Goal: Task Accomplishment & Management: Use online tool/utility

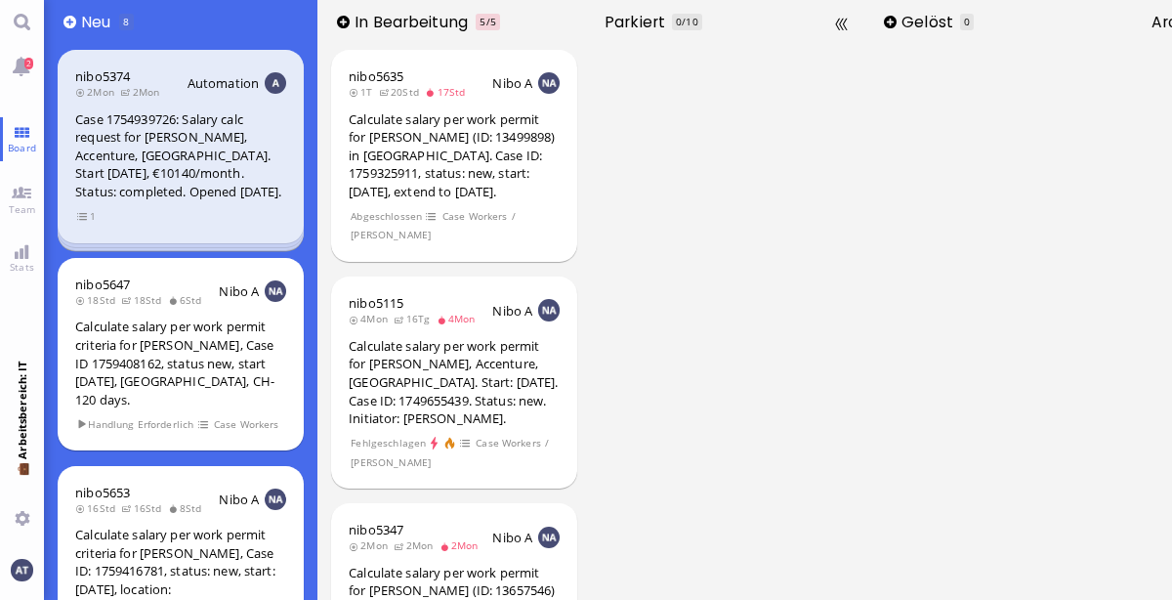
click at [760, 255] on div at bounding box center [727, 322] width 273 height 556
click at [32, 26] on link "Main menu" at bounding box center [22, 22] width 44 height 44
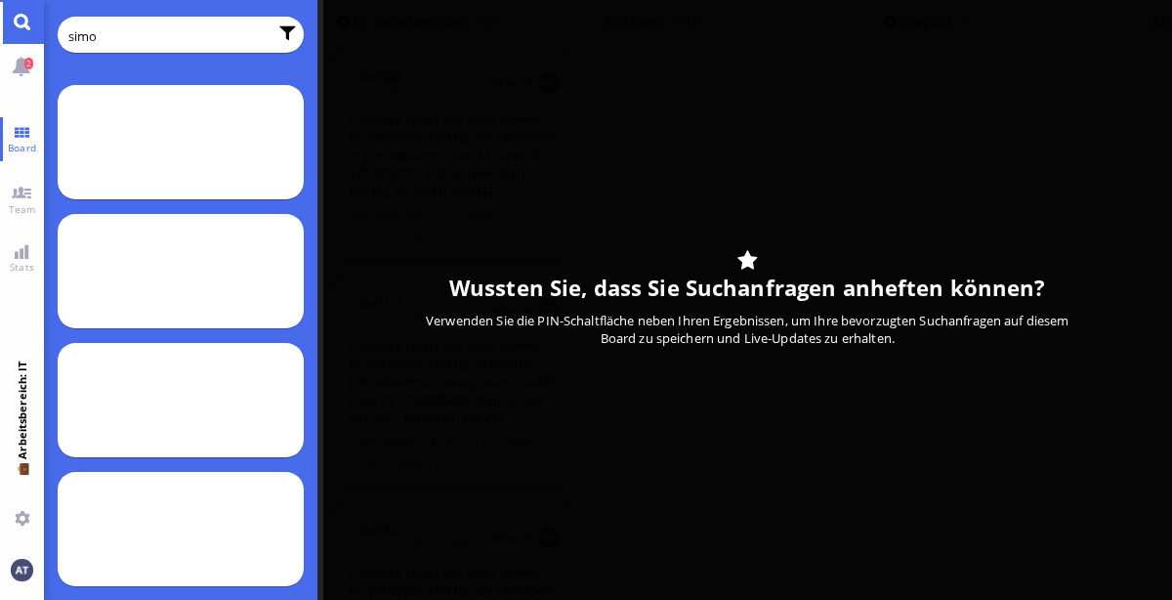
type input "simo"
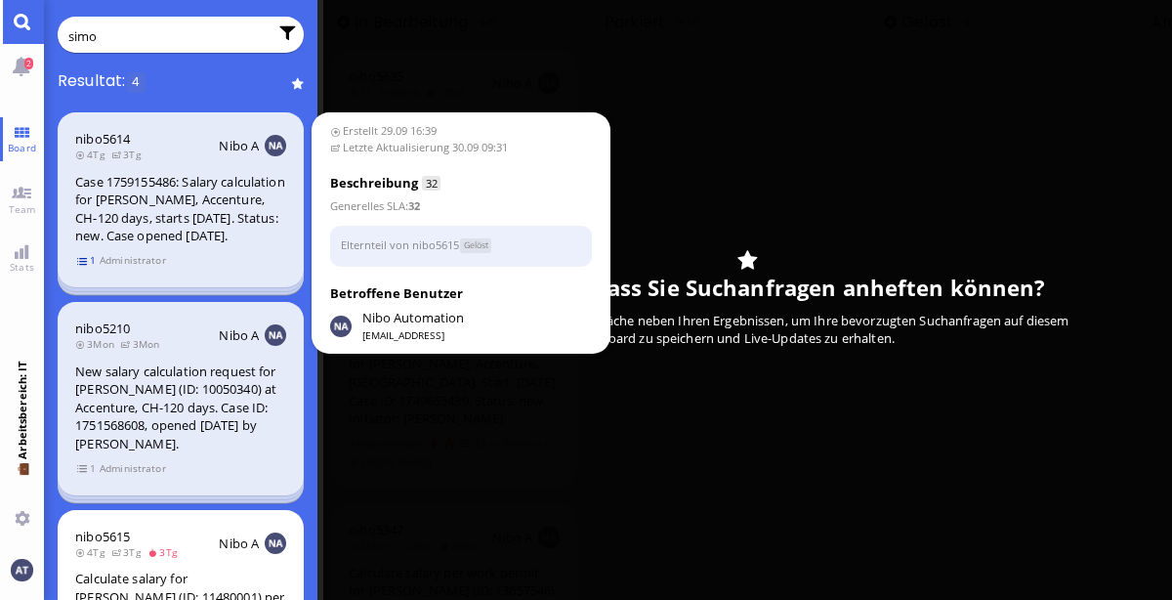
click at [87, 269] on span "1" at bounding box center [87, 260] width 20 height 17
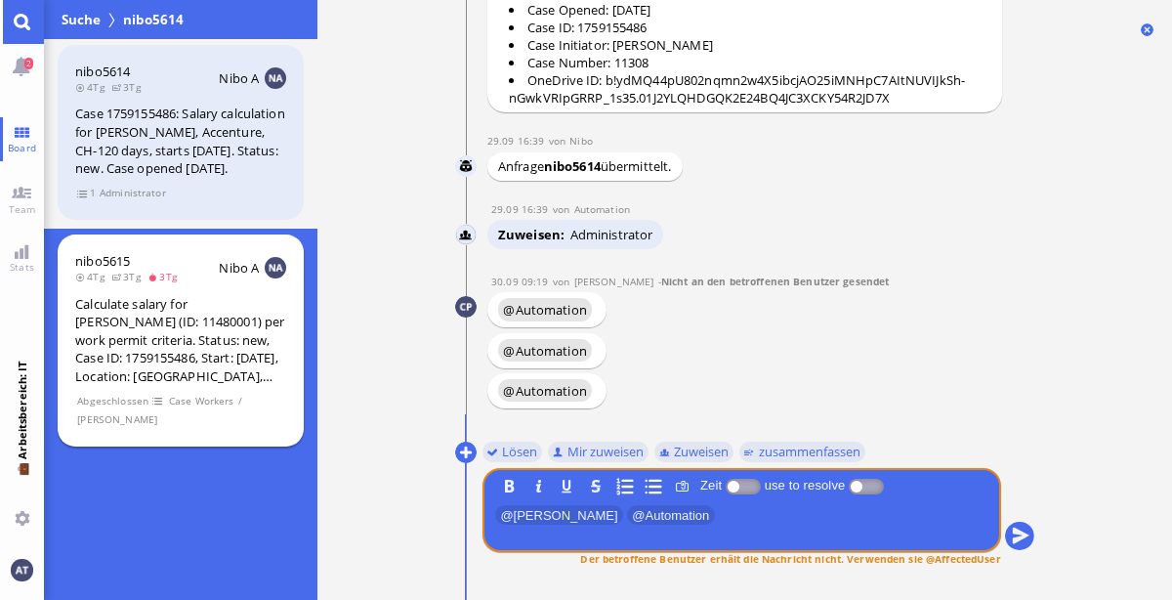
click at [266, 429] on section "Abgeschlossen Case Workers / [PERSON_NAME]" at bounding box center [180, 410] width 211 height 38
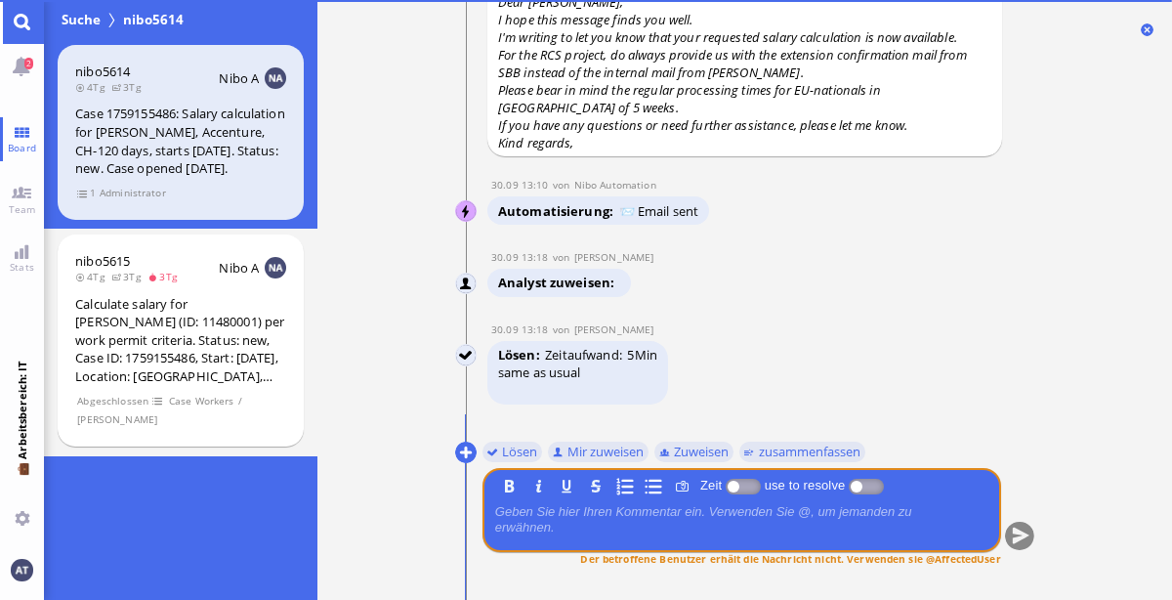
click at [767, 342] on div "Lösen Zeitaufwand 5Min same as usual" at bounding box center [731, 374] width 489 height 67
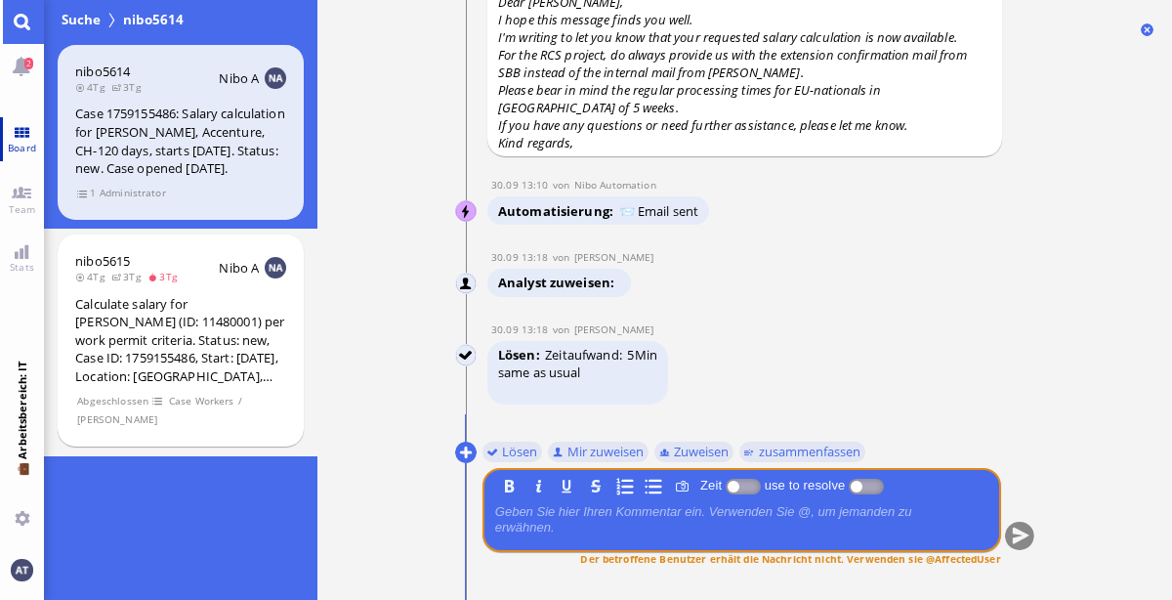
click at [22, 148] on span "Board" at bounding box center [22, 148] width 38 height 14
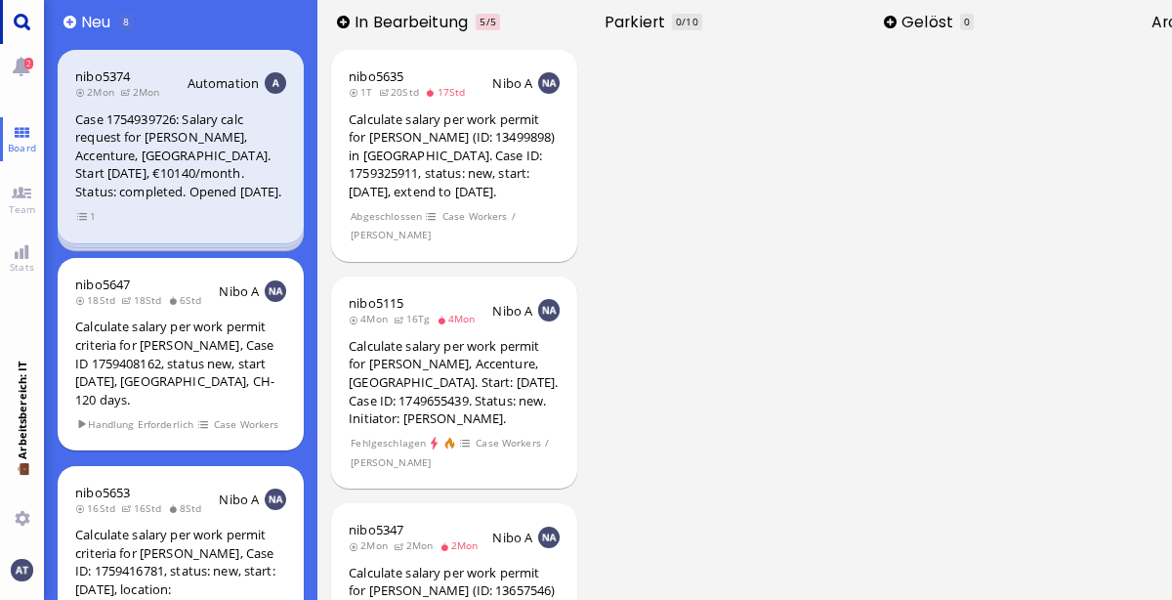
click at [35, 21] on link "Main menu" at bounding box center [22, 22] width 44 height 44
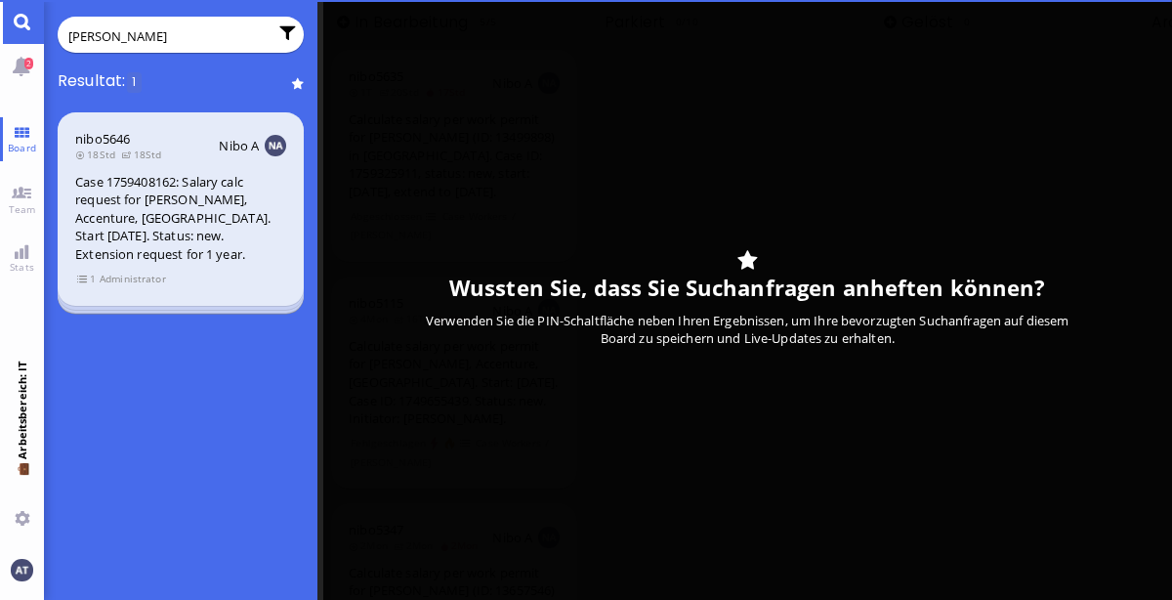
type input "vonderlind"
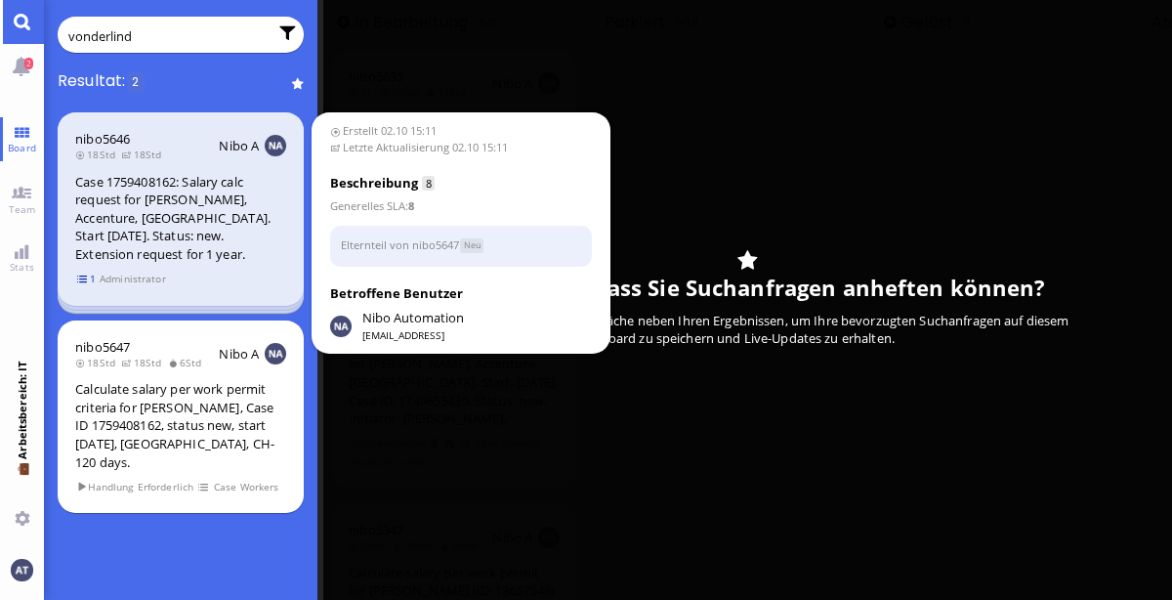
click at [85, 275] on span "1" at bounding box center [87, 279] width 20 height 17
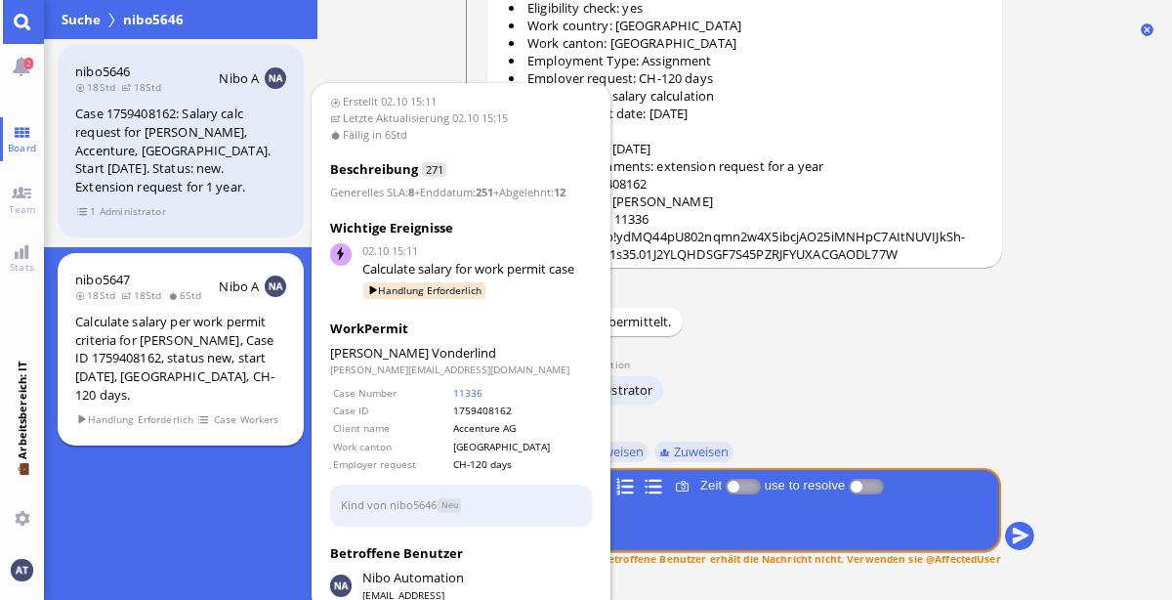
click at [253, 390] on div "Calculate salary per work permit criteria for [PERSON_NAME], Case ID 1759408162…" at bounding box center [180, 358] width 211 height 91
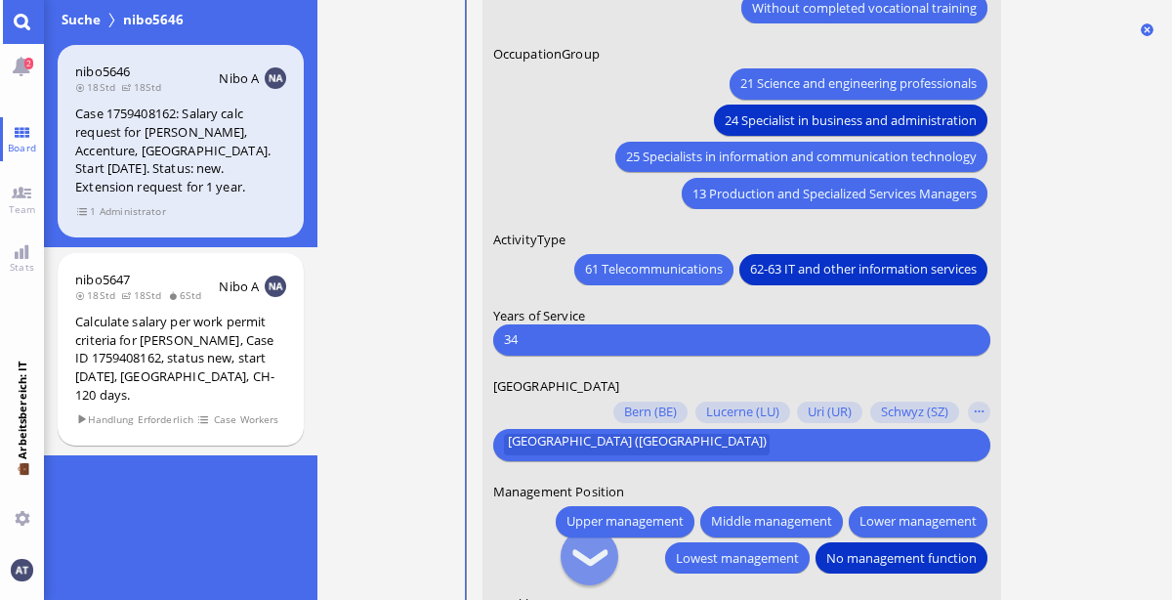
scroll to position [-418, 0]
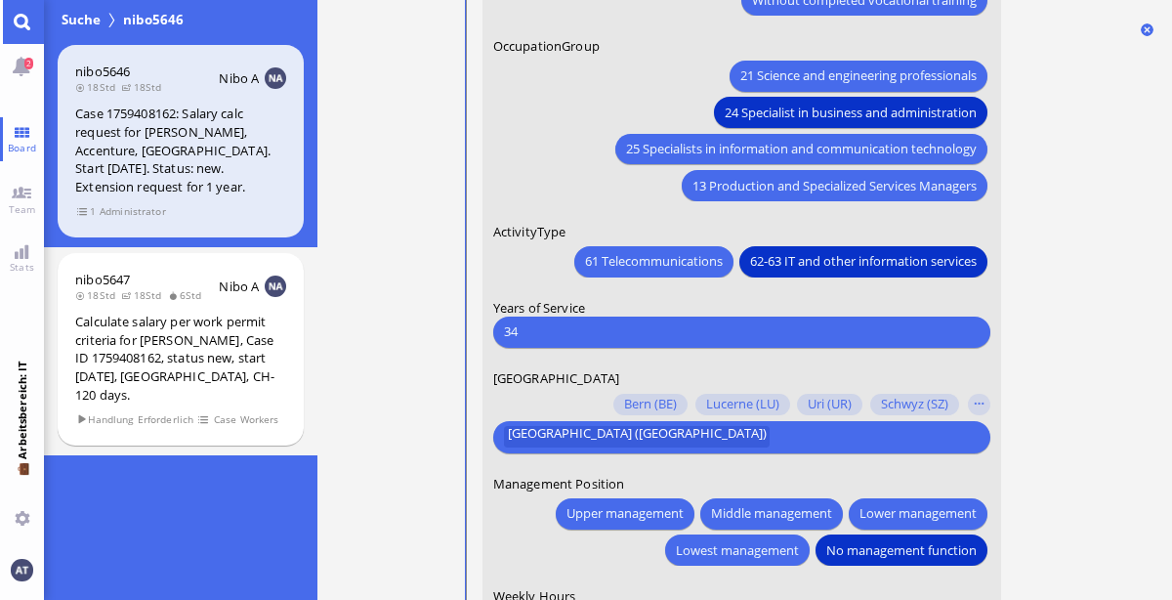
click at [779, 339] on input "34" at bounding box center [740, 331] width 475 height 21
type input "3"
type input "29"
click at [1096, 322] on ticket "02.10 15:11 von Automation Automation Calculate eligible salary for work permit…" at bounding box center [744, 300] width 855 height 600
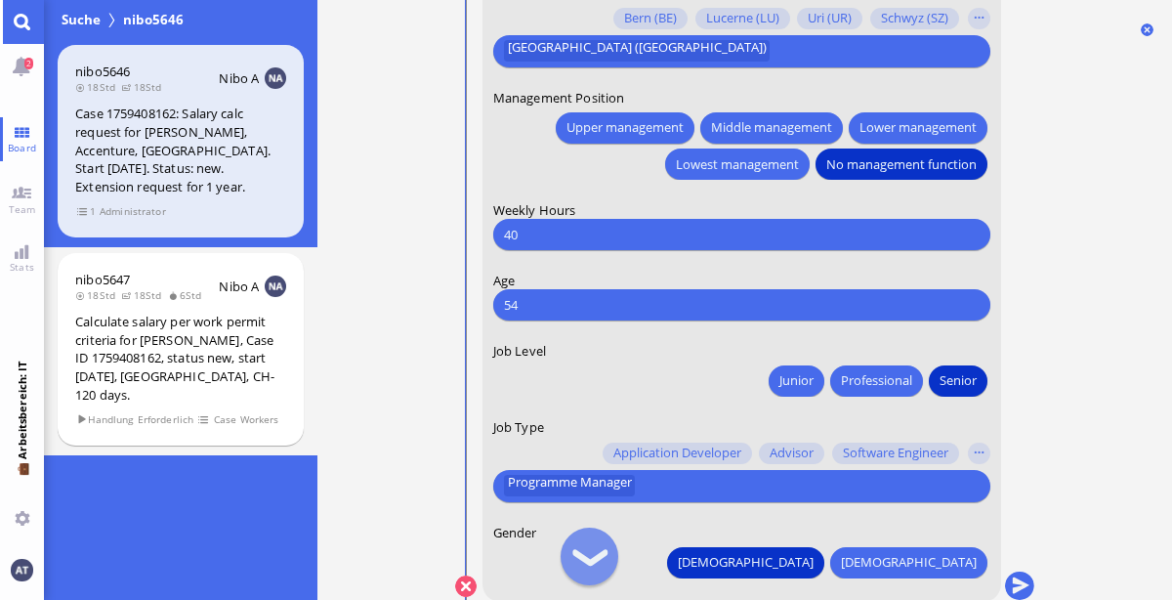
scroll to position [0, 0]
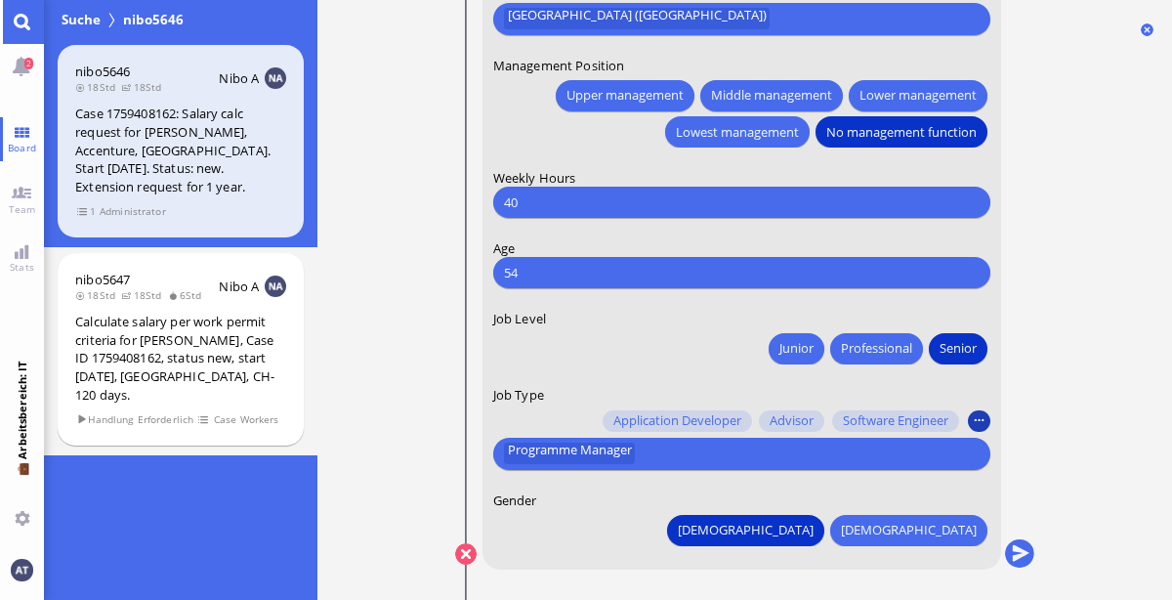
click at [978, 420] on button "button" at bounding box center [978, 420] width 21 height 21
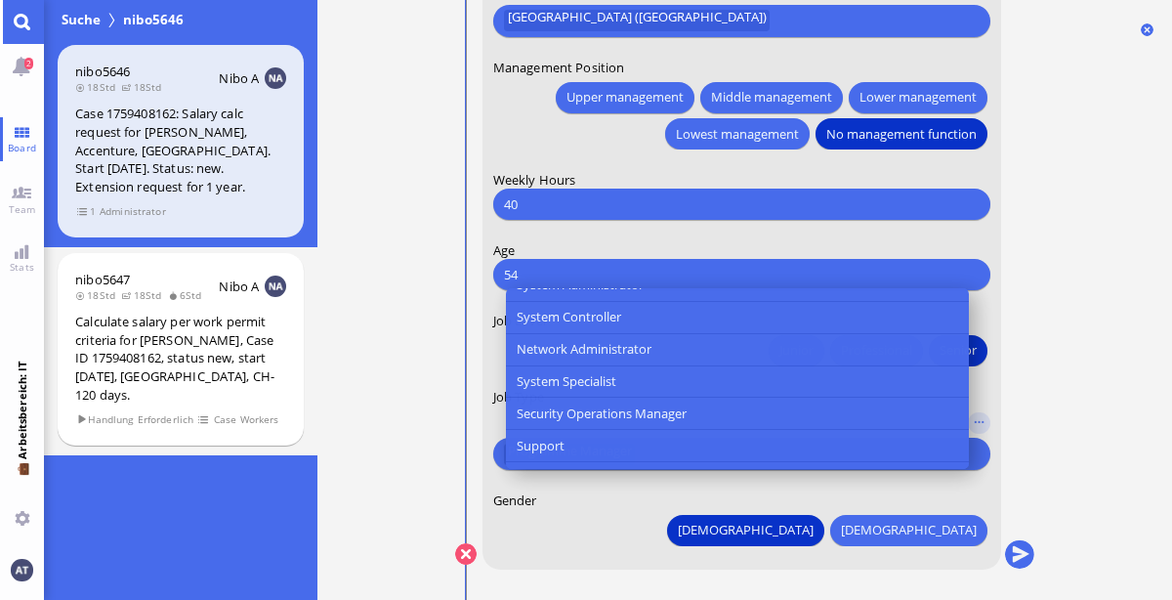
scroll to position [1055, 0]
click at [1077, 420] on ticket "02.10 15:11 von Automation Automation Calculate eligible salary for work permit…" at bounding box center [744, 300] width 855 height 600
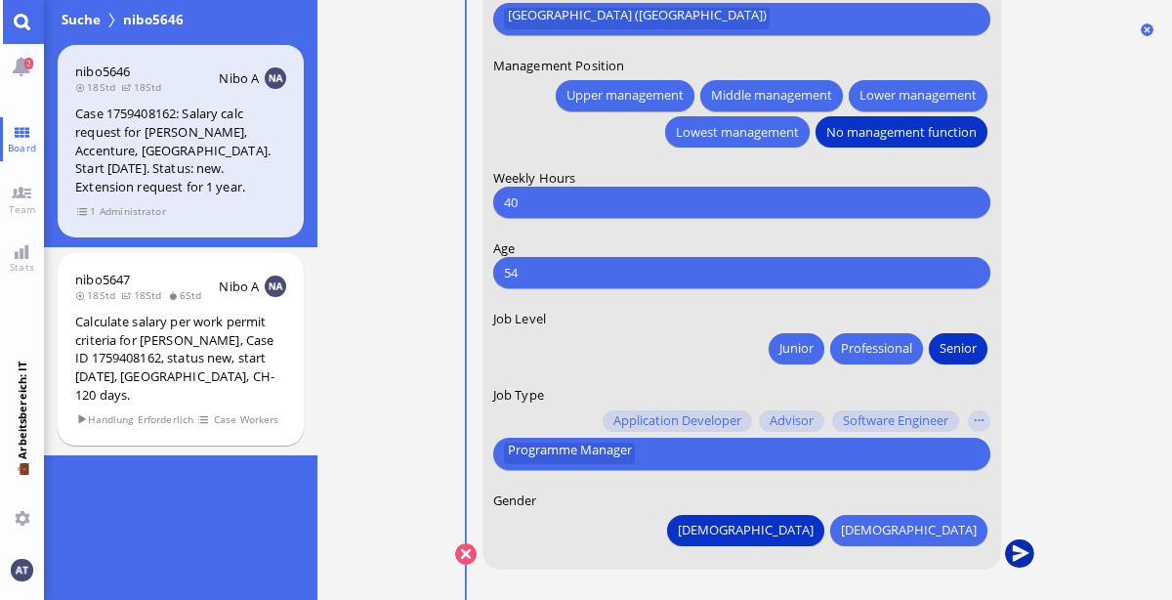
click at [1022, 554] on button "submit" at bounding box center [1018, 554] width 29 height 29
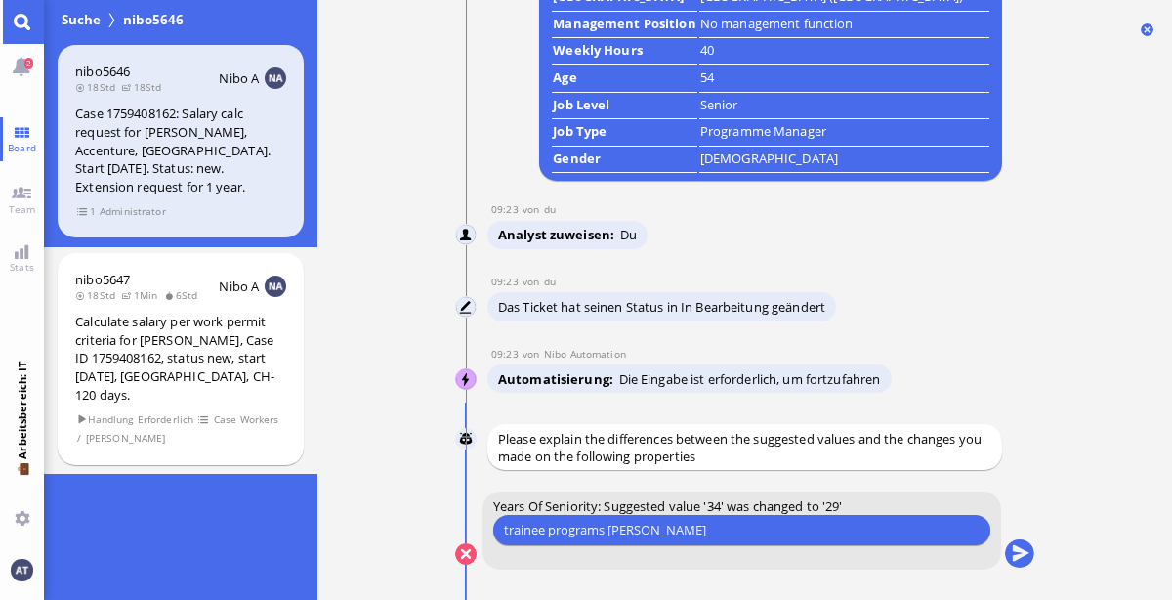
type input "trainee programs arent relevant"
click at [1026, 562] on button "submit" at bounding box center [1018, 554] width 29 height 29
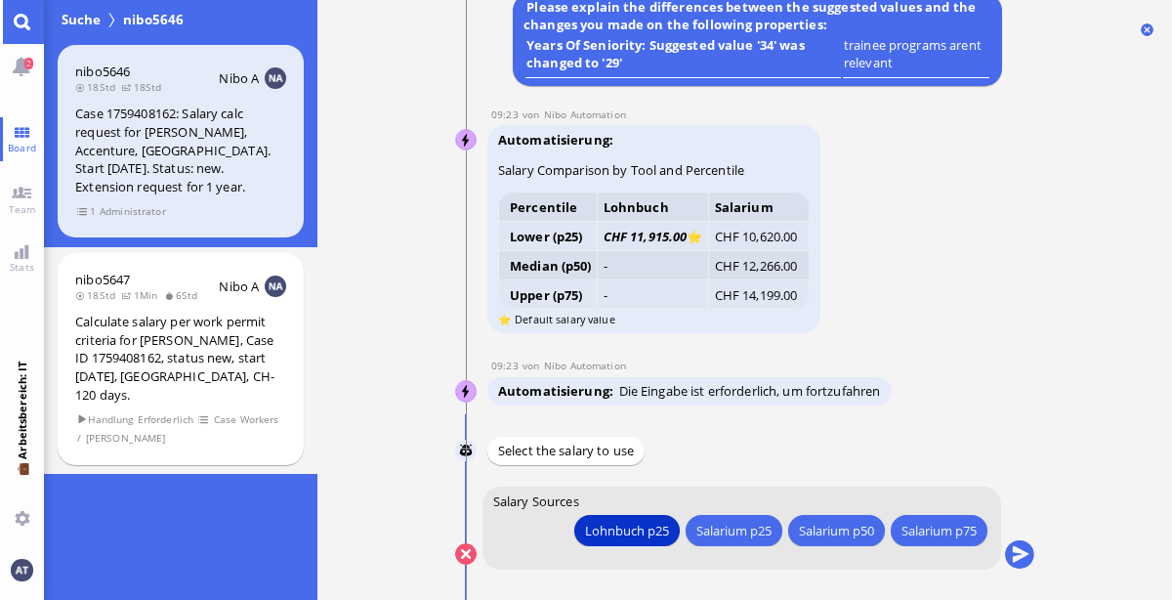
click at [1026, 562] on button "submit" at bounding box center [1018, 554] width 29 height 29
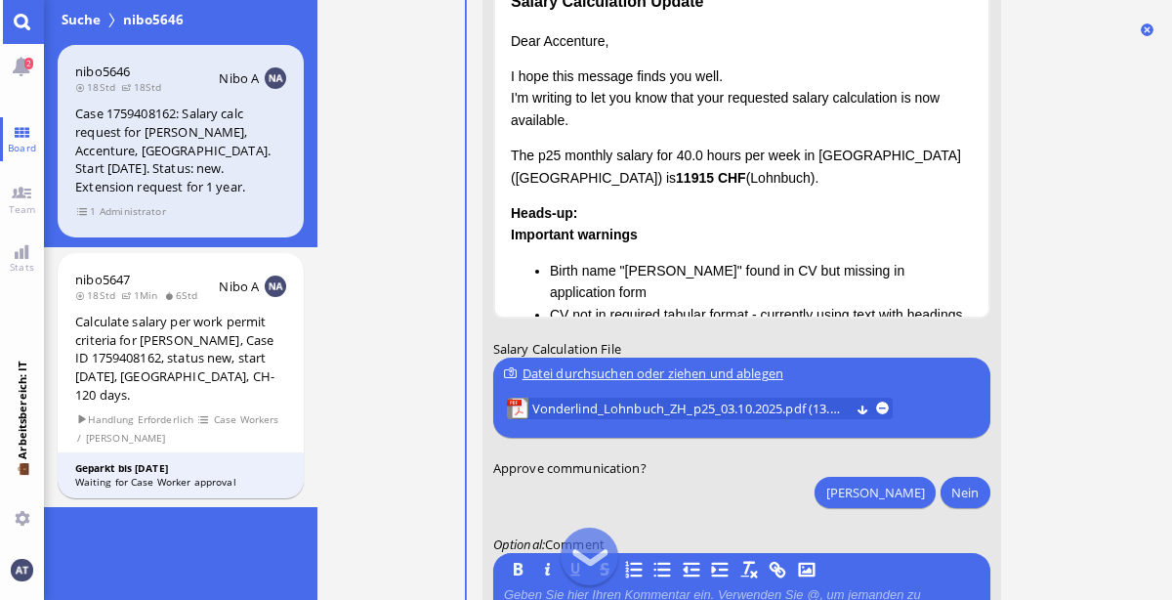
scroll to position [-81, 0]
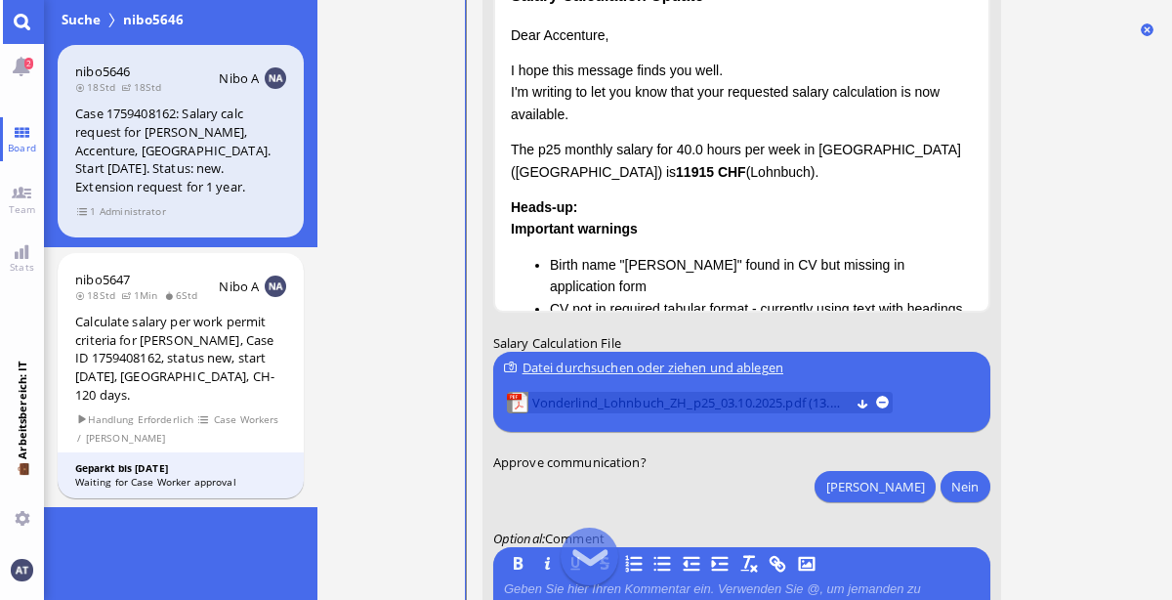
click at [725, 407] on span "Vonderlind_Lohnbuch_ZH_p25_03.10.2025.pdf (13.75 kB)" at bounding box center [689, 402] width 317 height 21
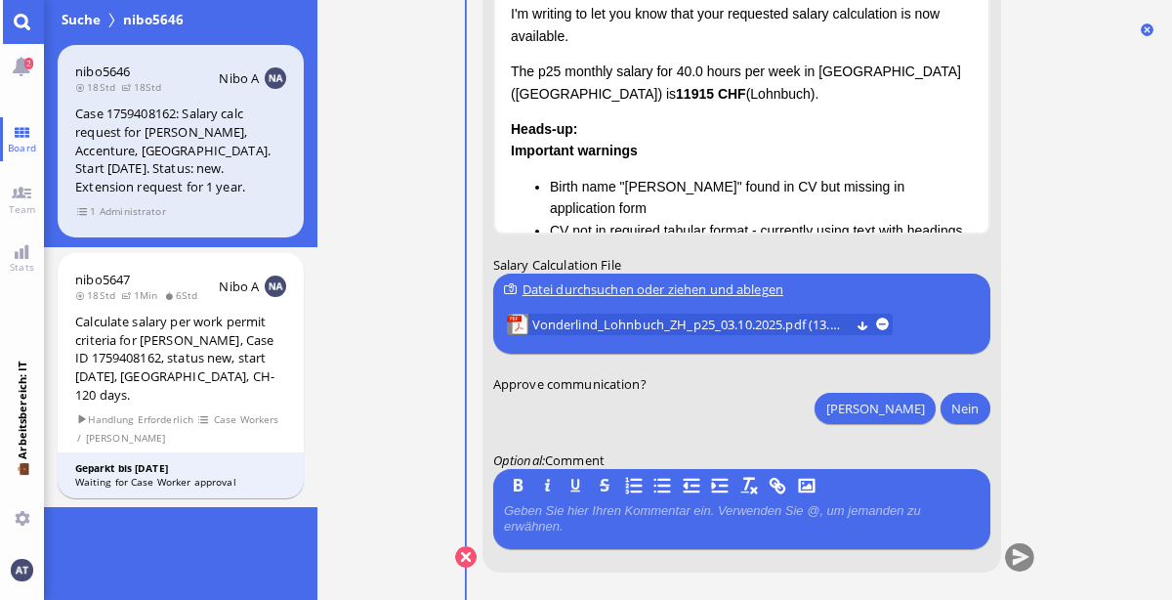
scroll to position [0, 0]
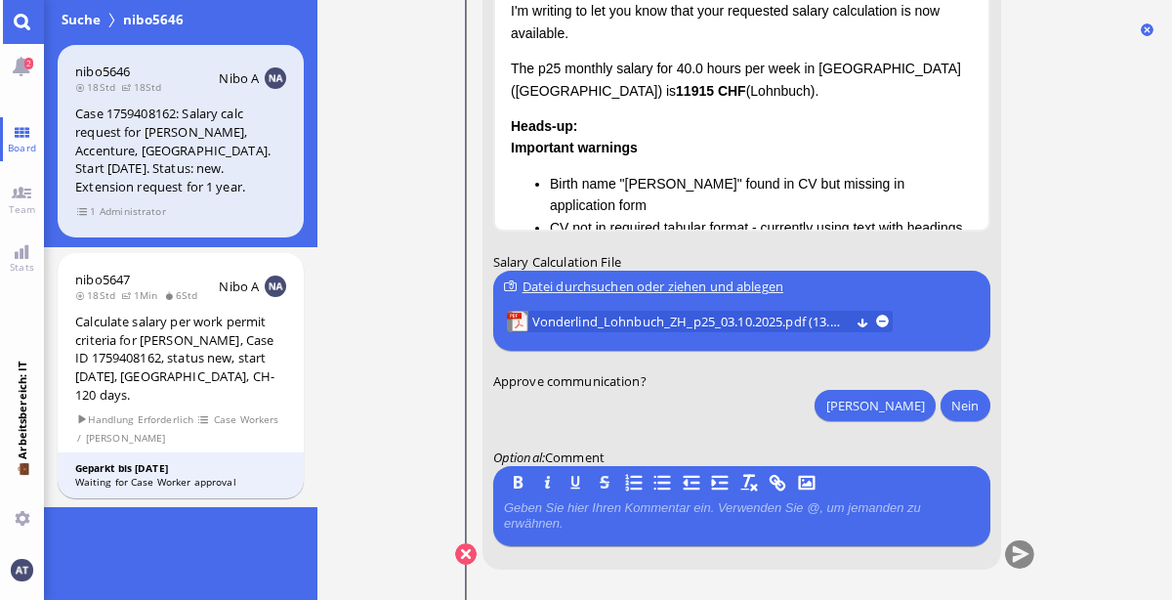
click at [730, 283] on div "Datei durchsuchen oder ziehen und ablegen" at bounding box center [740, 286] width 475 height 21
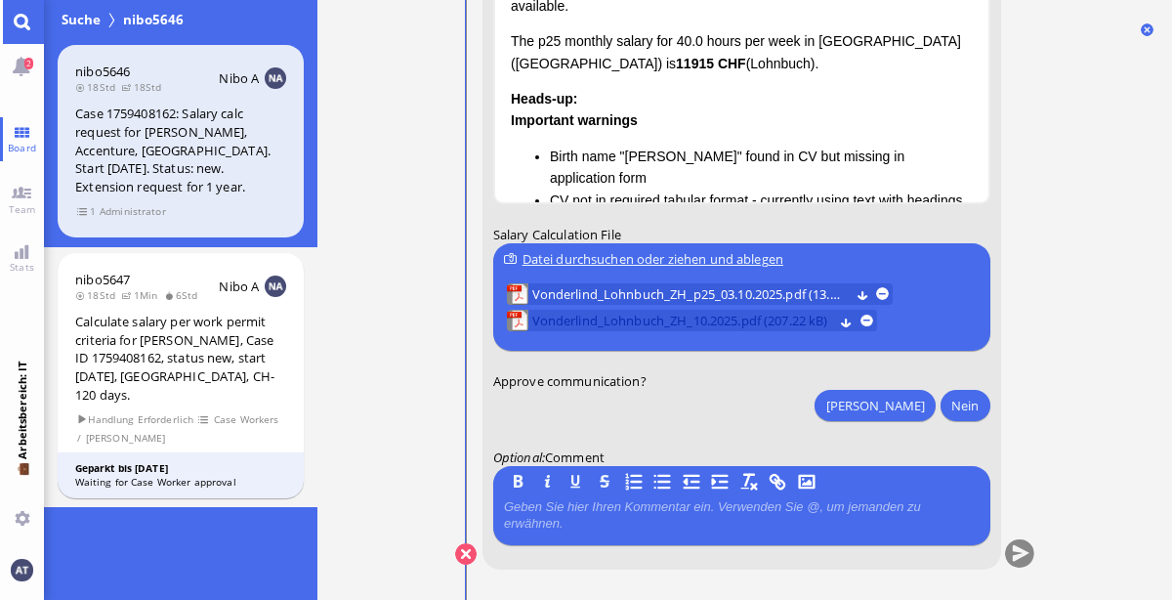
click at [669, 321] on span "Vonderlind_Lohnbuch_ZH_10.2025.pdf (207.22 kB)" at bounding box center [682, 321] width 302 height 21
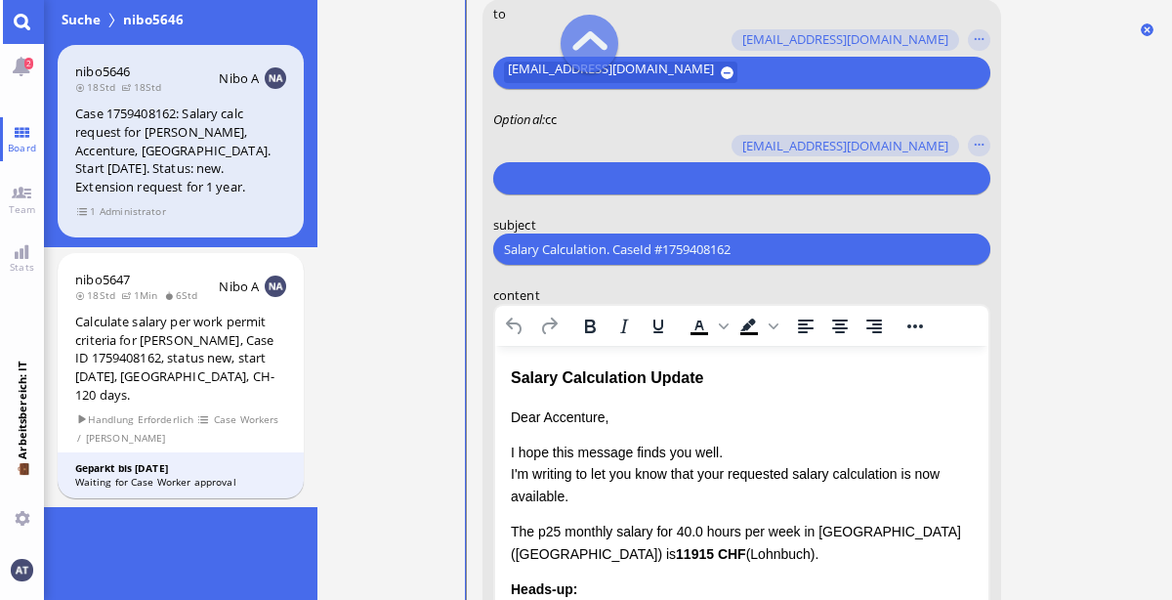
scroll to position [-529, 0]
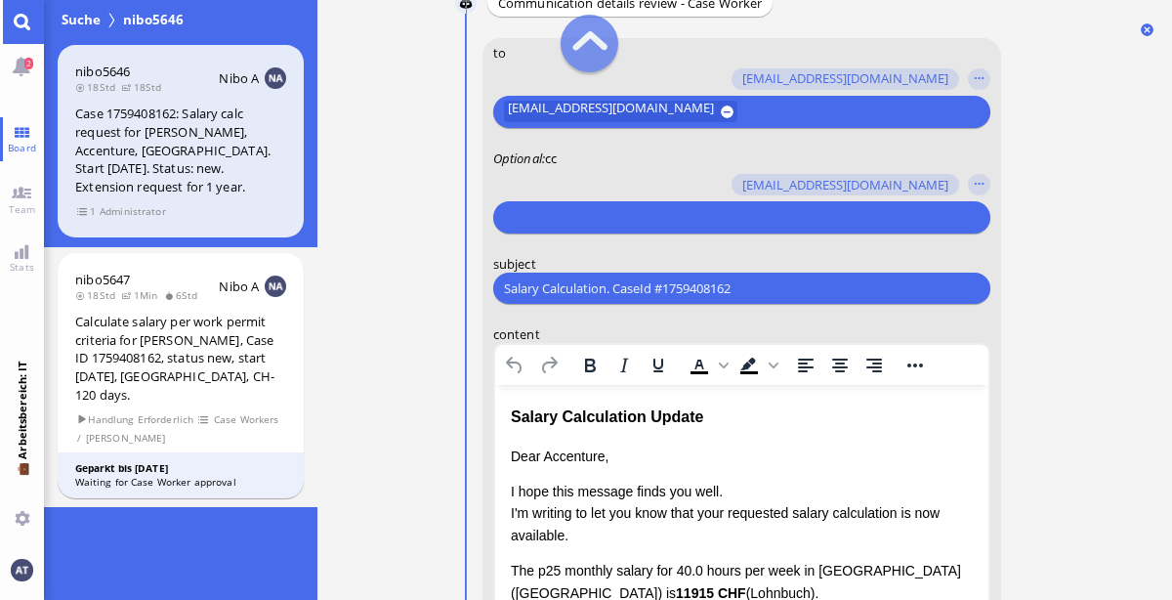
click at [728, 204] on div at bounding box center [738, 217] width 475 height 27
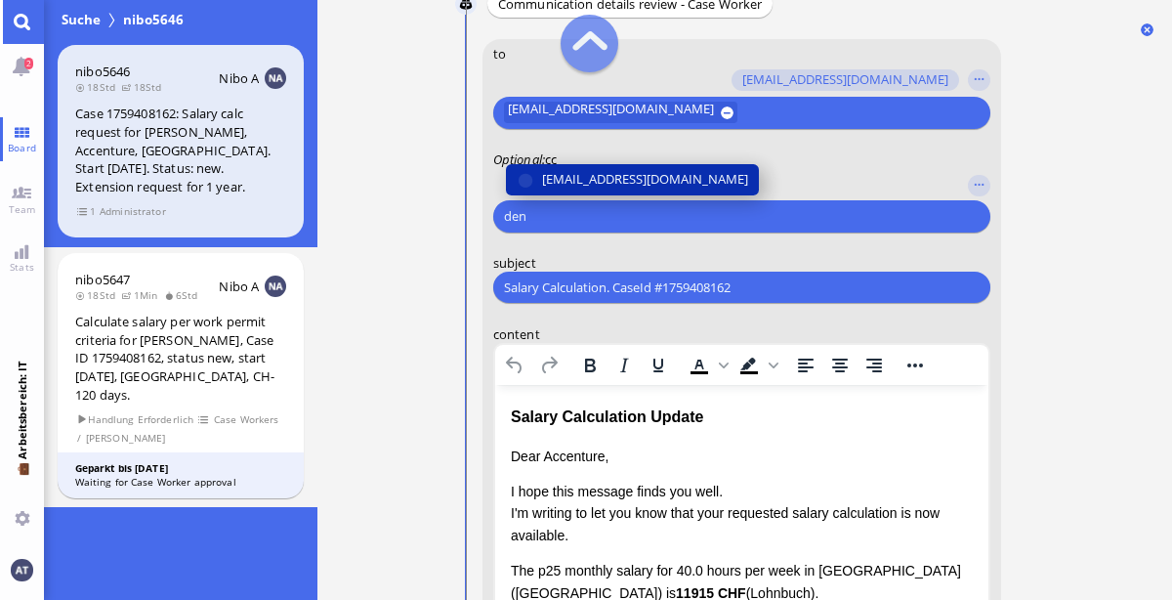
type input "den"
click at [620, 182] on span "[EMAIL_ADDRESS][DOMAIN_NAME]" at bounding box center [644, 180] width 206 height 21
type input "air"
click at [577, 170] on span "[EMAIL_ADDRESS][DOMAIN_NAME]" at bounding box center [644, 180] width 206 height 21
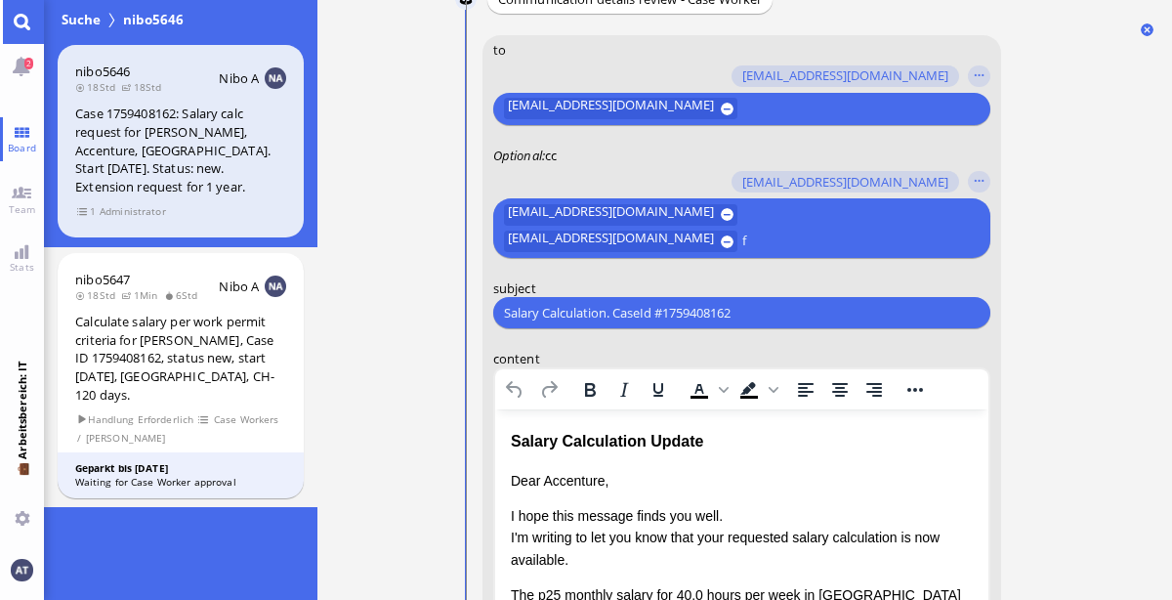
scroll to position [-551, 0]
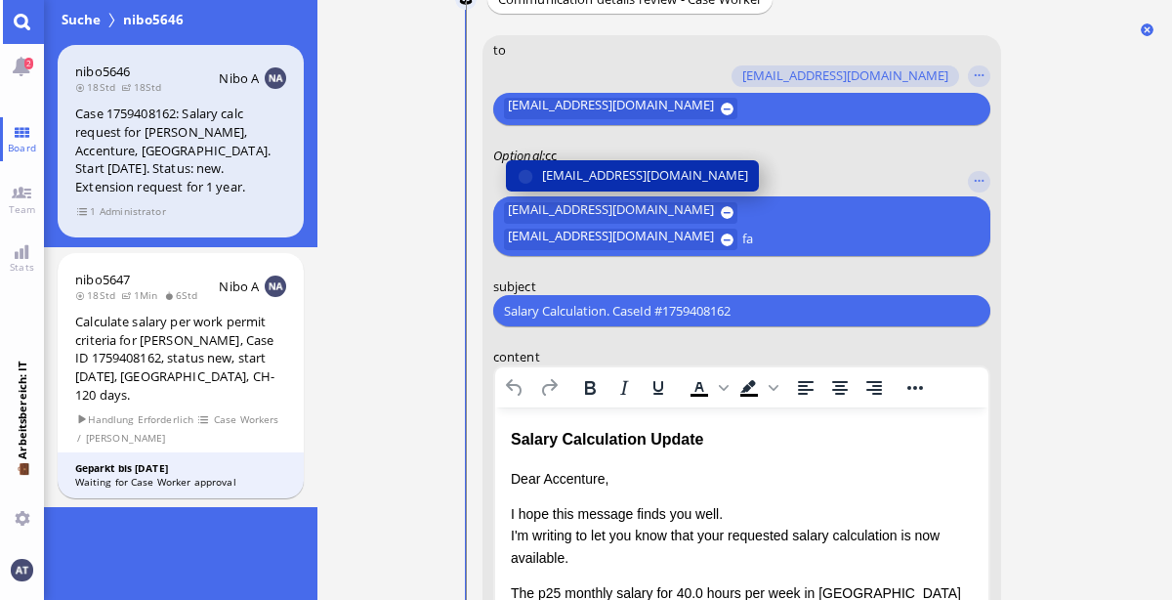
type input "fa"
click at [561, 170] on span "[EMAIL_ADDRESS][DOMAIN_NAME]" at bounding box center [644, 175] width 206 height 21
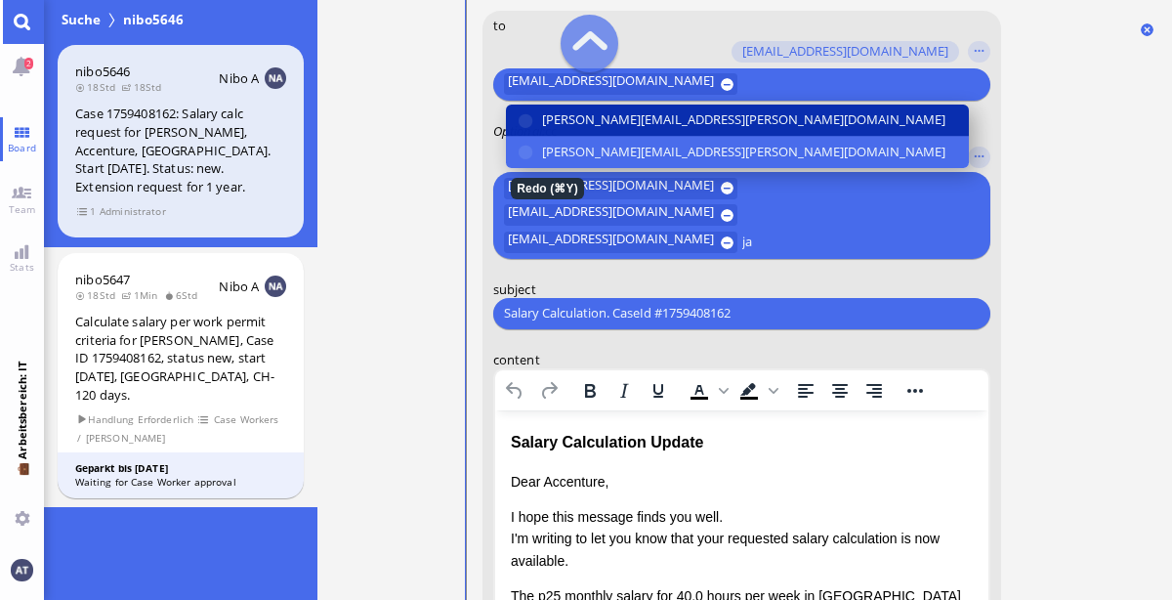
scroll to position [-565, 0]
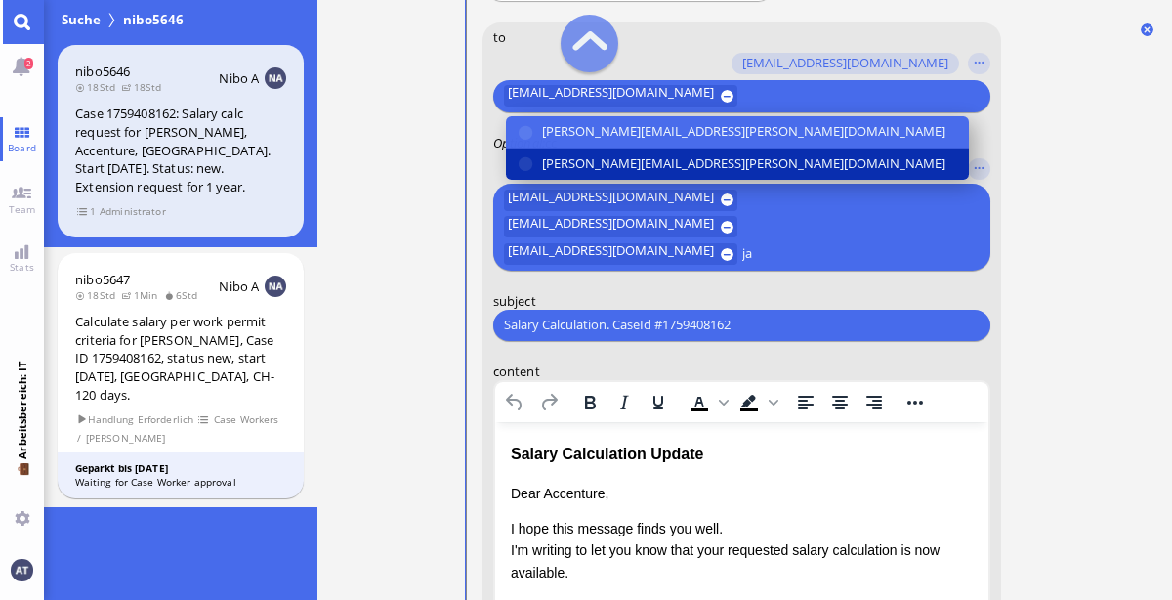
type input "ja"
click at [691, 156] on span "[PERSON_NAME][EMAIL_ADDRESS][PERSON_NAME][DOMAIN_NAME]" at bounding box center [742, 163] width 403 height 21
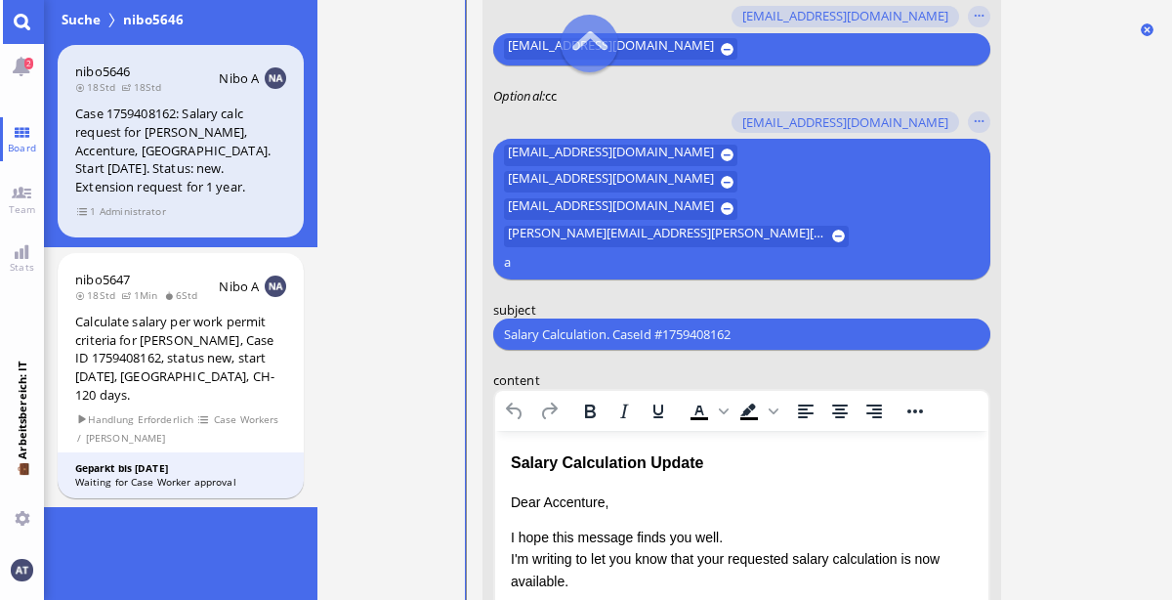
scroll to position [-572, 0]
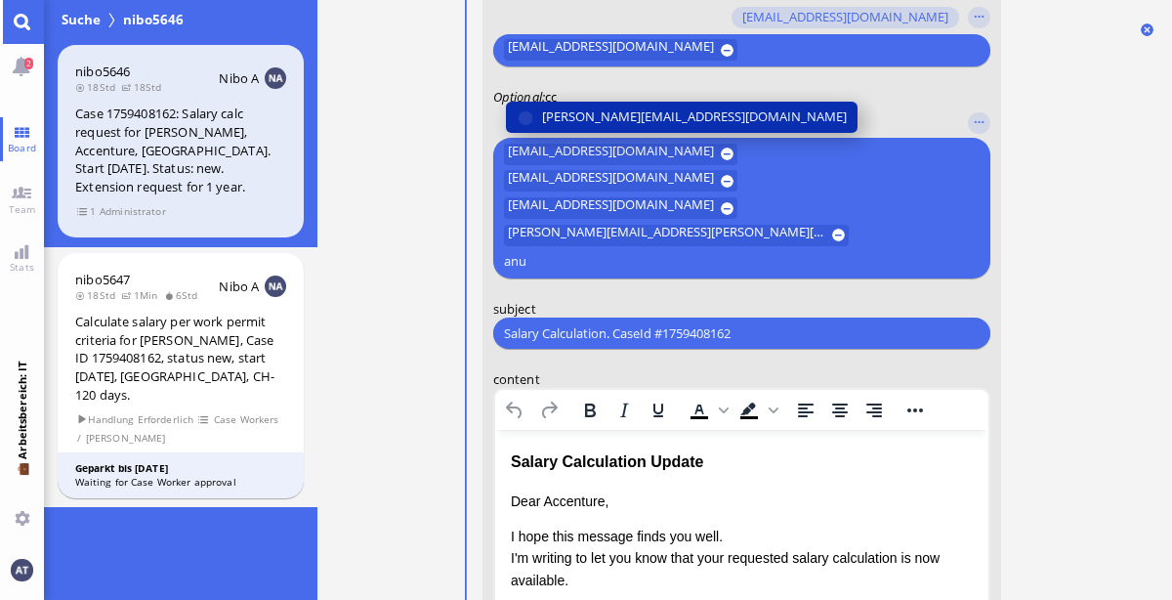
type input "anu"
click at [584, 127] on span "[PERSON_NAME][EMAIL_ADDRESS][DOMAIN_NAME]" at bounding box center [693, 116] width 305 height 21
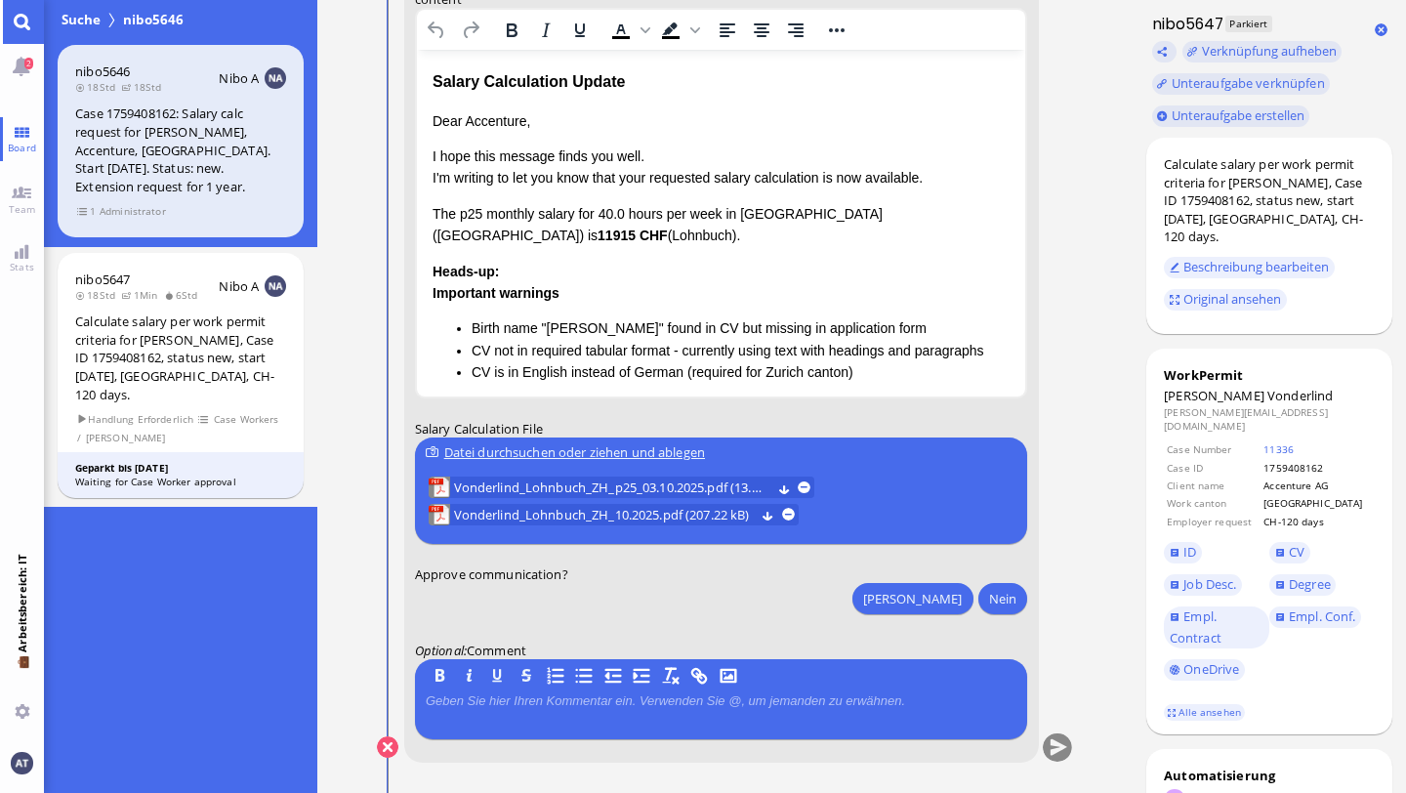
scroll to position [-17, 0]
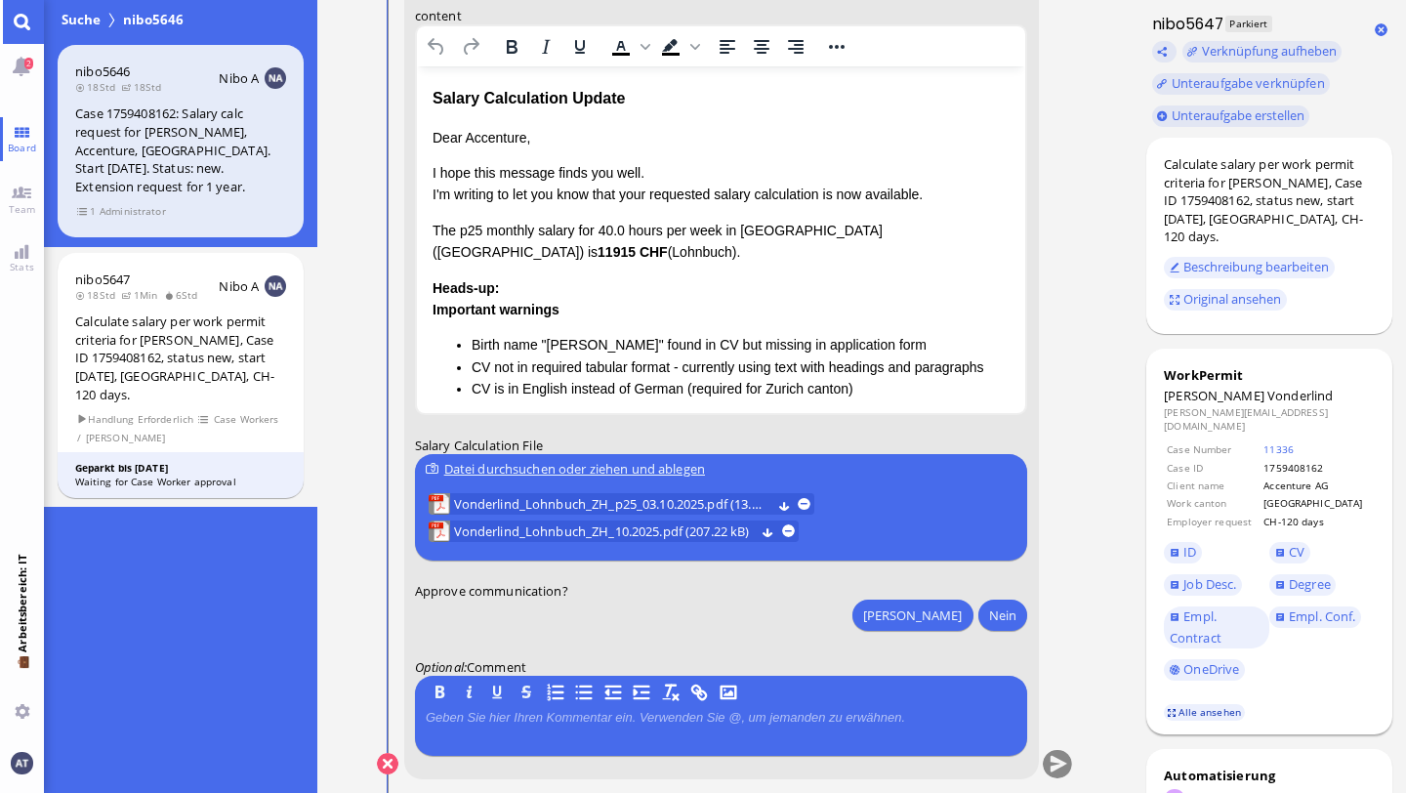
click at [1171, 599] on link "Alle ansehen" at bounding box center [1205, 712] width 82 height 17
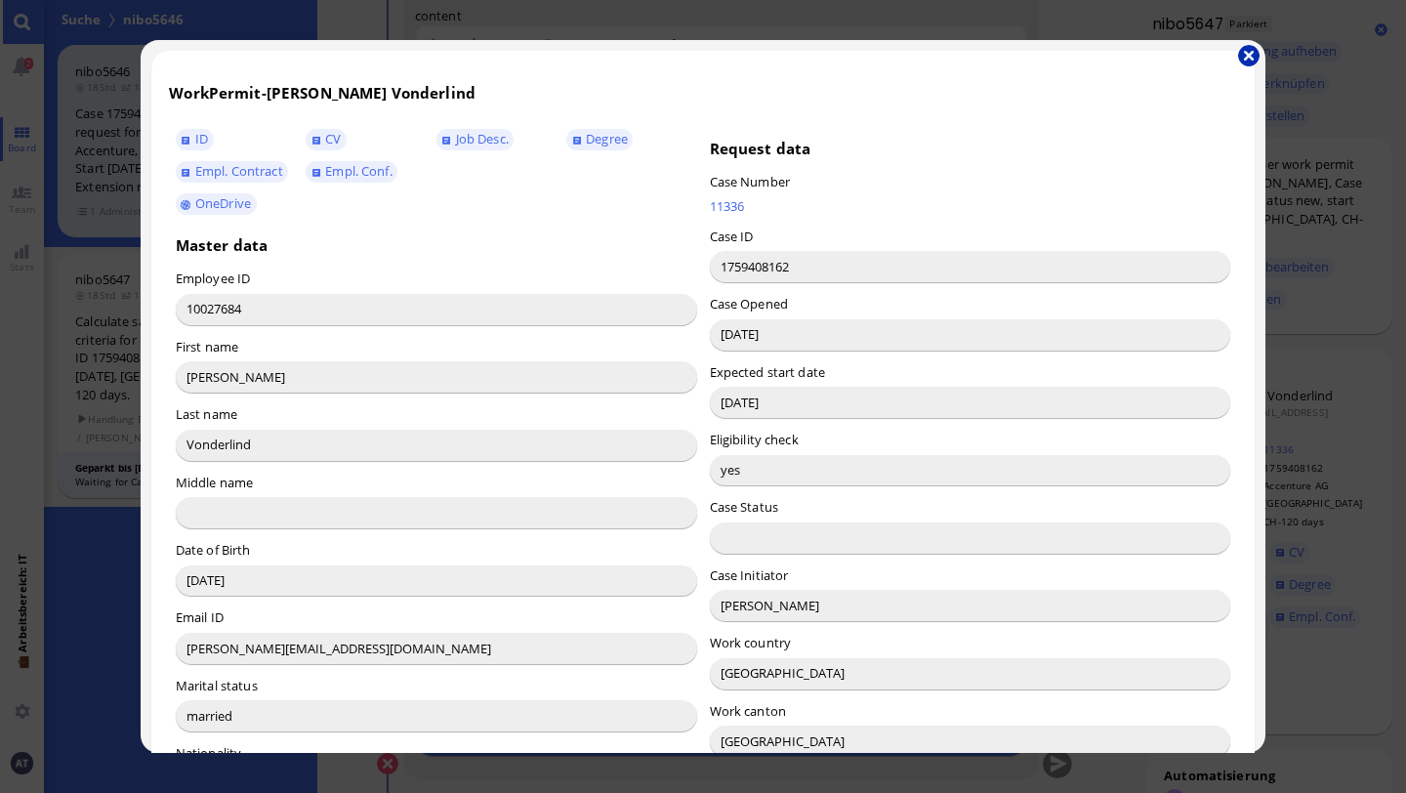
click at [1171, 54] on button "button" at bounding box center [1248, 55] width 21 height 21
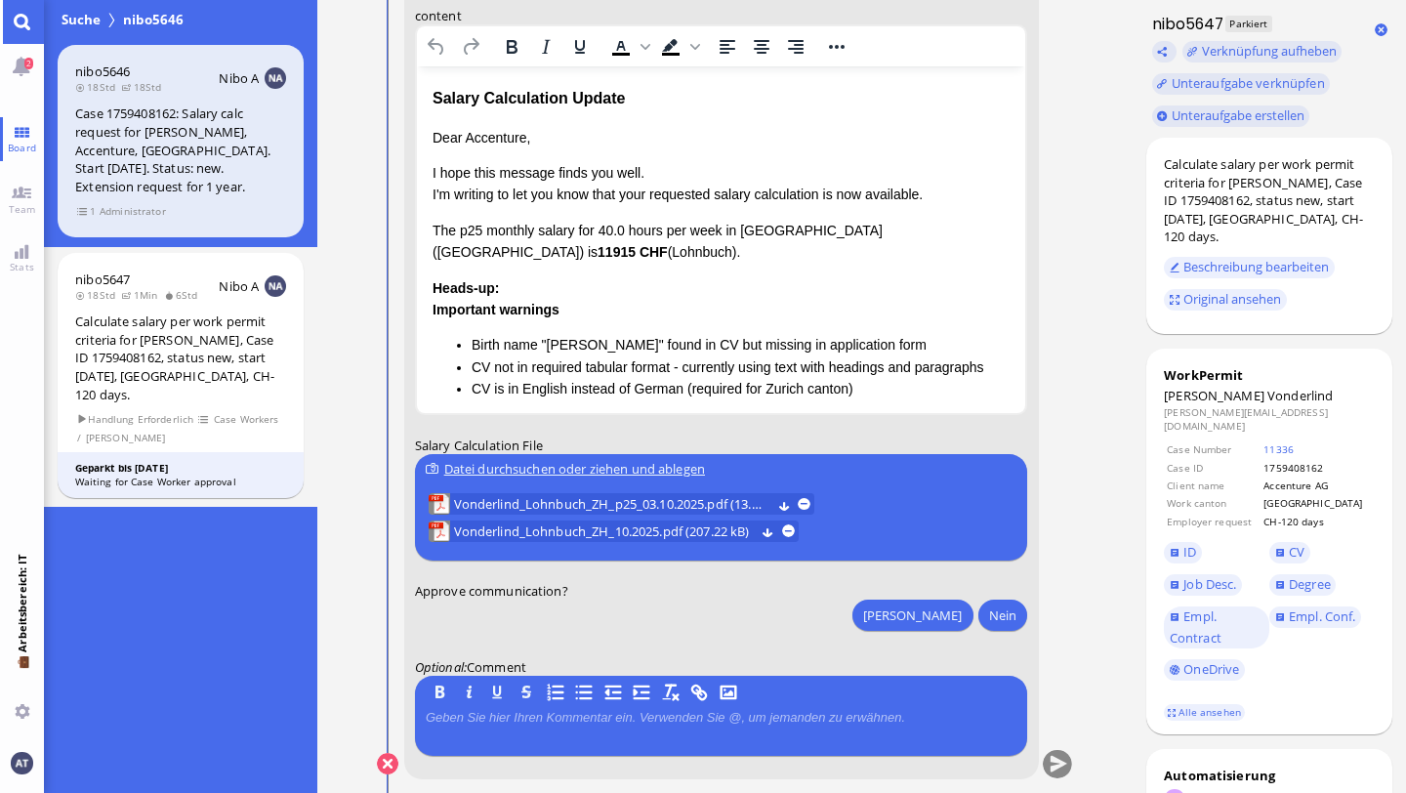
click at [500, 135] on p "Dear Accenture," at bounding box center [721, 136] width 578 height 21
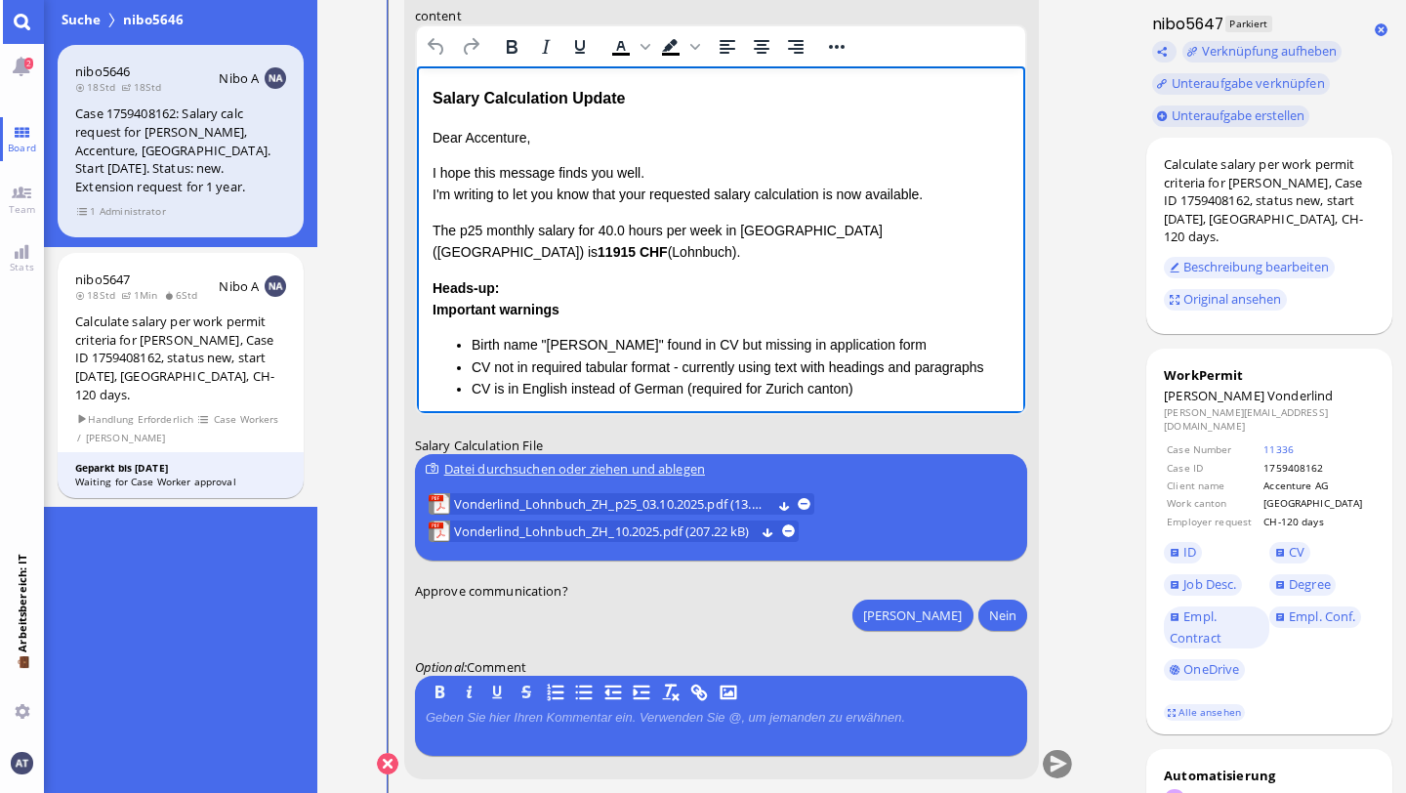
click at [500, 135] on p "Dear Accenture," at bounding box center [721, 136] width 578 height 21
drag, startPoint x: 432, startPoint y: 226, endPoint x: 532, endPoint y: 256, distance: 105.1
click at [532, 256] on p "The p25 monthly salary for 40.0 hours per week in [GEOGRAPHIC_DATA] ([GEOGRAPHI…" at bounding box center [721, 241] width 578 height 44
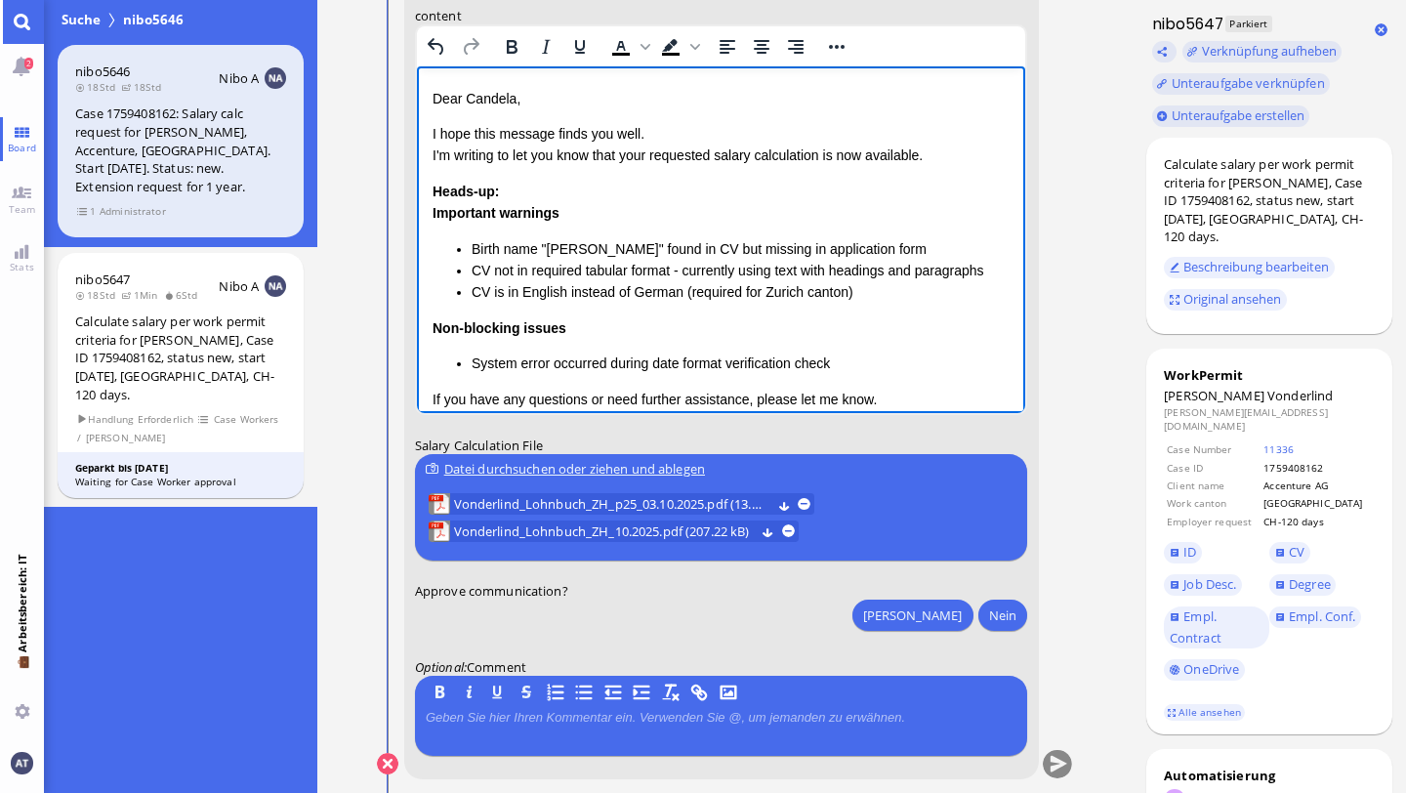
scroll to position [50, 0]
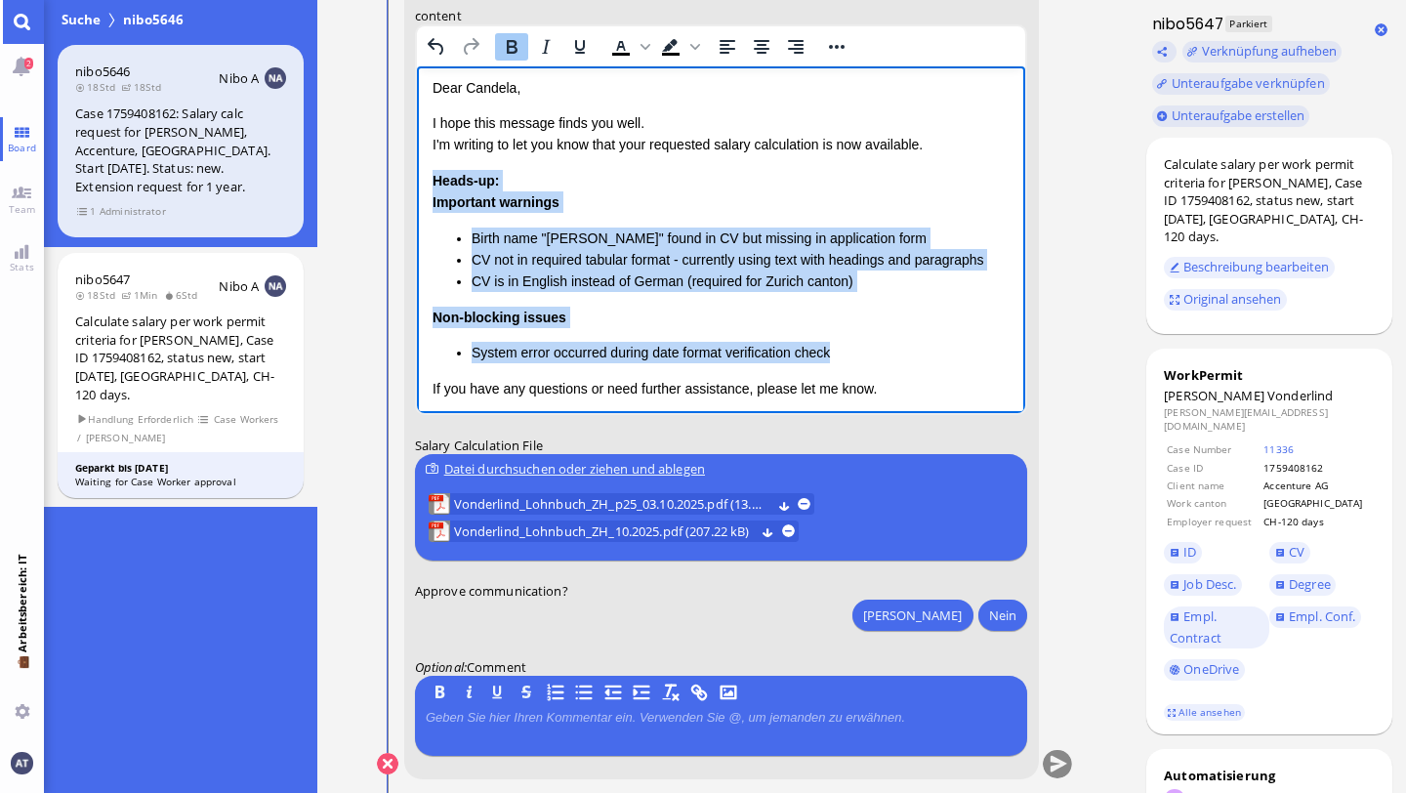
drag, startPoint x: 433, startPoint y: 176, endPoint x: 846, endPoint y: 356, distance: 450.9
click at [846, 356] on div "Heads-up: Important warnings Birth name "[PERSON_NAME]" found in CV but missing…" at bounding box center [721, 266] width 578 height 194
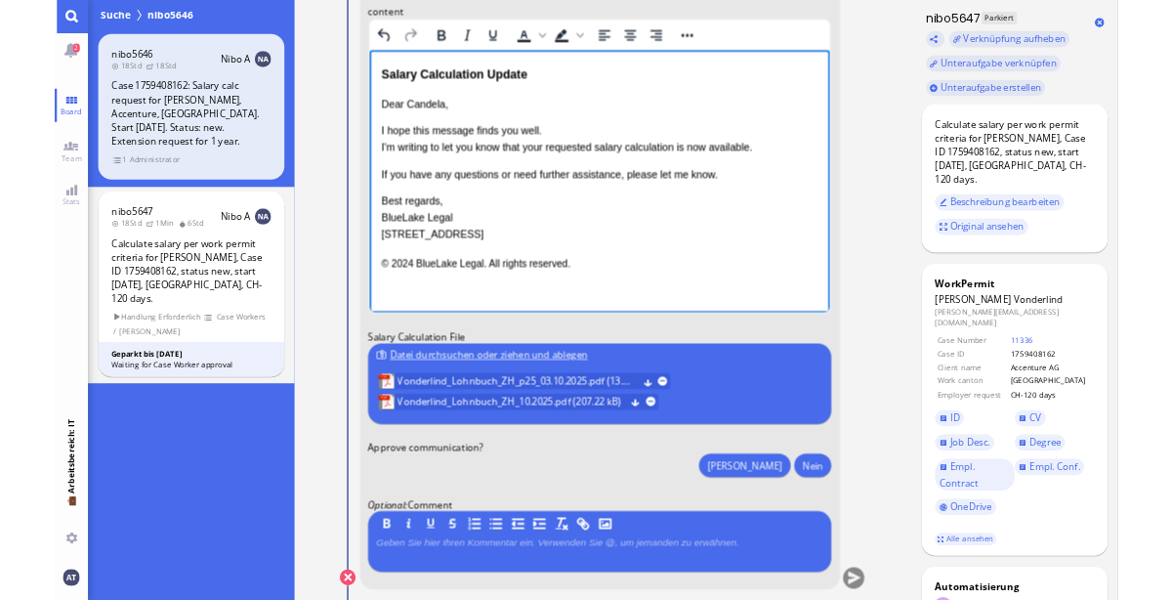
scroll to position [0, 0]
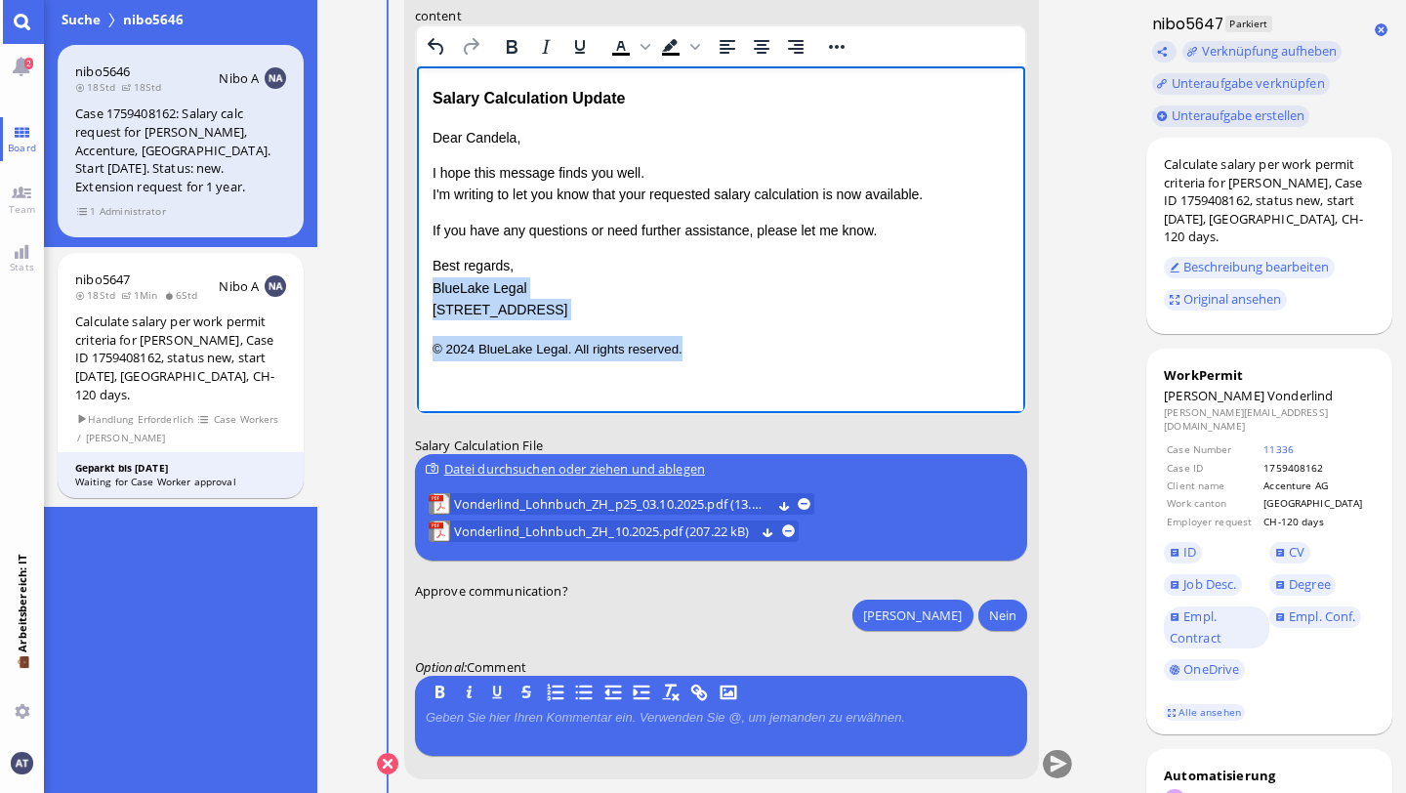
drag, startPoint x: 432, startPoint y: 287, endPoint x: 747, endPoint y: 398, distance: 334.2
click at [747, 380] on html "Salary Calculation Update Dear [PERSON_NAME], I hope this message finds you wel…" at bounding box center [720, 222] width 609 height 314
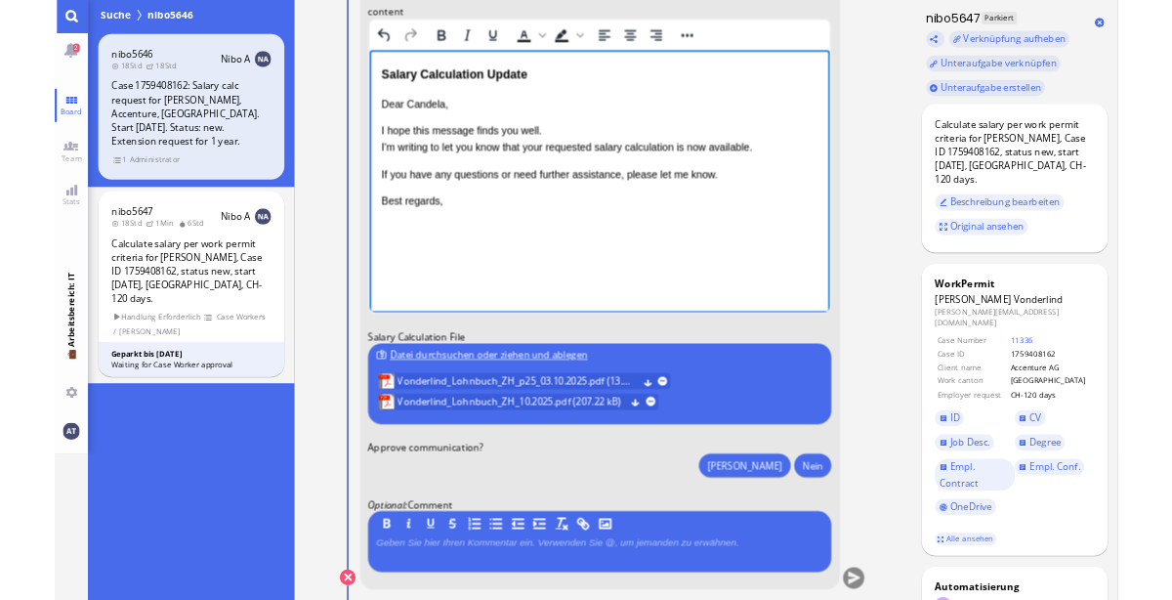
scroll to position [-264, 0]
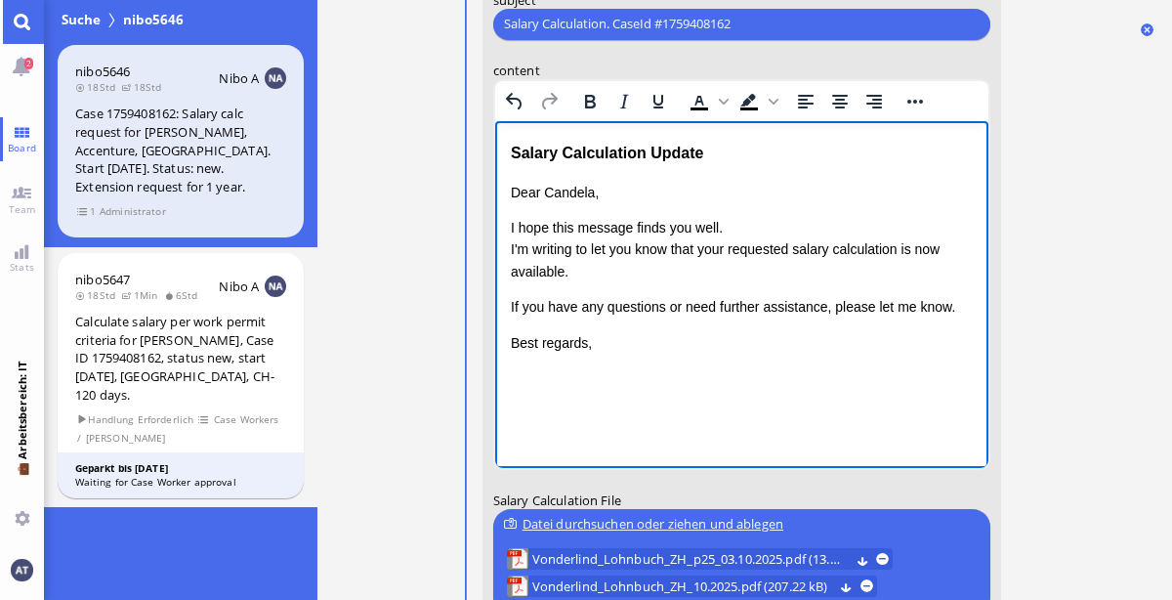
click at [1015, 236] on conversation-line "Du to [PERSON_NAME][EMAIL_ADDRESS][DOMAIN_NAME] [DOMAIN_NAME][EMAIL_ADDRESS][DO…" at bounding box center [745, 249] width 580 height 1220
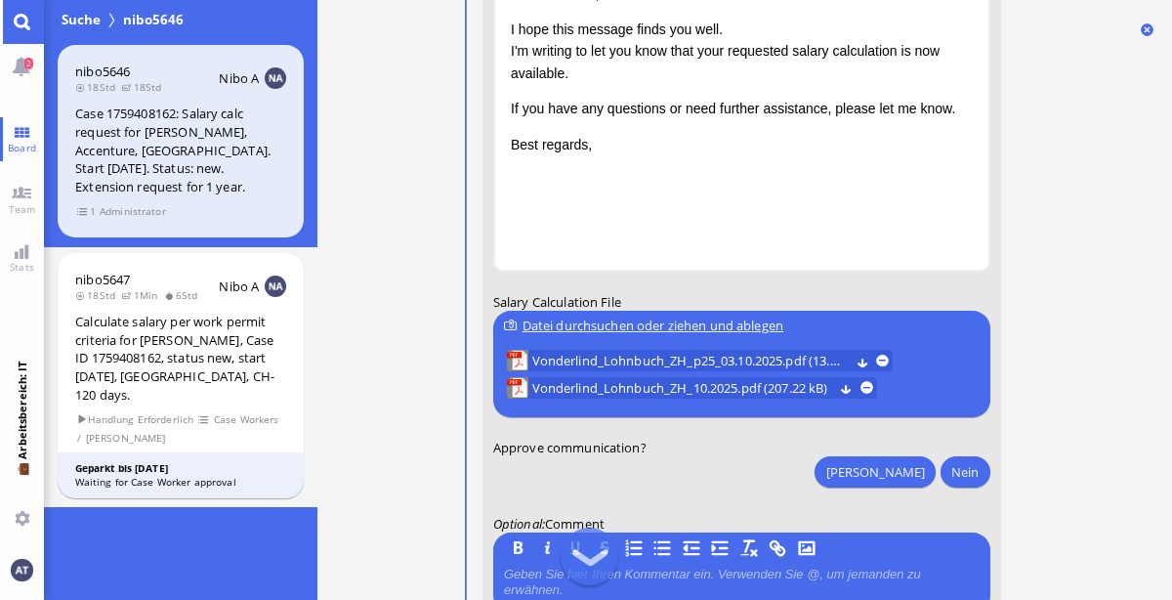
scroll to position [0, 0]
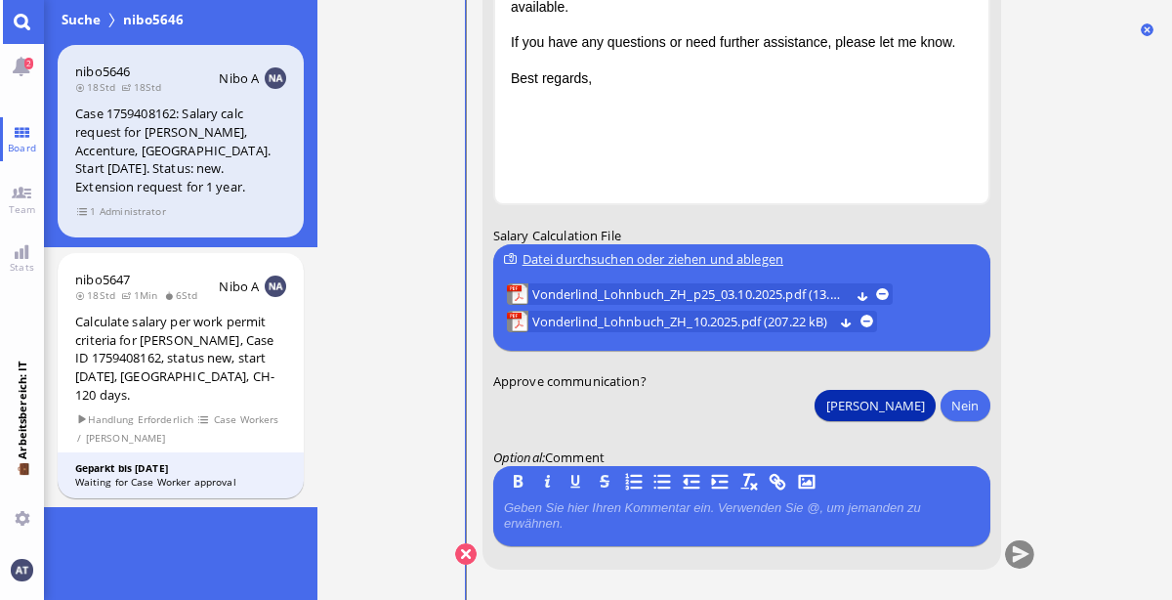
click at [912, 403] on button "[PERSON_NAME]" at bounding box center [875, 405] width 120 height 31
click at [1015, 564] on button "submit" at bounding box center [1018, 554] width 29 height 29
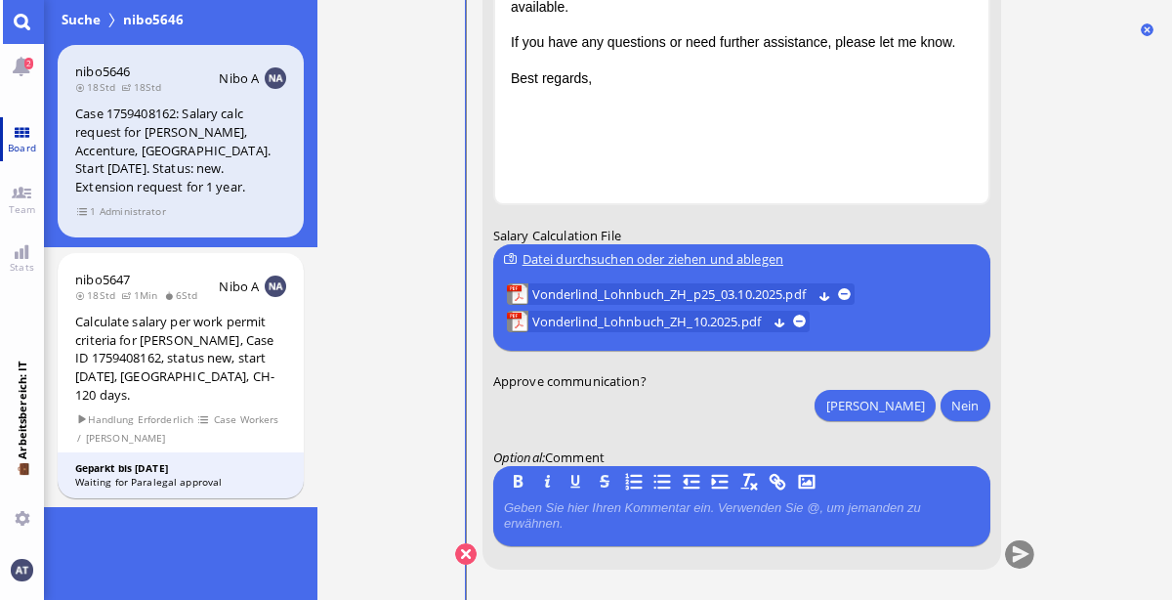
click at [32, 161] on link "Board" at bounding box center [22, 139] width 44 height 44
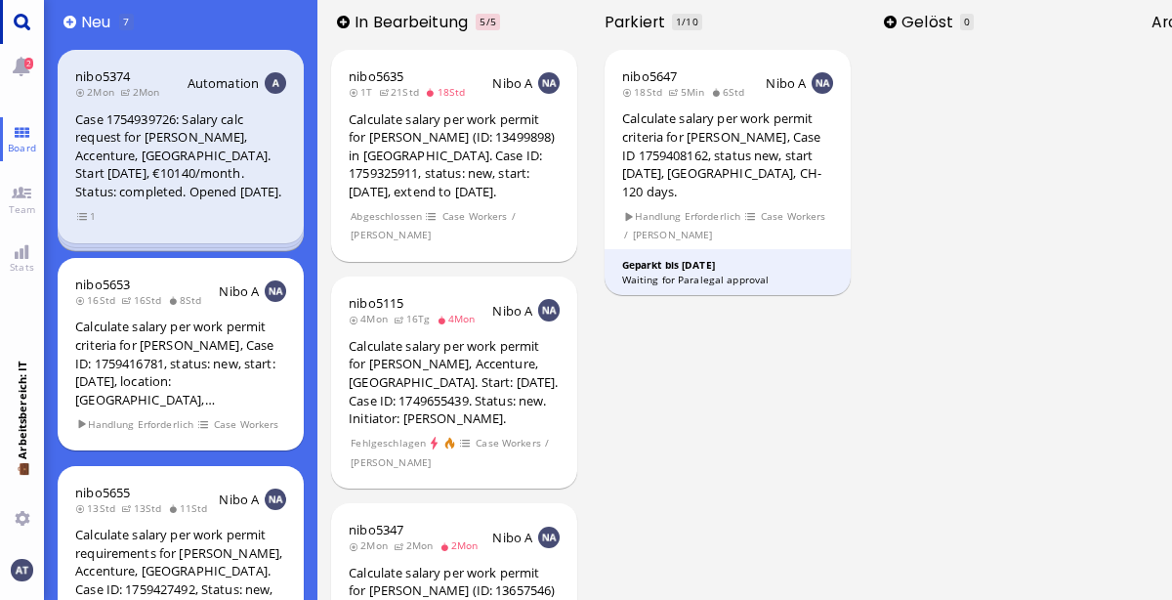
click at [21, 25] on link "Main menu" at bounding box center [22, 22] width 44 height 44
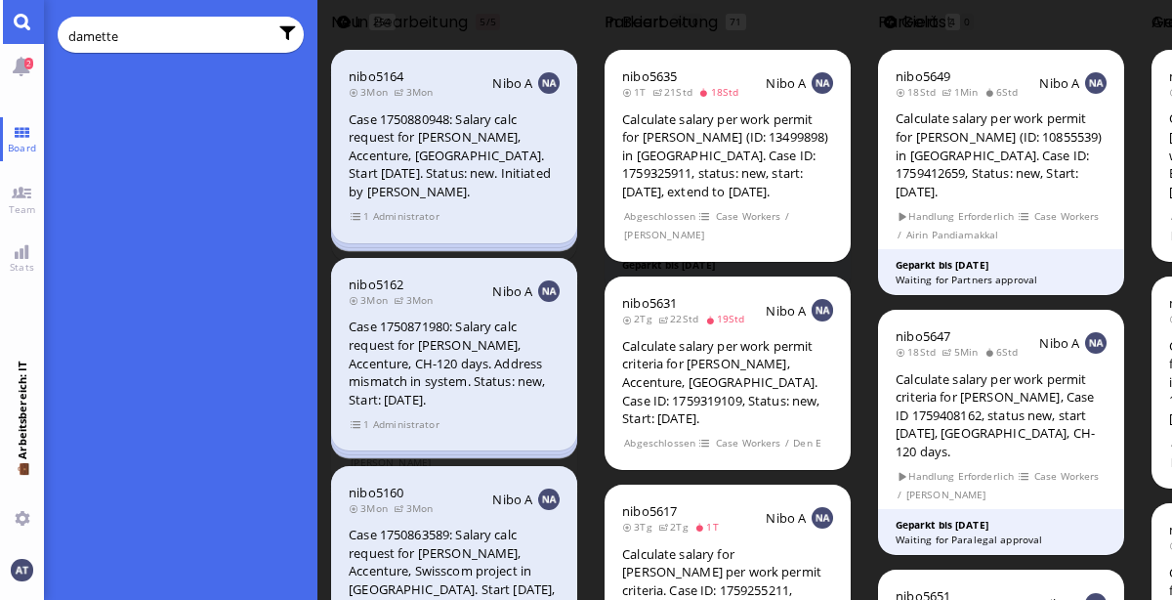
type input "damette"
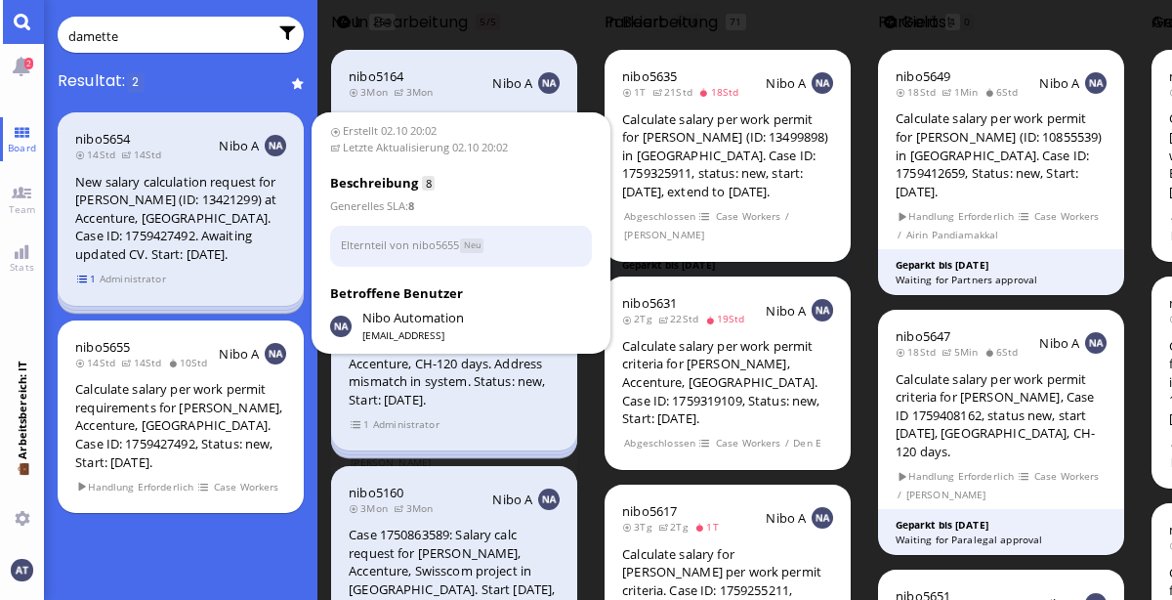
click at [87, 280] on span "1" at bounding box center [87, 279] width 20 height 17
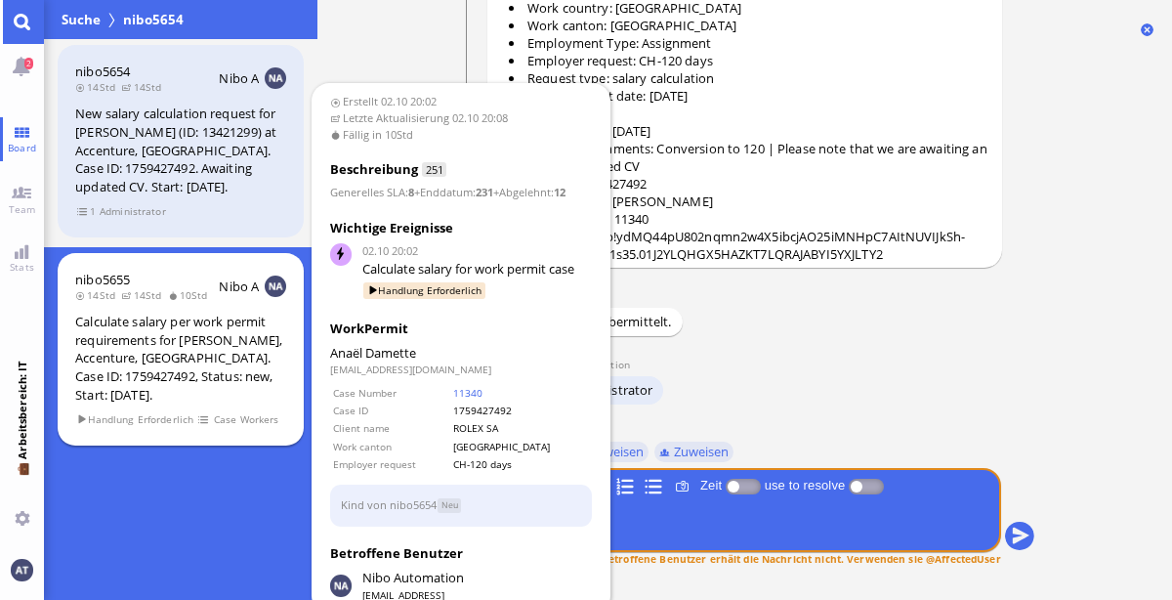
click at [216, 404] on div "nibo5655 14Std 14Std 10Std Nibo A Calculate salary per work permit requirements…" at bounding box center [181, 349] width 246 height 193
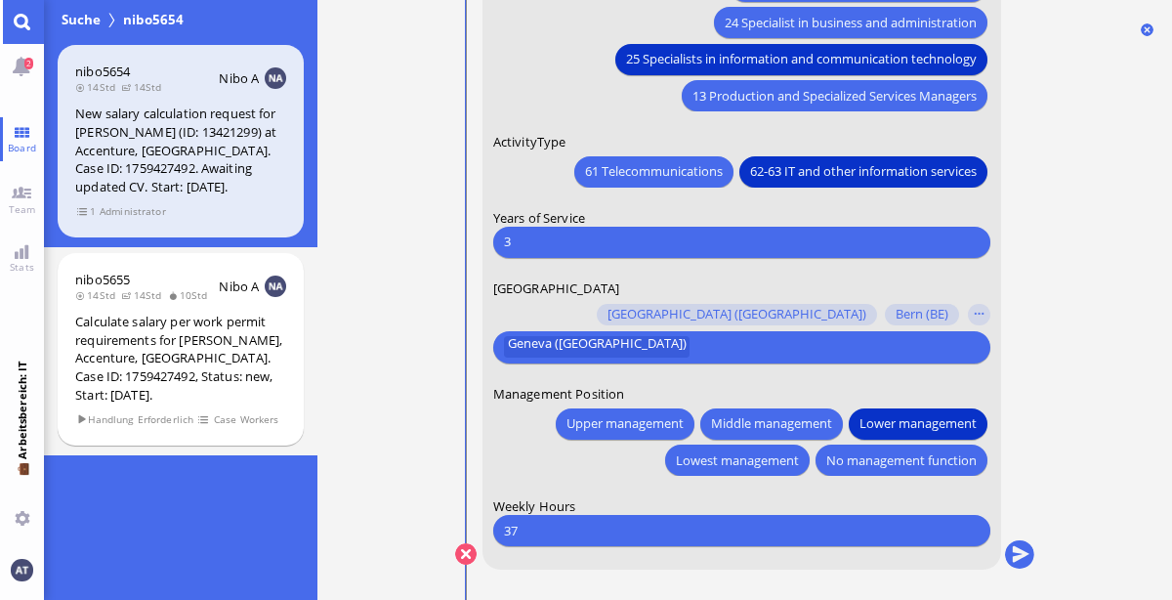
click at [17, 20] on link "Main menu" at bounding box center [22, 22] width 44 height 44
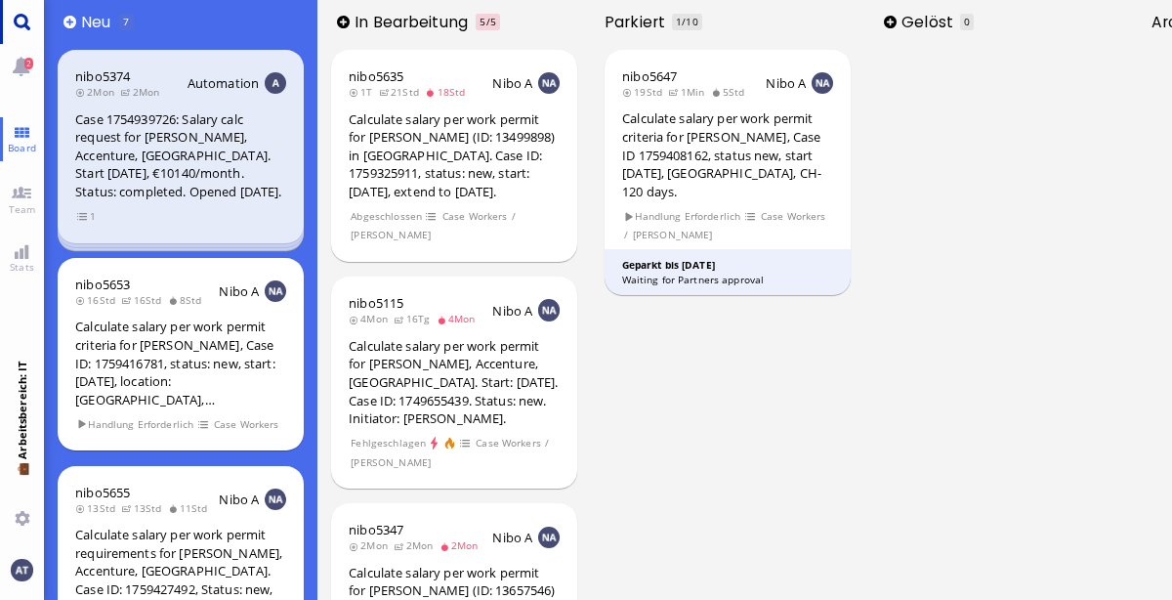
click at [23, 30] on link "Main menu" at bounding box center [22, 22] width 44 height 44
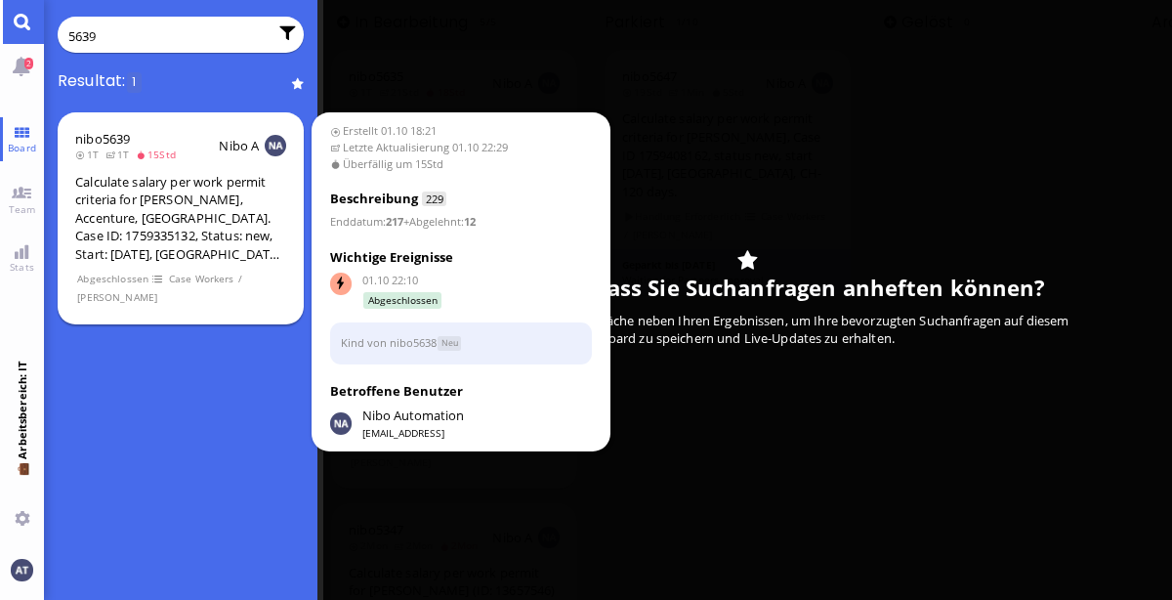
click at [265, 285] on section "Abgeschlossen Case Workers / [PERSON_NAME]" at bounding box center [180, 288] width 211 height 38
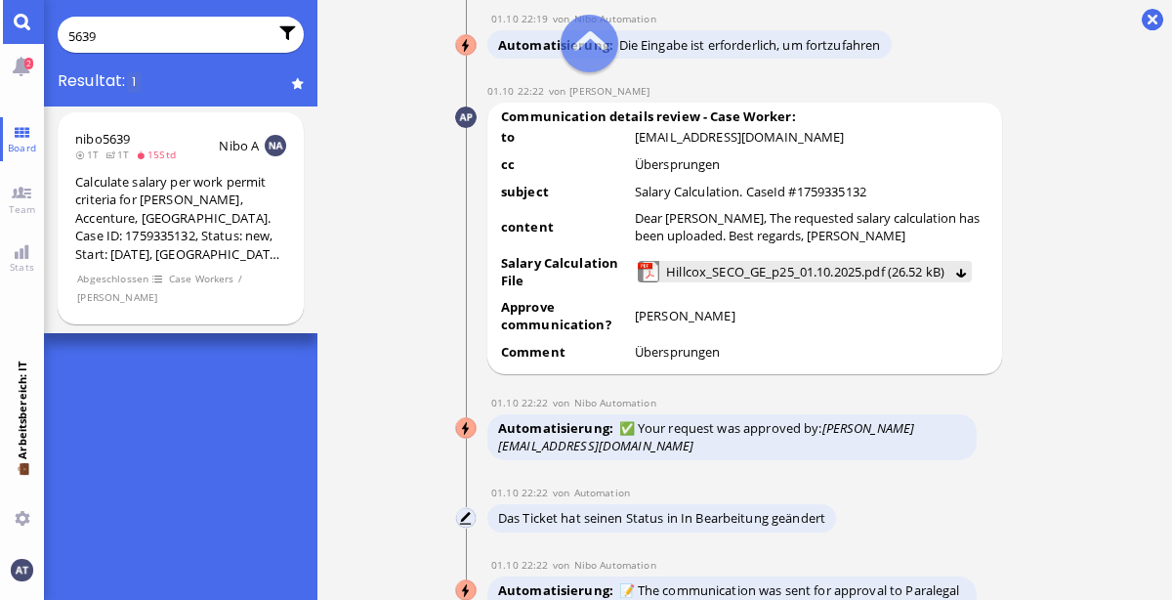
scroll to position [-2496, 0]
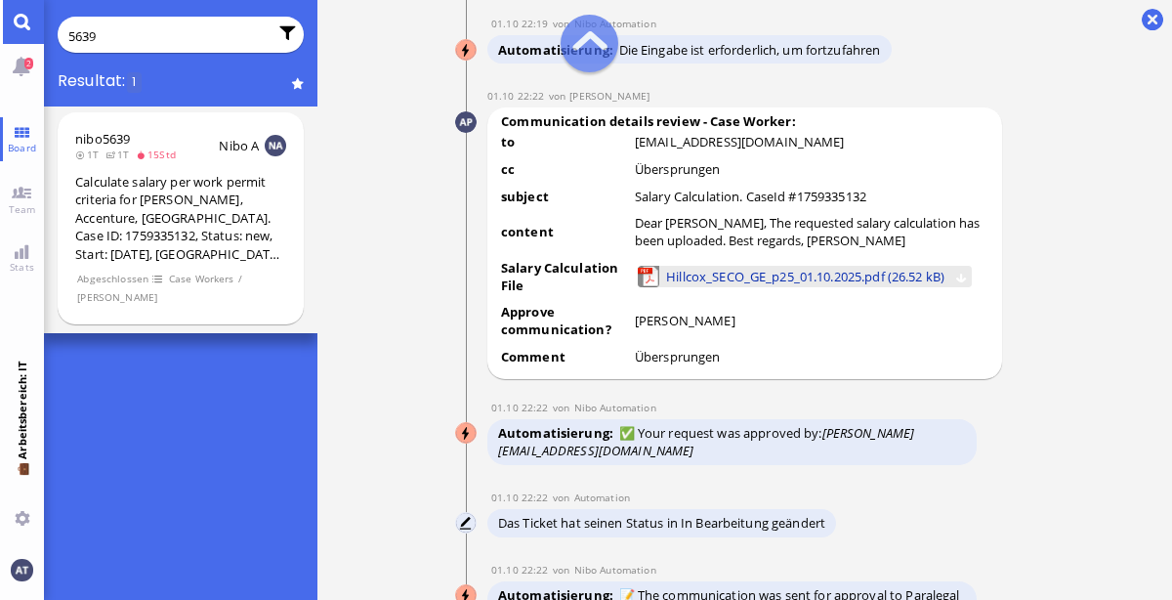
click at [790, 280] on span "Hillcox_SECO_GE_p25_01.10.2025.pdf (26.52 kB)" at bounding box center [805, 276] width 278 height 21
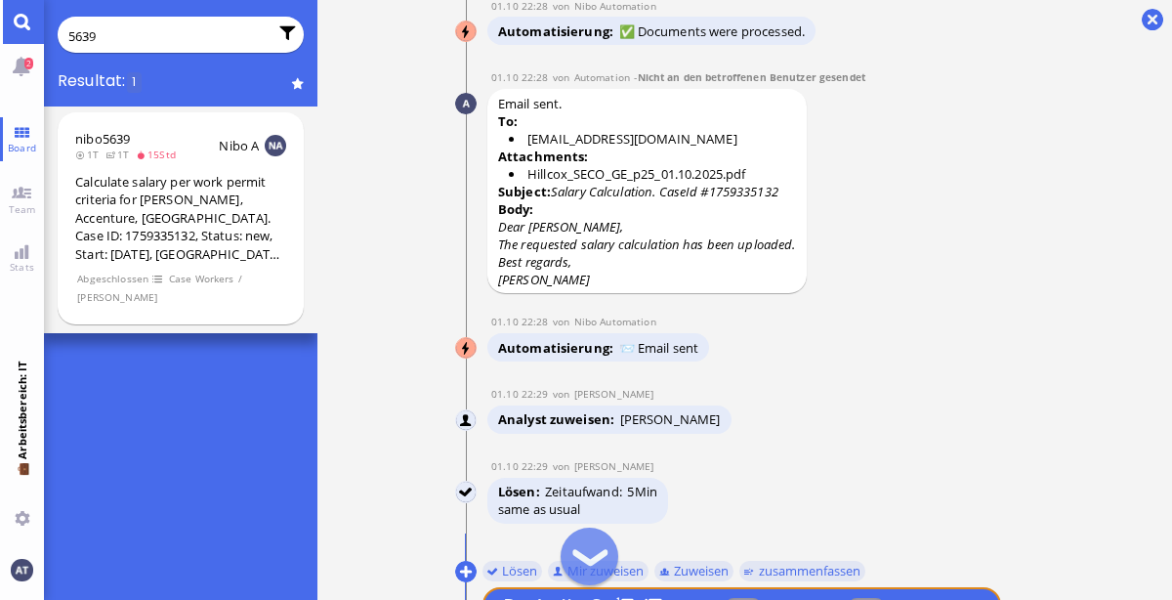
scroll to position [0, 0]
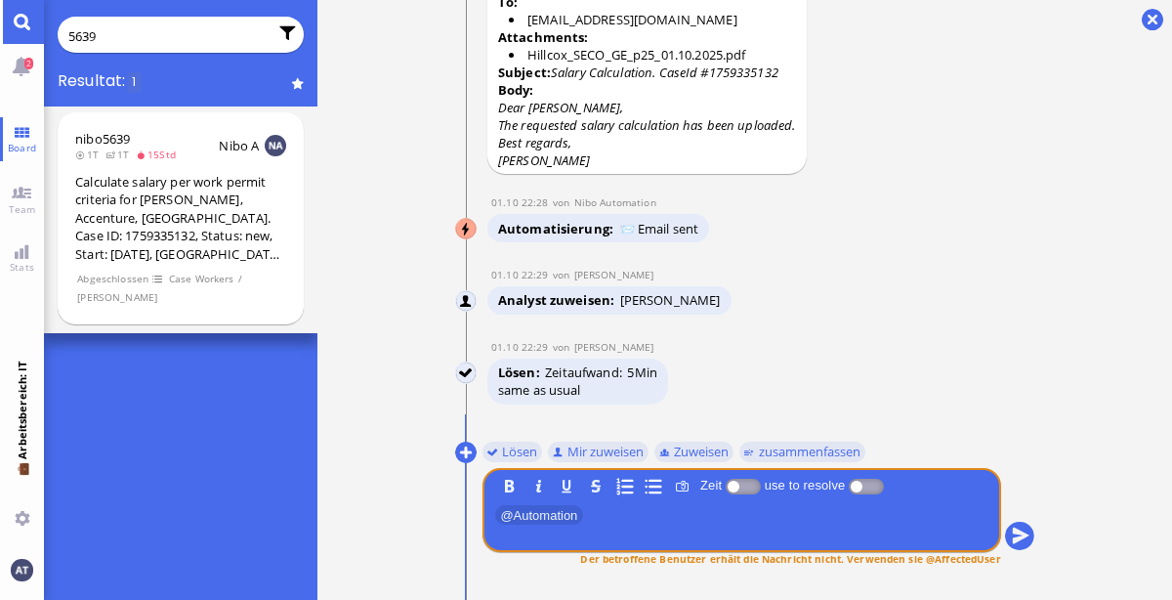
click at [188, 29] on input "5639" at bounding box center [167, 35] width 199 height 21
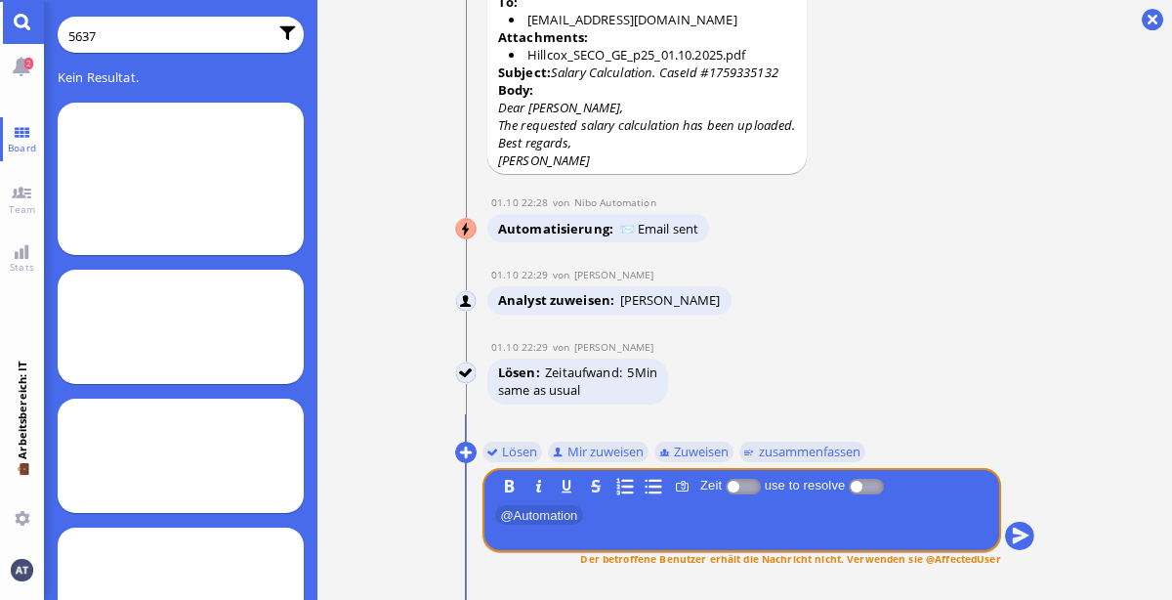
type input "5637"
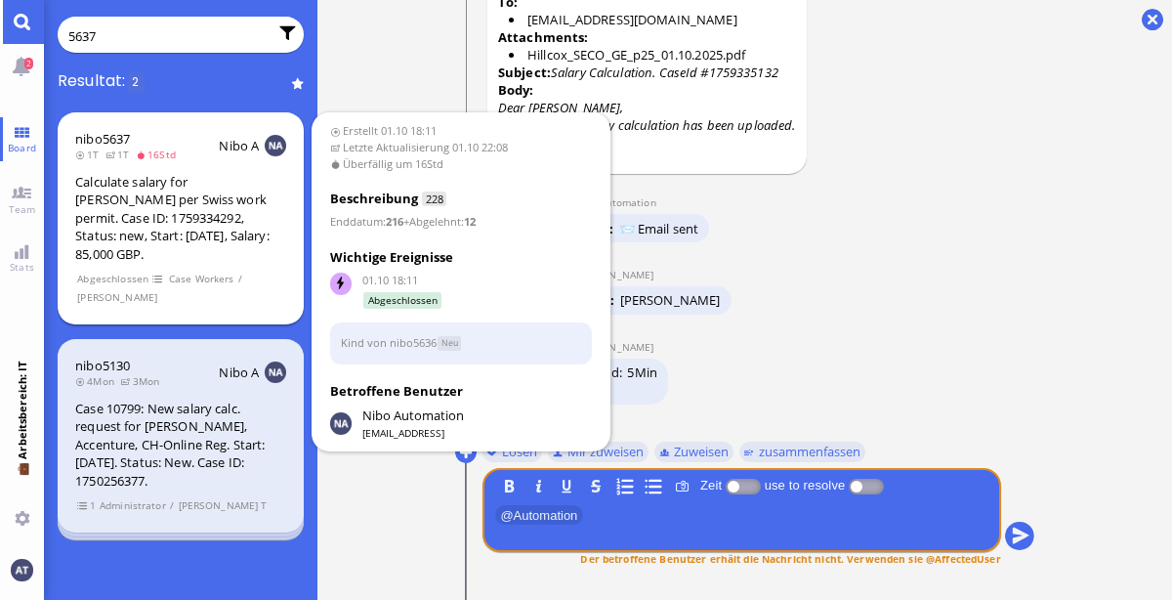
click at [171, 292] on section "Abgeschlossen Case Workers / [PERSON_NAME]" at bounding box center [180, 288] width 211 height 38
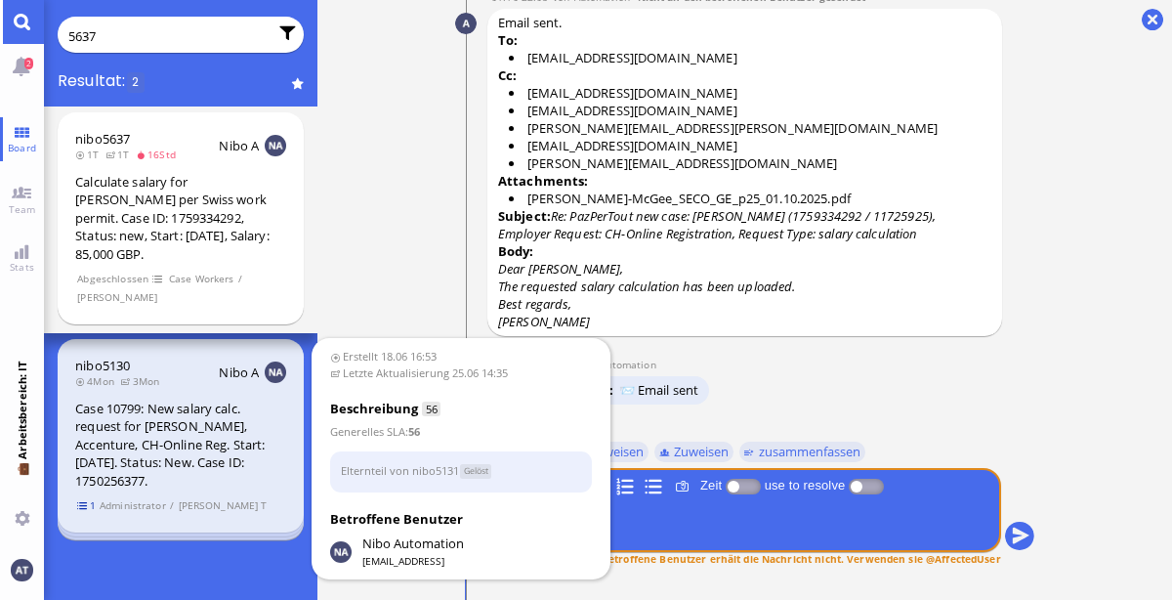
click at [80, 508] on span "1" at bounding box center [87, 505] width 20 height 17
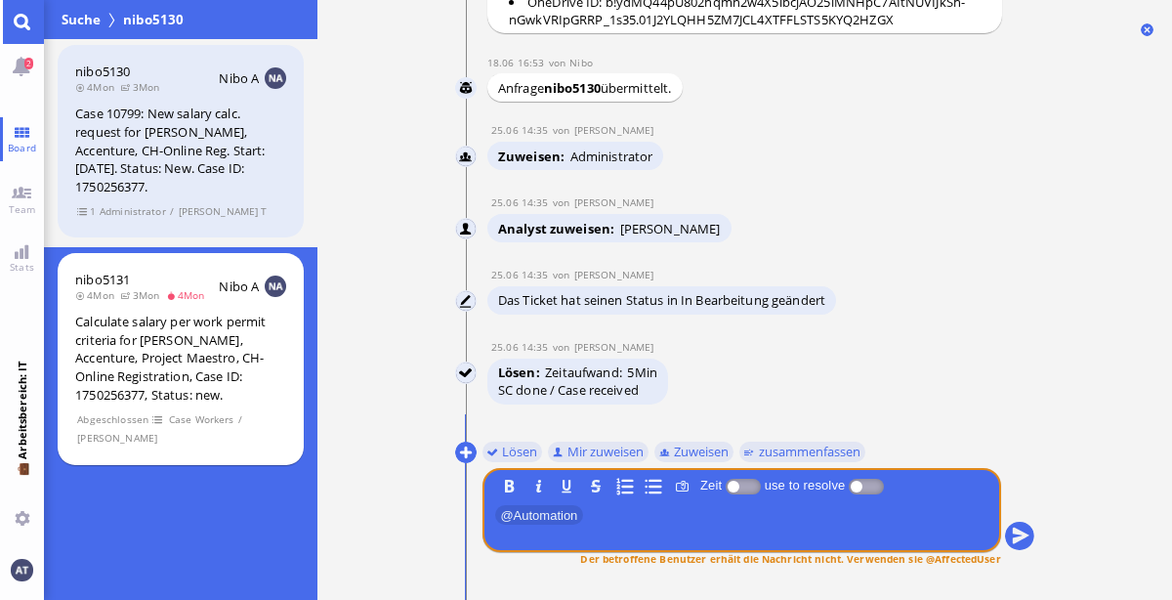
click at [28, 22] on link "Main menu" at bounding box center [22, 22] width 44 height 44
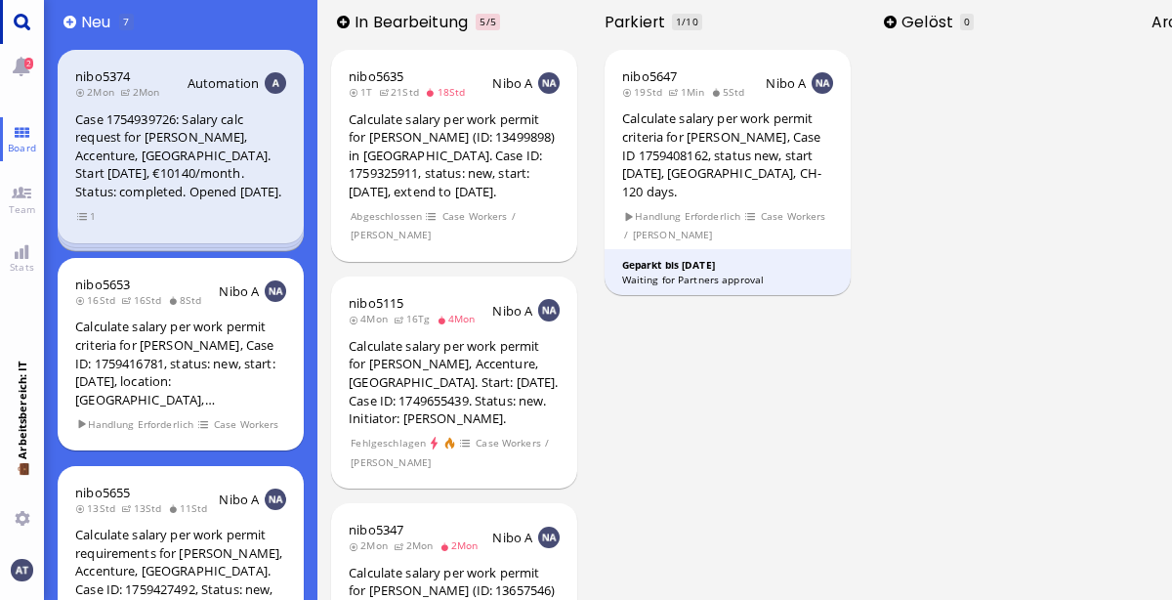
click at [16, 23] on link "Main menu" at bounding box center [22, 22] width 44 height 44
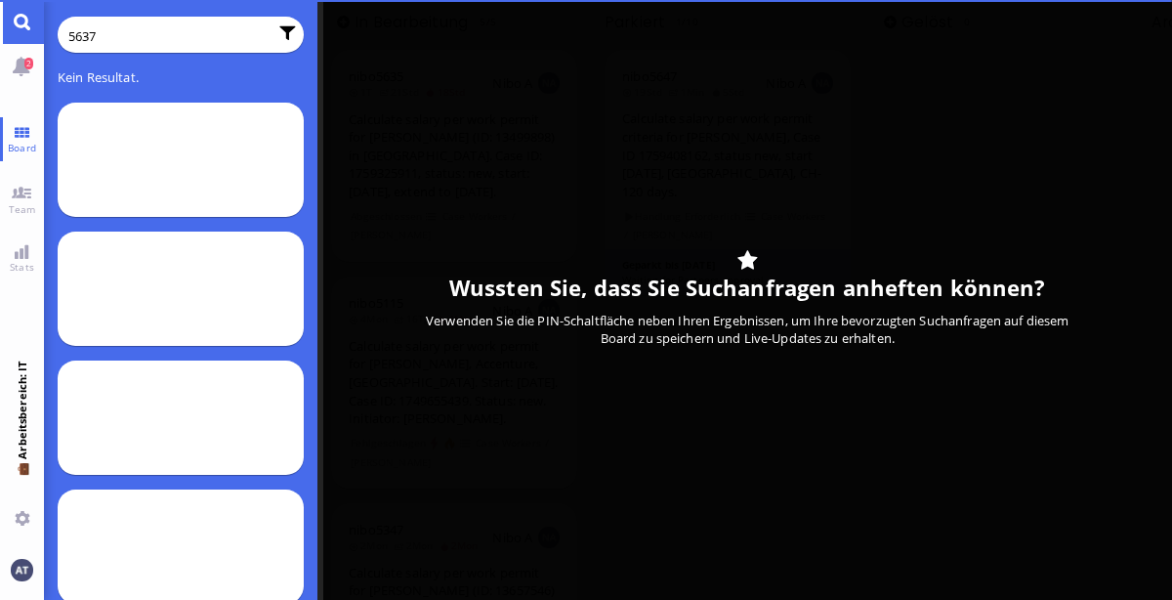
type input "5637"
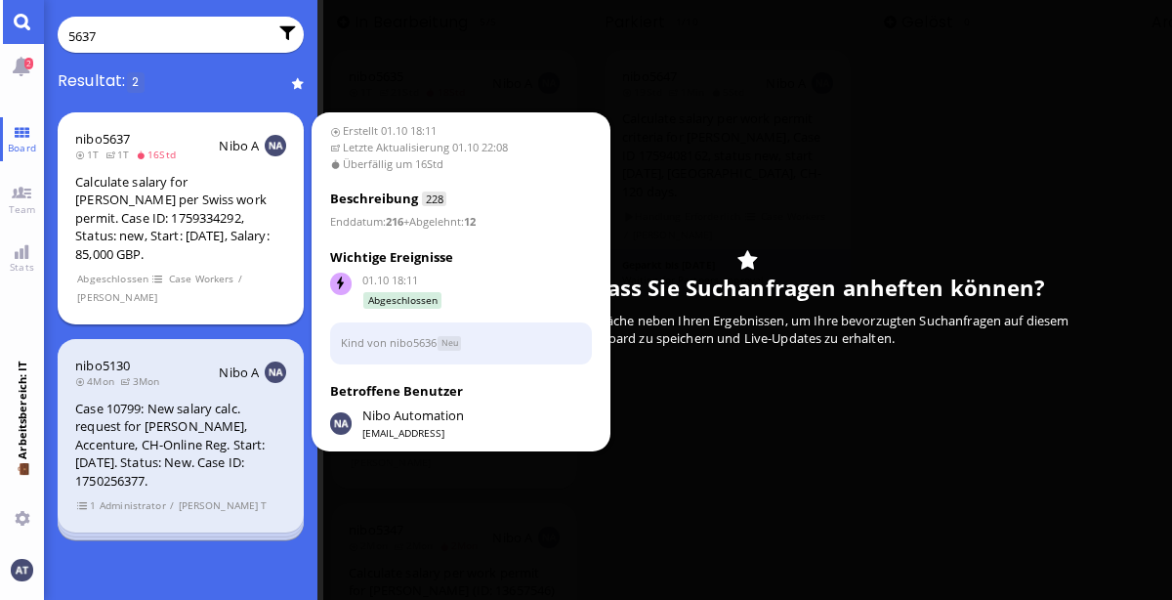
click at [256, 249] on div "Calculate salary for [PERSON_NAME] per Swiss work permit. Case ID: 1759334292, …" at bounding box center [180, 218] width 211 height 91
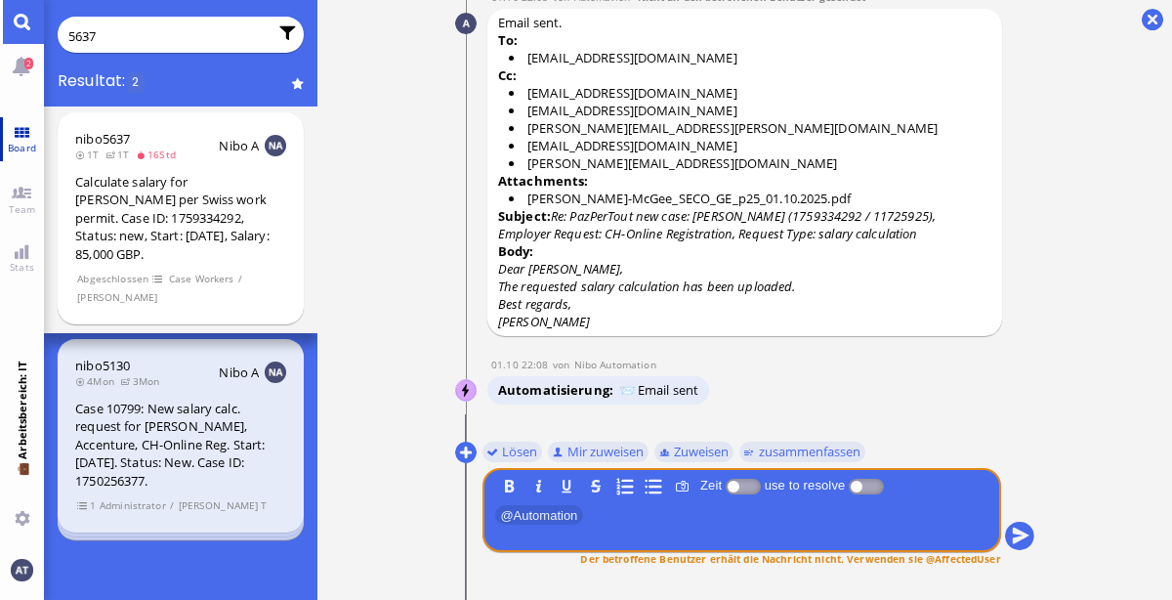
click at [24, 145] on span "Board" at bounding box center [22, 148] width 38 height 14
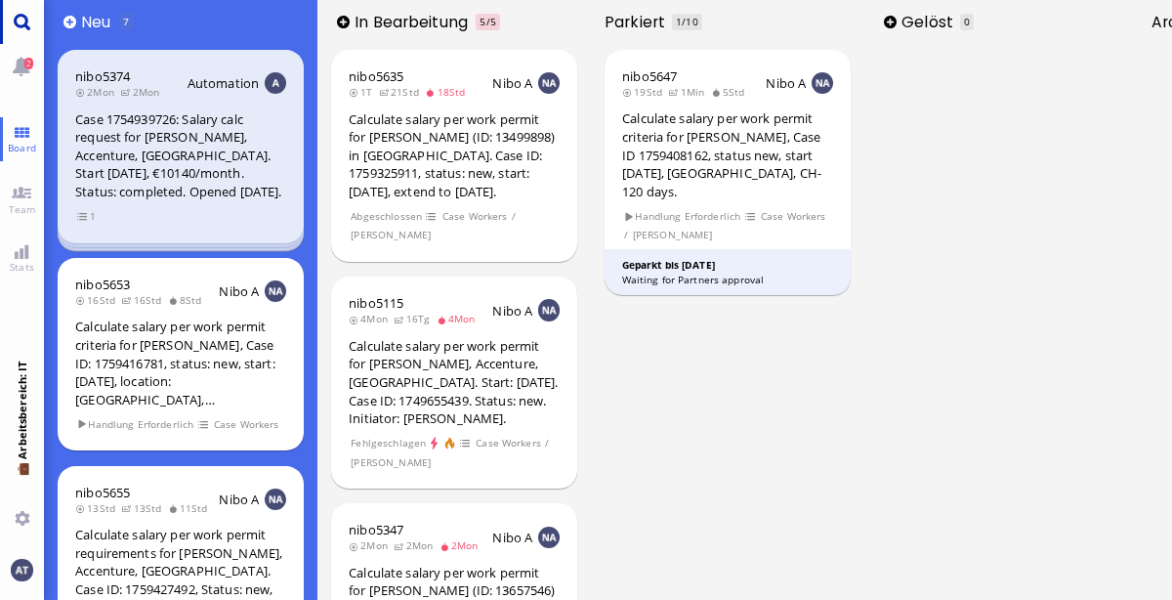
click at [10, 21] on link "Main menu" at bounding box center [22, 22] width 44 height 44
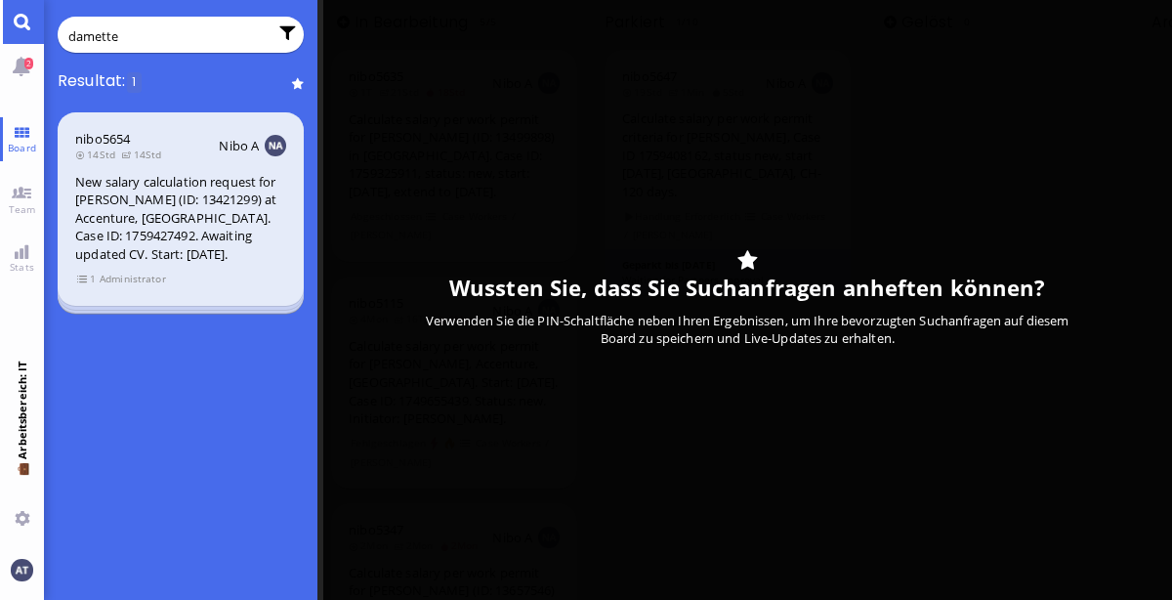
type input "damette"
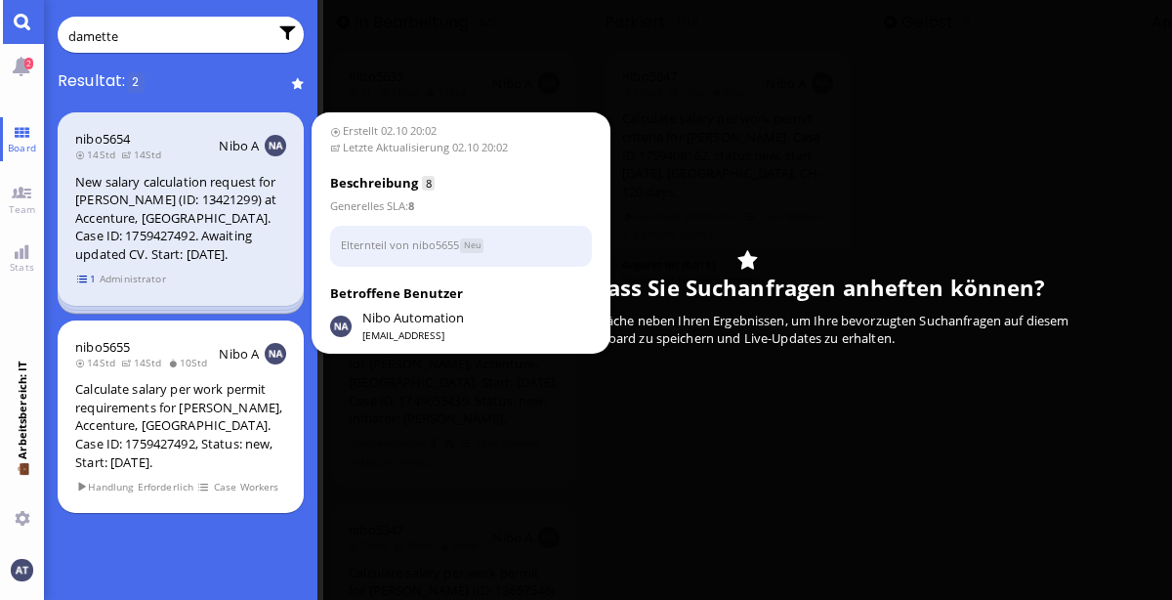
click at [85, 272] on span "1" at bounding box center [87, 279] width 20 height 17
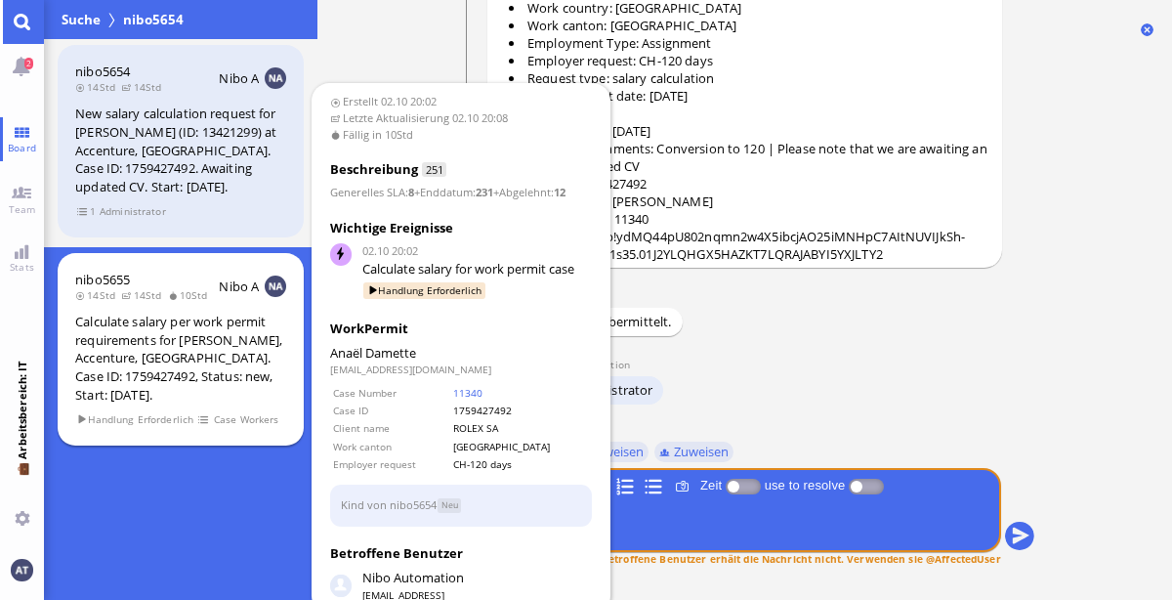
click at [262, 335] on div "Calculate salary per work permit requirements for [PERSON_NAME], Accenture, [GE…" at bounding box center [180, 358] width 211 height 91
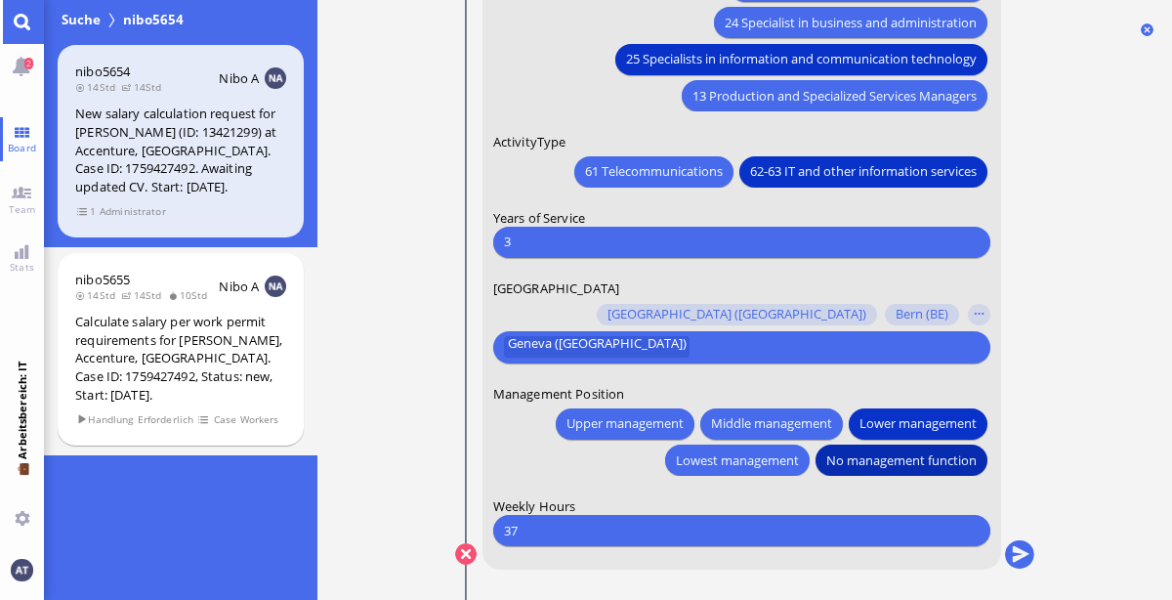
click at [899, 459] on span "No management function" at bounding box center [900, 459] width 150 height 21
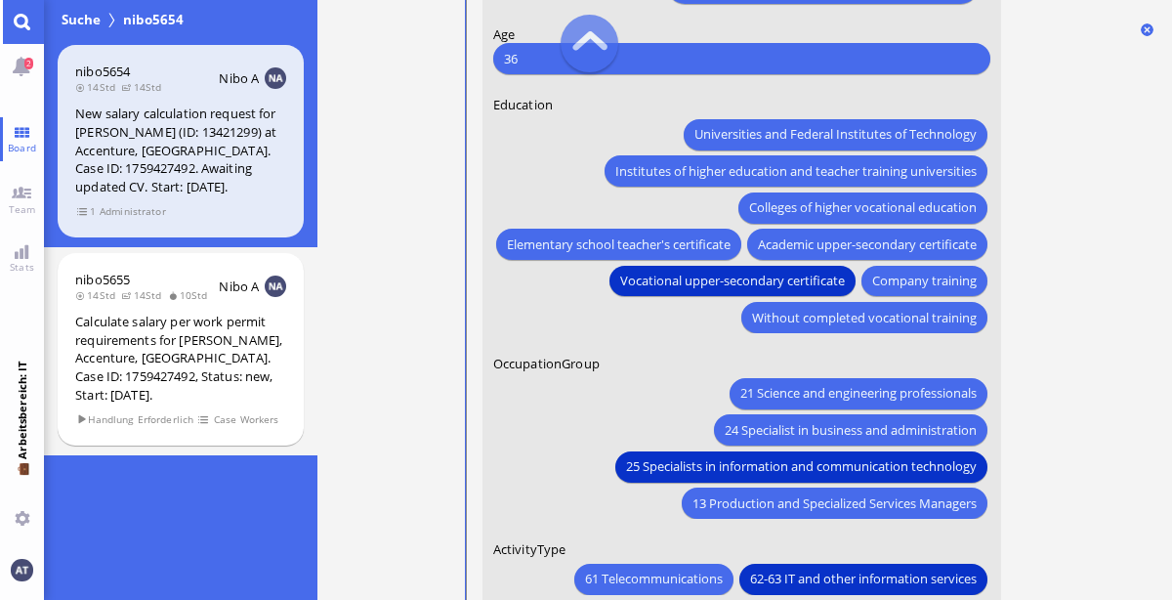
scroll to position [-409, 0]
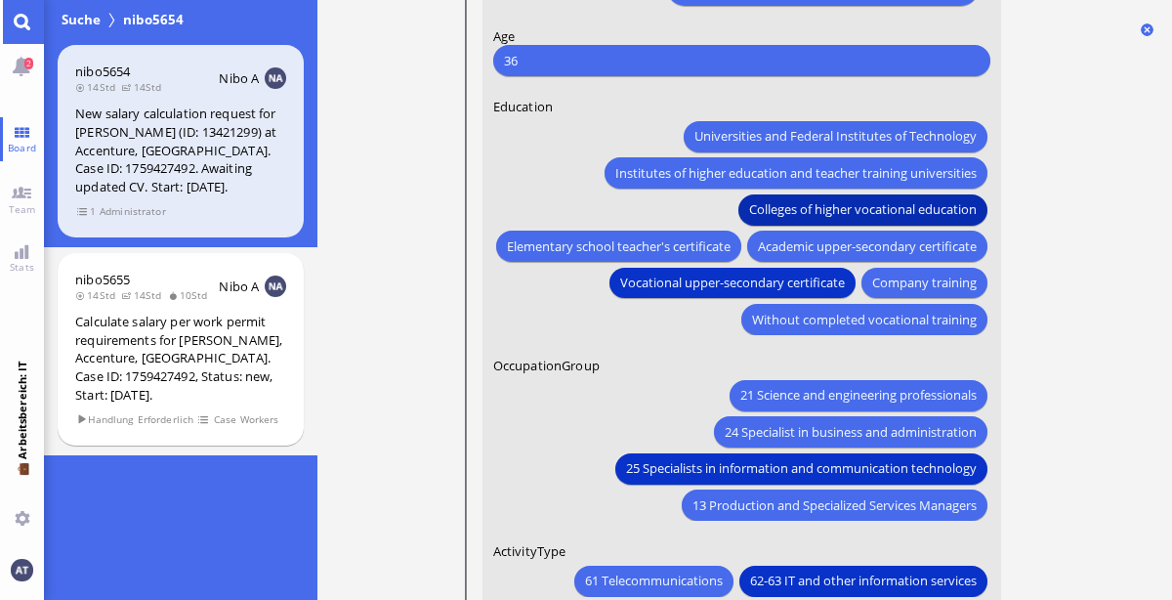
click at [943, 199] on span "Colleges of higher vocational education" at bounding box center [862, 209] width 228 height 21
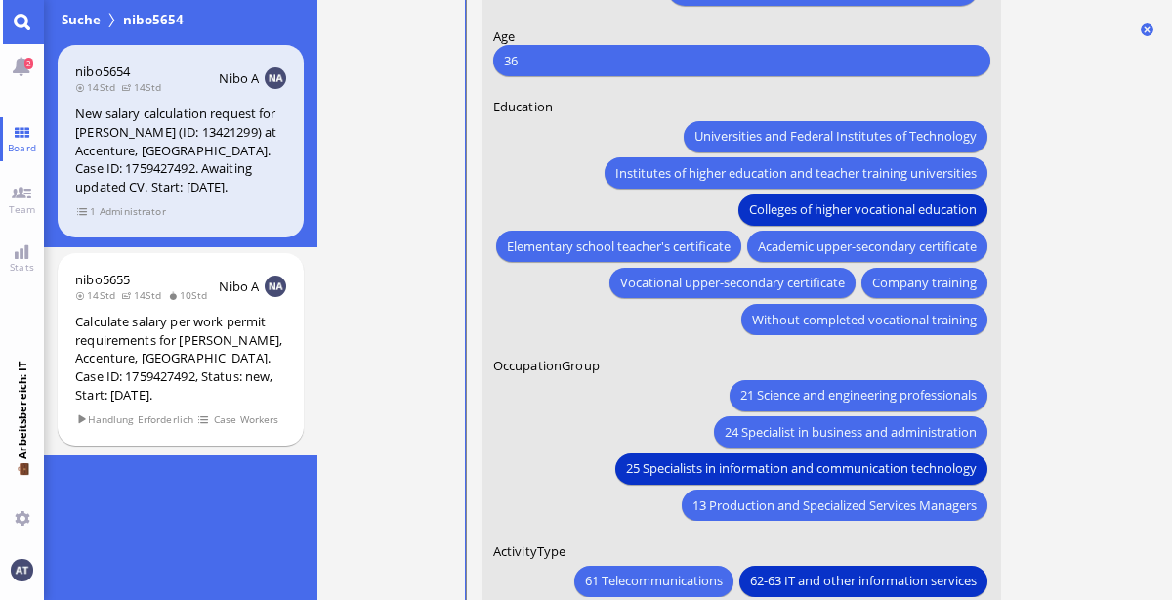
click at [1070, 187] on ticket "02.10 20:02 von Automation Automation Calculate eligible salary for work permit…" at bounding box center [744, 300] width 855 height 600
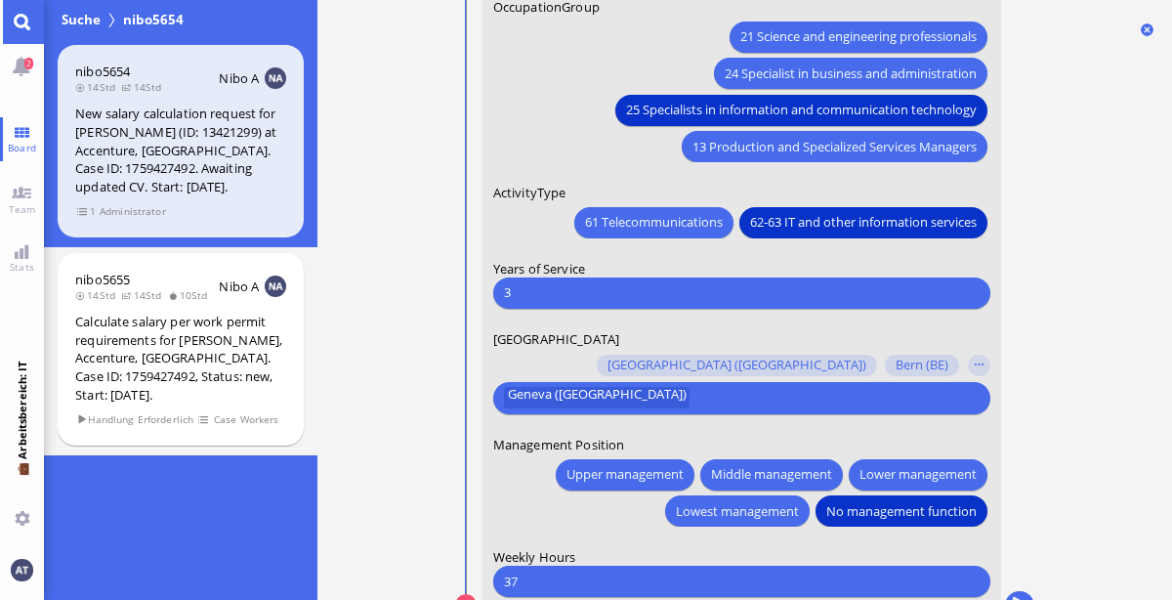
scroll to position [0, 0]
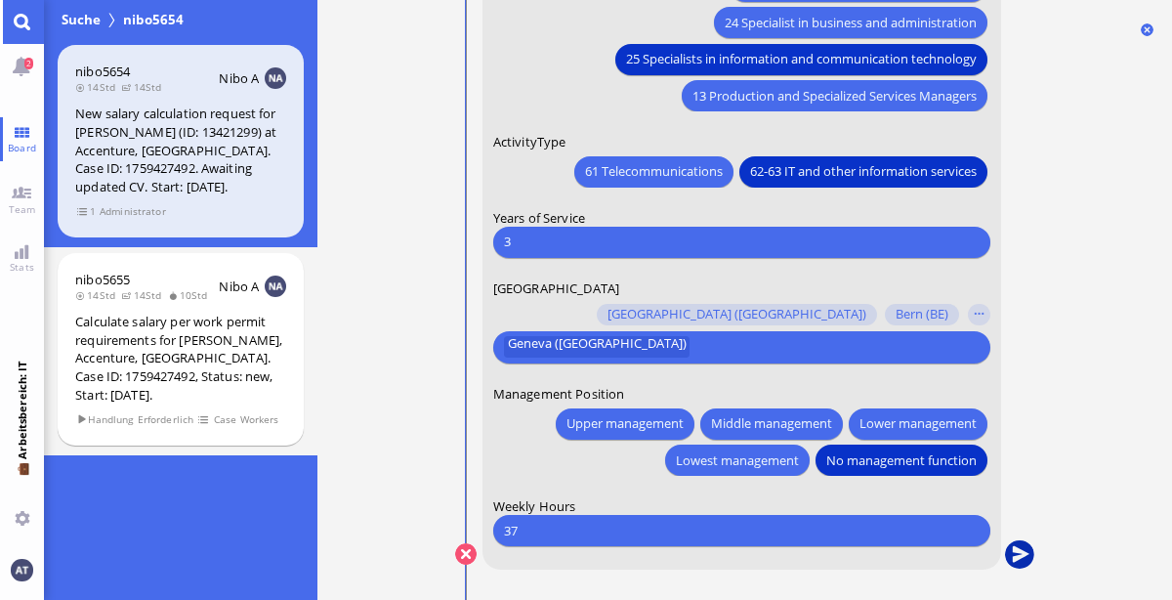
click at [1021, 554] on button "submit" at bounding box center [1018, 554] width 29 height 29
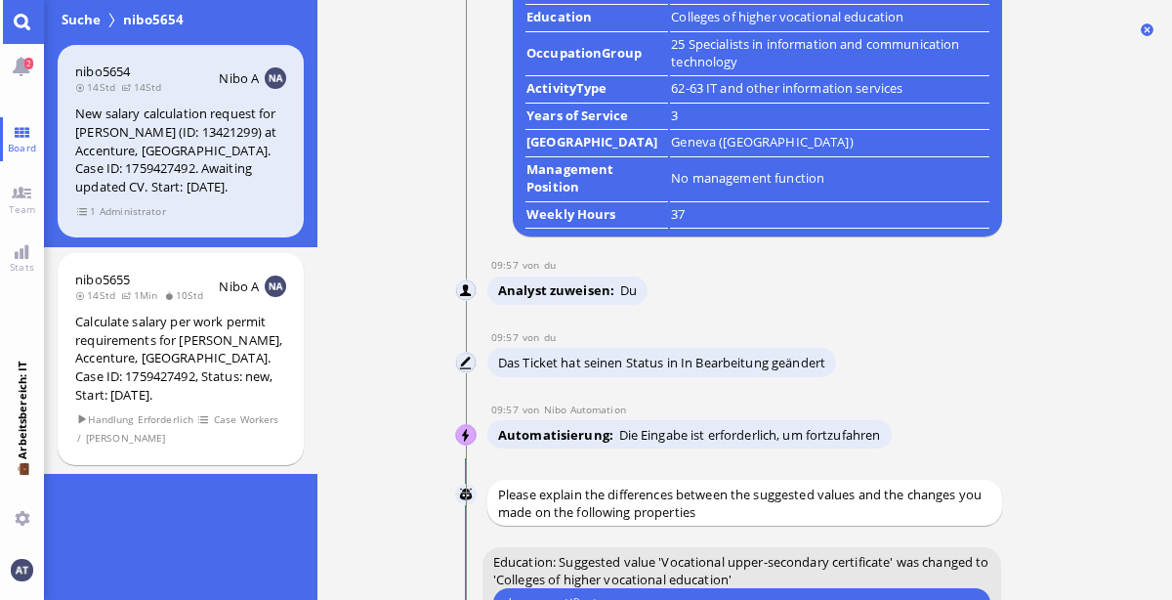
scroll to position [-16, 0]
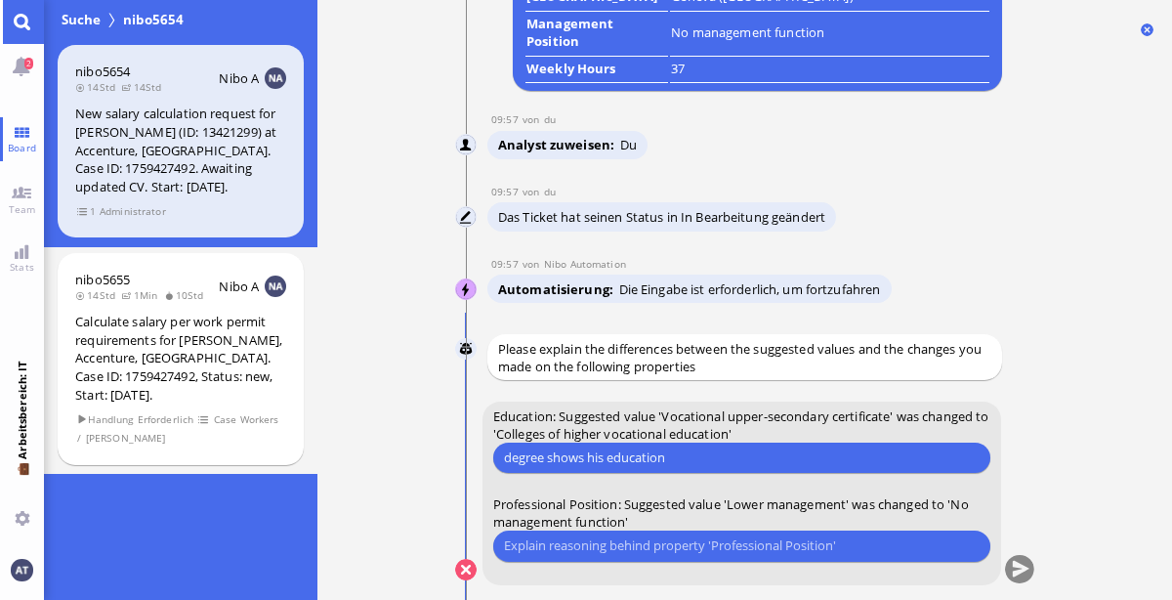
type input "degree shows his education"
click at [646, 561] on div "Bitte etwas eingeben" at bounding box center [740, 545] width 497 height 31
click at [655, 542] on input "text" at bounding box center [740, 545] width 475 height 21
type input "according to his CV and ECL, he's not a manager"
click at [1018, 569] on button "submit" at bounding box center [1018, 570] width 29 height 29
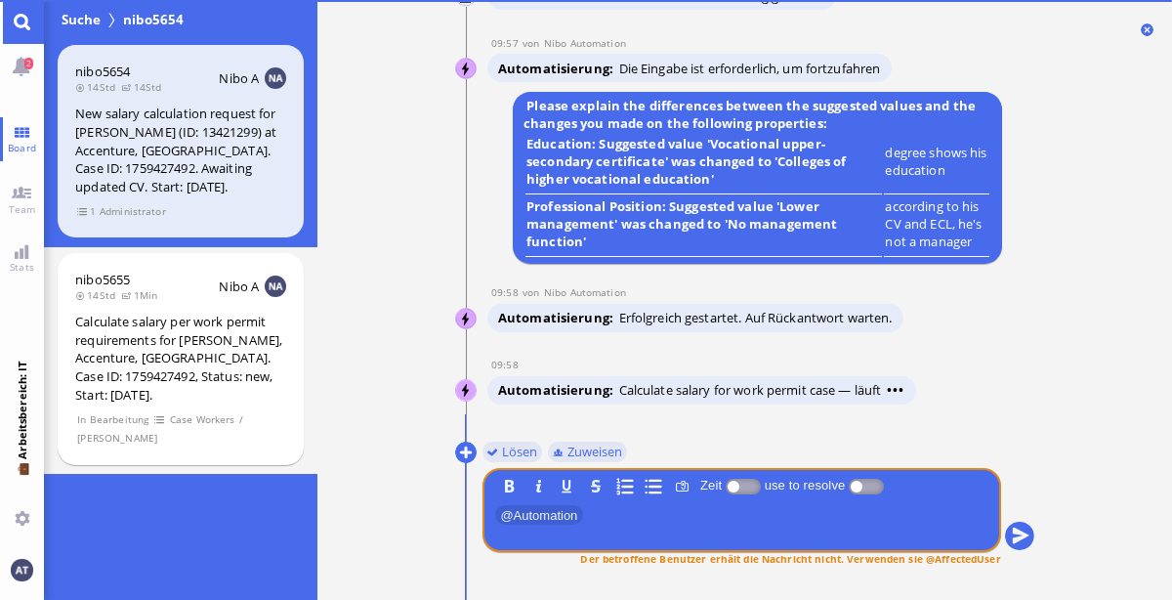
scroll to position [0, 0]
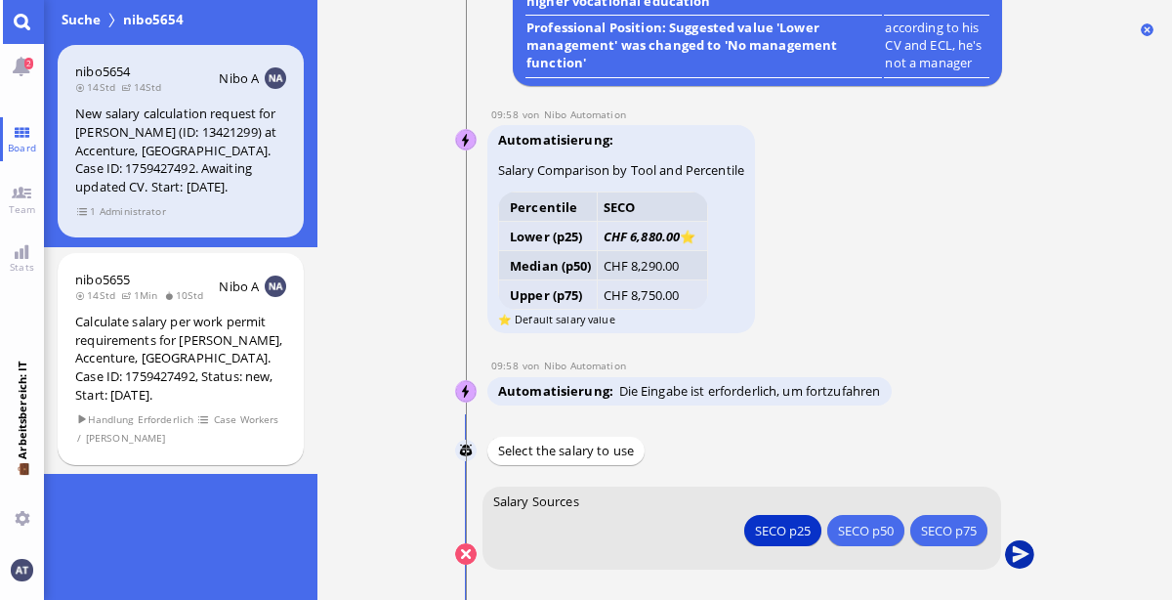
click at [1024, 554] on button "submit" at bounding box center [1018, 554] width 29 height 29
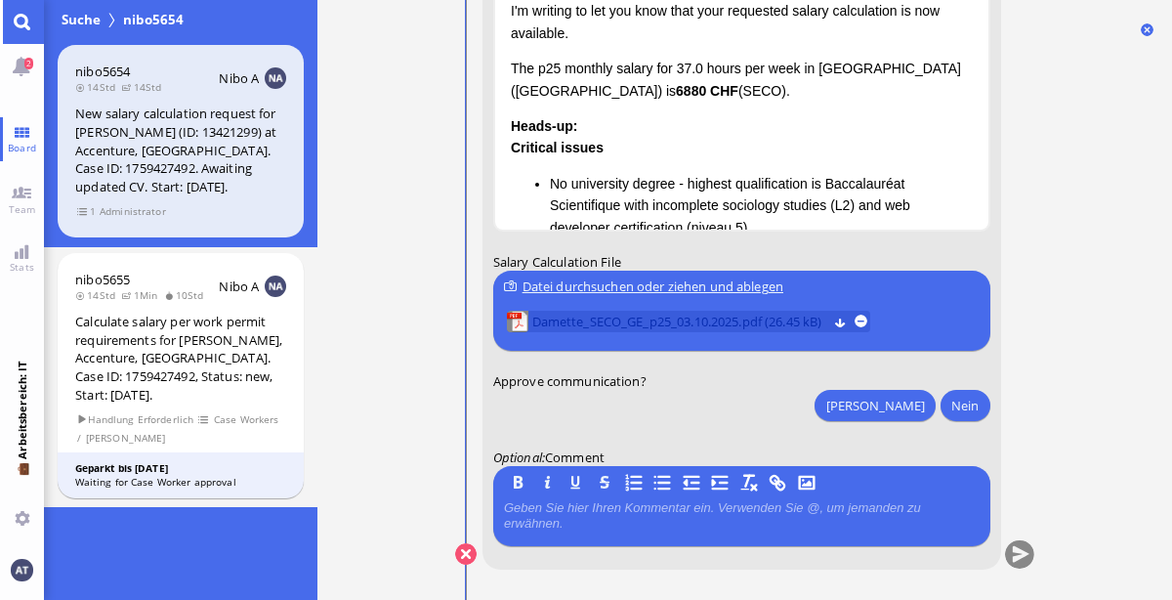
click at [750, 321] on span "Damette_SECO_GE_p25_03.10.2025.pdf (26.45 kB)" at bounding box center [678, 321] width 295 height 21
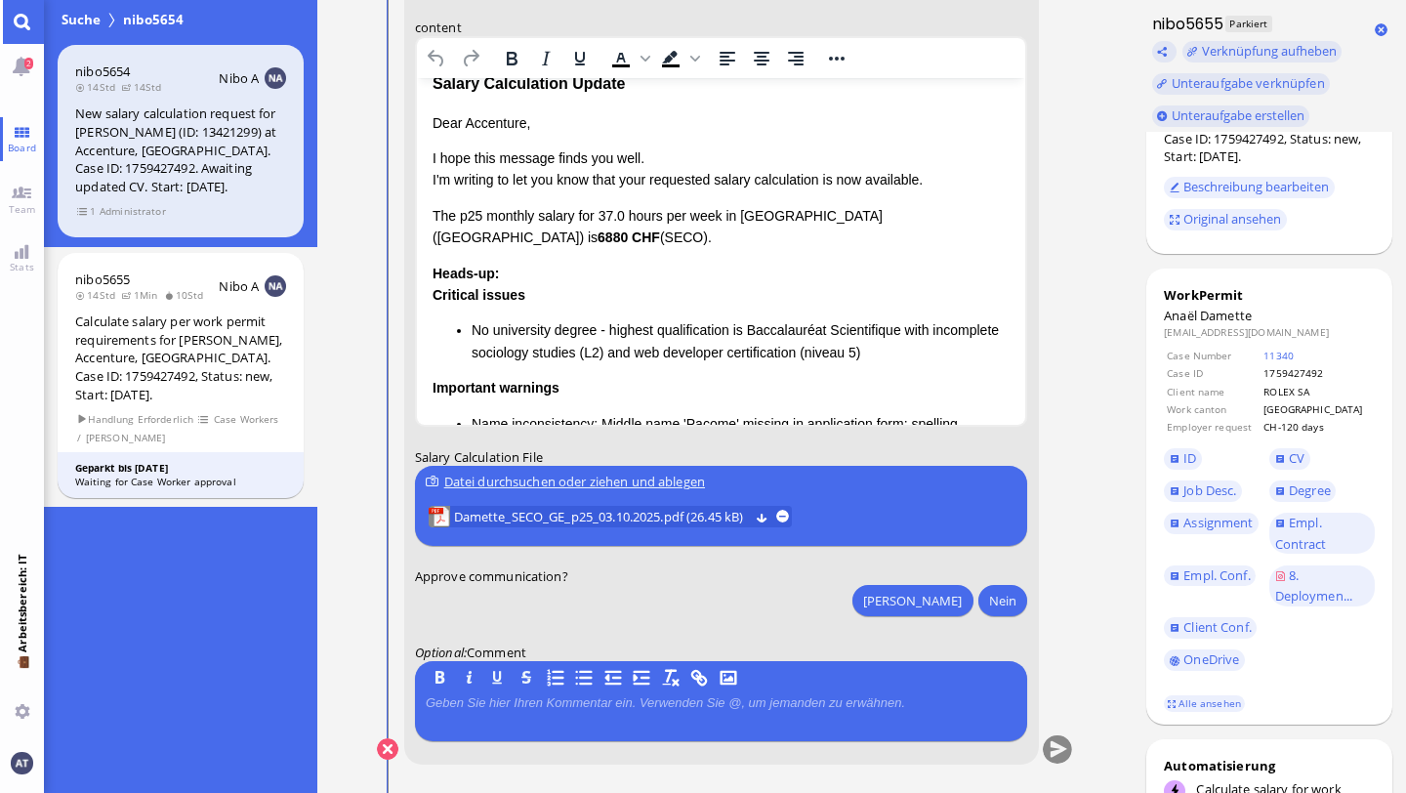
scroll to position [95, 0]
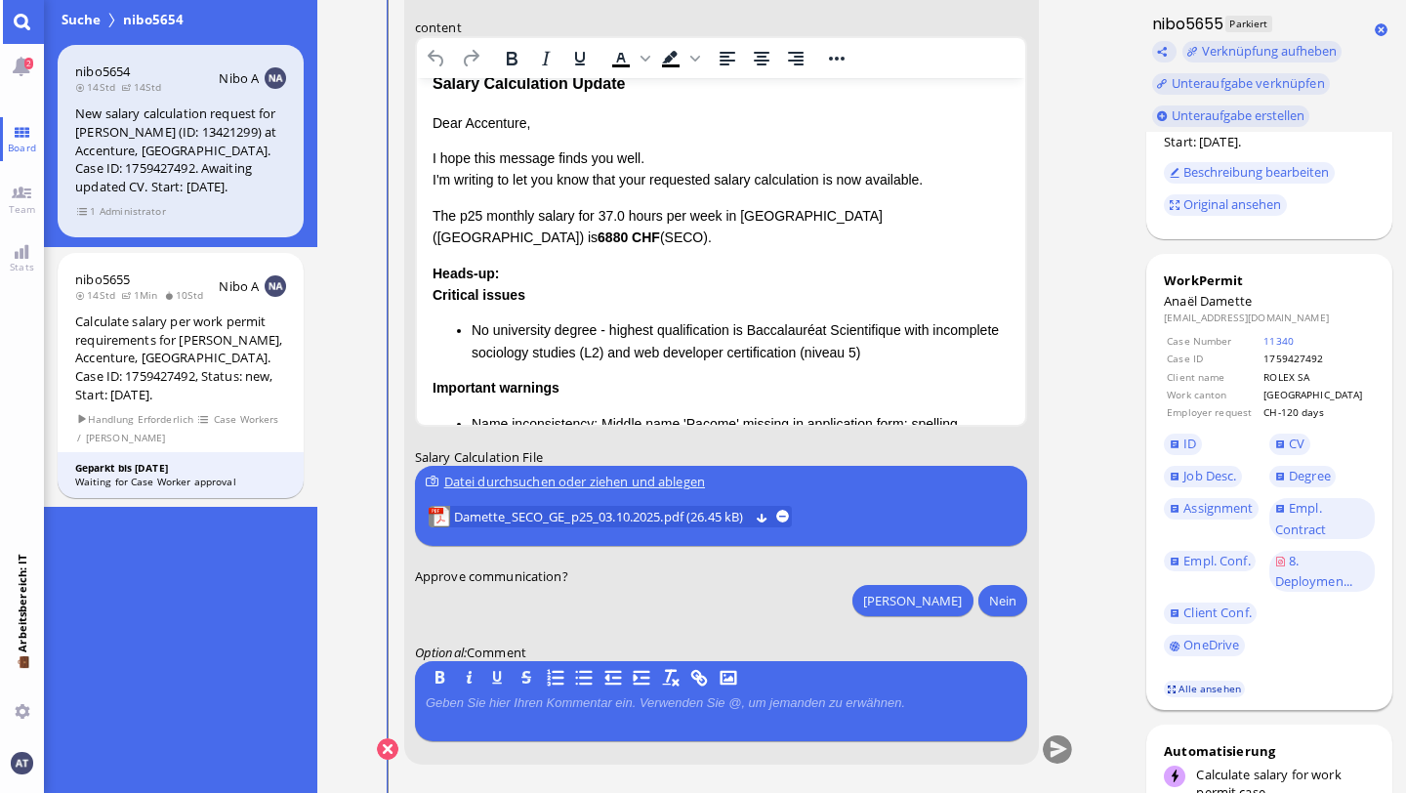
click at [1171, 599] on link "Alle ansehen" at bounding box center [1205, 689] width 82 height 17
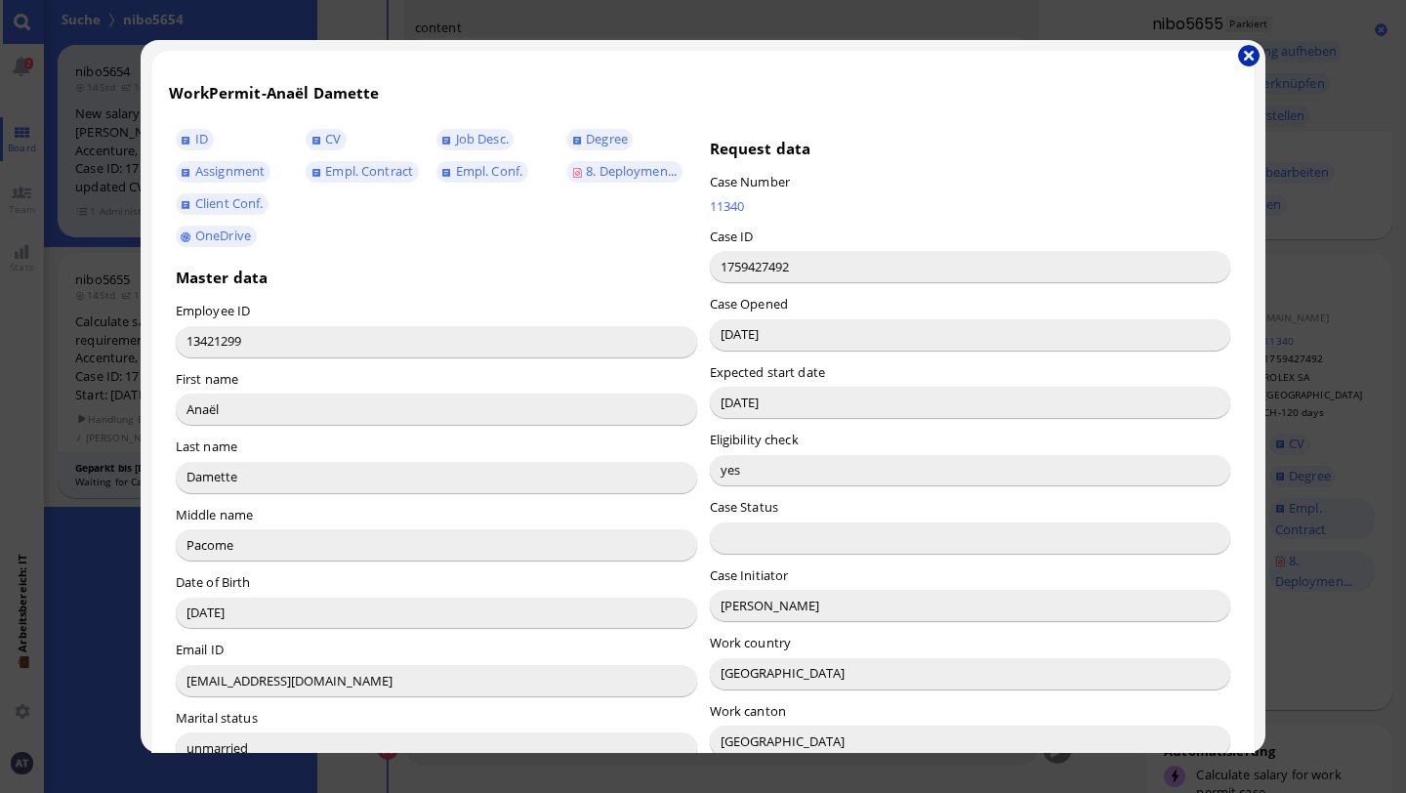
click at [1171, 62] on button "button" at bounding box center [1248, 55] width 21 height 21
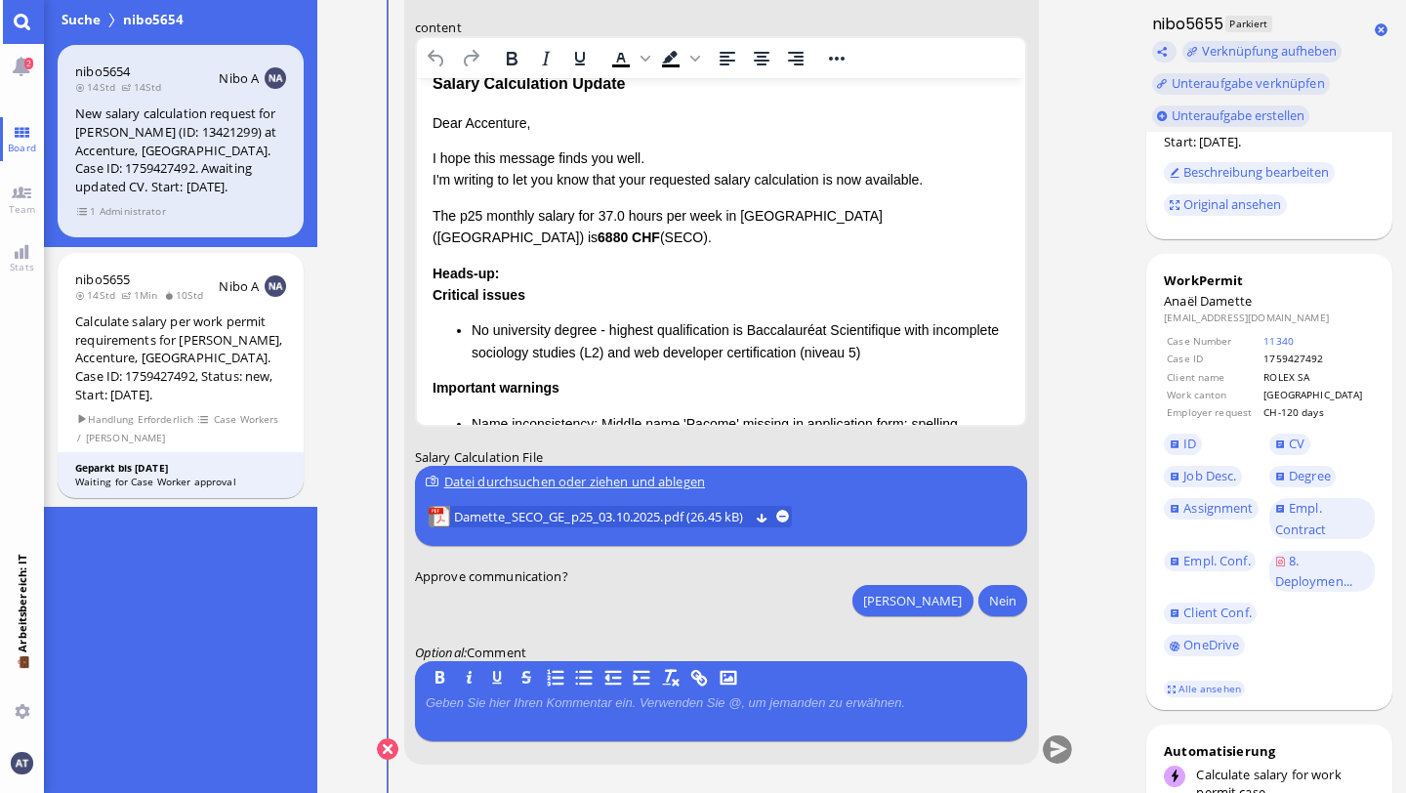
click at [497, 135] on div "Dear Accenture, I hope this message finds you well. I'm writing to let you know…" at bounding box center [721, 385] width 578 height 547
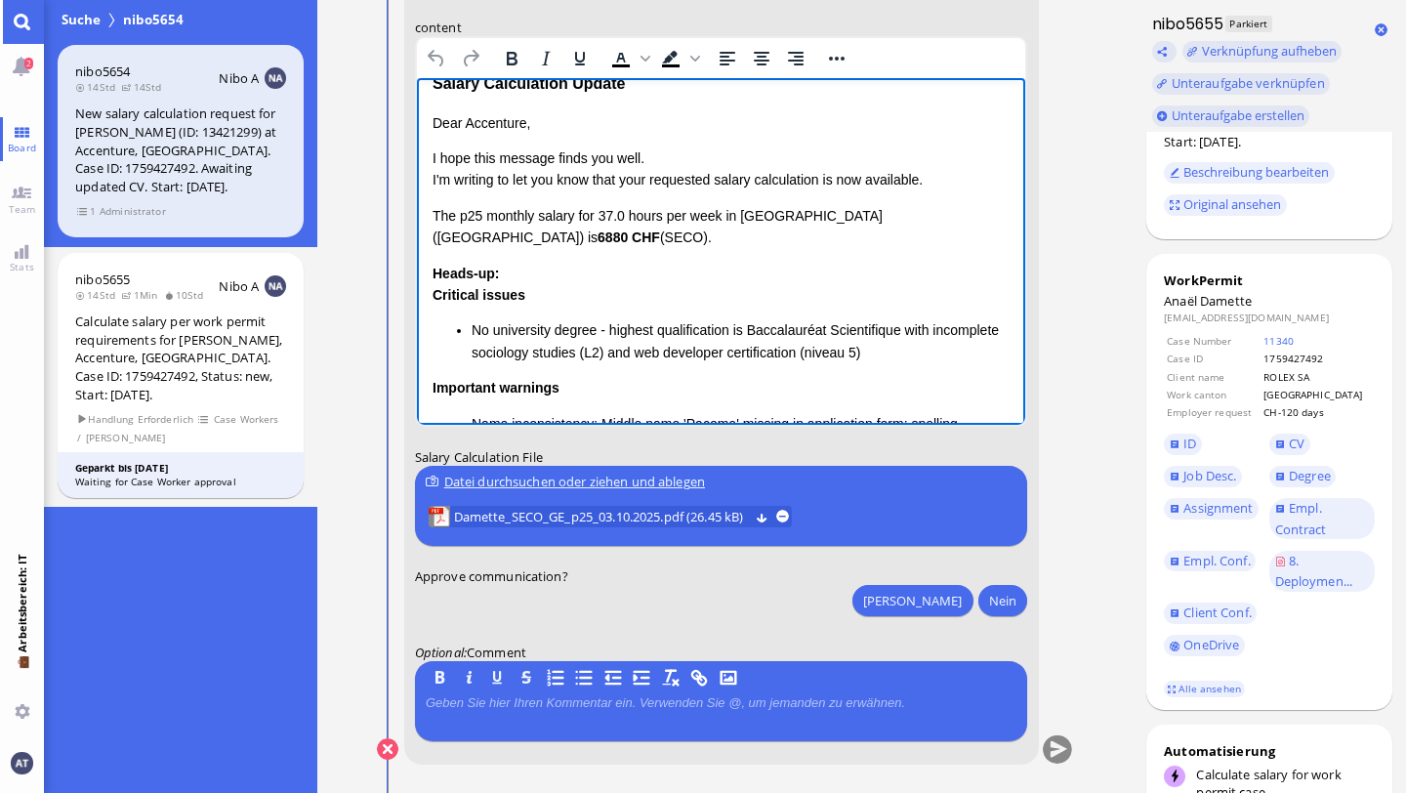
click at [497, 135] on div "Dear Accenture, I hope this message finds you well. I'm writing to let you know…" at bounding box center [721, 385] width 578 height 547
click at [496, 120] on p "Dear Accenture," at bounding box center [721, 122] width 578 height 21
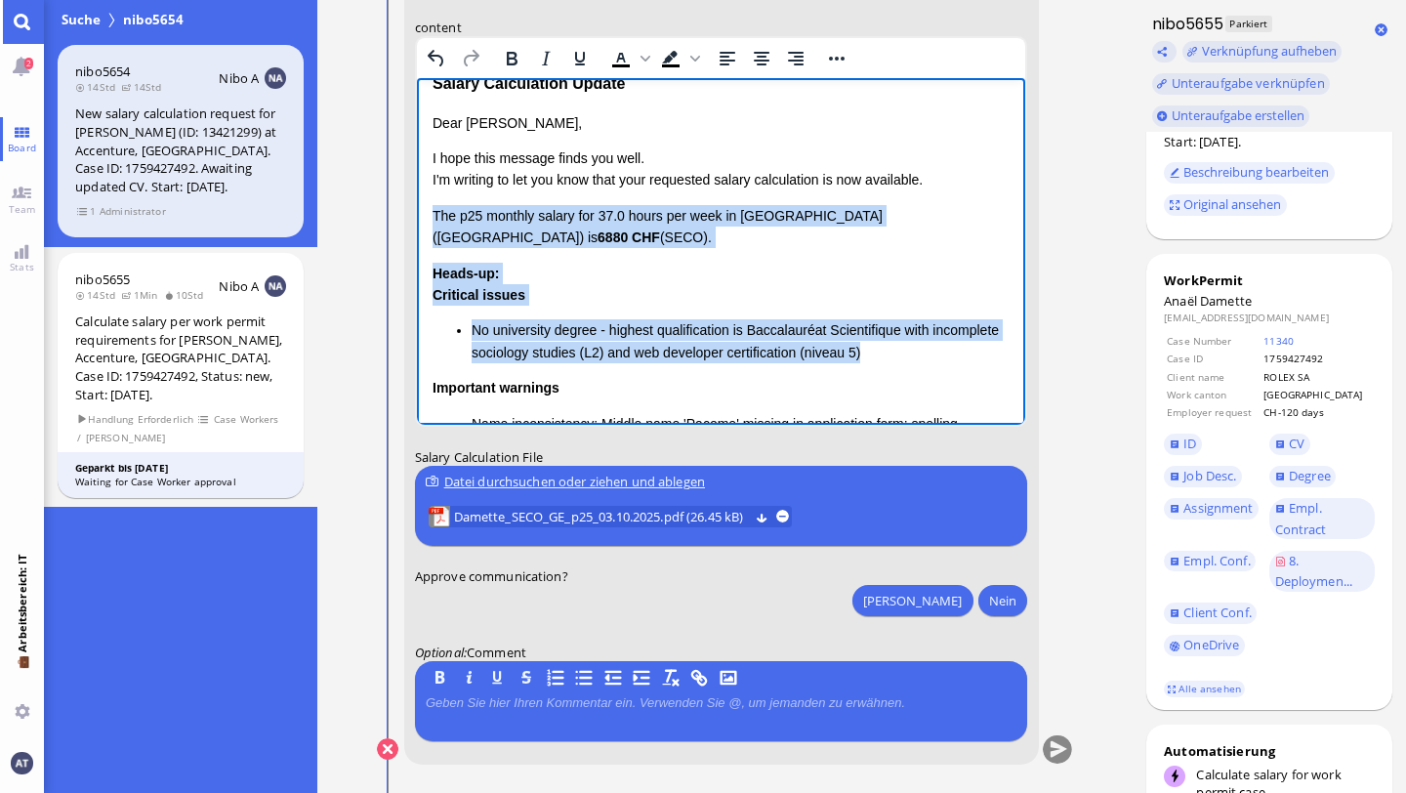
drag, startPoint x: 432, startPoint y: 218, endPoint x: 987, endPoint y: 334, distance: 567.8
click at [987, 334] on div "Dear [PERSON_NAME], I hope this message finds you well. I'm writing to let you …" at bounding box center [721, 385] width 578 height 547
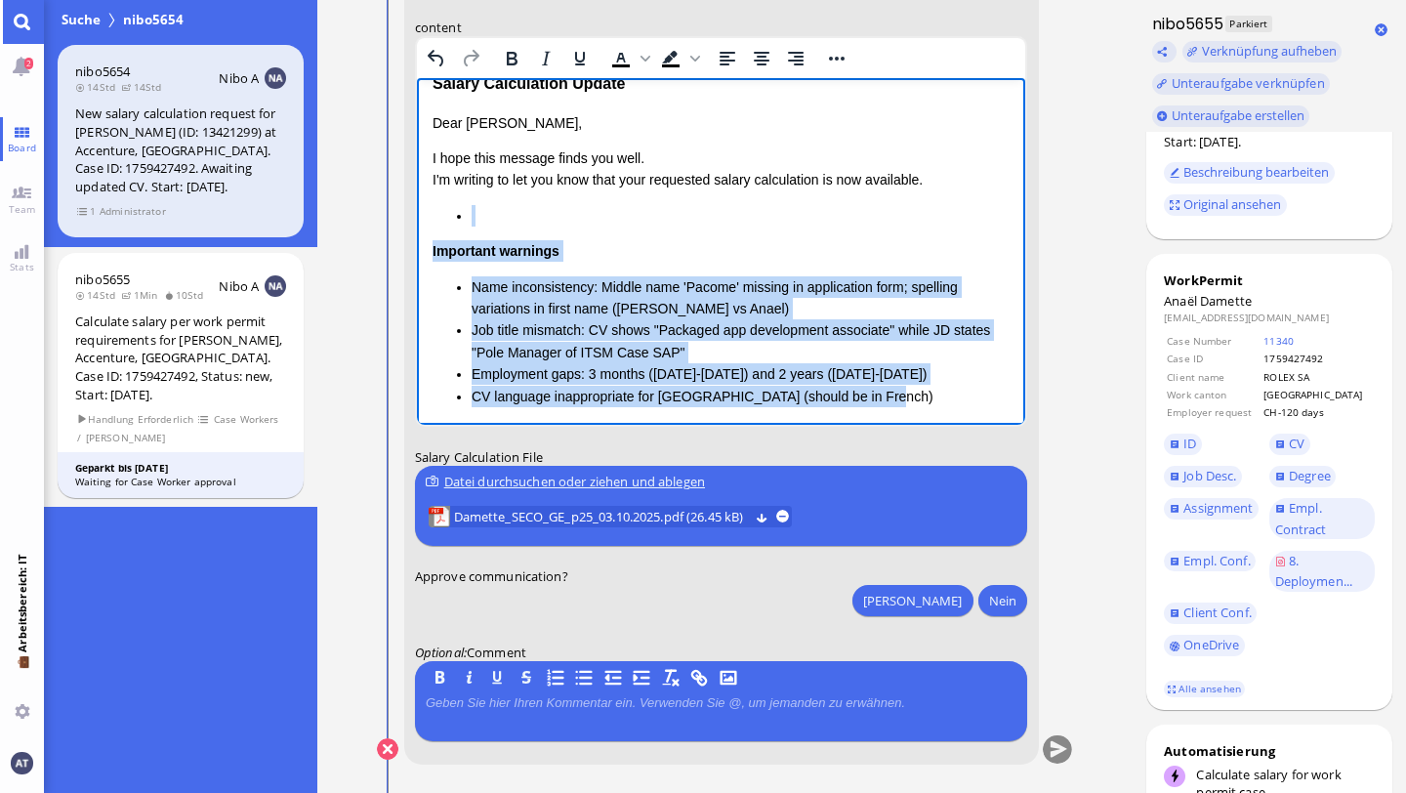
drag, startPoint x: 455, startPoint y: 215, endPoint x: 901, endPoint y: 405, distance: 485.3
click at [901, 405] on div "Important warnings Name inconsistency: Middle name 'Pacome' missing in applicat…" at bounding box center [721, 306] width 578 height 202
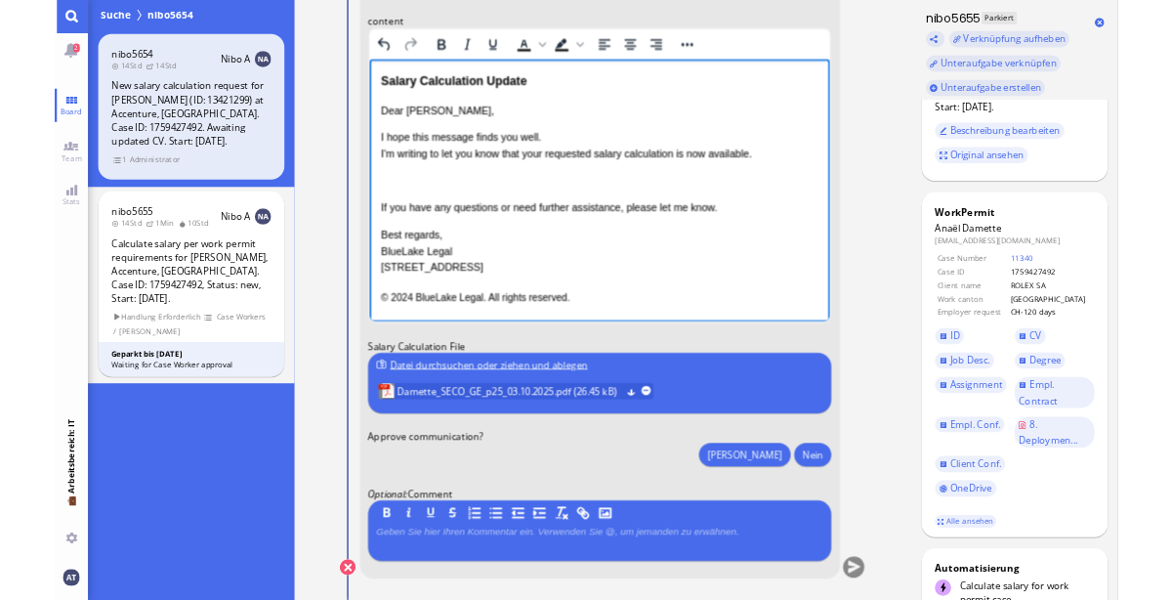
scroll to position [0, 0]
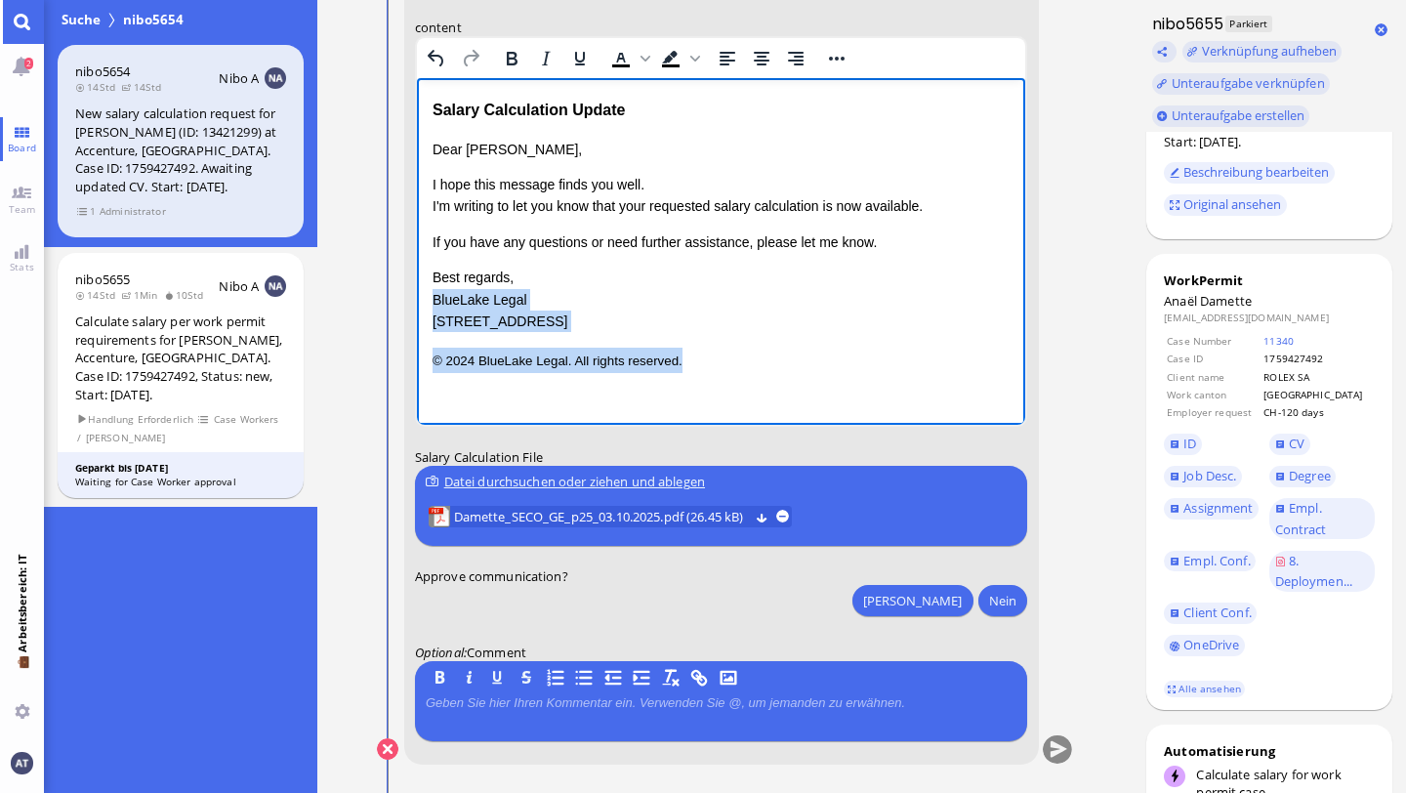
drag, startPoint x: 432, startPoint y: 299, endPoint x: 742, endPoint y: 397, distance: 325.6
click at [742, 393] on html "Salary Calculation Update Dear [PERSON_NAME], I hope this message finds you wel…" at bounding box center [720, 235] width 609 height 314
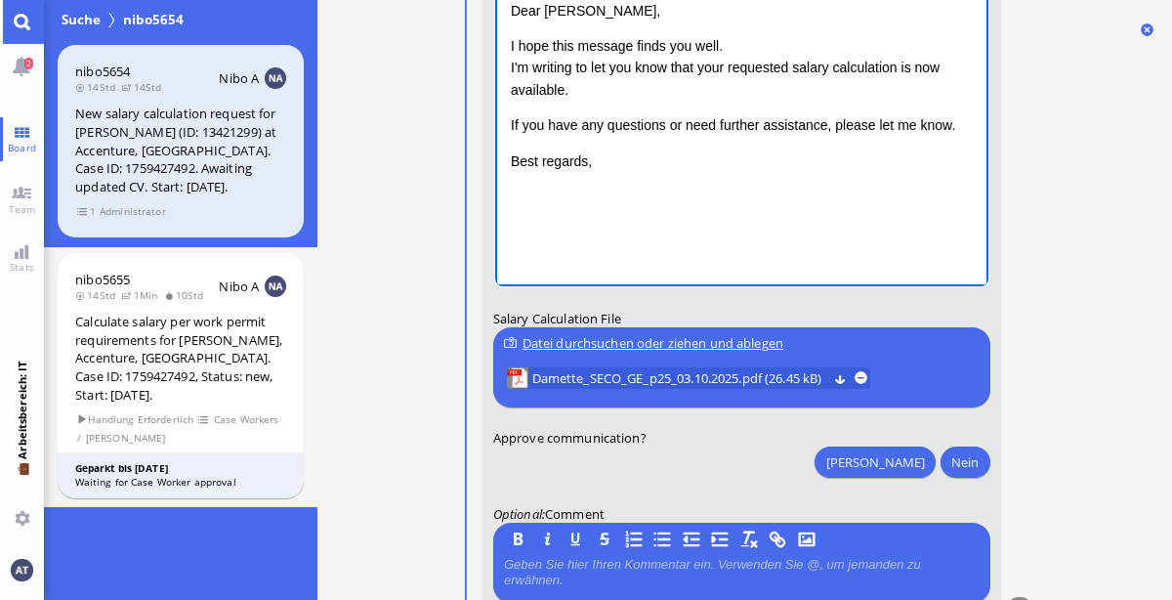
scroll to position [-41, 0]
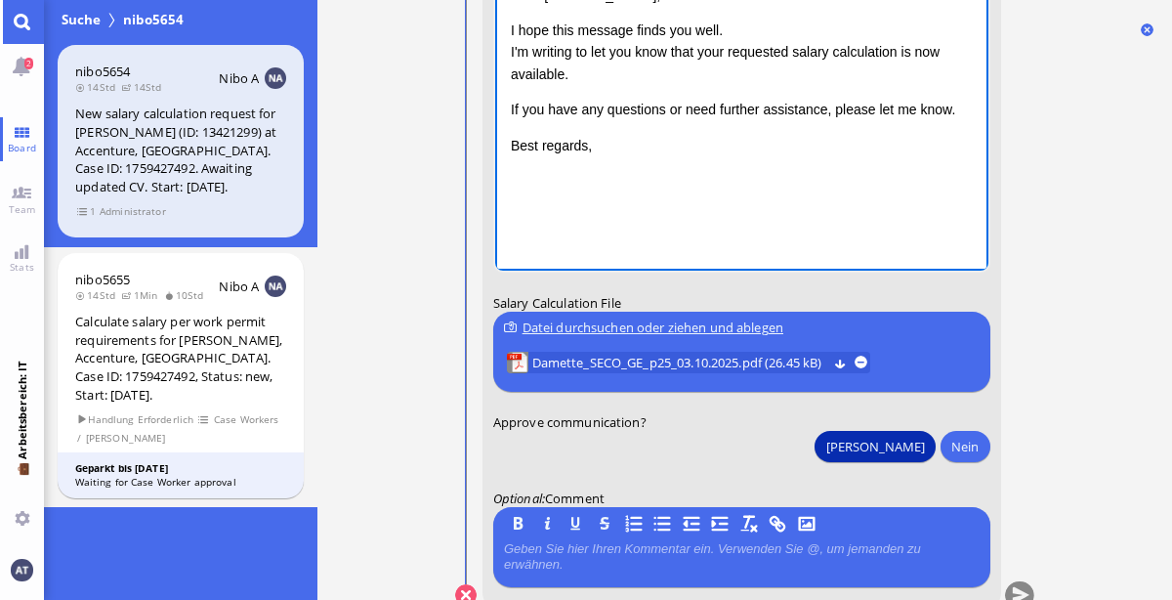
click at [915, 443] on button "[PERSON_NAME]" at bounding box center [875, 446] width 120 height 31
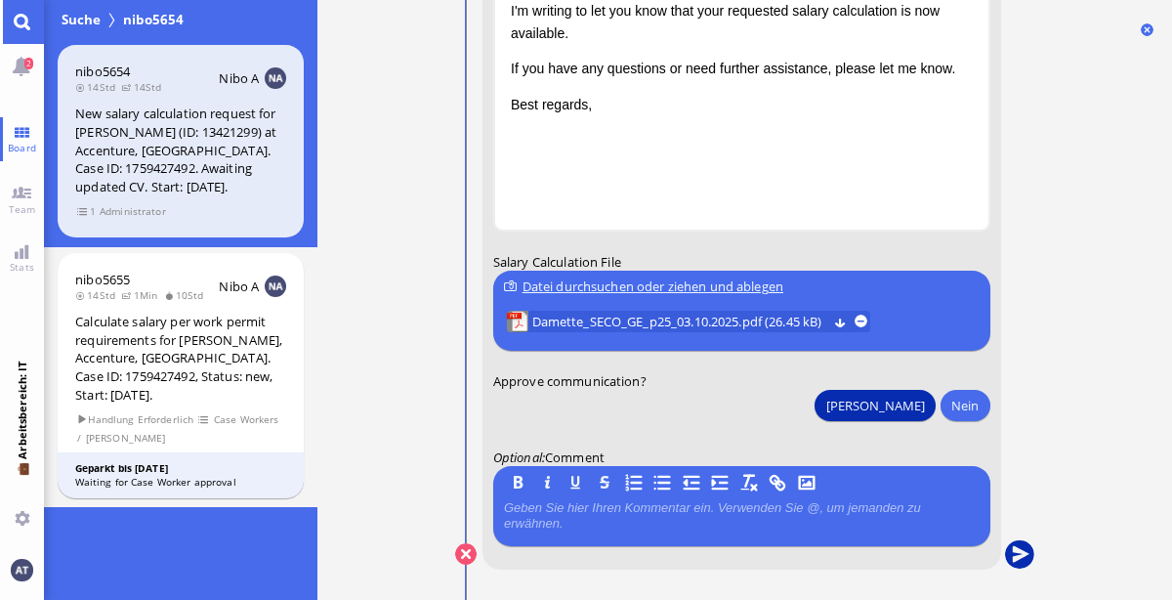
click at [1024, 553] on button "submit" at bounding box center [1018, 554] width 29 height 29
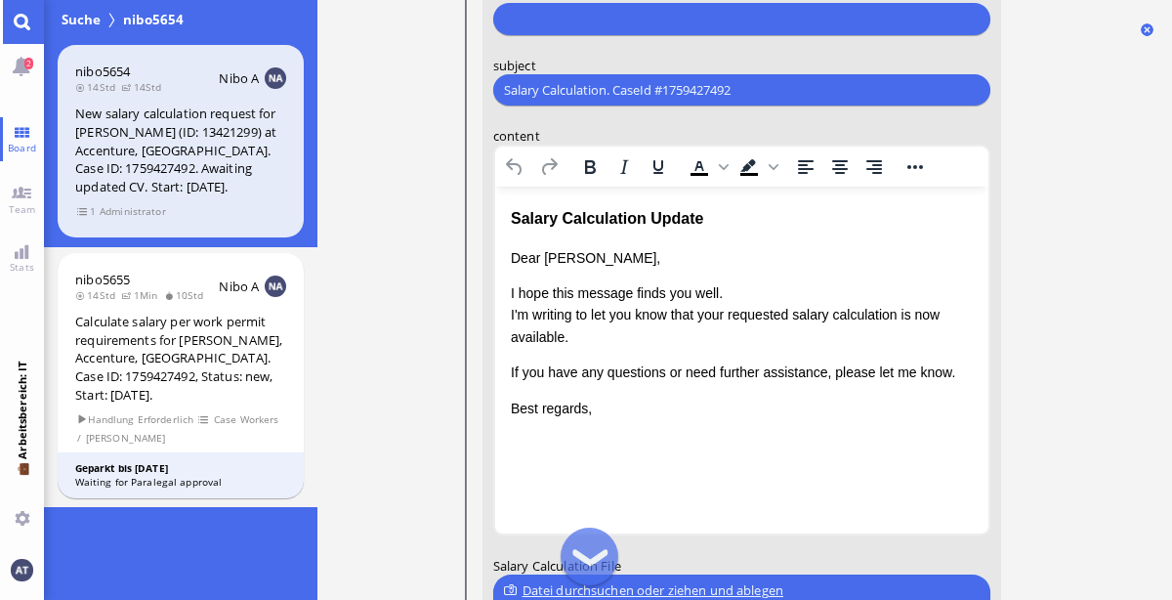
scroll to position [0, 0]
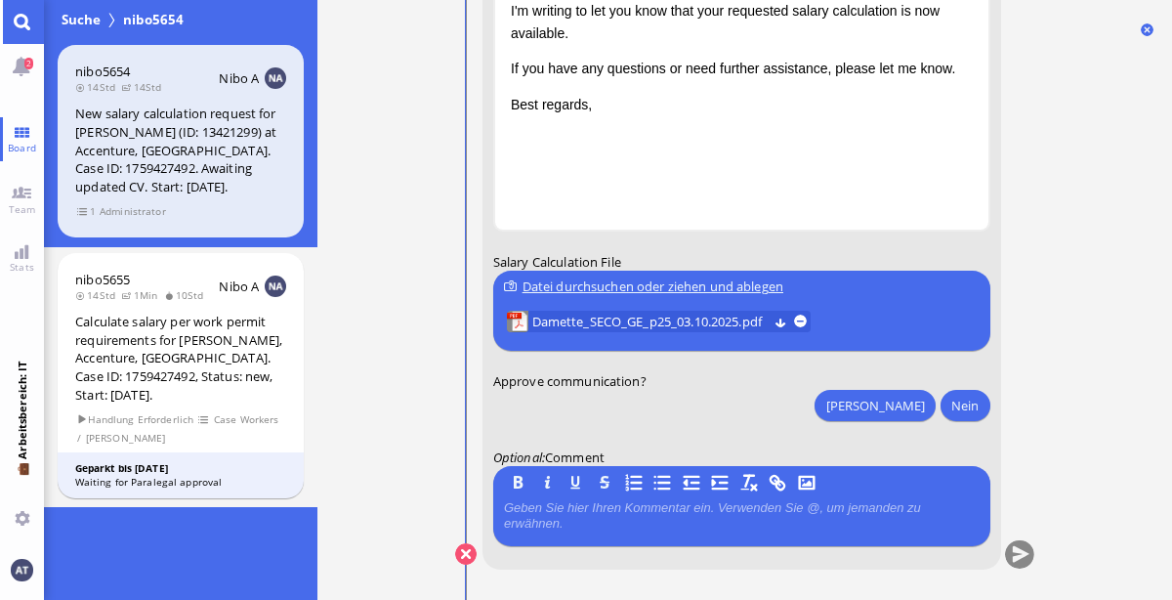
click at [24, 25] on link "Main menu" at bounding box center [22, 22] width 44 height 44
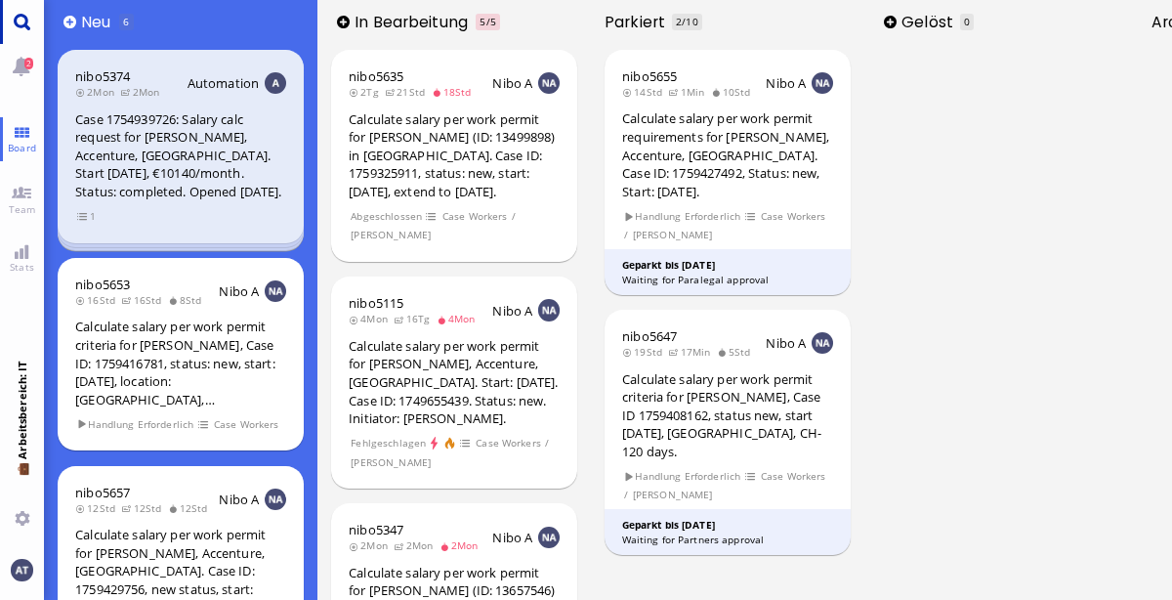
click at [18, 25] on link "Main menu" at bounding box center [22, 22] width 44 height 44
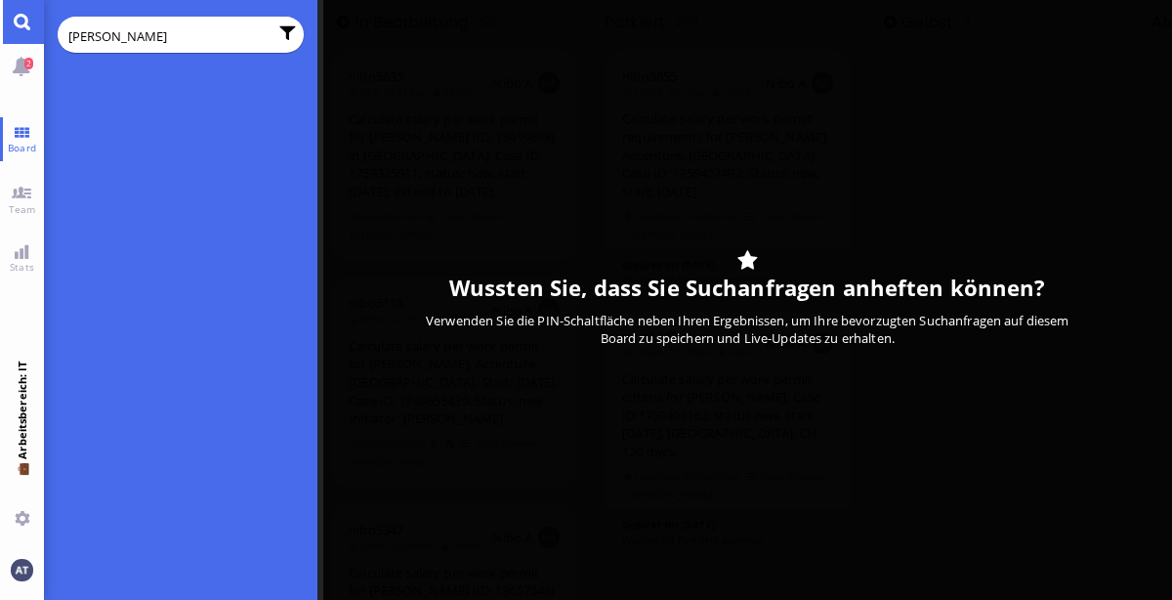
type input "[PERSON_NAME]"
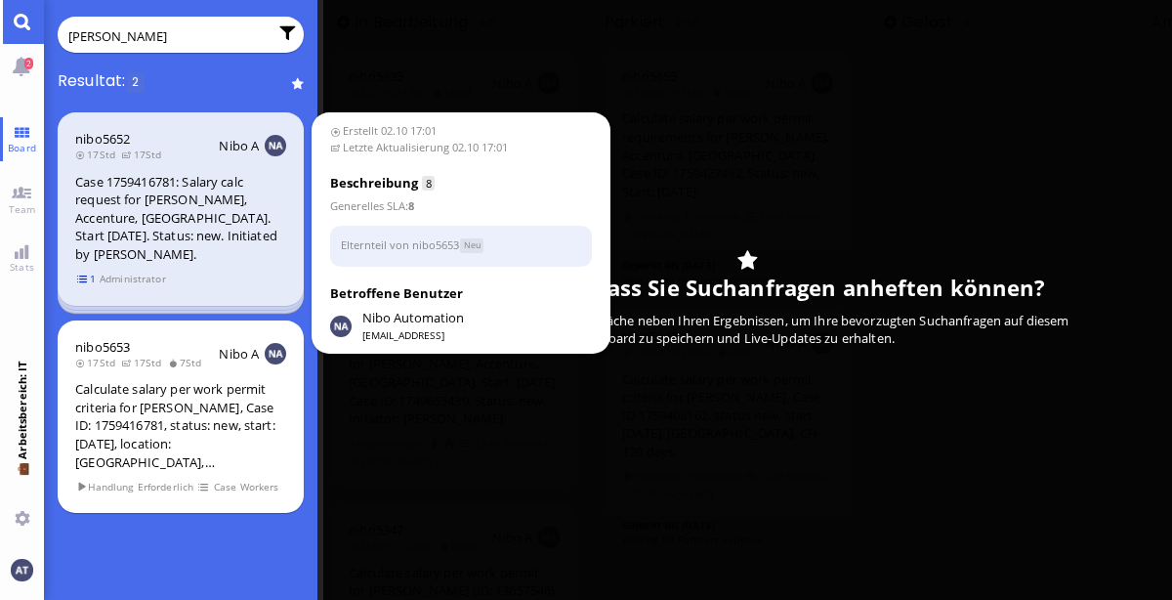
click at [84, 281] on span "1" at bounding box center [87, 279] width 20 height 17
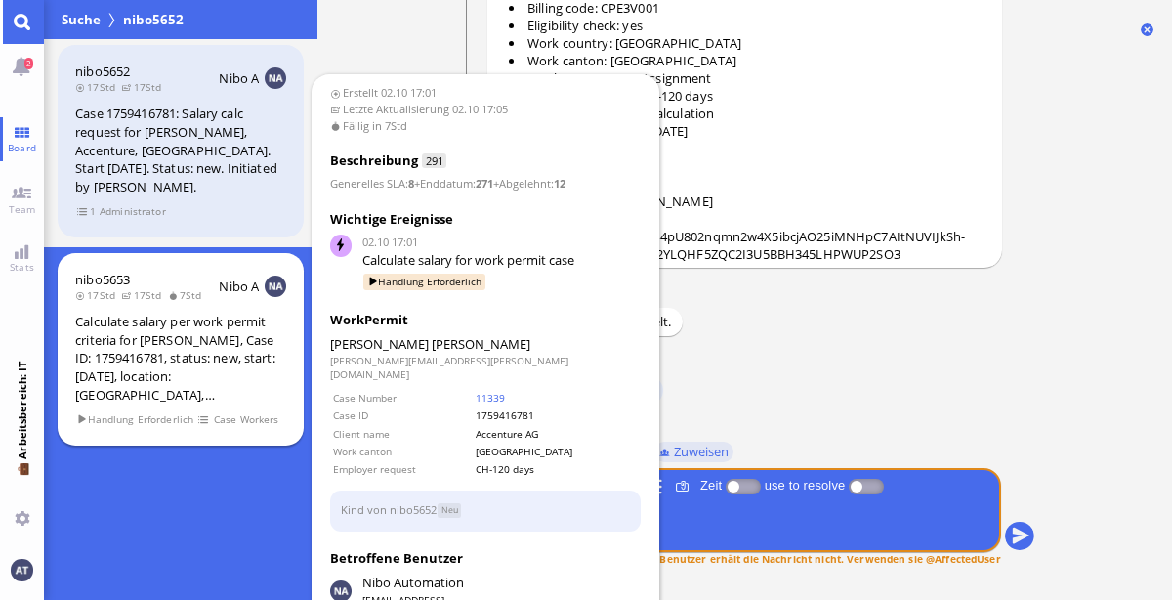
click at [207, 278] on div "nibo5653" at bounding box center [143, 280] width 137 height 18
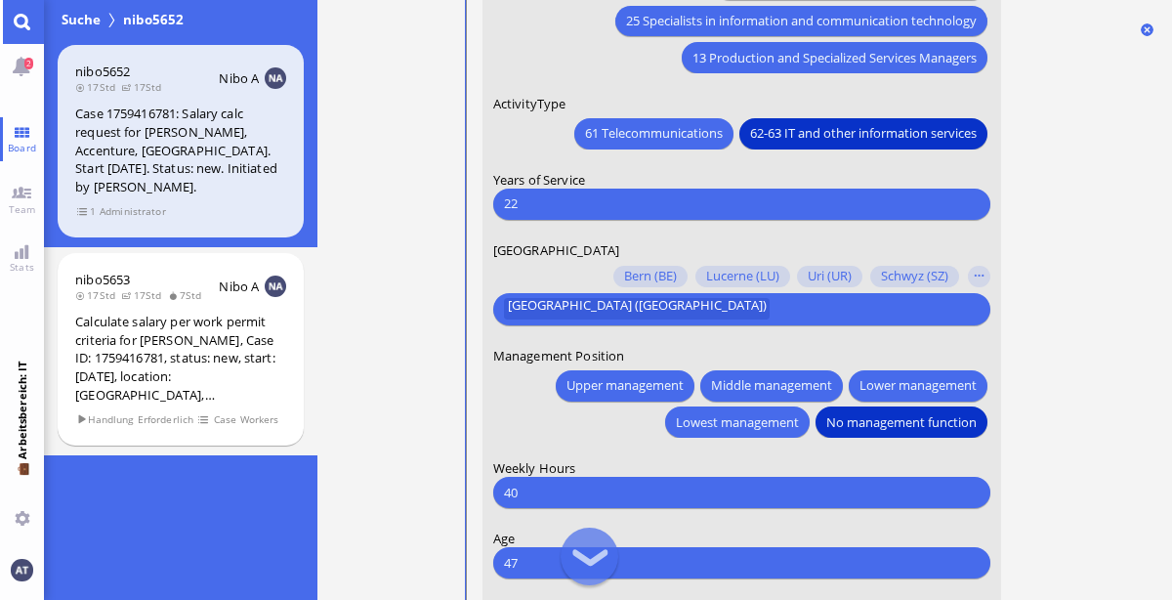
scroll to position [-287, 0]
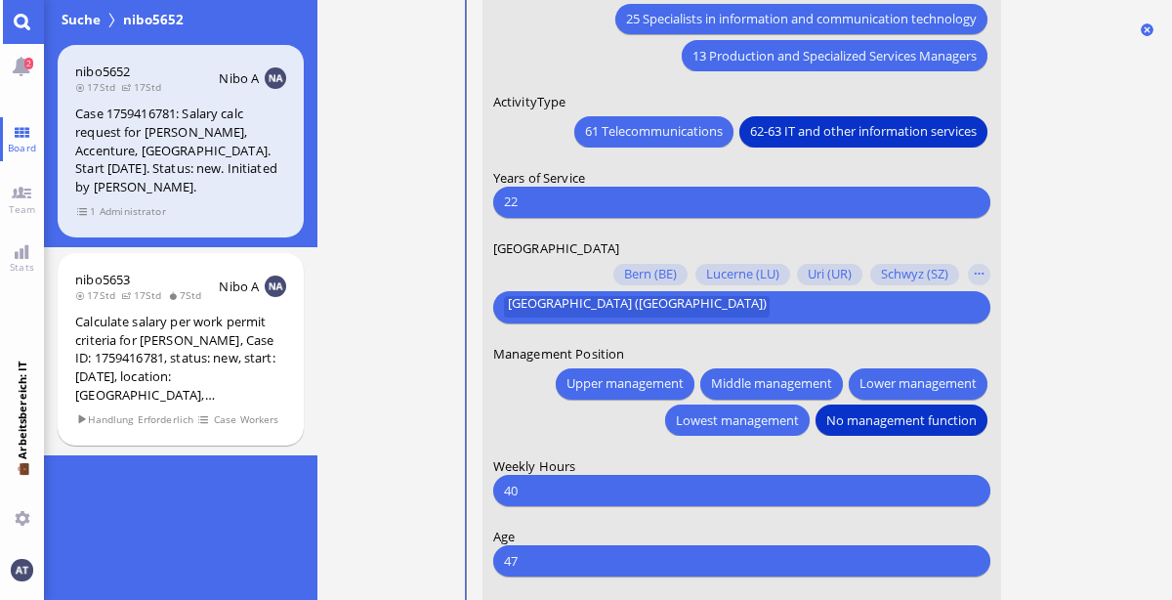
click at [712, 200] on input "22" at bounding box center [740, 201] width 475 height 21
type input "21"
click at [1068, 338] on ticket "02.10 17:01 von Automation Automation Calculate eligible salary for work permit…" at bounding box center [744, 300] width 855 height 600
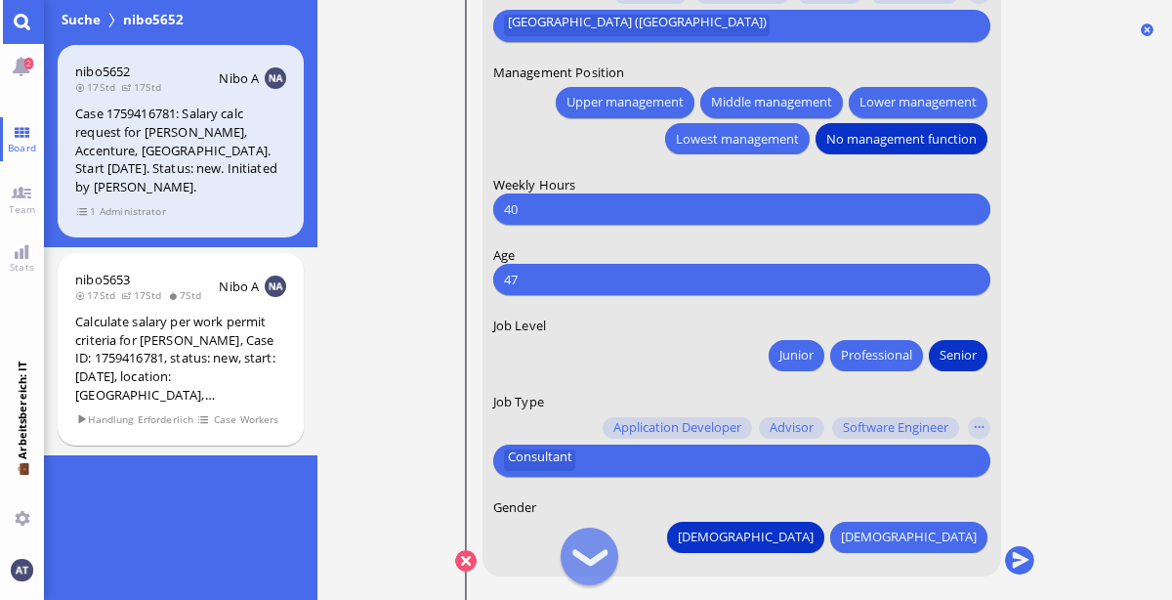
scroll to position [0, 0]
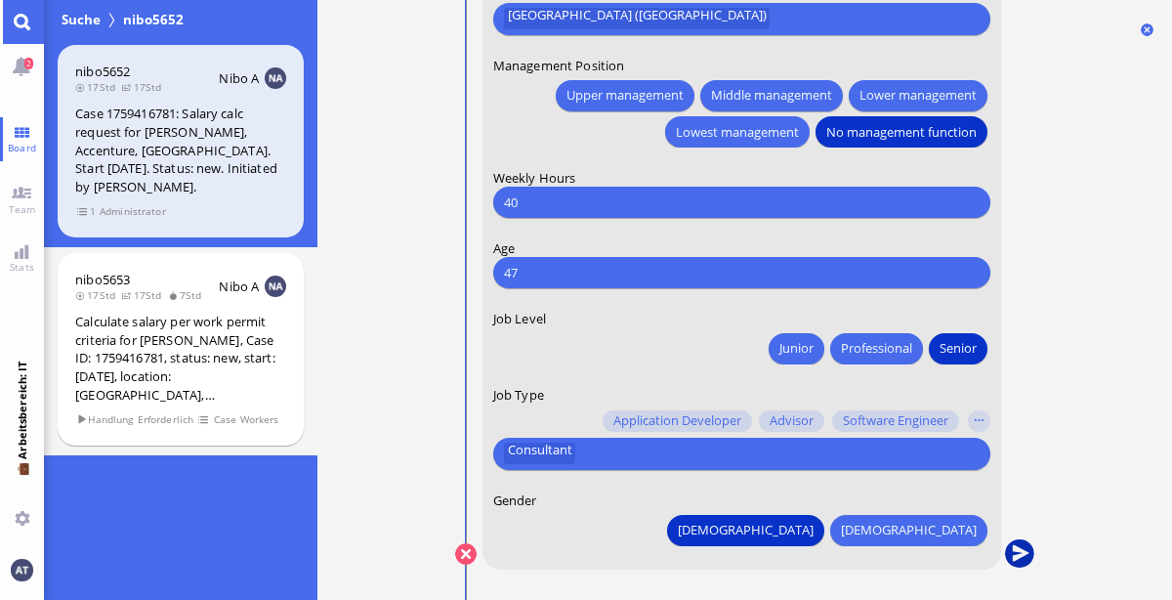
click at [1011, 560] on button "submit" at bounding box center [1018, 554] width 29 height 29
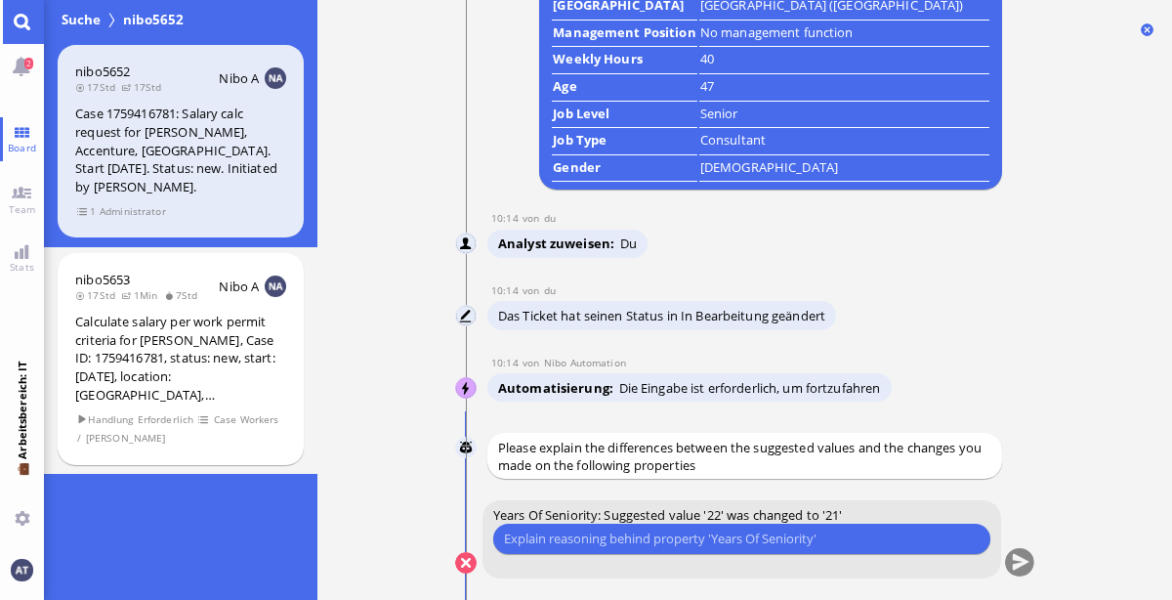
scroll to position [-4, 0]
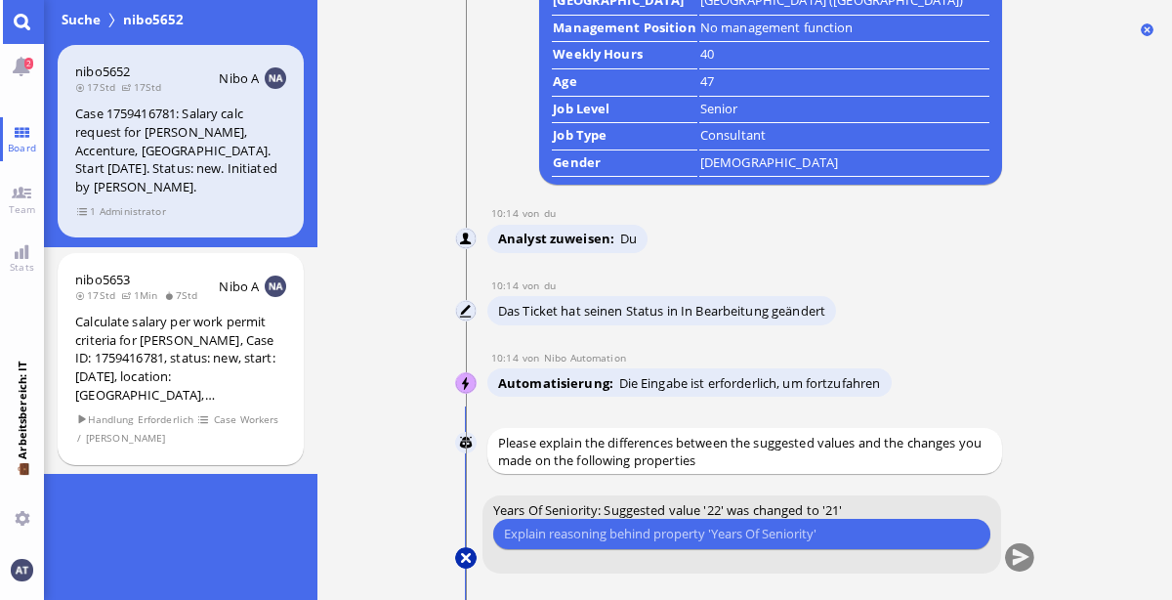
click at [468, 560] on button at bounding box center [465, 557] width 21 height 21
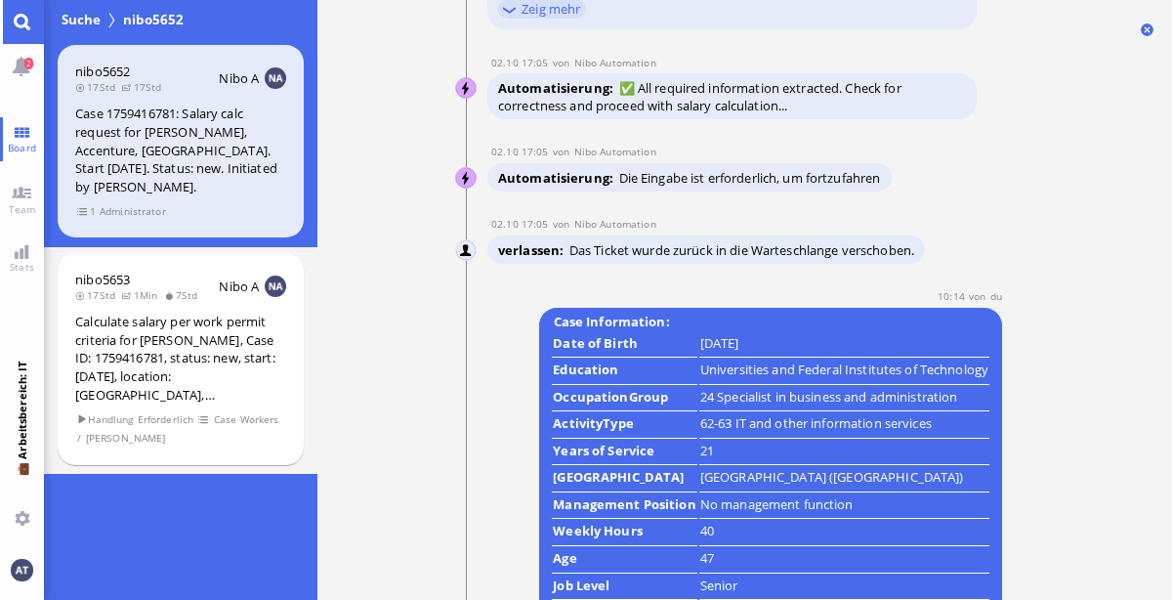
scroll to position [0, 0]
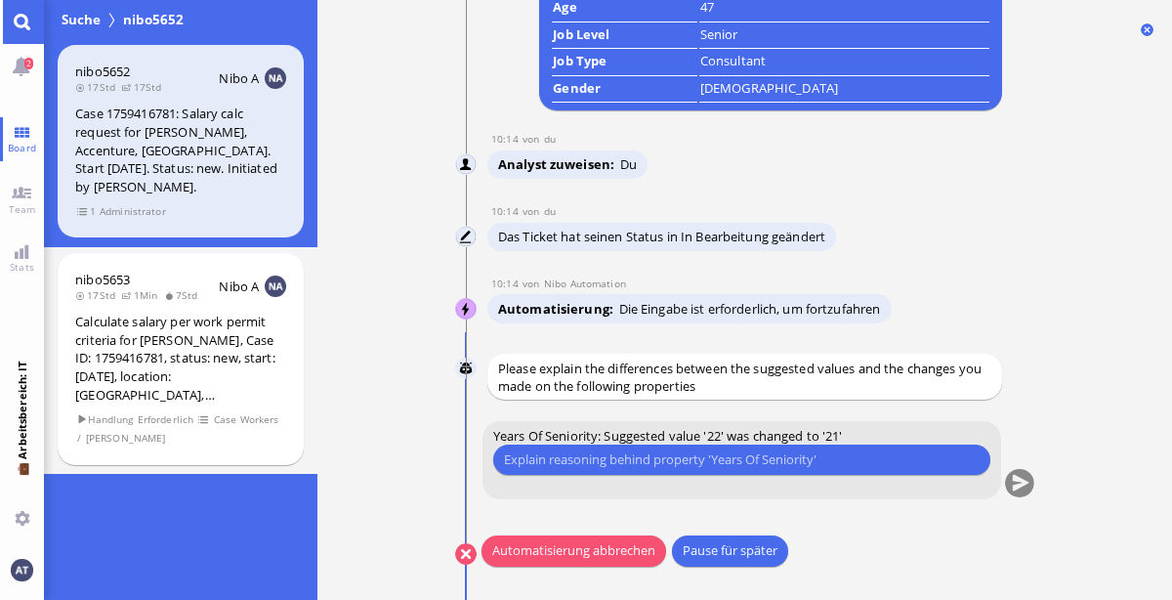
click at [618, 544] on button "Automatisierung abbrechen" at bounding box center [574, 550] width 185 height 31
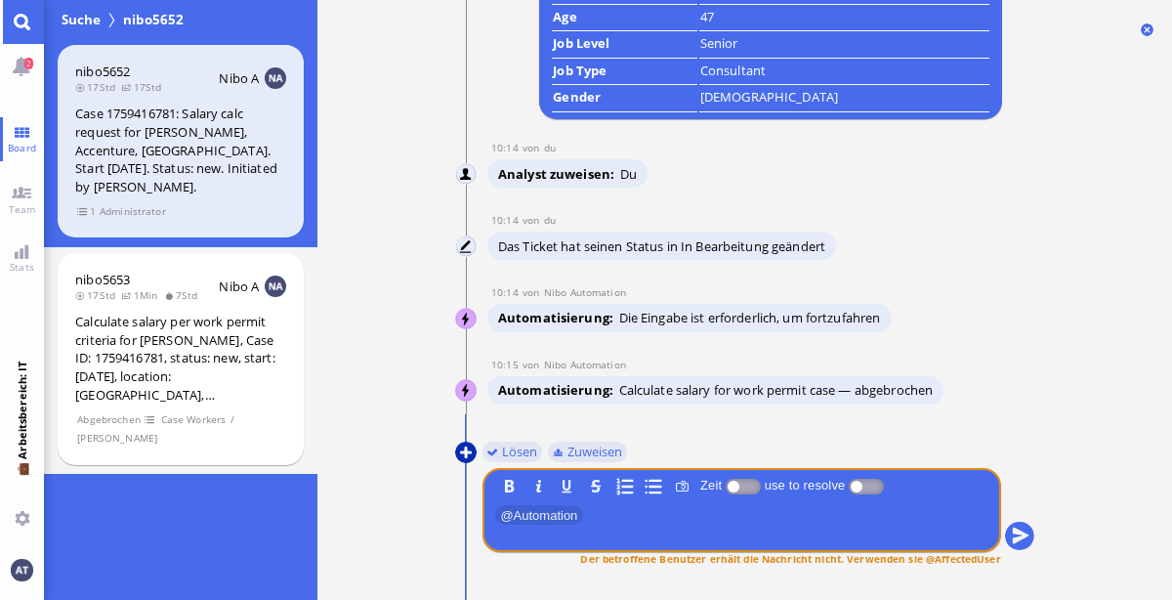
click at [458, 451] on button at bounding box center [465, 451] width 21 height 21
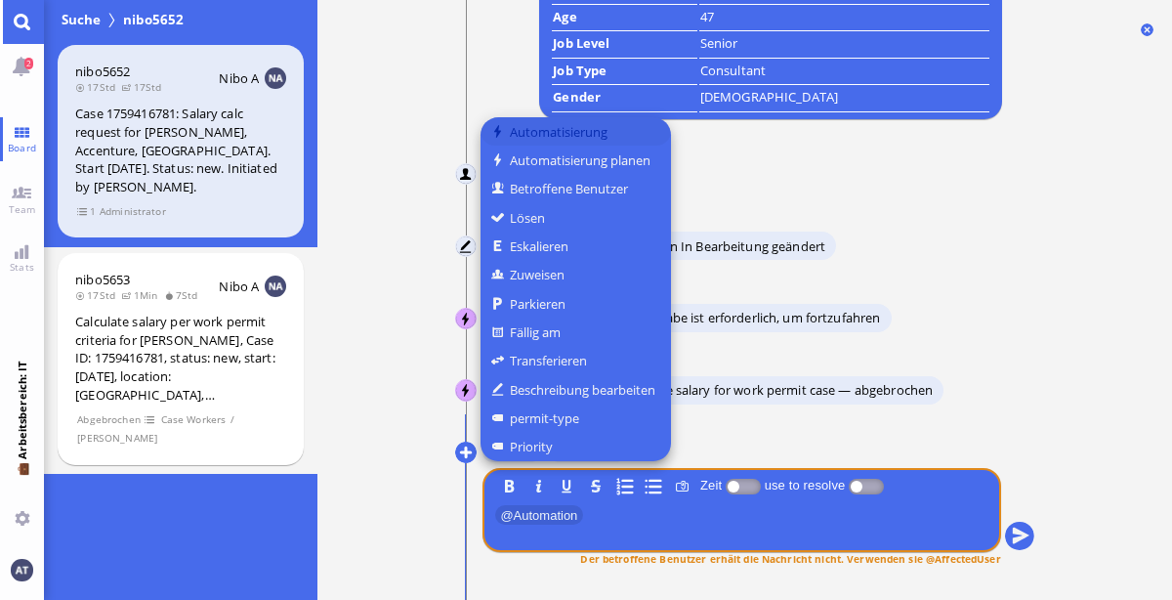
click at [603, 141] on button "Automatisierung" at bounding box center [576, 131] width 190 height 28
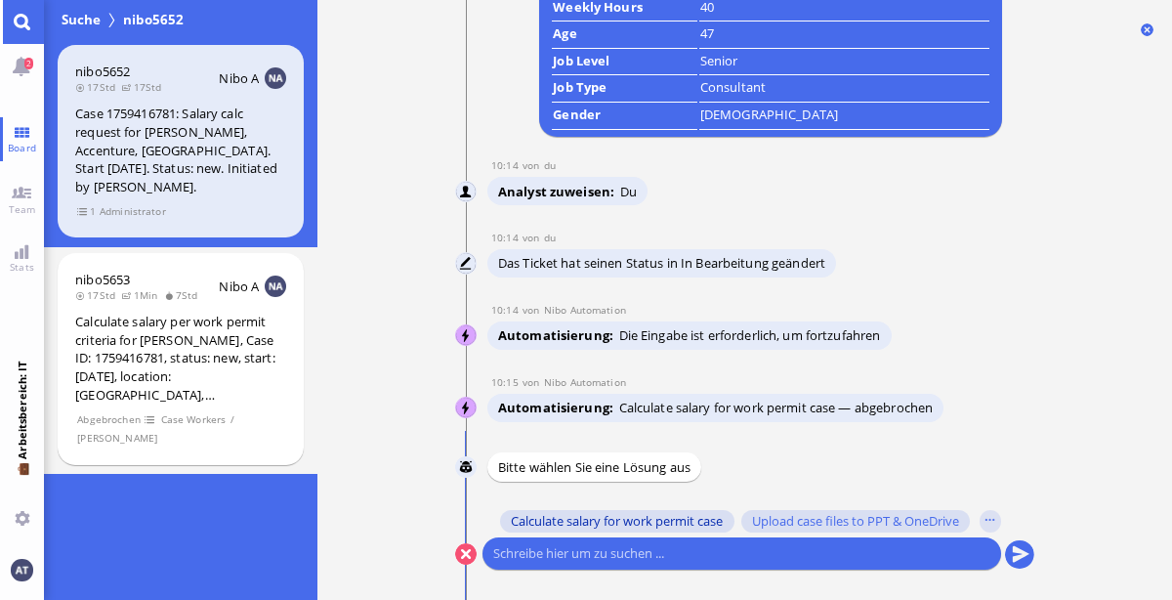
click at [630, 515] on span "Calculate salary for work permit case" at bounding box center [617, 521] width 212 height 16
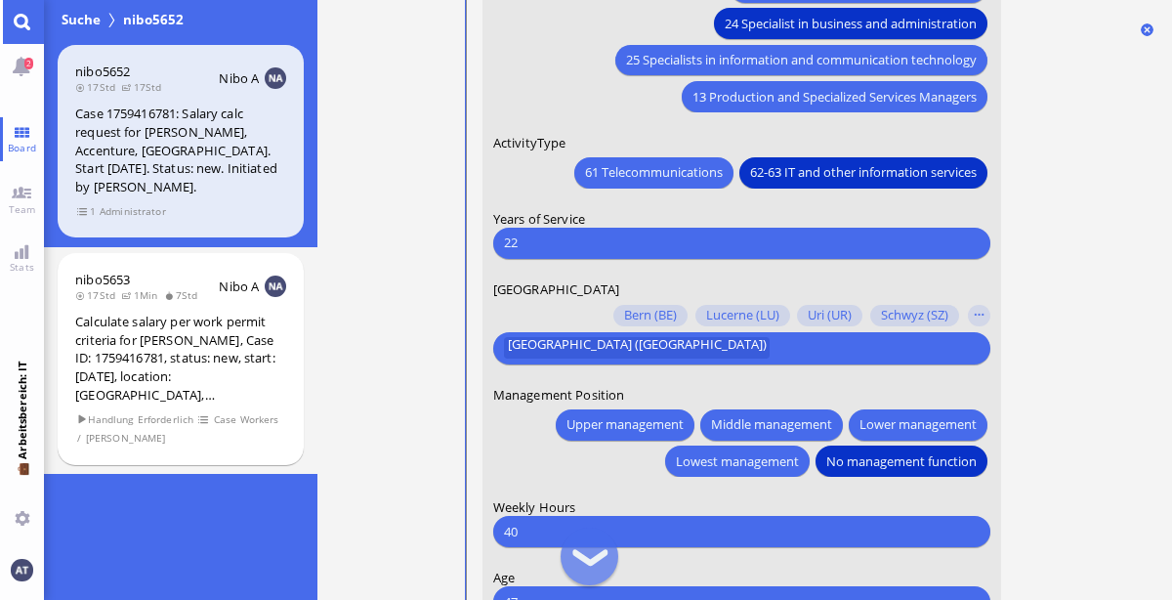
scroll to position [-319, 0]
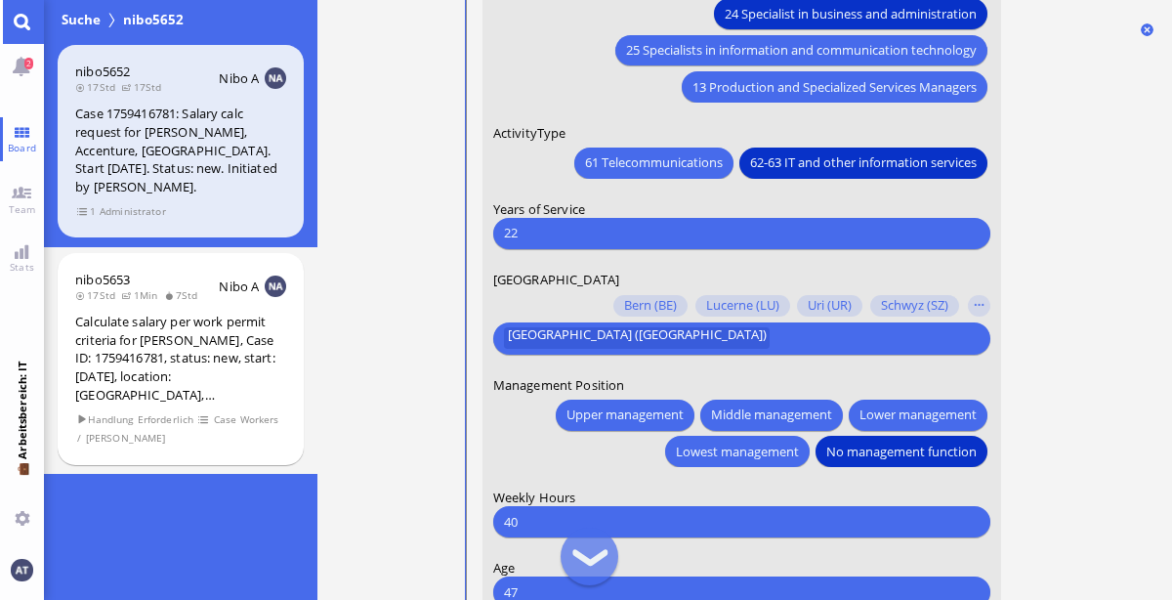
click at [720, 239] on input "22" at bounding box center [740, 233] width 475 height 21
type input "21"
click at [1066, 262] on nitautoscroll "02.10 17:01 von Automation Automation Calculate eligible salary for work permit…" at bounding box center [745, 300] width 645 height 600
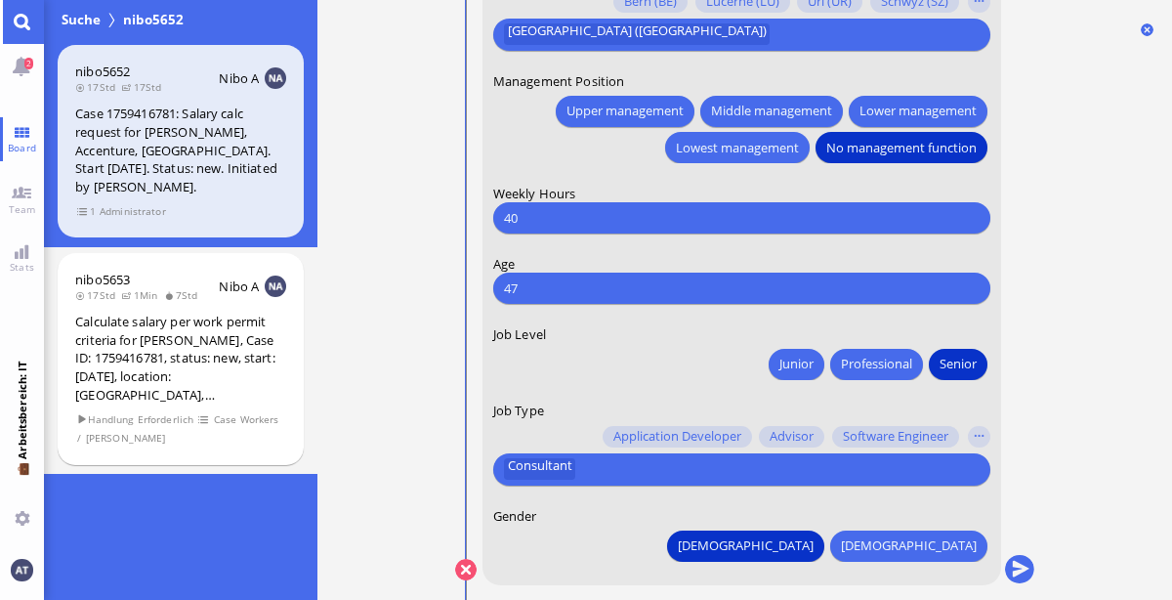
scroll to position [0, 0]
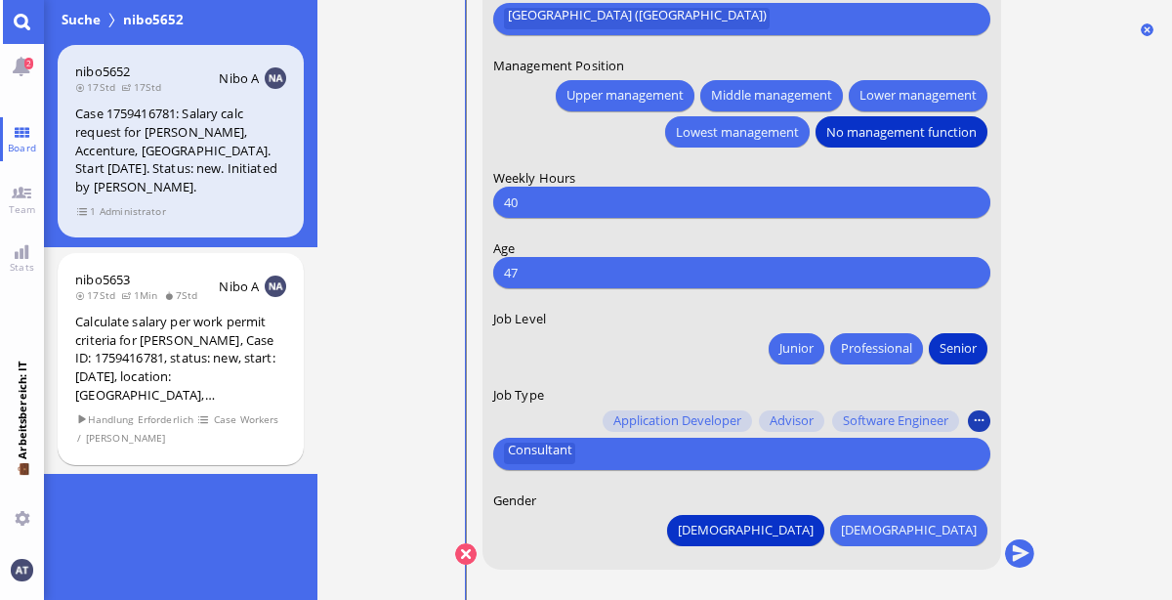
click at [977, 416] on button "button" at bounding box center [978, 420] width 21 height 21
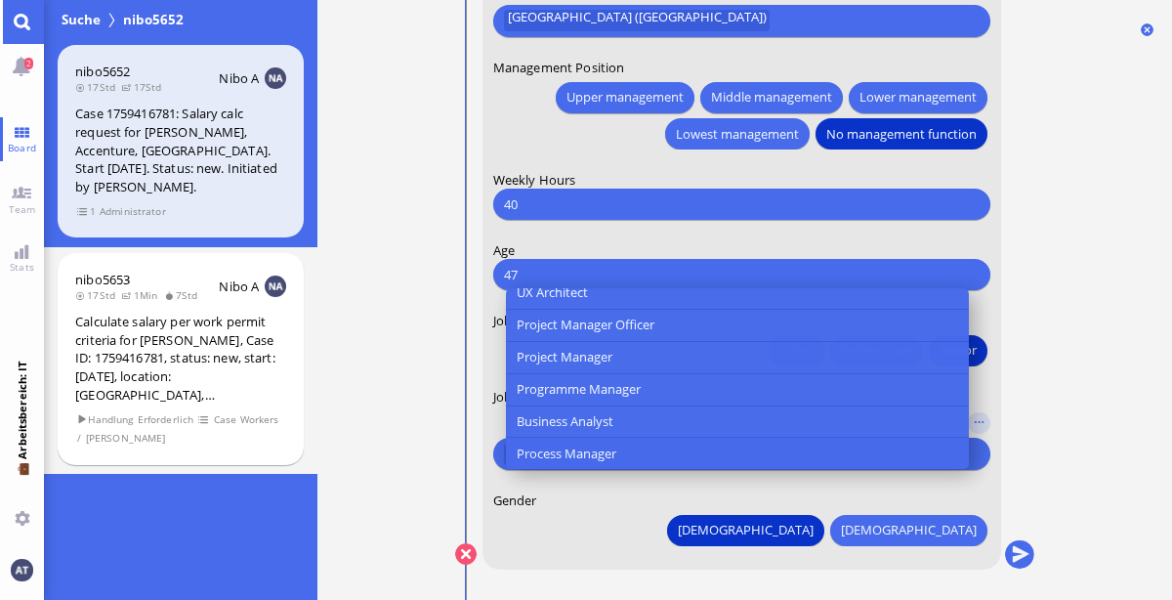
scroll to position [623, 0]
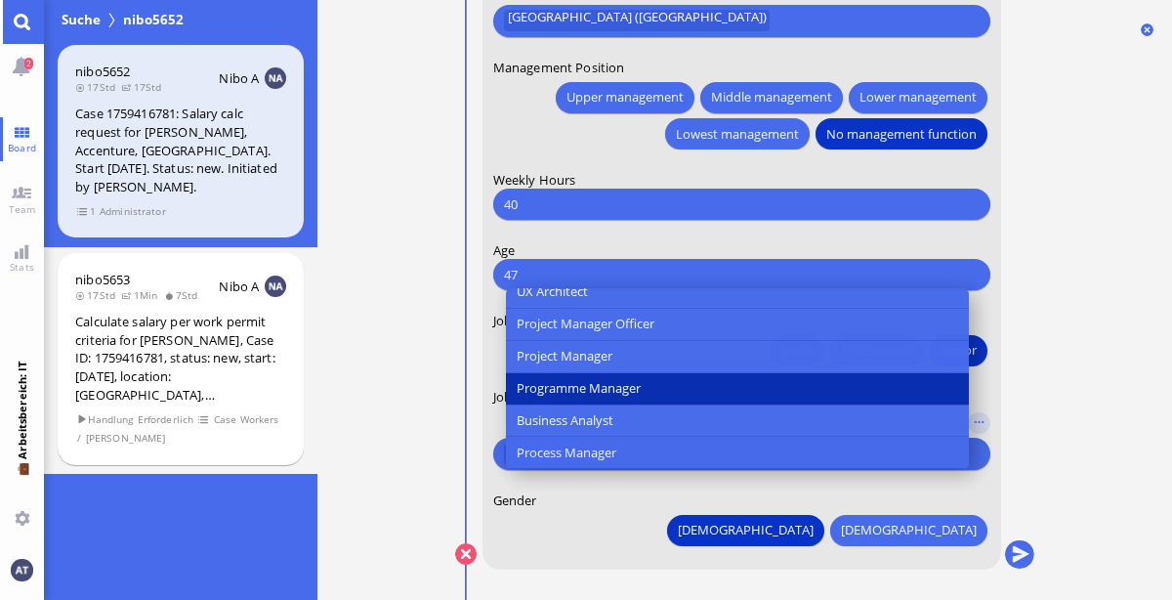
click at [734, 373] on button "Programme Manager" at bounding box center [736, 389] width 463 height 32
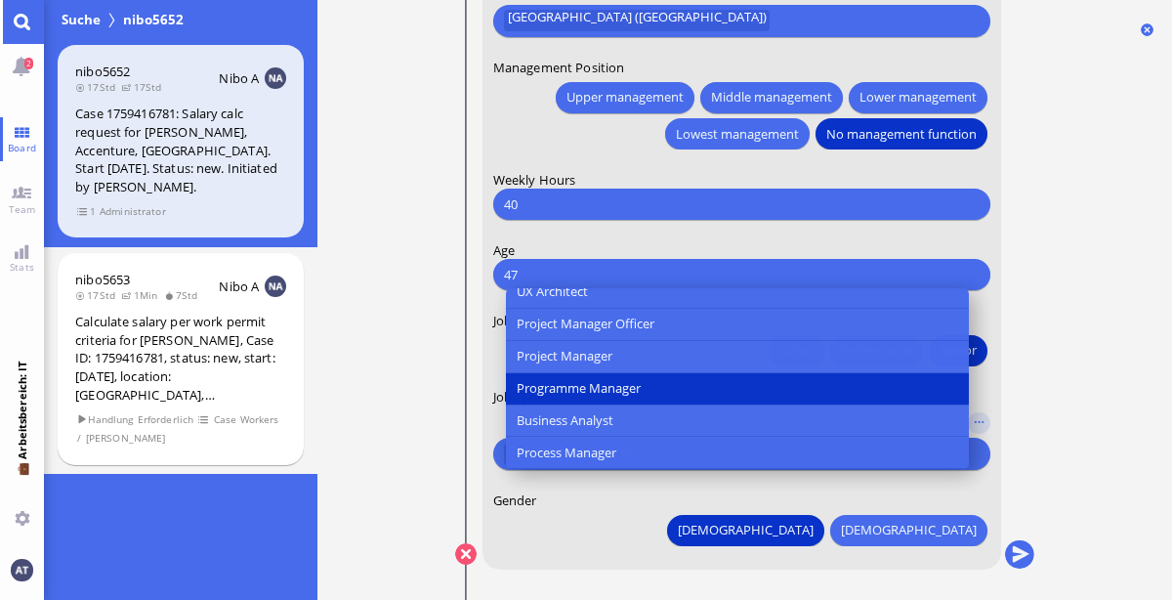
click at [1070, 435] on ticket "02.10 17:01 von Automation Automation Calculate eligible salary for work permit…" at bounding box center [744, 300] width 855 height 600
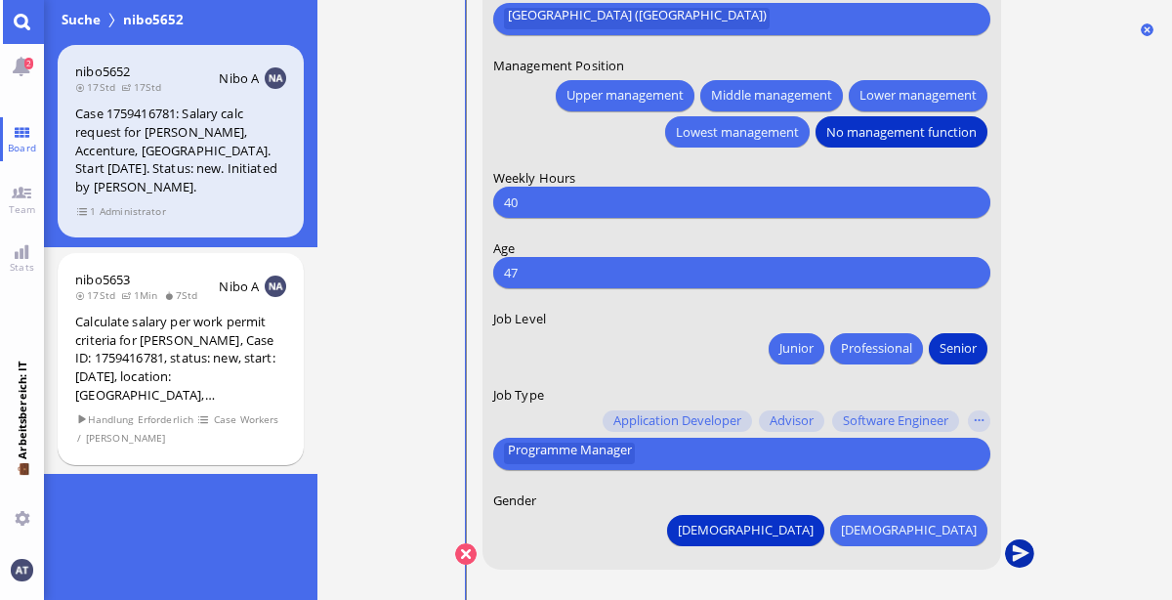
click at [1018, 561] on button "submit" at bounding box center [1018, 554] width 29 height 29
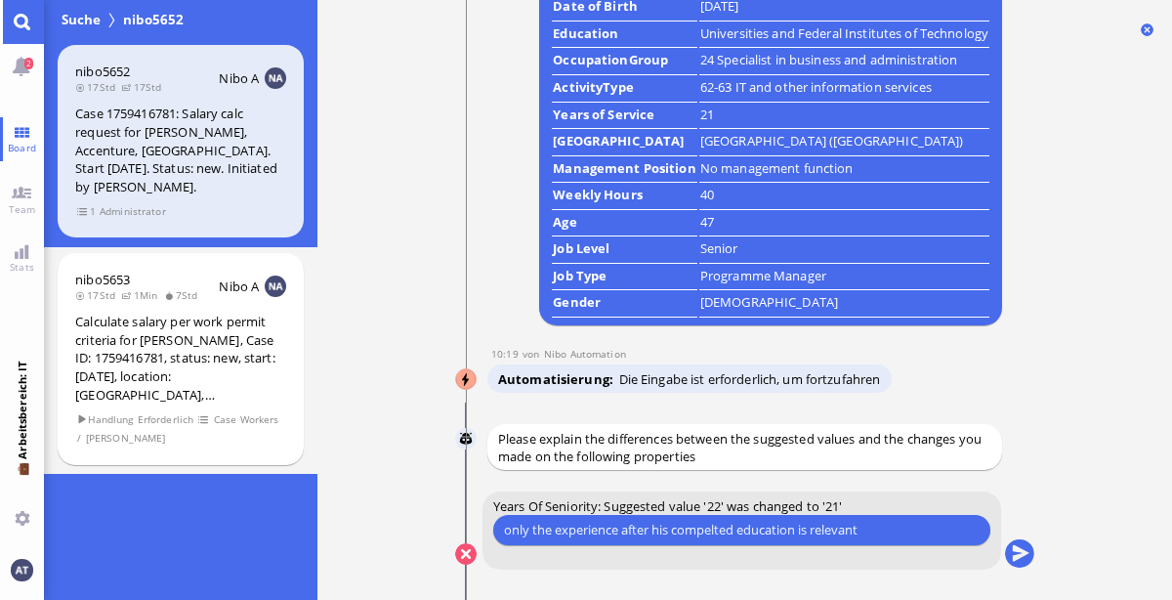
click at [725, 531] on input "only the experience after his compelted education is relevant" at bounding box center [740, 530] width 475 height 21
type input "only the experience after his completed education is relevant"
click at [1019, 559] on button "submit" at bounding box center [1018, 554] width 29 height 29
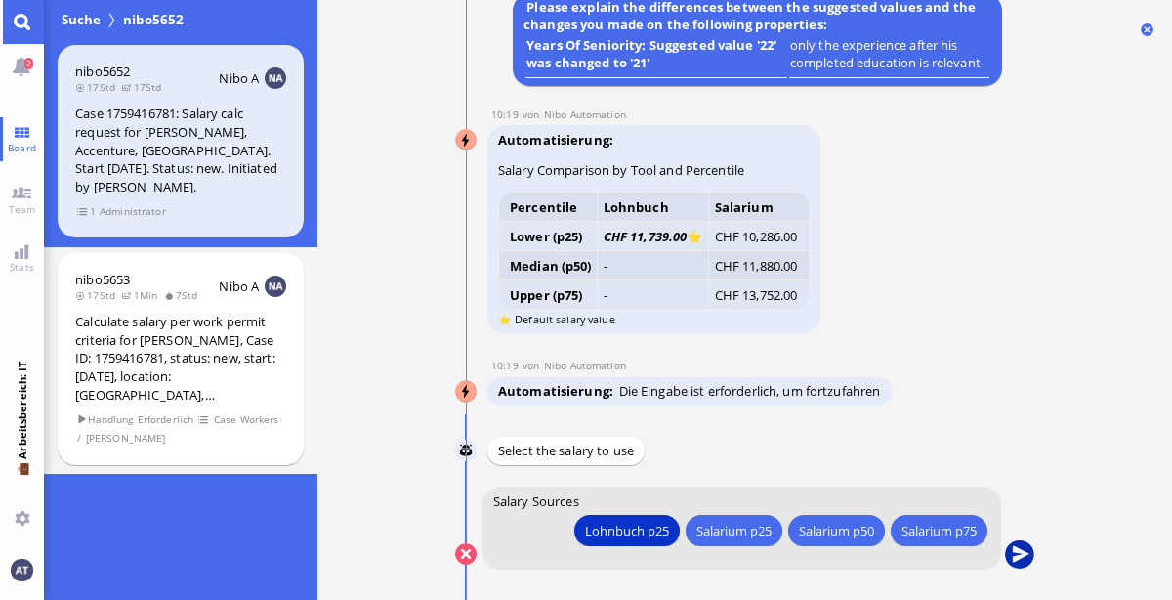
click at [1030, 553] on button "submit" at bounding box center [1018, 554] width 29 height 29
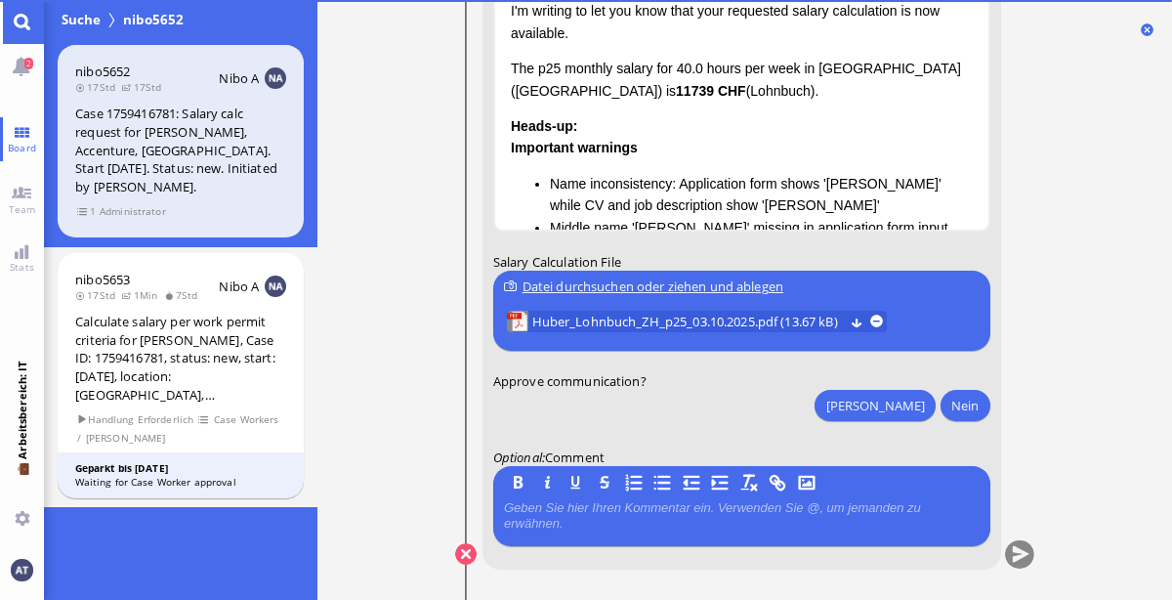
scroll to position [0, 0]
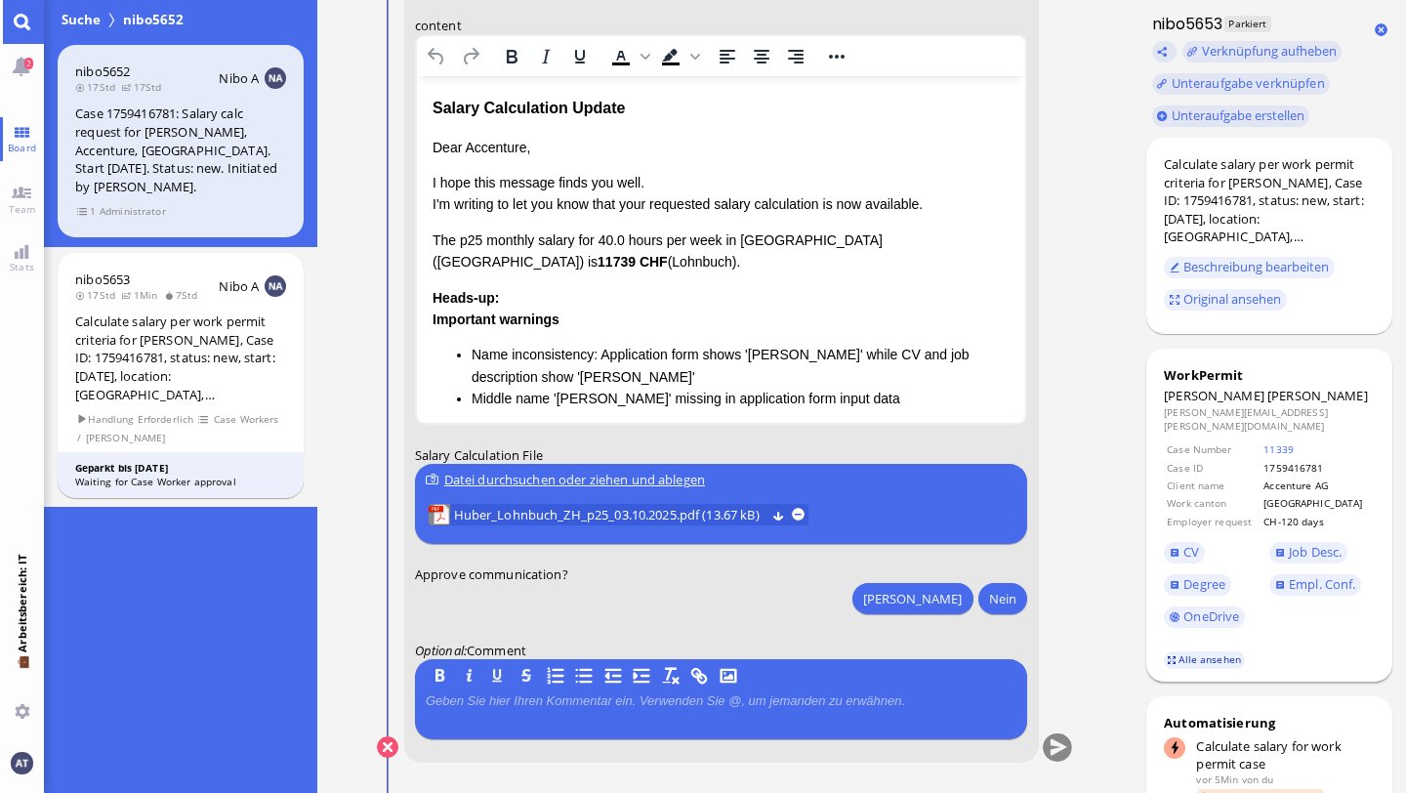
click at [1171, 599] on link "Alle ansehen" at bounding box center [1205, 659] width 82 height 17
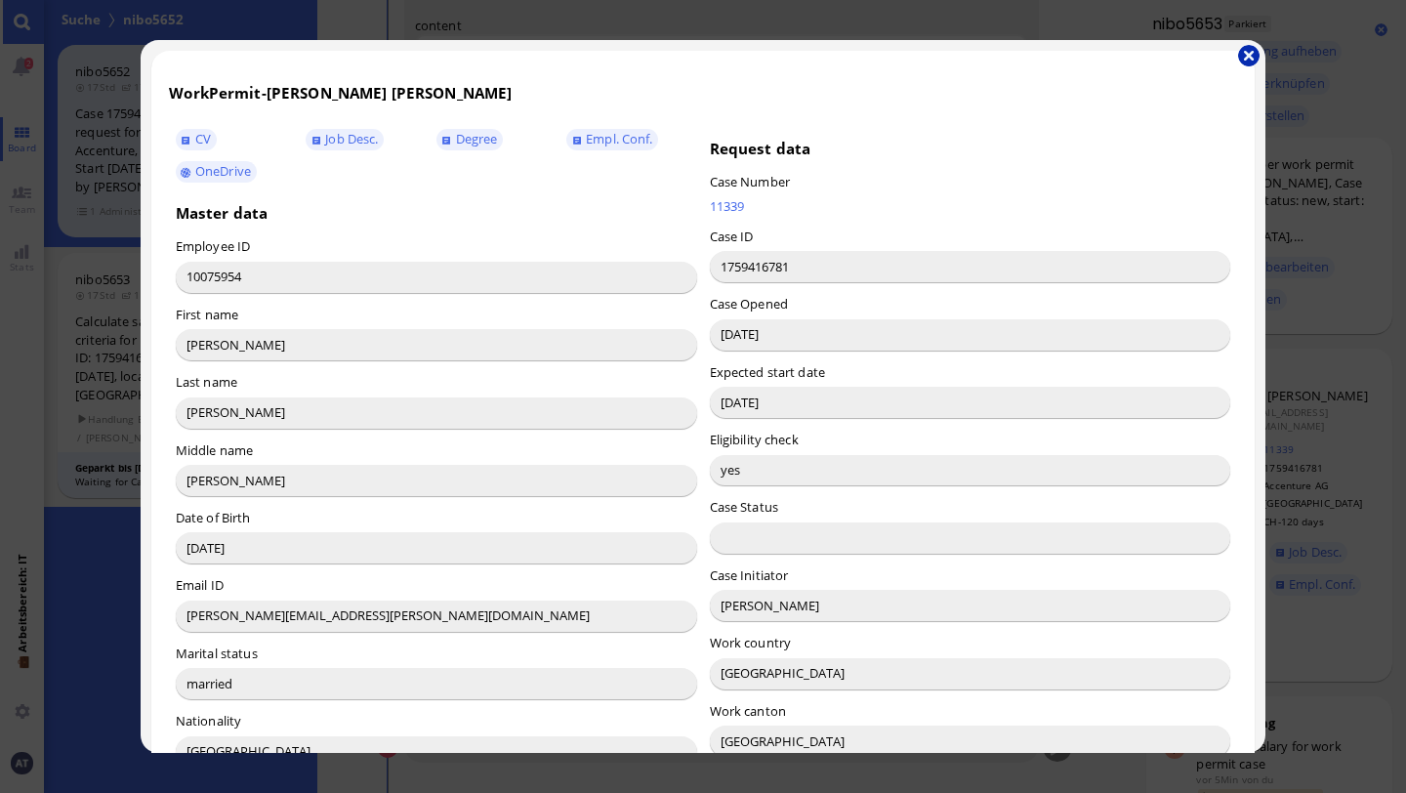
click at [1171, 52] on button "button" at bounding box center [1248, 55] width 21 height 21
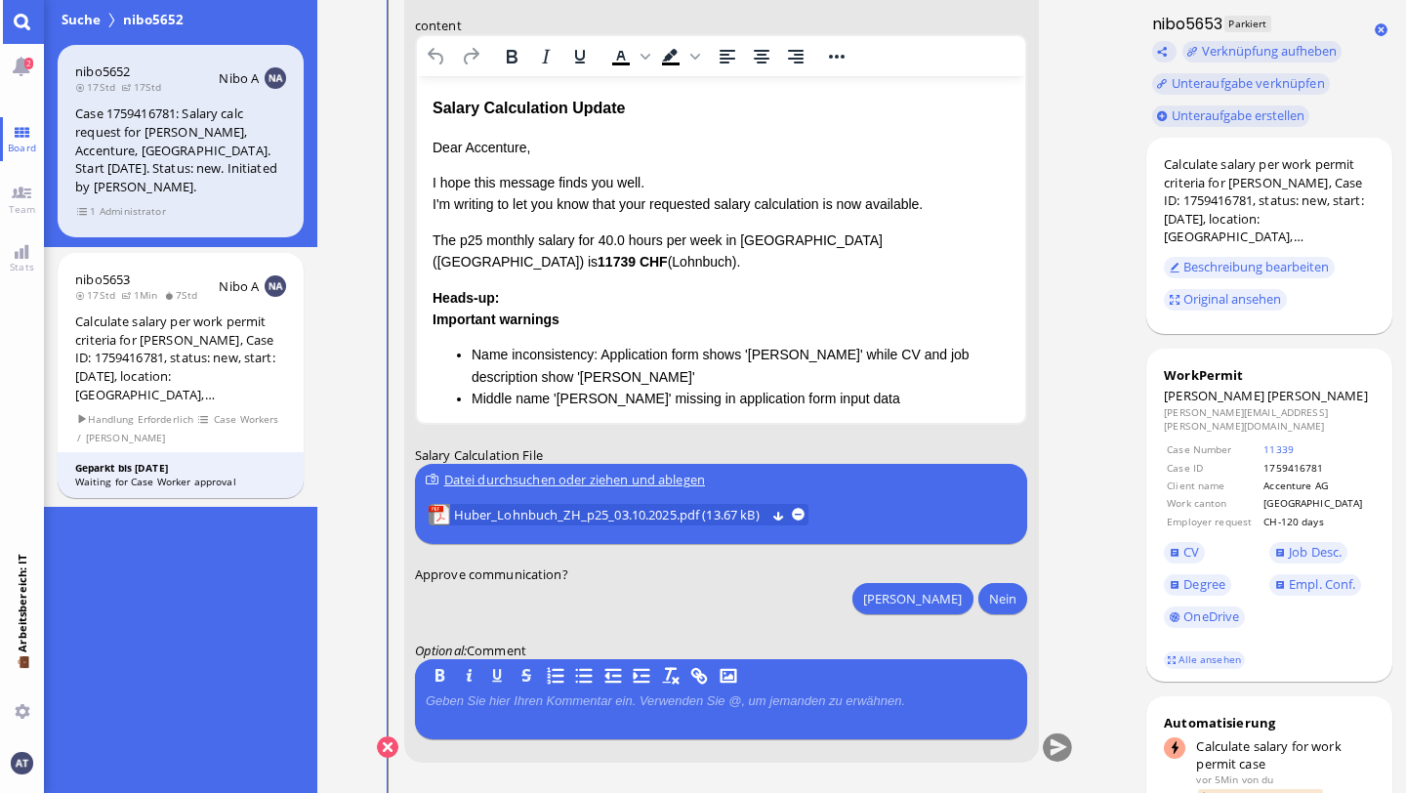
click at [495, 152] on p "Dear Accenture," at bounding box center [721, 147] width 578 height 21
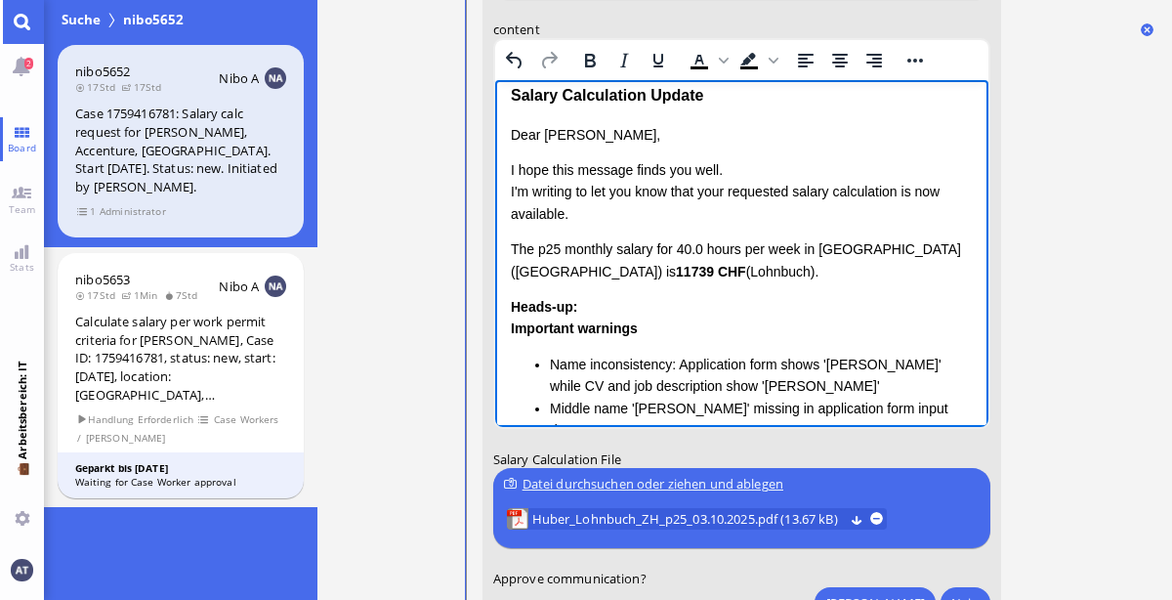
scroll to position [23, 0]
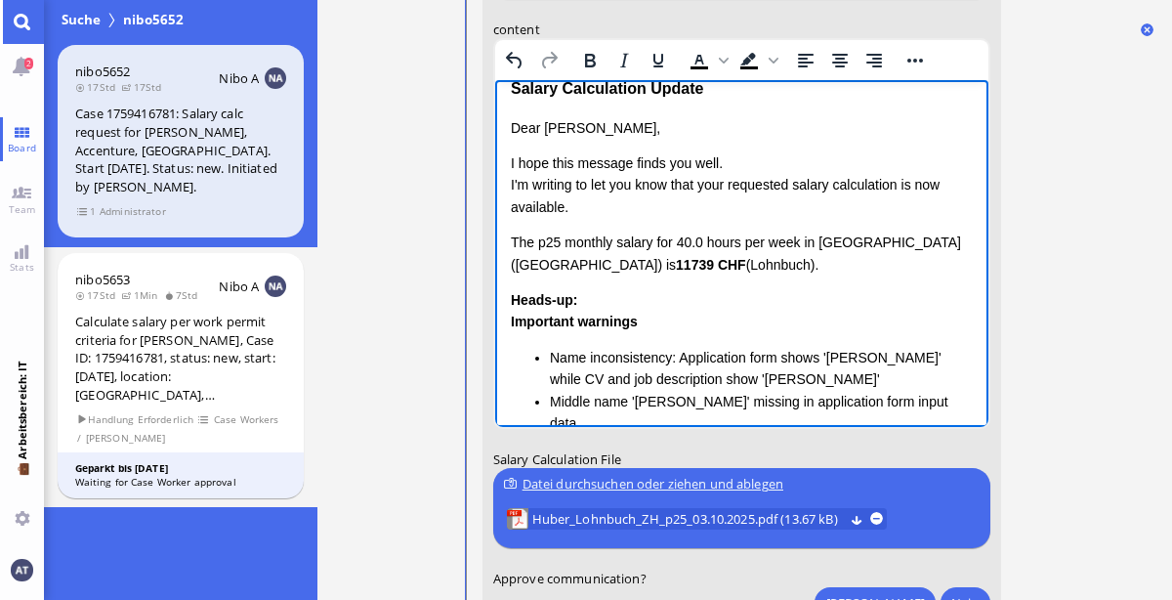
drag, startPoint x: 509, startPoint y: 240, endPoint x: 686, endPoint y: 278, distance: 180.8
click at [697, 282] on html "Salary Calculation Update Dear [PERSON_NAME], I hope this message finds you wel…" at bounding box center [740, 333] width 493 height 552
drag, startPoint x: 518, startPoint y: 242, endPoint x: 692, endPoint y: 269, distance: 176.8
click at [692, 269] on html "Salary Calculation Update Dear [PERSON_NAME], I hope this message finds you wel…" at bounding box center [740, 333] width 493 height 552
click at [566, 231] on p "The p25 monthly salary for 40.0 hours per week in [GEOGRAPHIC_DATA] ([GEOGRAPHI…" at bounding box center [741, 253] width 462 height 44
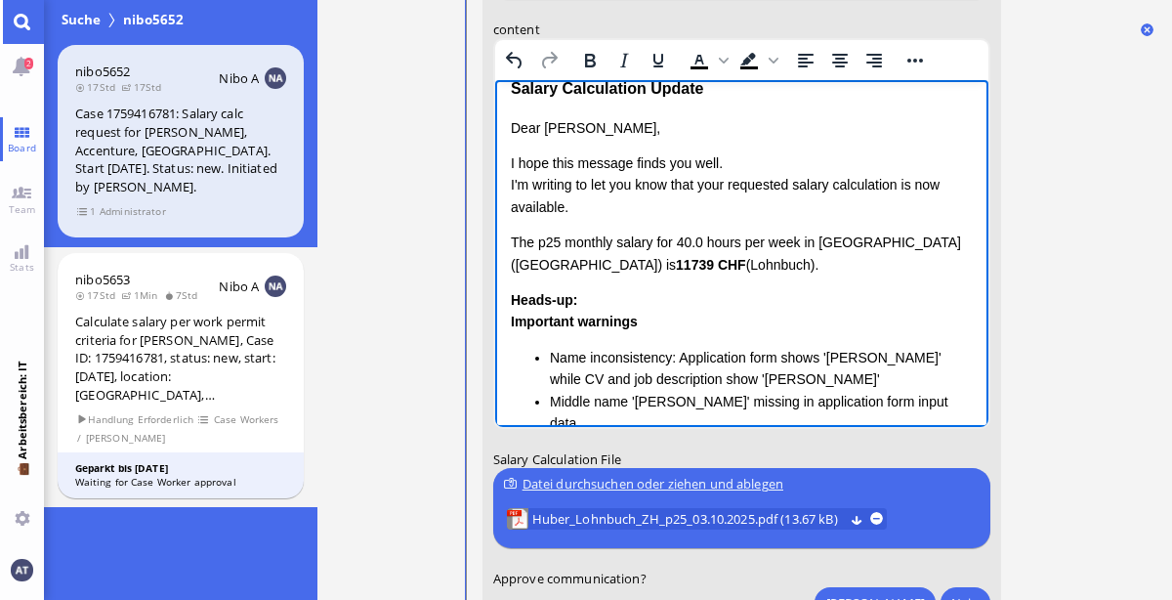
drag, startPoint x: 512, startPoint y: 238, endPoint x: 705, endPoint y: 273, distance: 196.6
click at [705, 273] on p "The p25 monthly salary for 40.0 hours per week in [GEOGRAPHIC_DATA] ([GEOGRAPHI…" at bounding box center [741, 253] width 462 height 44
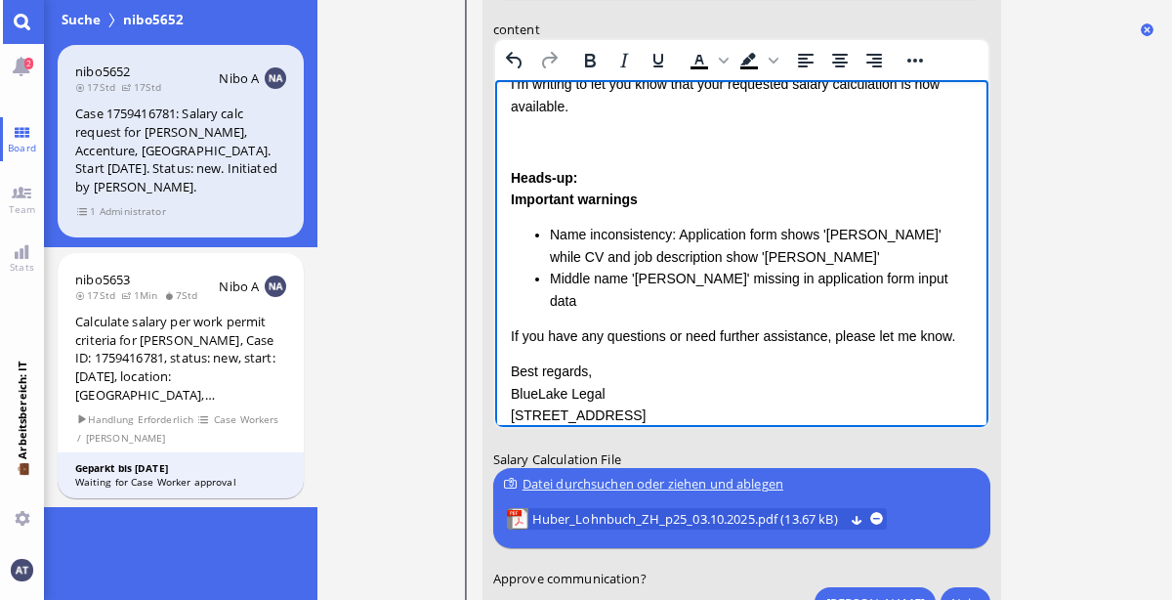
scroll to position [129, 0]
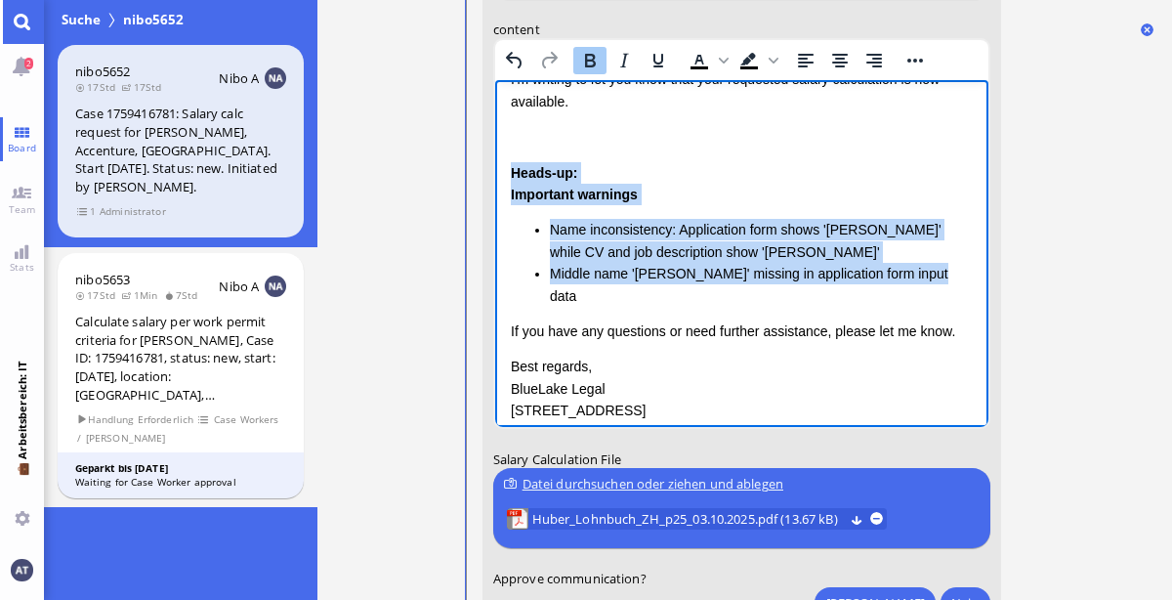
drag, startPoint x: 509, startPoint y: 167, endPoint x: 927, endPoint y: 278, distance: 432.6
click at [927, 278] on div "Heads-up: Important warnings Name inconsistency: Application form shows '[PERSO…" at bounding box center [741, 234] width 462 height 145
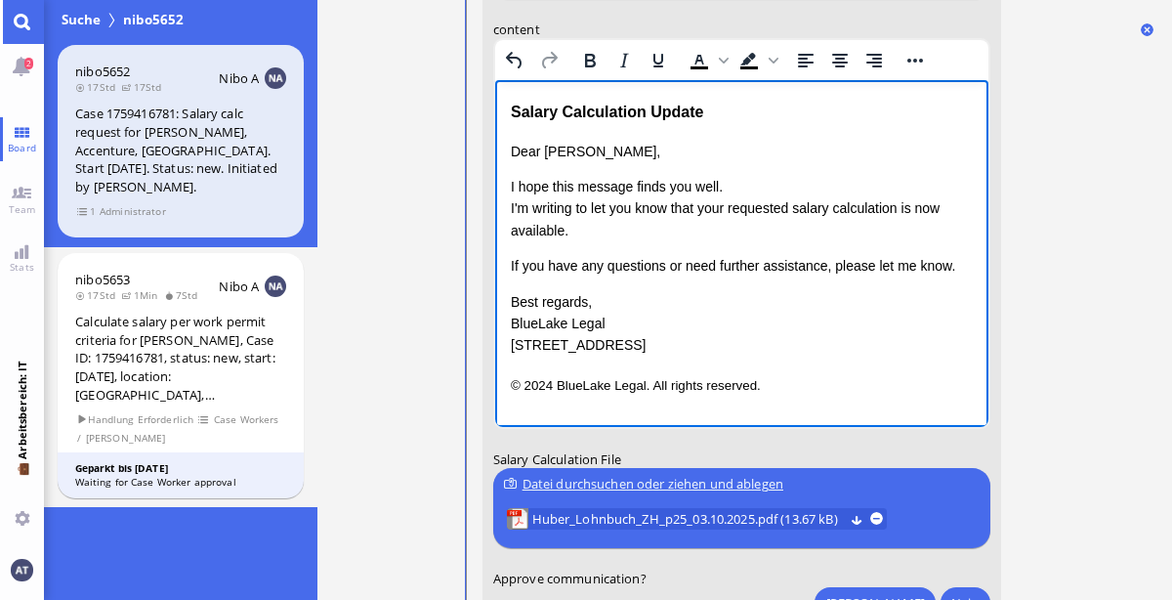
scroll to position [0, 0]
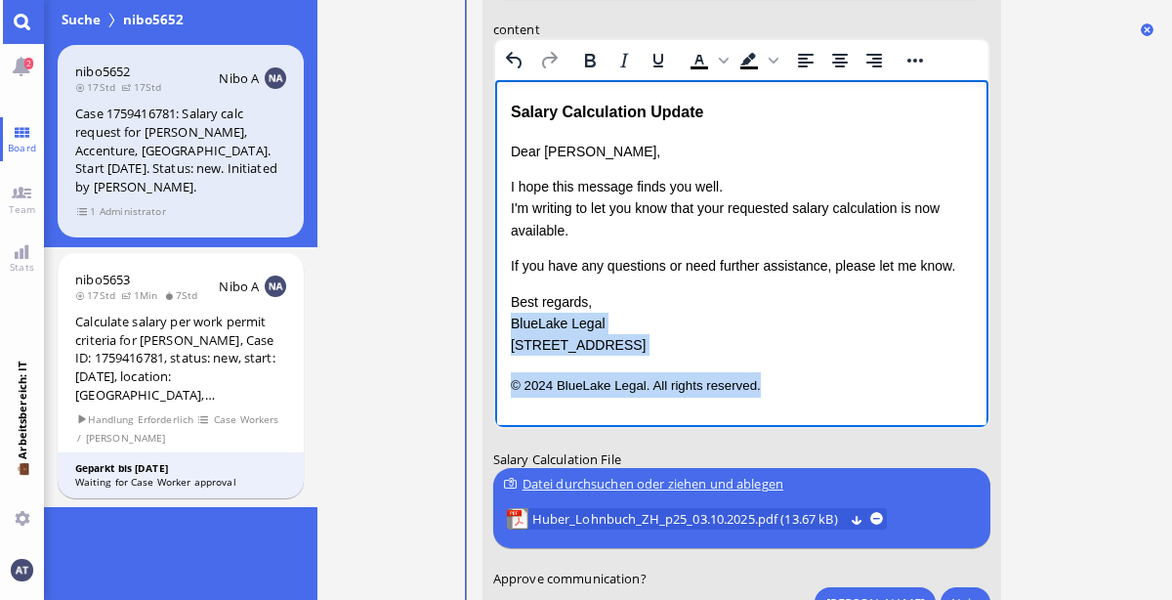
drag, startPoint x: 511, startPoint y: 322, endPoint x: 842, endPoint y: 399, distance: 340.0
click at [842, 399] on html "Salary Calculation Update Dear [PERSON_NAME], I hope this message finds you wel…" at bounding box center [740, 248] width 493 height 336
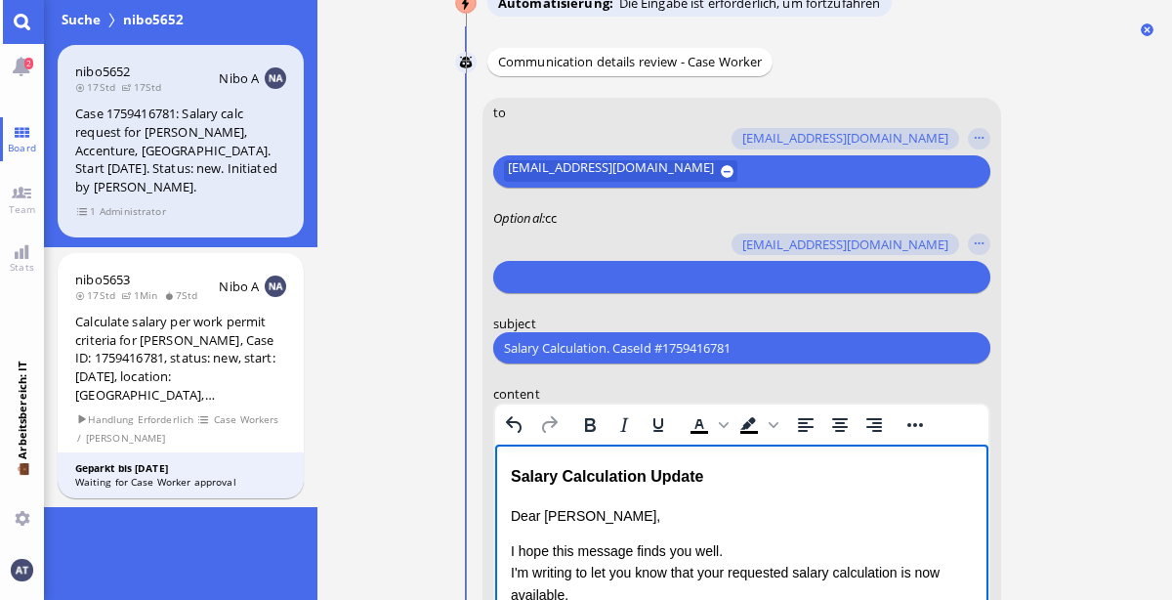
scroll to position [-591, 0]
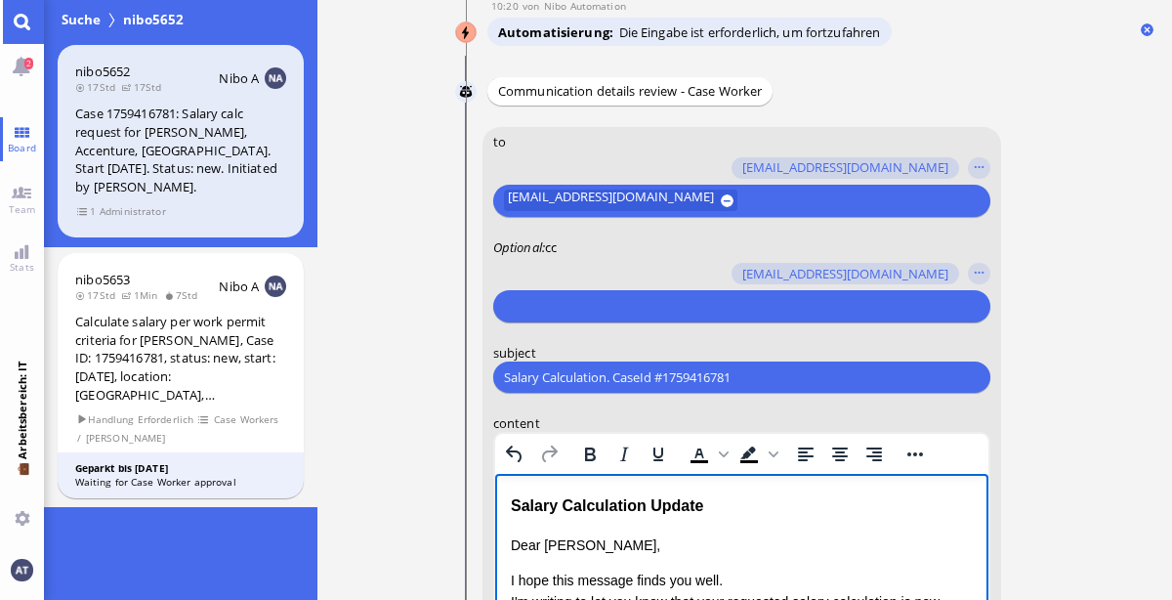
click at [743, 302] on input "text" at bounding box center [738, 306] width 470 height 21
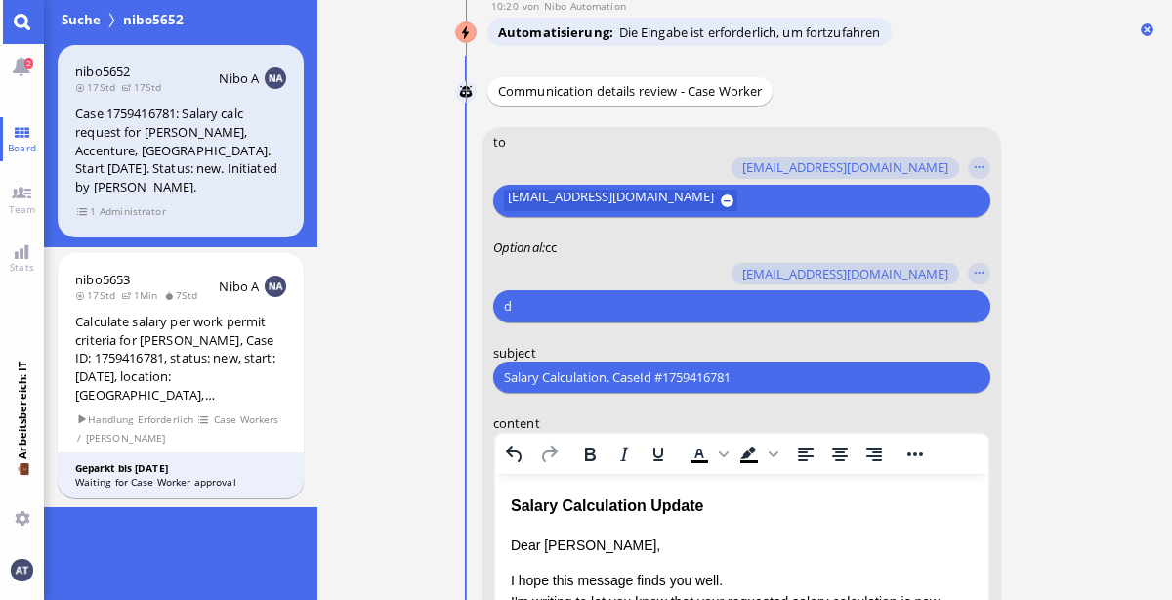
scroll to position [-589, 0]
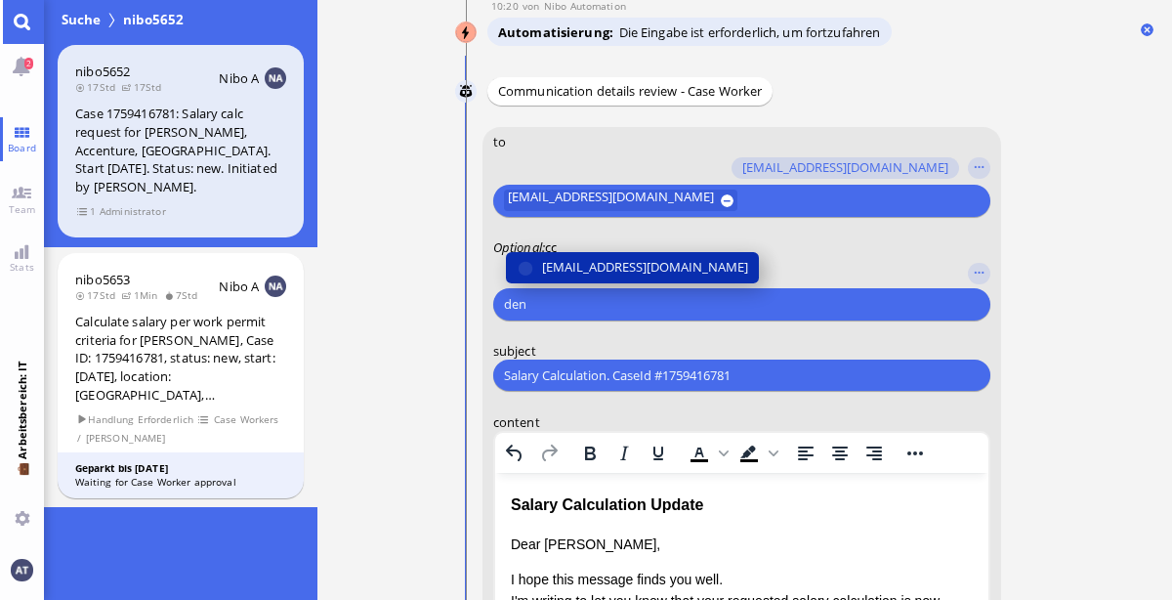
type input "den"
click at [698, 275] on span "[EMAIL_ADDRESS][DOMAIN_NAME]" at bounding box center [644, 267] width 206 height 21
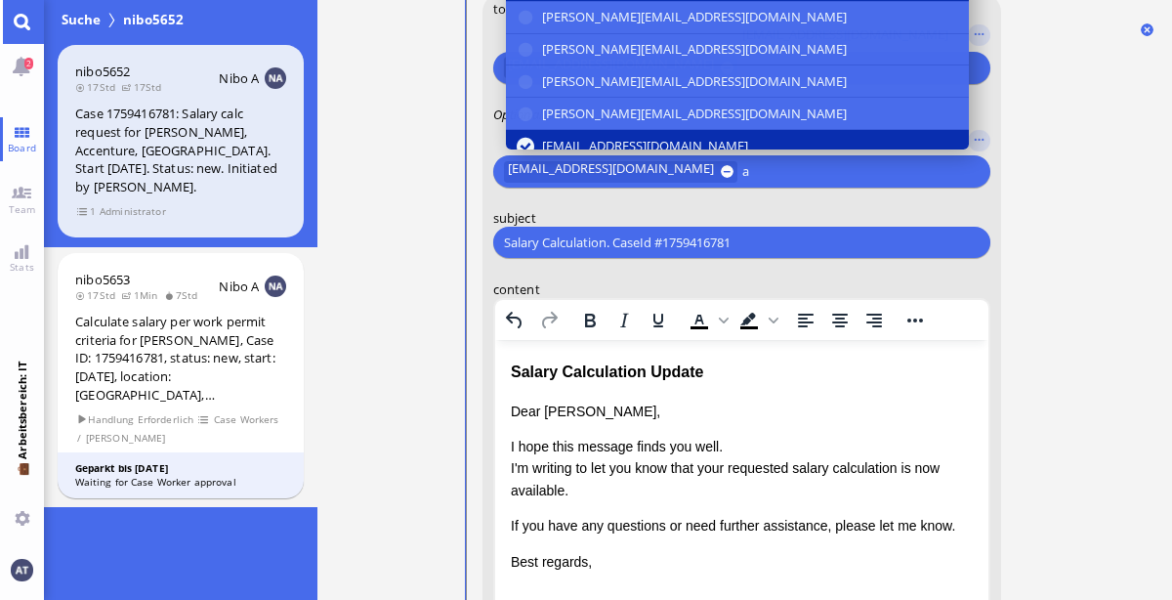
scroll to position [-453, 0]
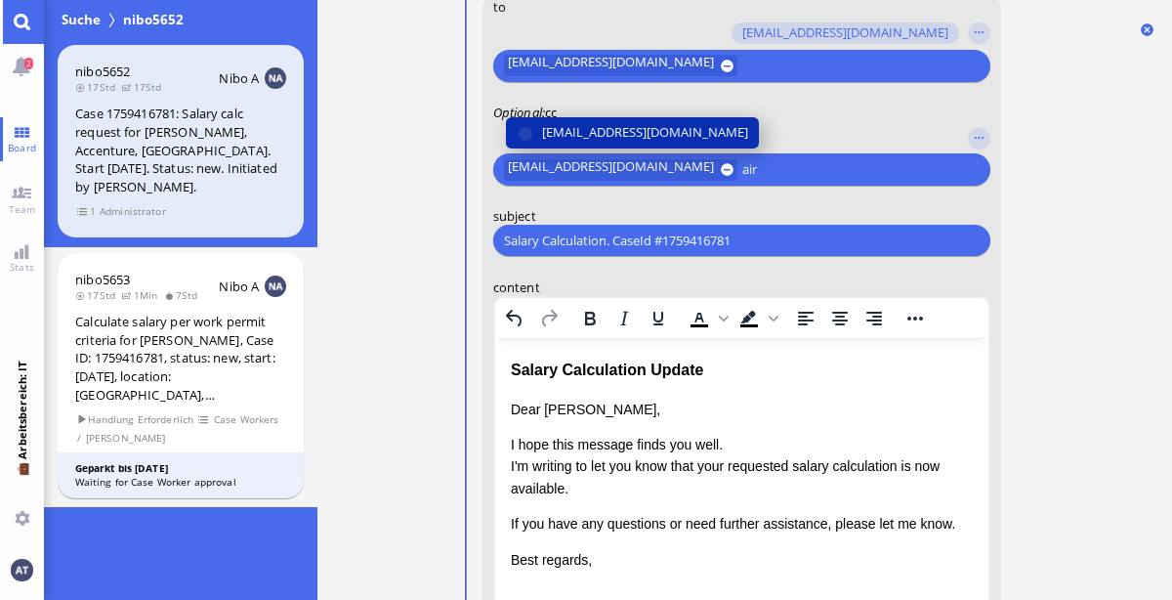
type input "air"
click at [649, 128] on span "[EMAIL_ADDRESS][DOMAIN_NAME]" at bounding box center [644, 132] width 206 height 21
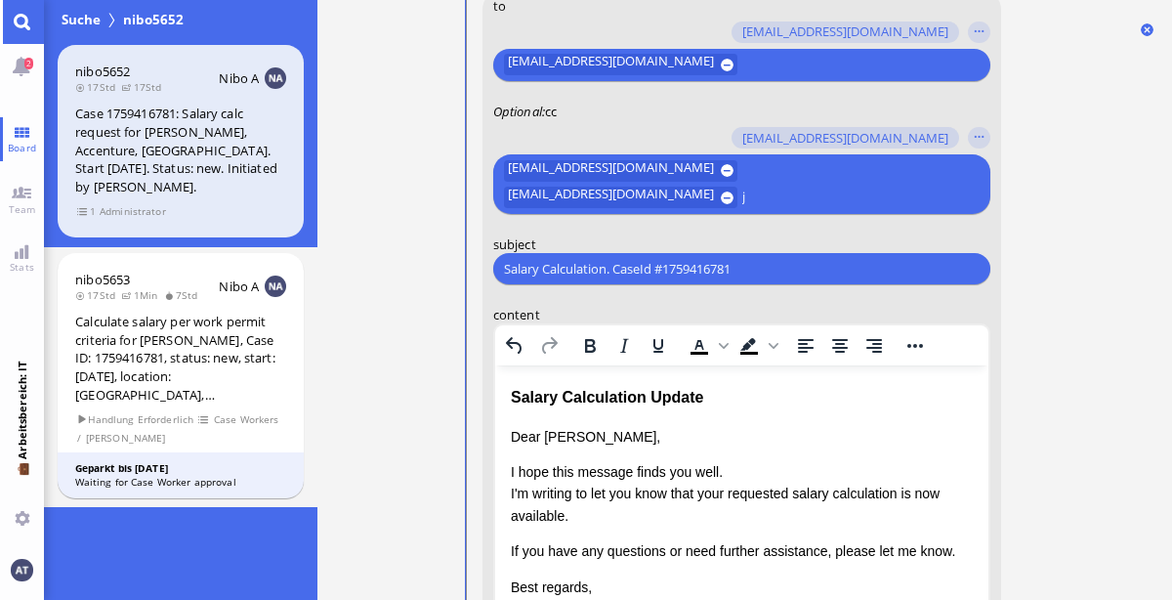
scroll to position [-481, 0]
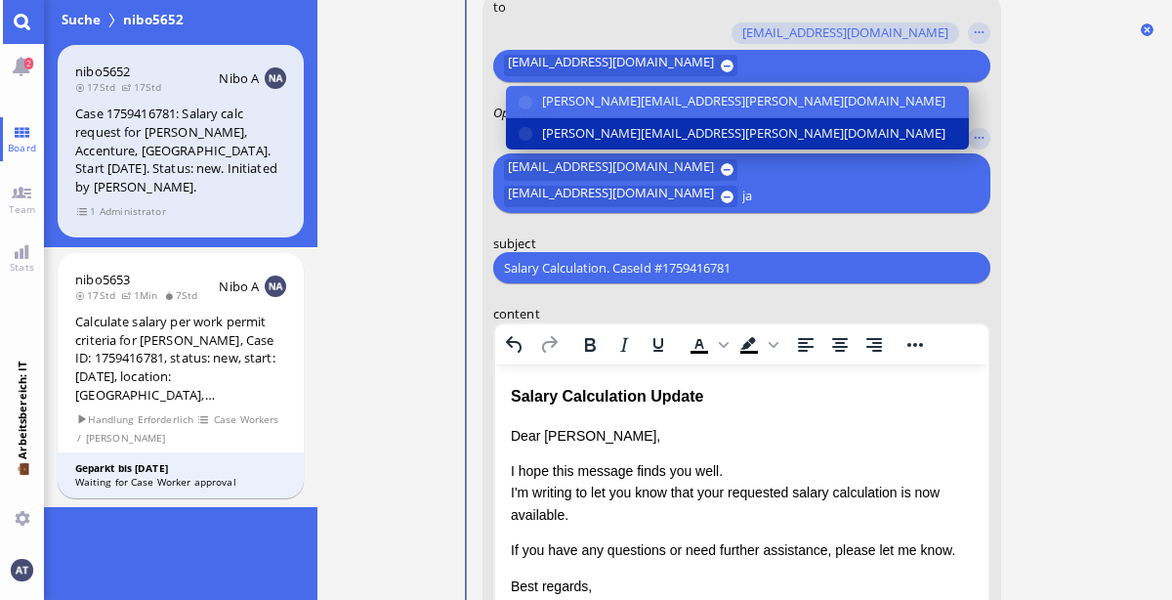
type input "ja"
click at [632, 133] on span "[PERSON_NAME][EMAIL_ADDRESS][PERSON_NAME][DOMAIN_NAME]" at bounding box center [742, 133] width 403 height 21
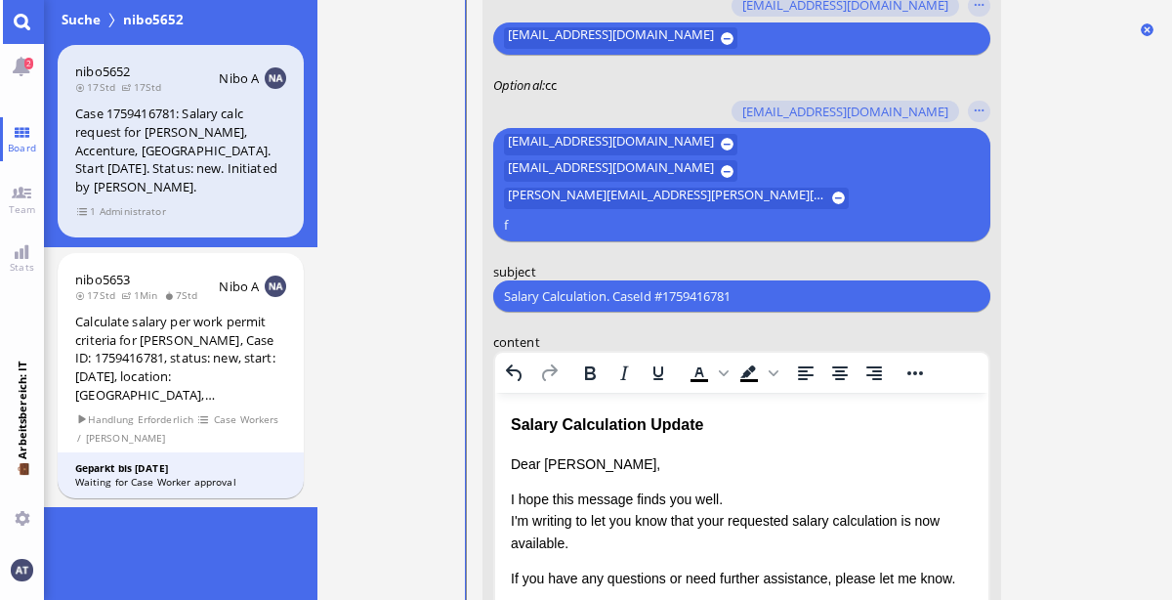
scroll to position [-508, 0]
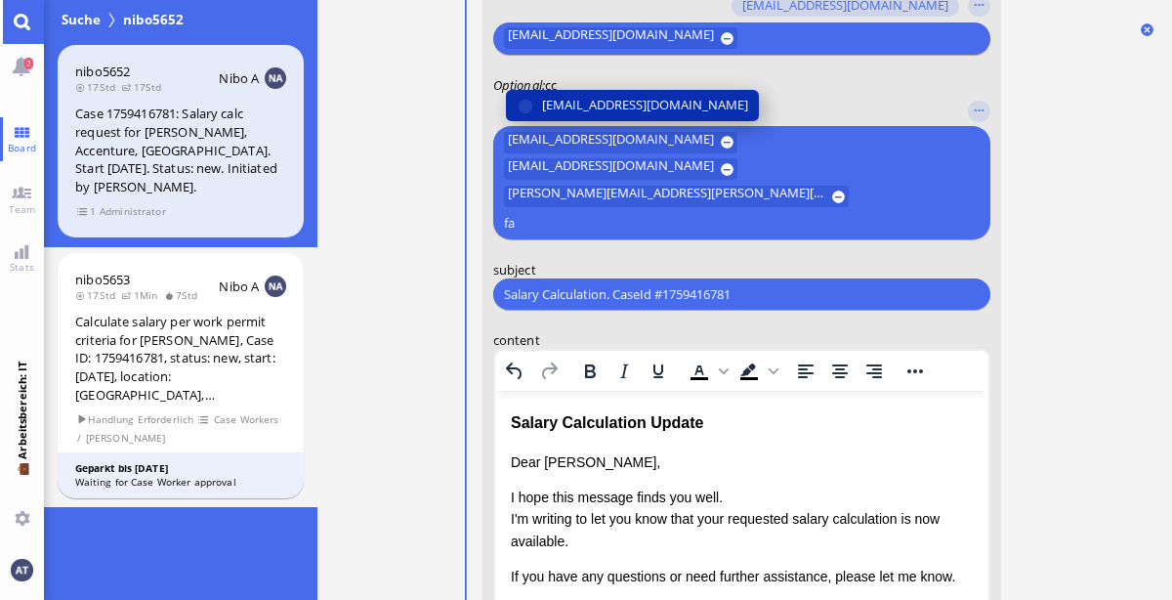
type input "fa"
click at [625, 115] on span "[EMAIL_ADDRESS][DOMAIN_NAME]" at bounding box center [644, 105] width 206 height 21
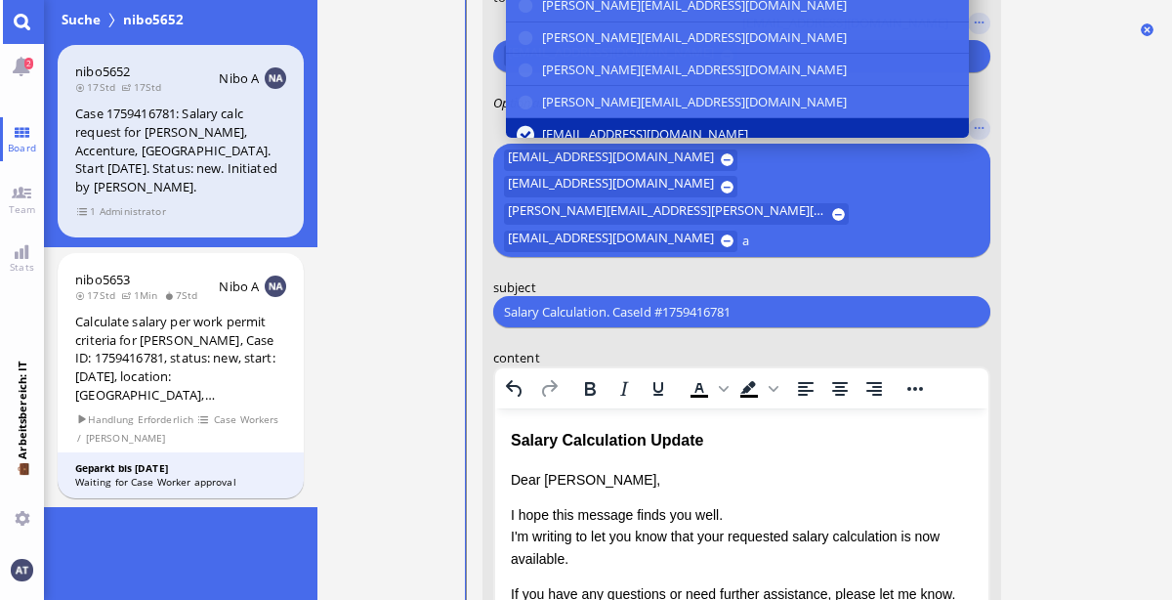
scroll to position [-523, 0]
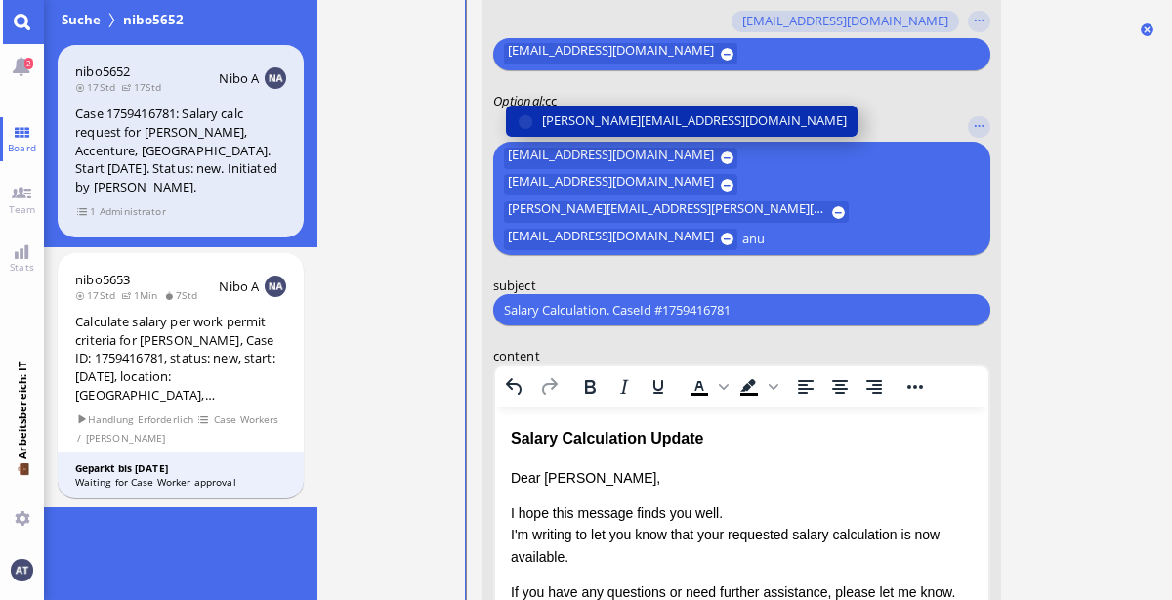
type input "anu"
click at [599, 116] on span "[PERSON_NAME][EMAIL_ADDRESS][DOMAIN_NAME]" at bounding box center [693, 120] width 305 height 21
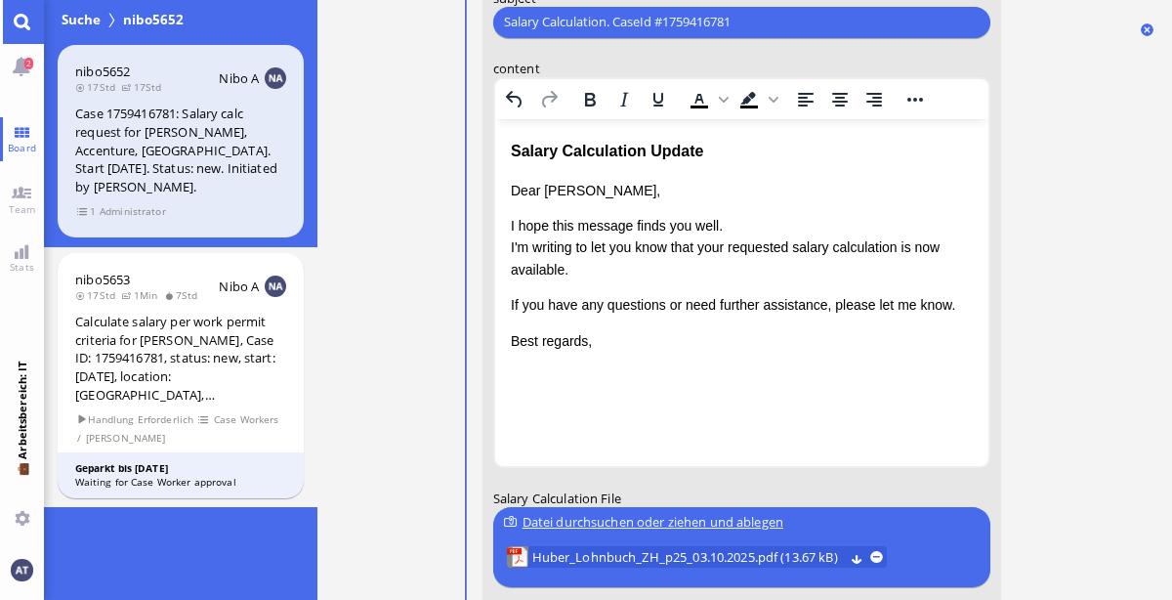
click at [1055, 278] on nitautoscroll "02.10 17:01 von Automation Automation Calculate eligible salary for work permit…" at bounding box center [745, 300] width 645 height 600
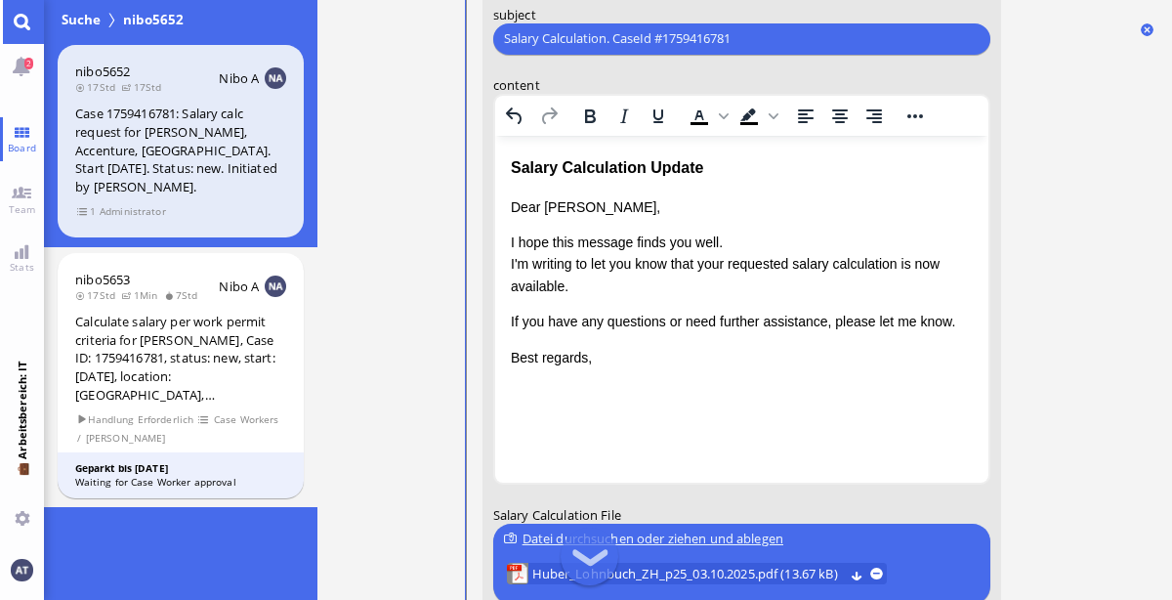
scroll to position [0, 0]
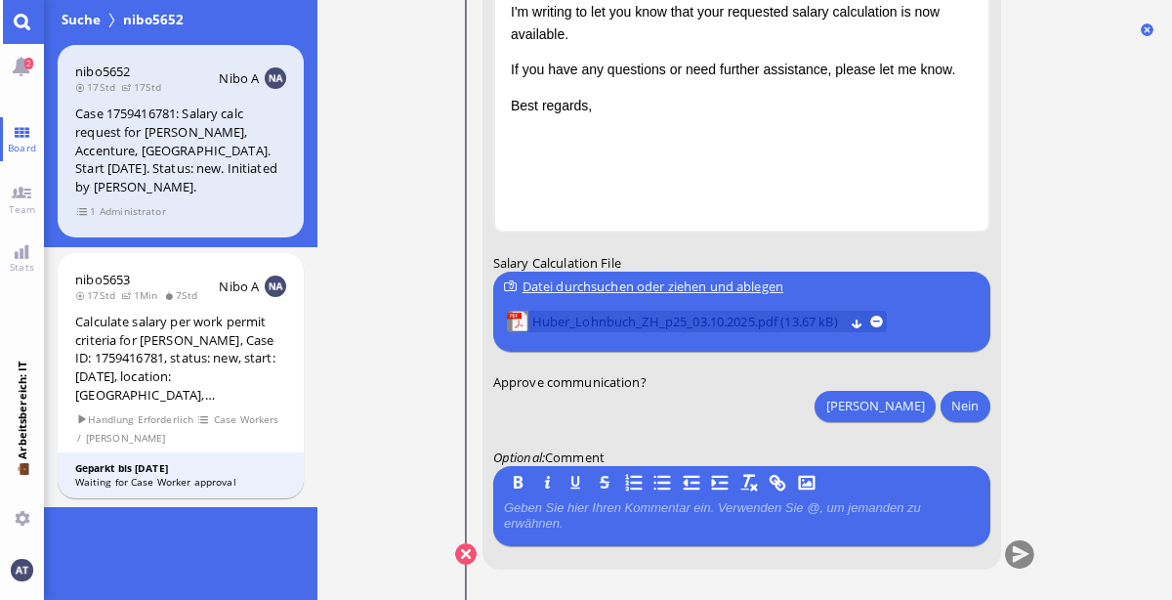
click at [707, 324] on span "Huber_Lohnbuch_ZH_p25_03.10.2025.pdf (13.67 kB)" at bounding box center [687, 321] width 312 height 21
click at [592, 290] on div "Datei durchsuchen oder ziehen und ablegen" at bounding box center [740, 286] width 475 height 21
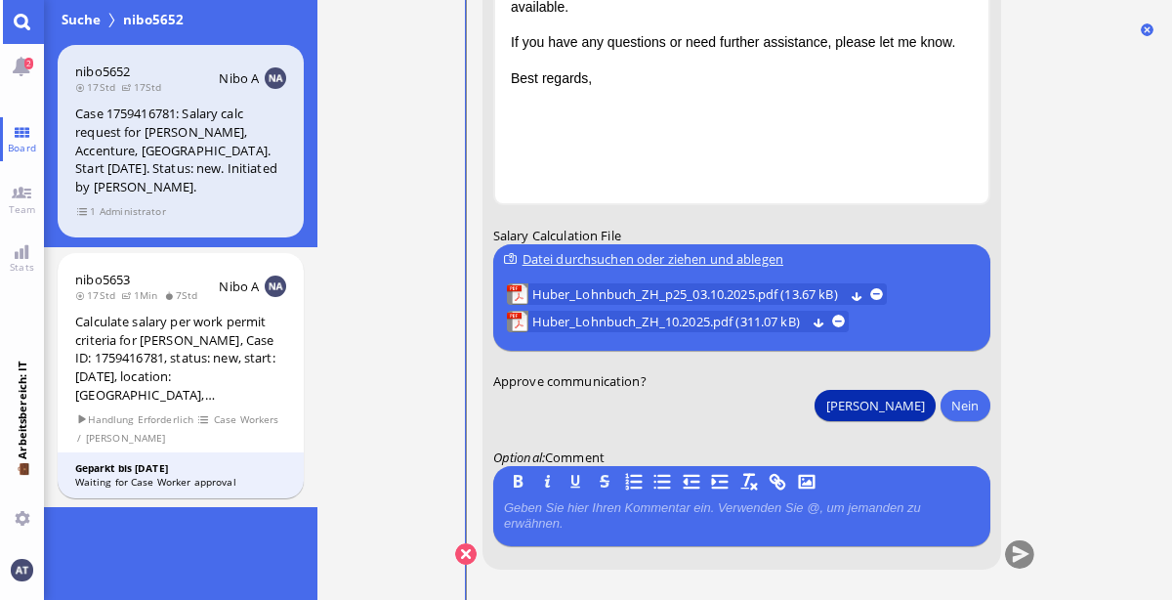
click at [920, 408] on button "[PERSON_NAME]" at bounding box center [875, 405] width 120 height 31
click at [1024, 555] on button "submit" at bounding box center [1018, 554] width 29 height 29
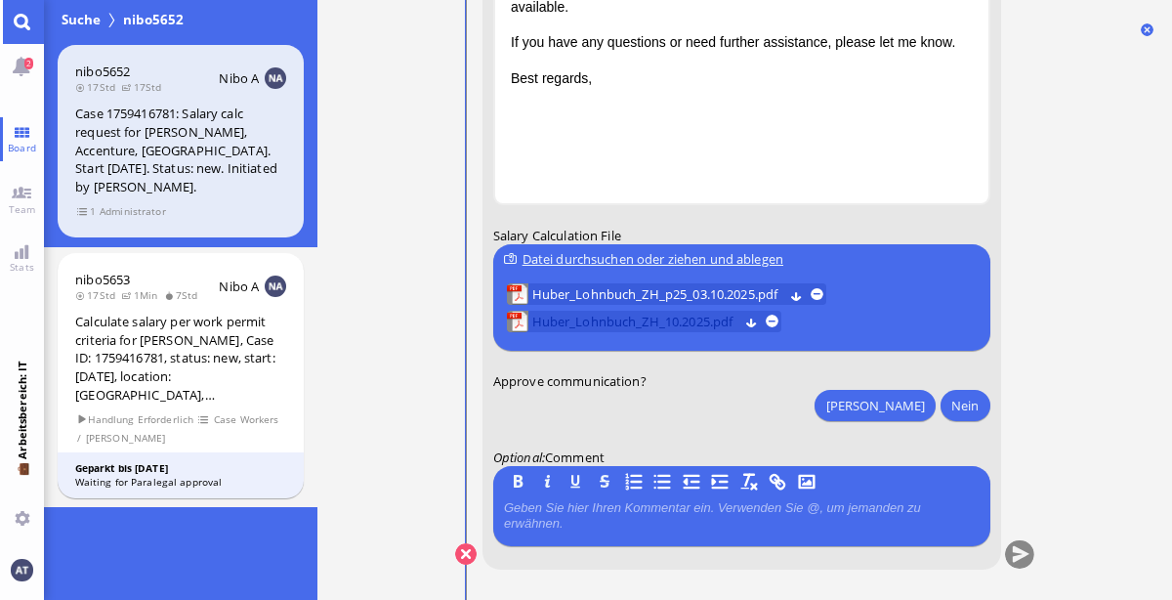
click at [631, 325] on span "Huber_Lohnbuch_ZH_10.2025.pdf" at bounding box center [634, 321] width 206 height 21
click at [25, 132] on link "Board" at bounding box center [22, 139] width 44 height 44
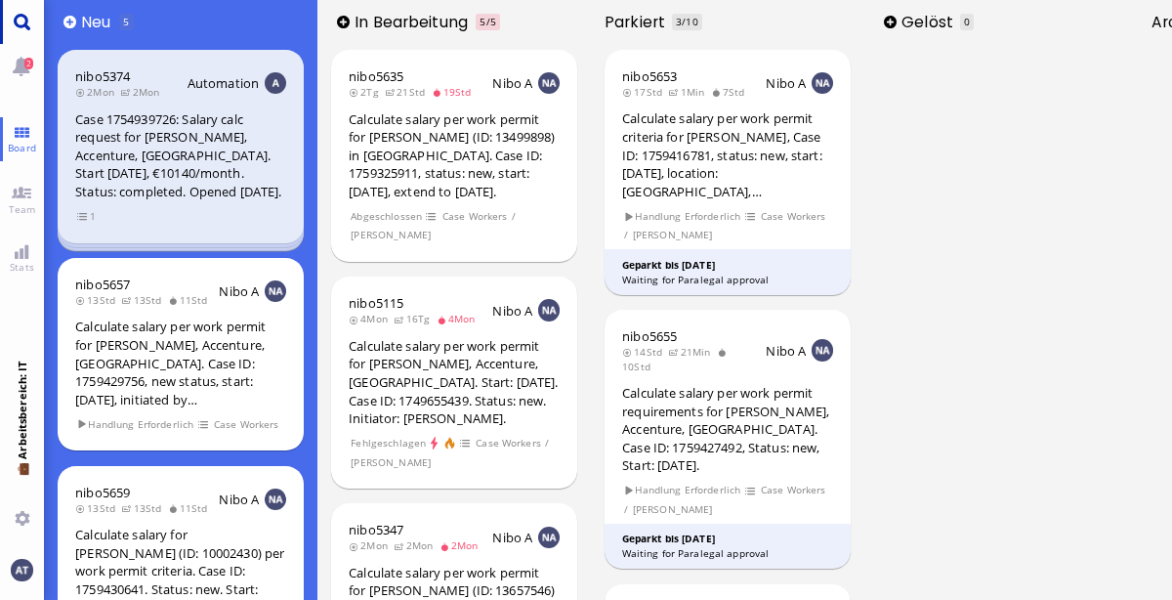
click at [22, 18] on link "Main menu" at bounding box center [22, 22] width 44 height 44
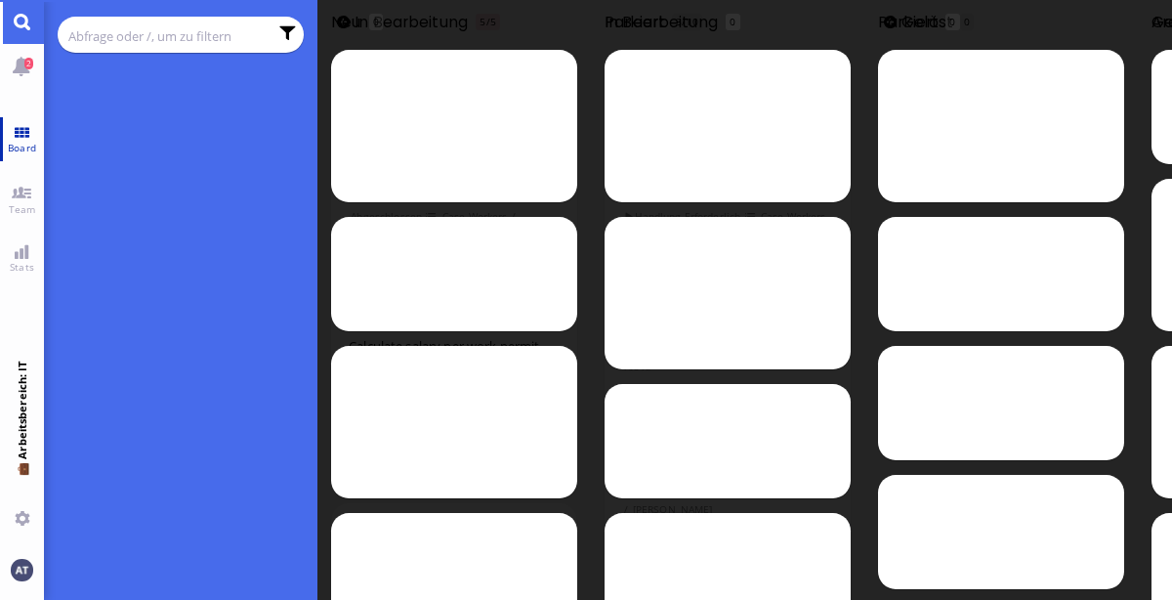
click at [18, 151] on span "Board" at bounding box center [22, 148] width 38 height 14
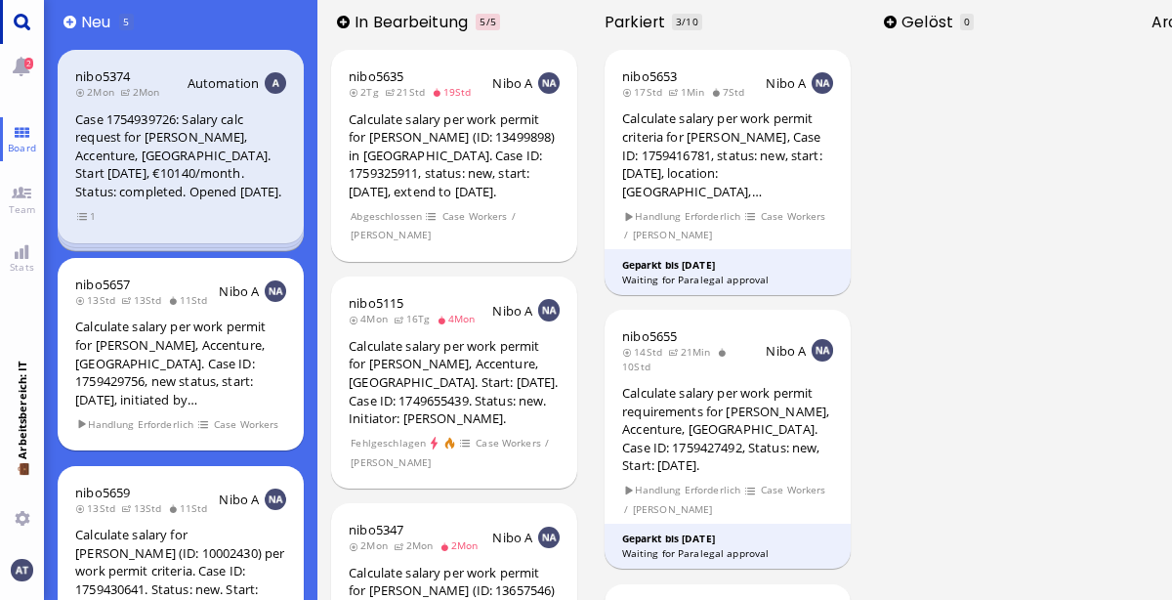
click at [25, 31] on link "Main menu" at bounding box center [22, 22] width 44 height 44
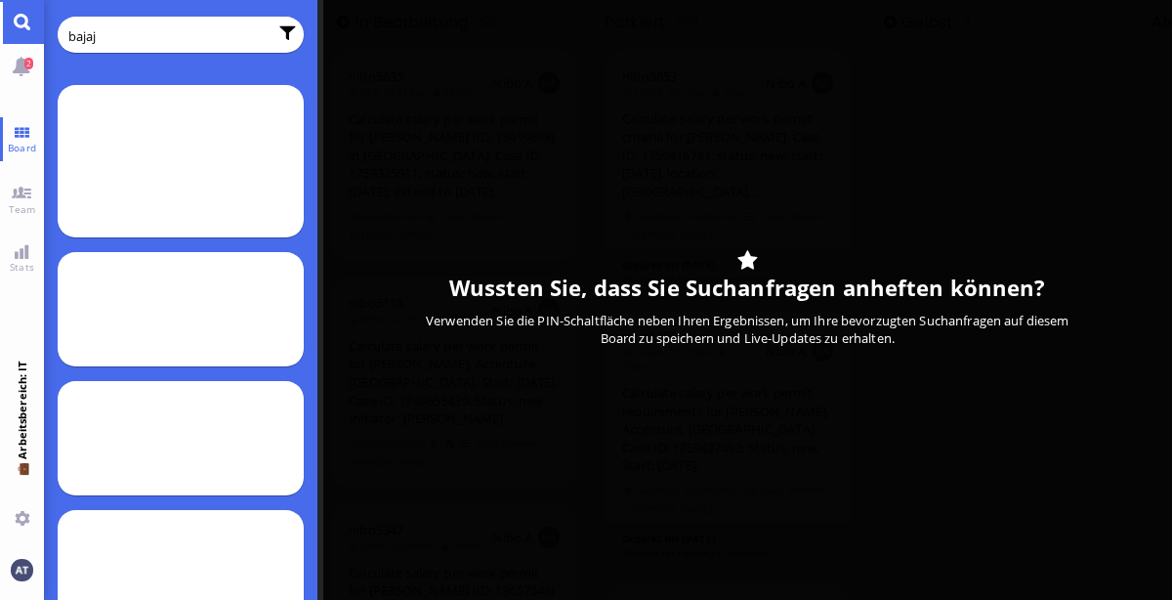
type input "bajaj"
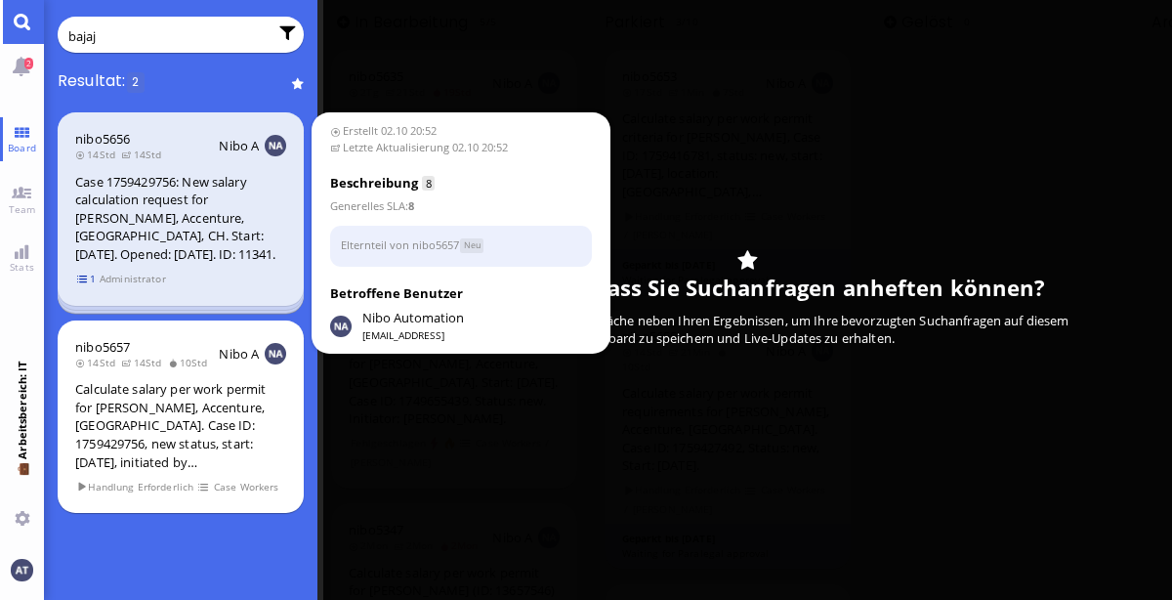
click at [85, 277] on span "1" at bounding box center [87, 279] width 20 height 17
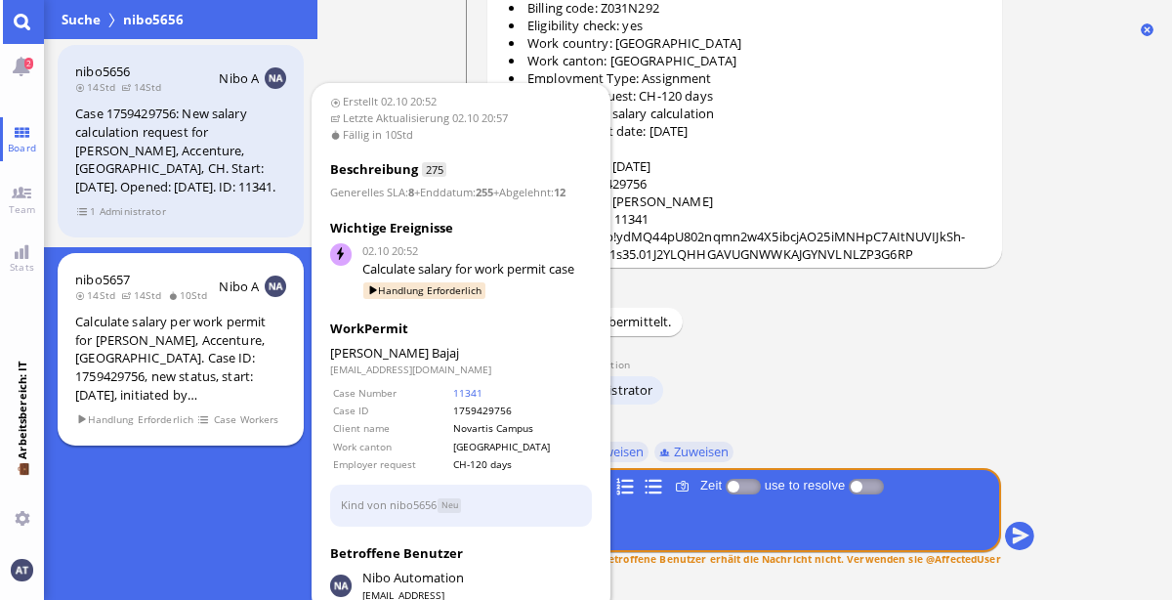
click at [276, 370] on div "Calculate salary per work permit for [PERSON_NAME], Accenture, [GEOGRAPHIC_DATA…" at bounding box center [180, 358] width 211 height 91
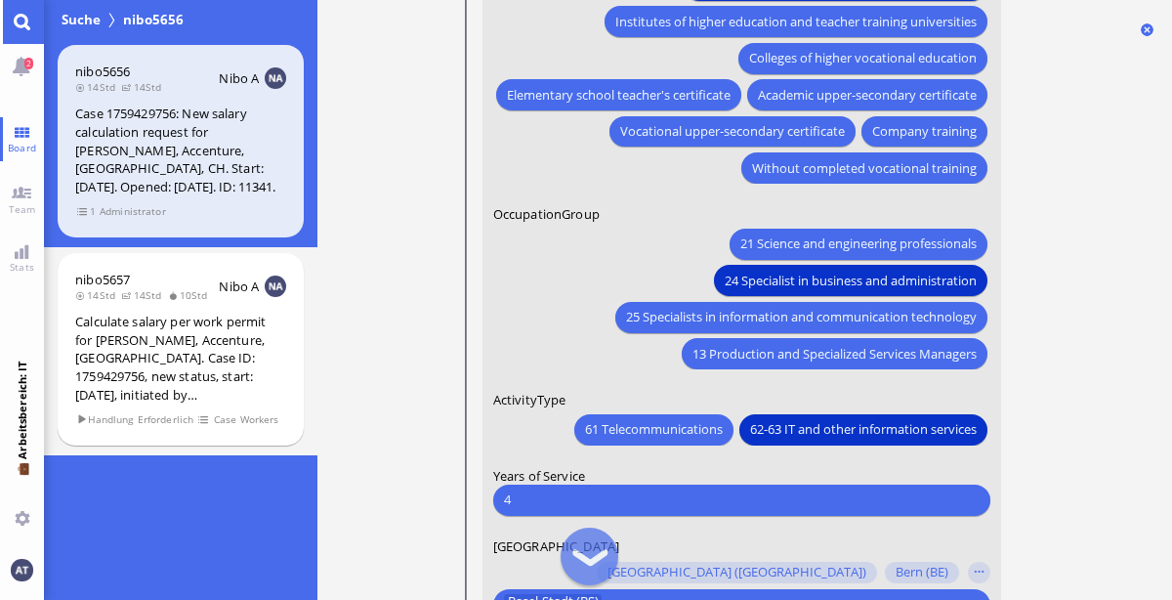
scroll to position [-241, 0]
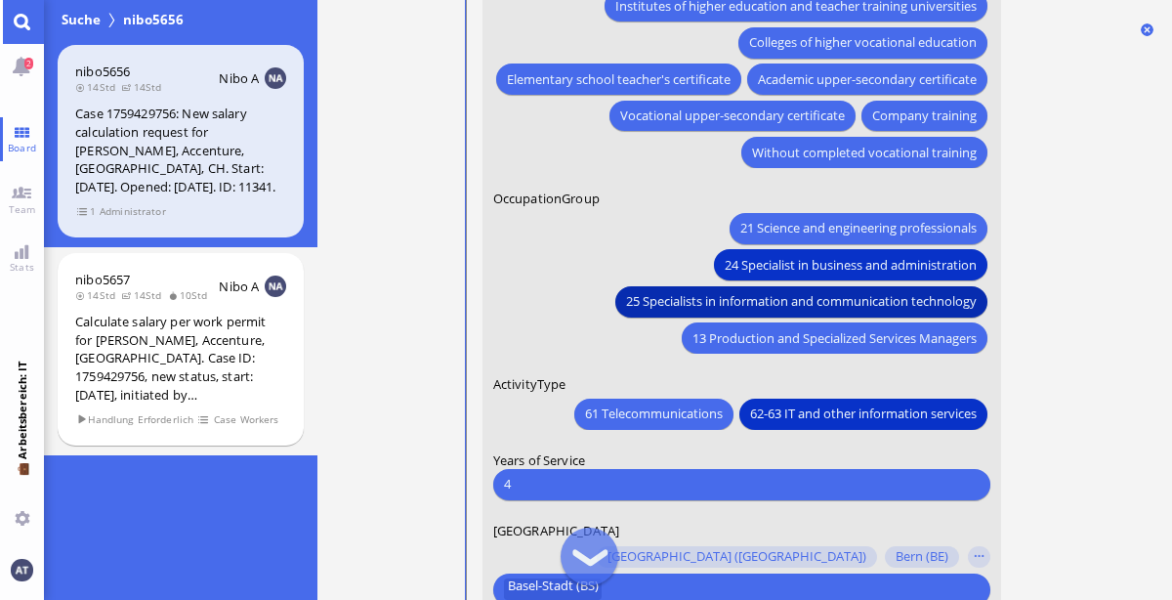
click at [926, 302] on span "25 Specialists in information and communication technology" at bounding box center [800, 301] width 351 height 21
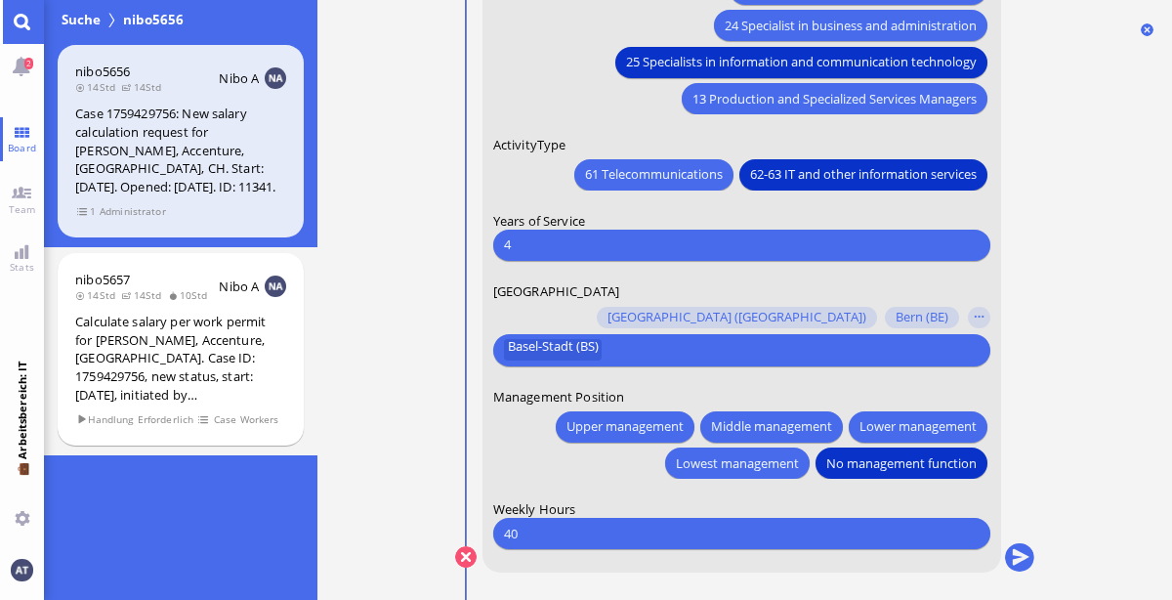
scroll to position [0, 0]
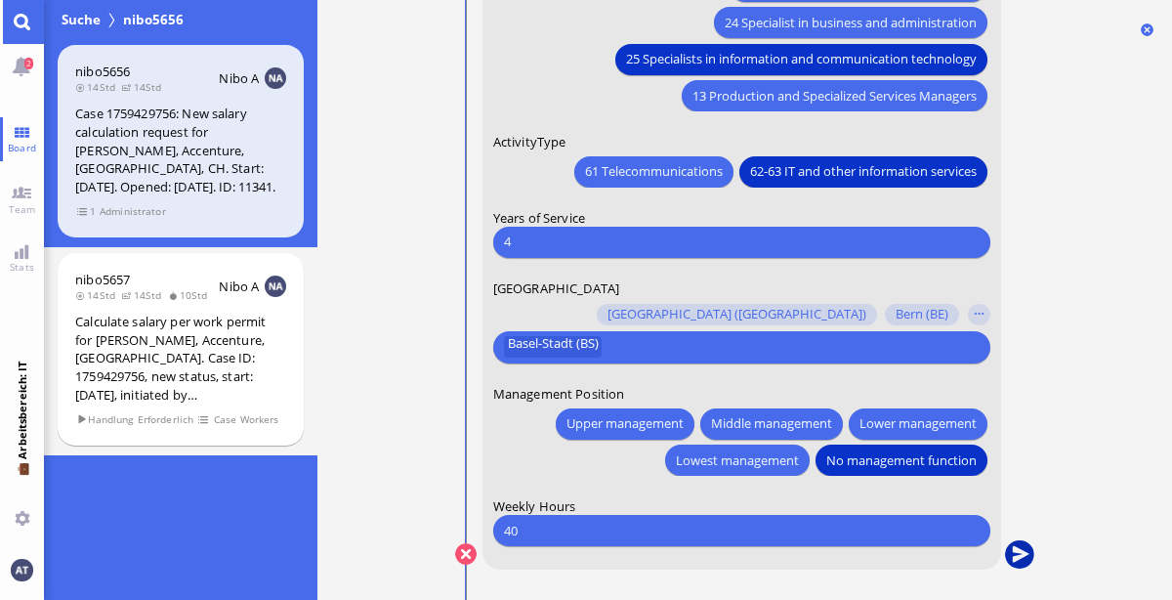
click at [1019, 553] on button "submit" at bounding box center [1018, 554] width 29 height 29
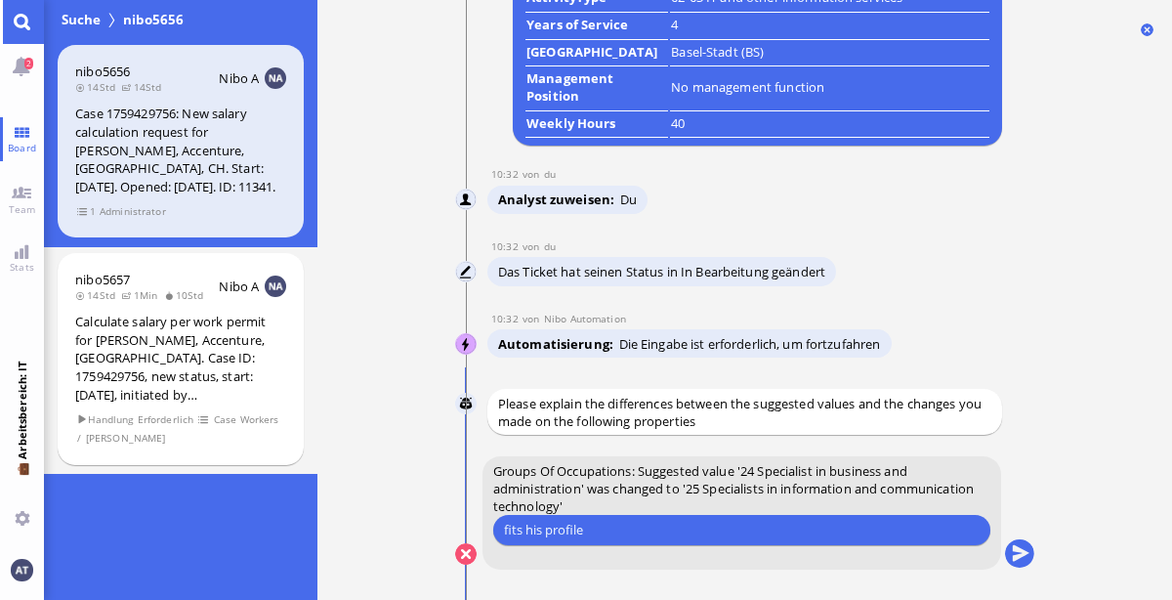
click at [545, 526] on input "fits his profile" at bounding box center [740, 530] width 475 height 21
click at [780, 526] on input "fits his CV, degree and JD better profile" at bounding box center [740, 530] width 475 height 21
type input "fits his CV, degree and JD better"
click at [1021, 555] on button "submit" at bounding box center [1018, 554] width 29 height 29
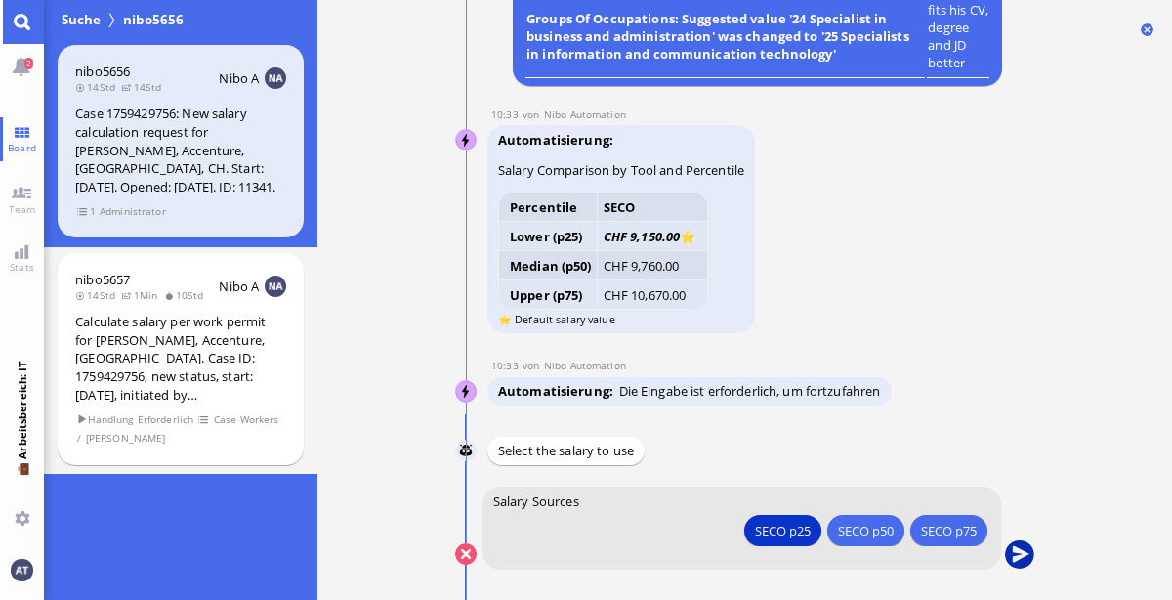
click at [1023, 555] on button "submit" at bounding box center [1018, 554] width 29 height 29
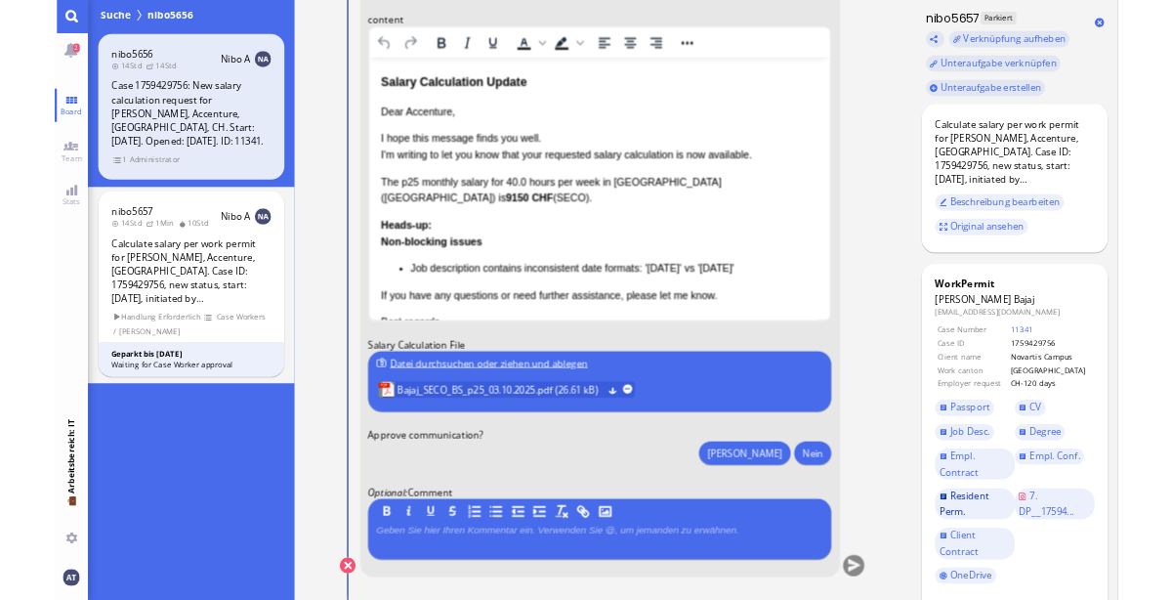
scroll to position [59, 0]
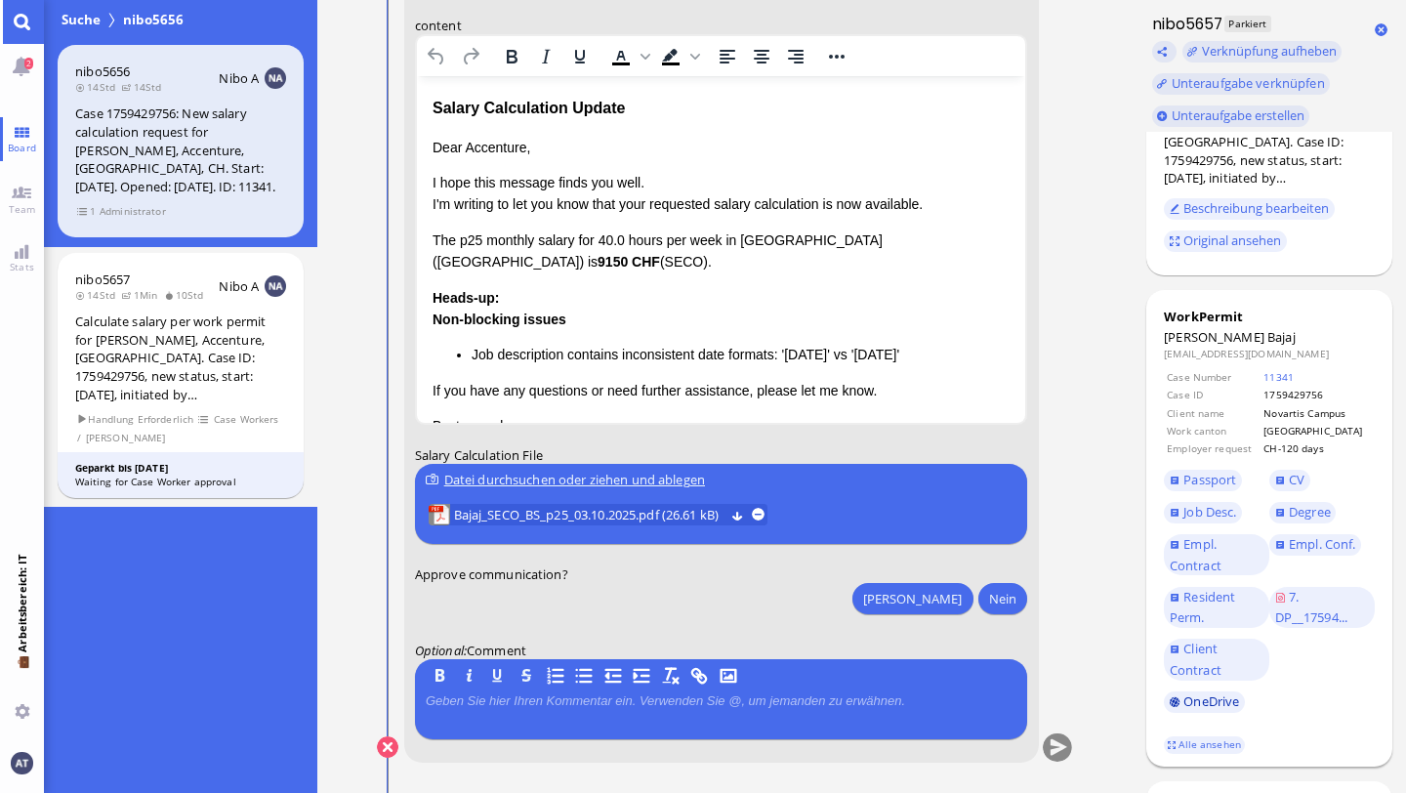
click at [1171, 599] on link "OneDrive" at bounding box center [1204, 701] width 81 height 21
click at [1171, 599] on link "Alle ansehen" at bounding box center [1205, 744] width 82 height 17
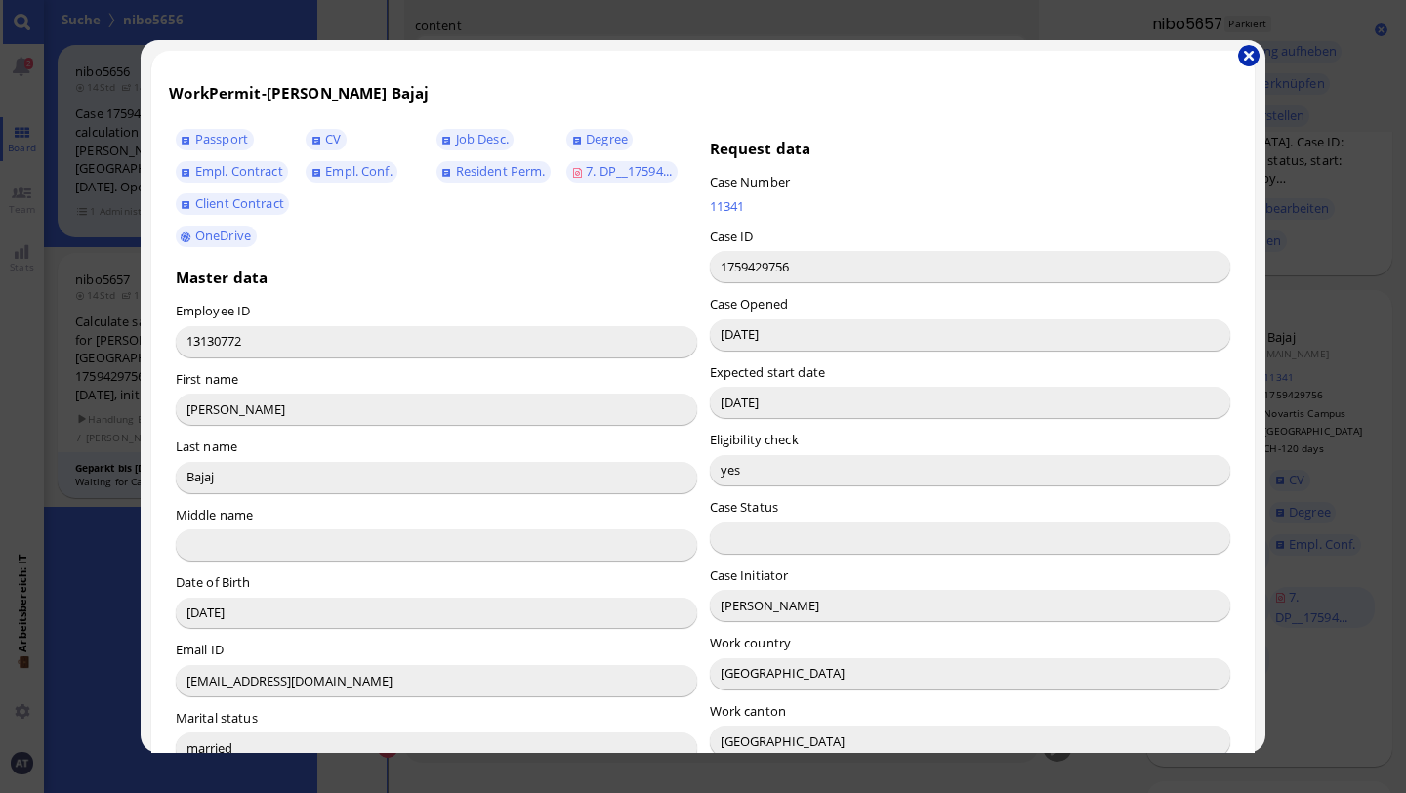
click at [1171, 52] on button "button" at bounding box center [1248, 55] width 21 height 21
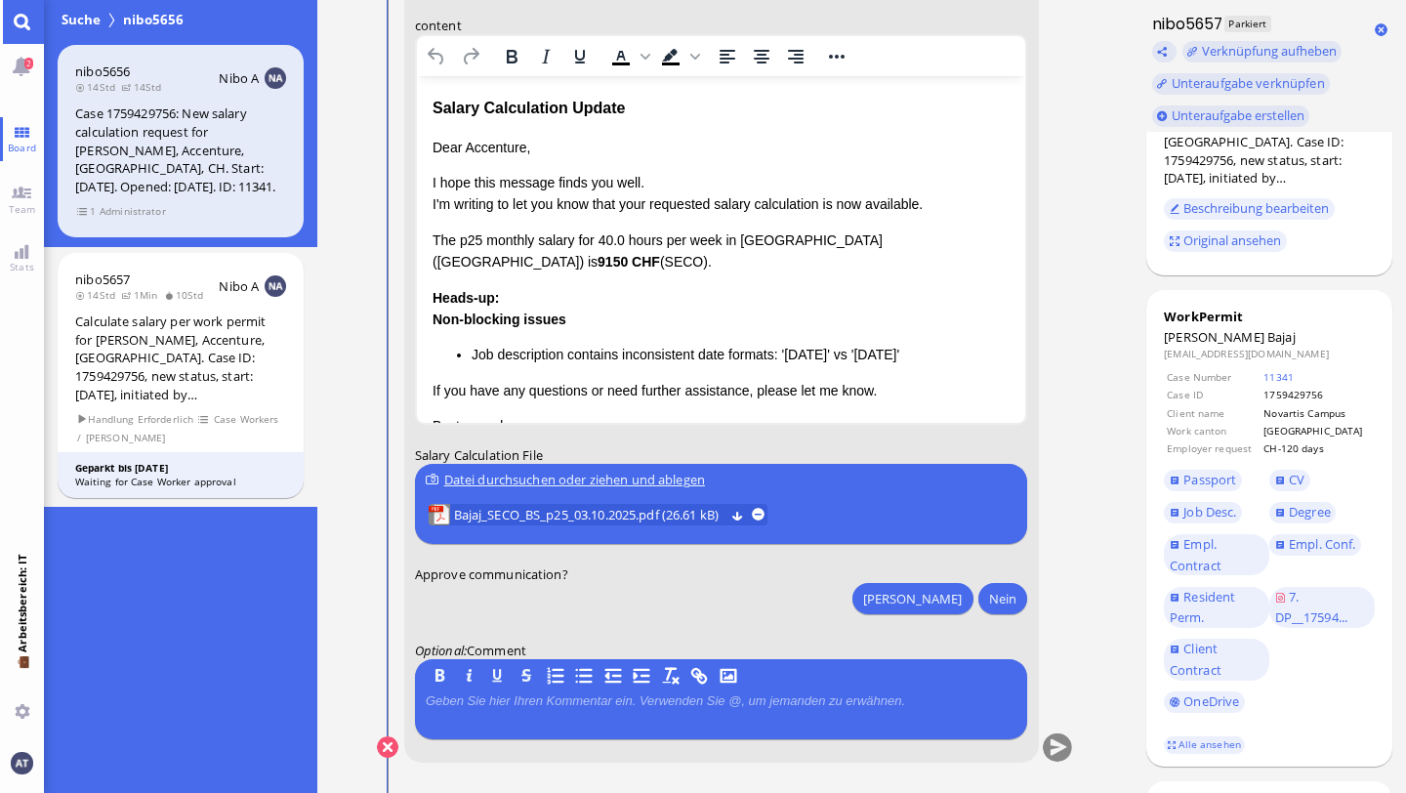
click at [496, 145] on p "Dear Accenture," at bounding box center [721, 147] width 578 height 21
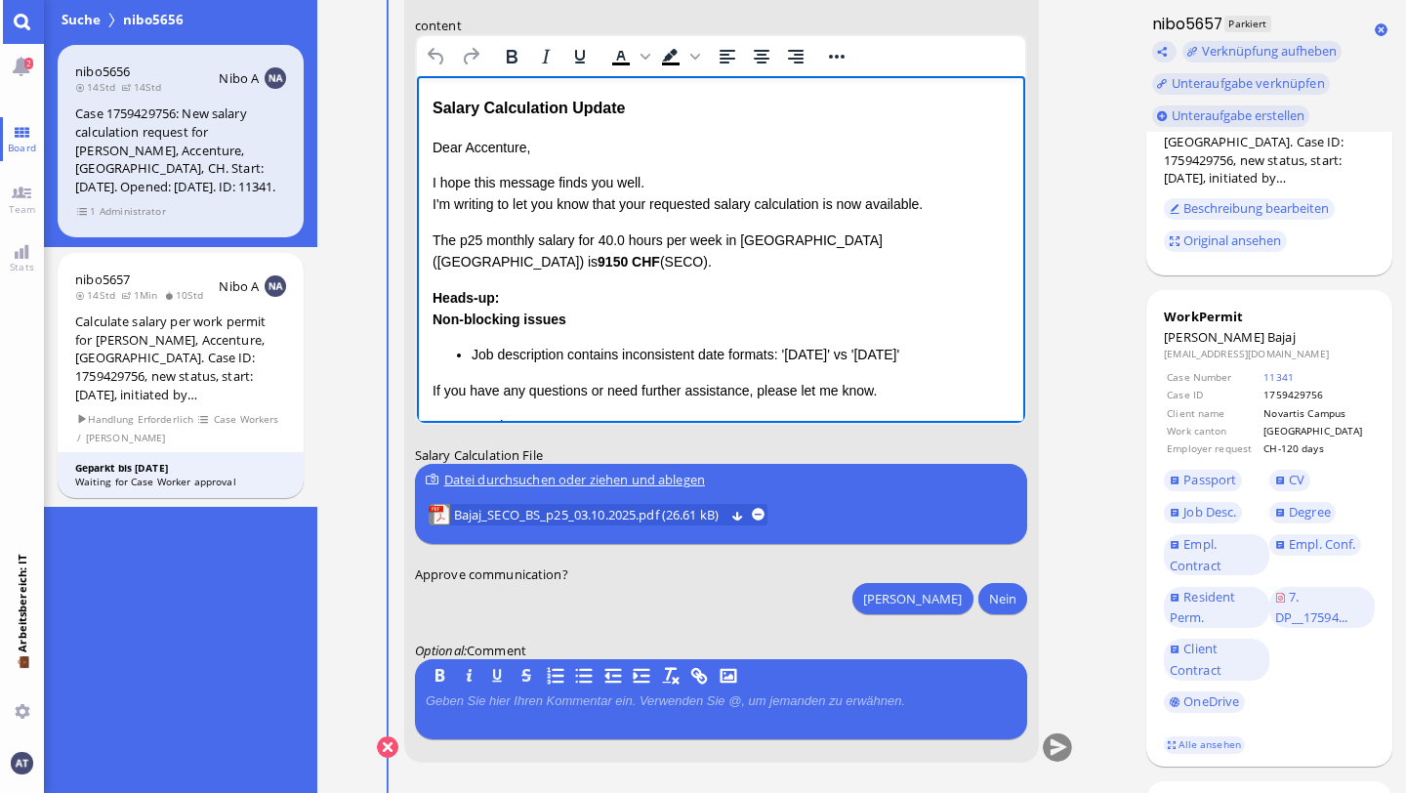
click at [496, 145] on p "Dear Accenture," at bounding box center [721, 147] width 578 height 21
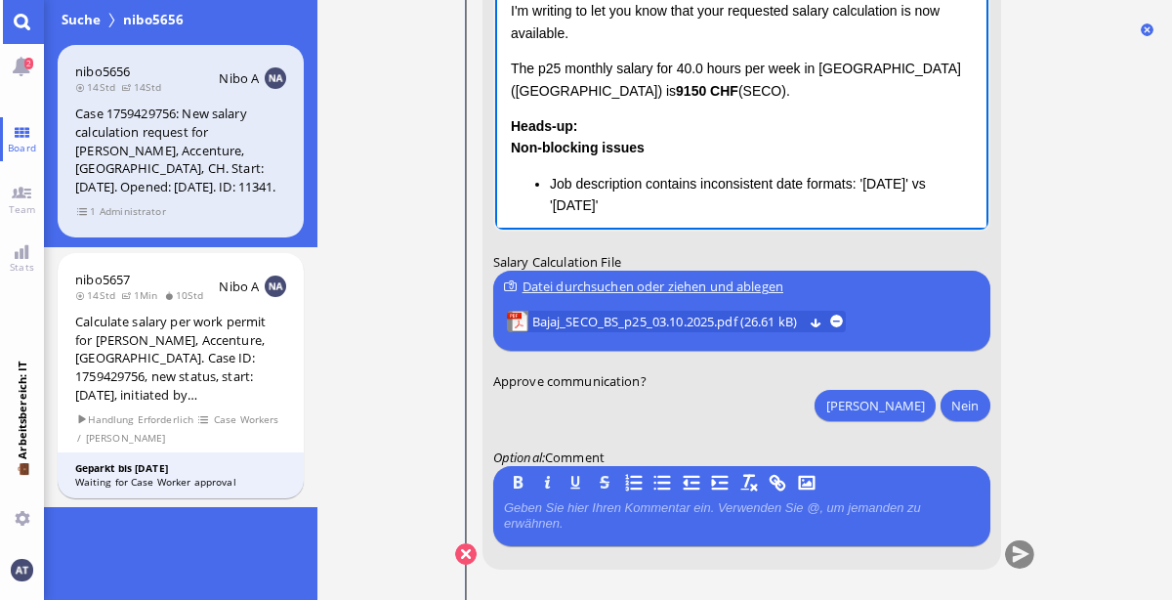
scroll to position [-192, 0]
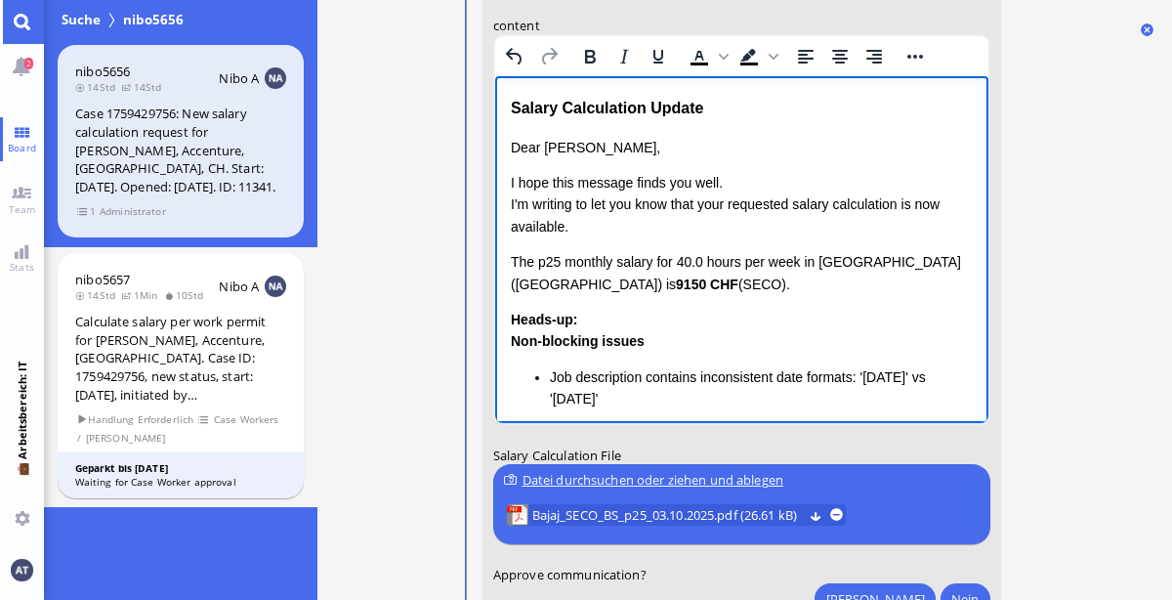
click at [696, 323] on div "Heads-up: Non-blocking issues Job description contains inconsistent date format…" at bounding box center [741, 360] width 462 height 102
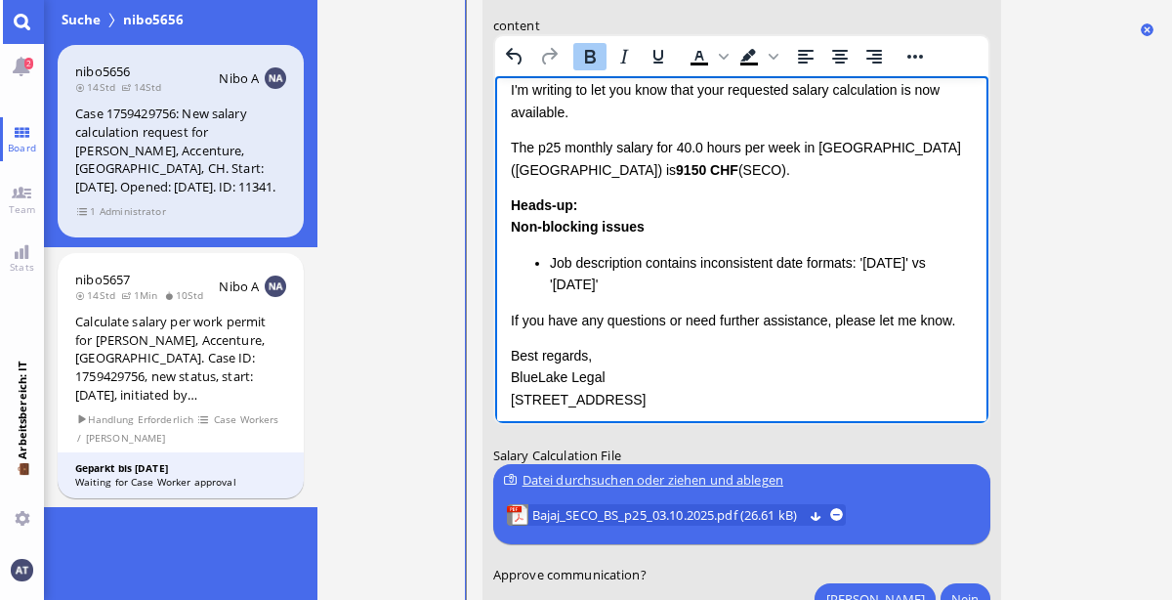
scroll to position [116, 0]
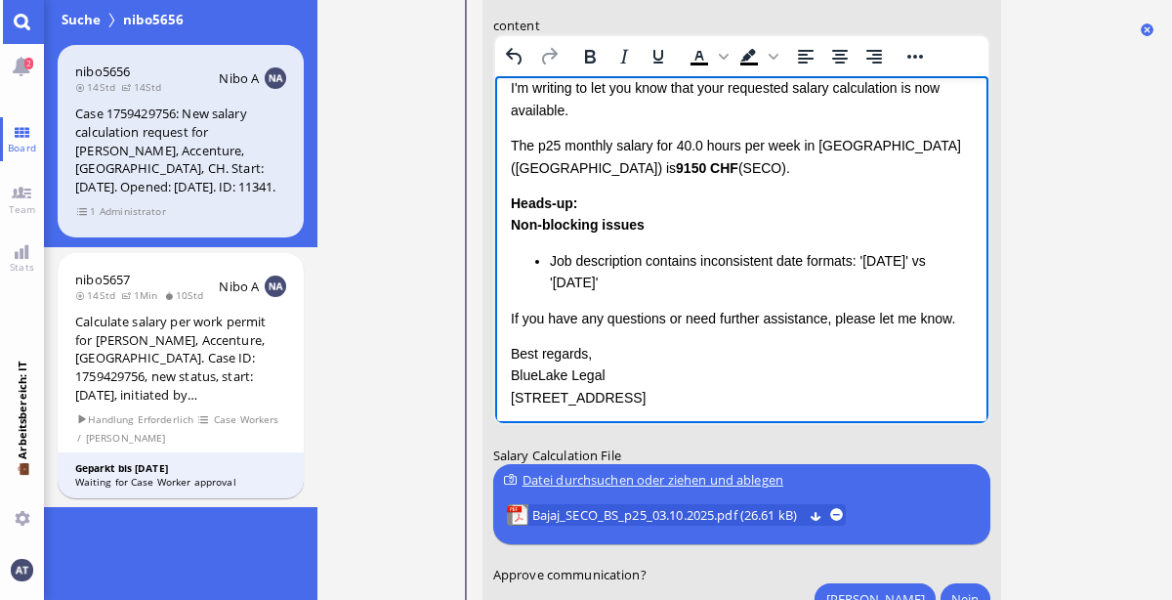
drag, startPoint x: 515, startPoint y: 141, endPoint x: 667, endPoint y: 291, distance: 214.1
click at [667, 291] on div "Dear [PERSON_NAME], I hope this message finds you well. I'm writing to let you …" at bounding box center [741, 215] width 462 height 388
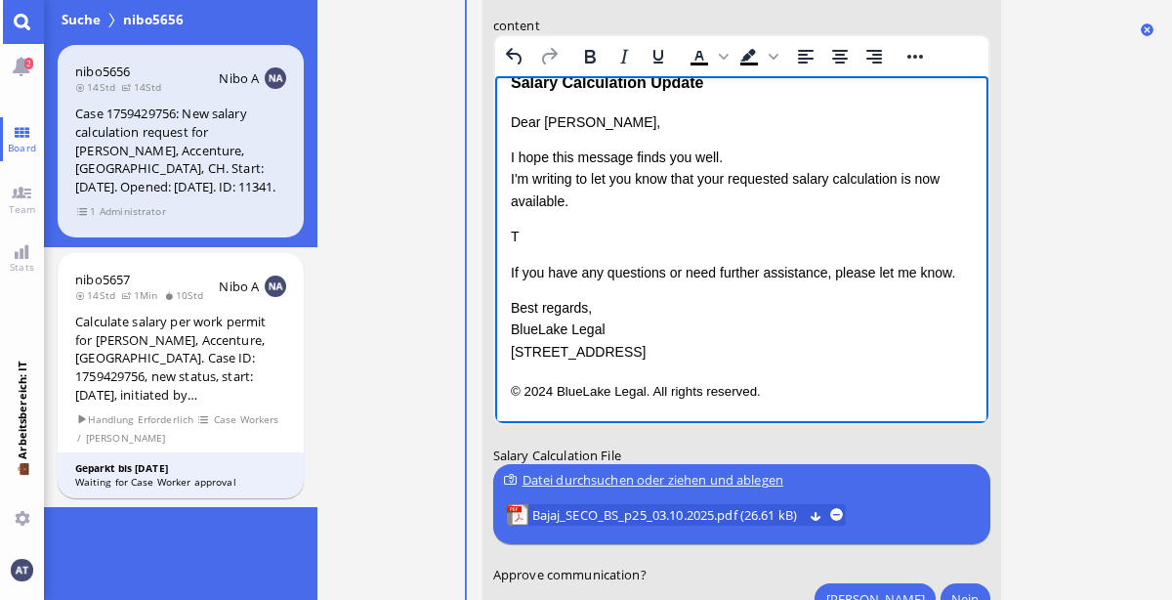
scroll to position [0, 0]
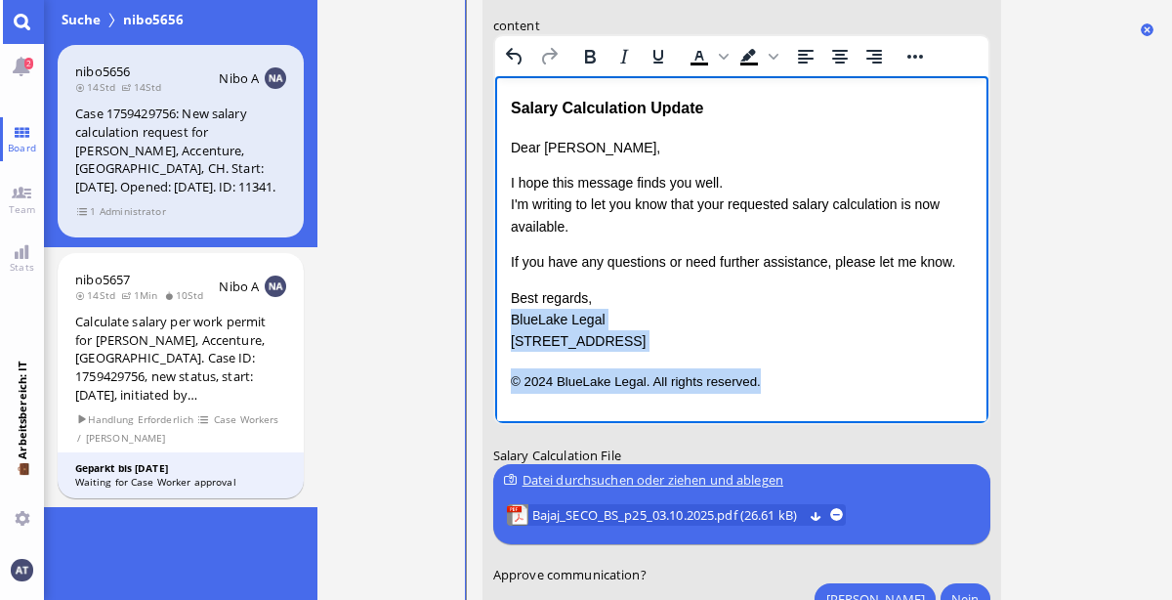
drag, startPoint x: 510, startPoint y: 317, endPoint x: 790, endPoint y: 403, distance: 293.2
click at [790, 403] on html "Salary Calculation Update Dear [PERSON_NAME], I hope this message finds you wel…" at bounding box center [740, 244] width 493 height 336
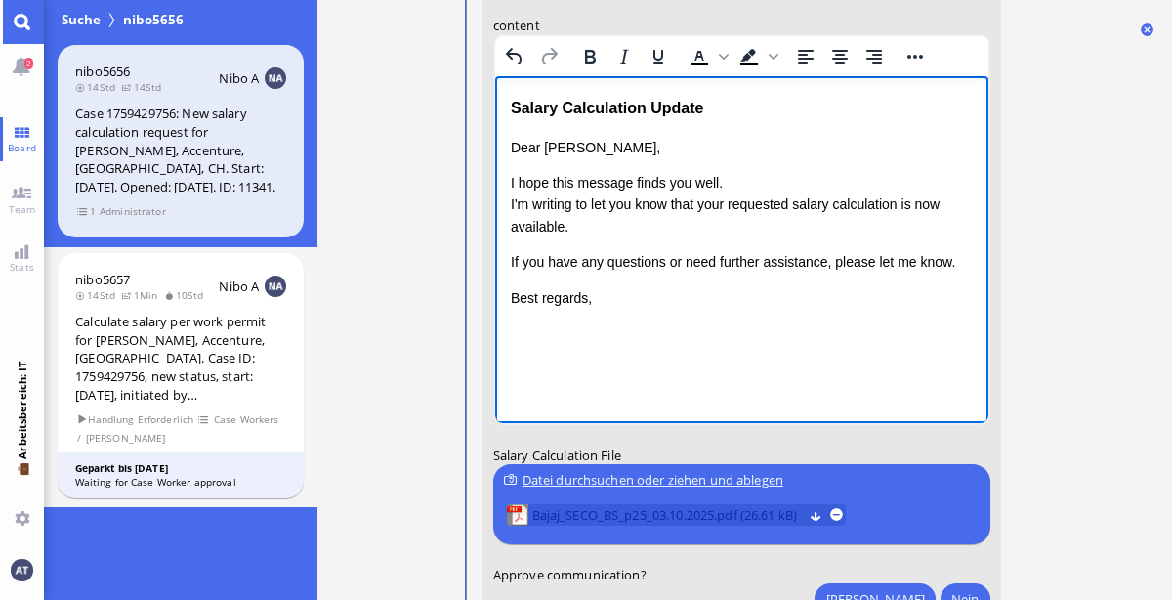
click at [728, 510] on span "Bajaj_SECO_BS_p25_03.10.2025.pdf (26.61 kB)" at bounding box center [666, 514] width 271 height 21
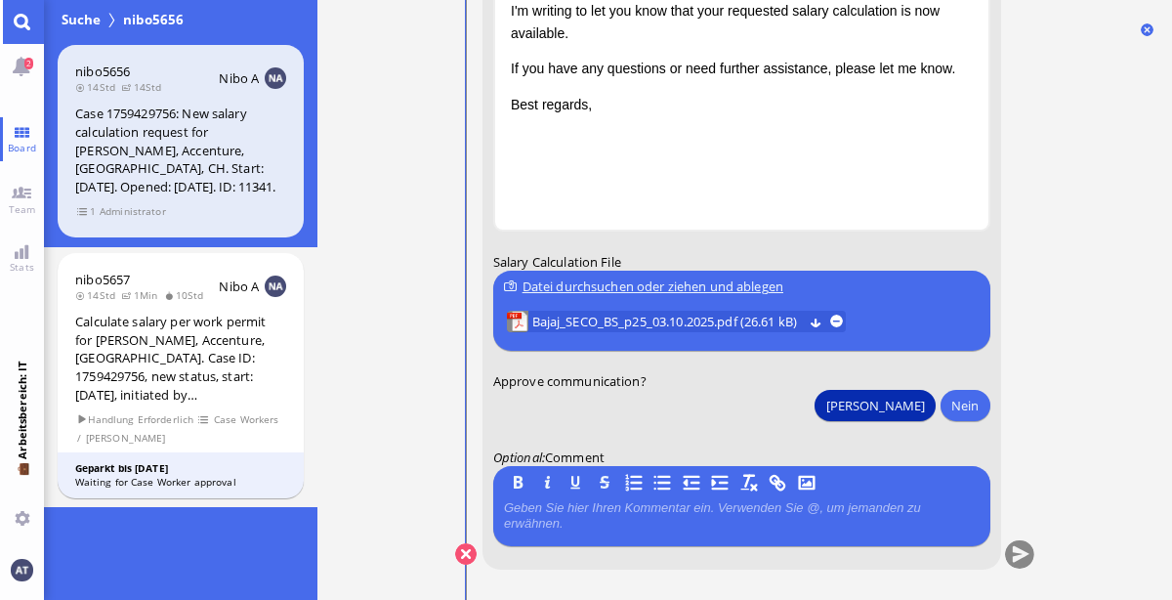
click at [914, 407] on button "[PERSON_NAME]" at bounding box center [875, 405] width 120 height 31
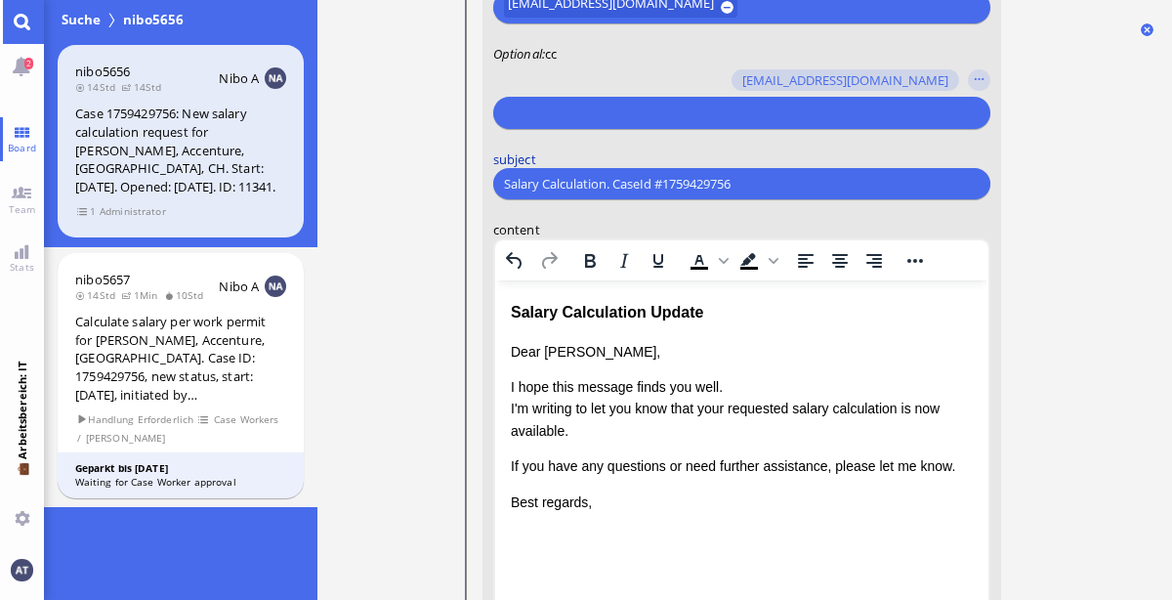
scroll to position [-401, 0]
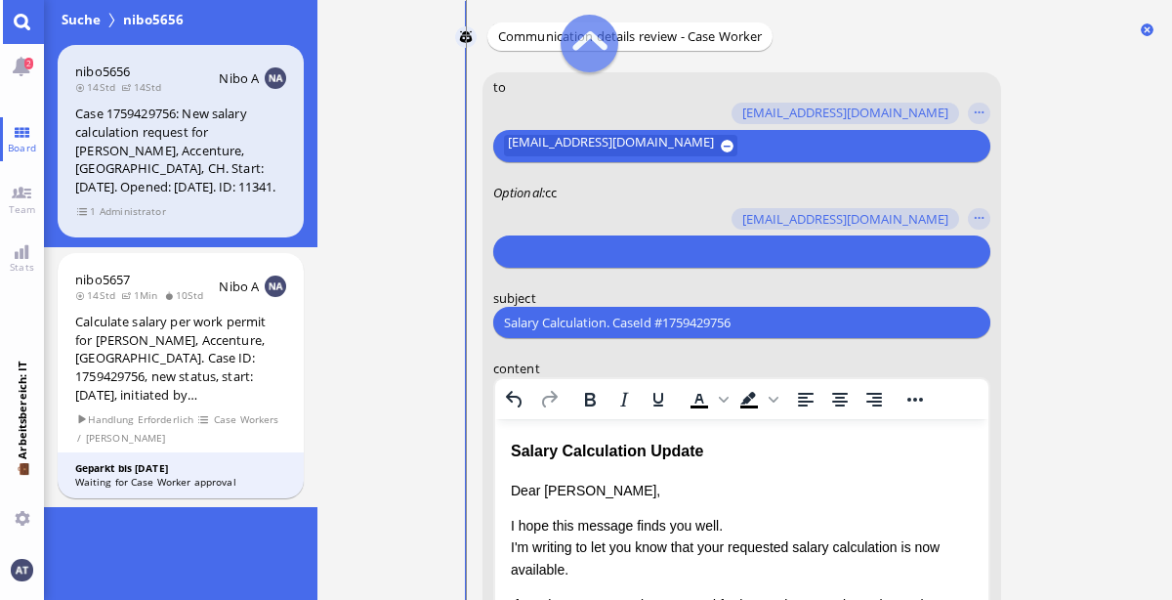
click at [709, 254] on input "text" at bounding box center [738, 251] width 470 height 21
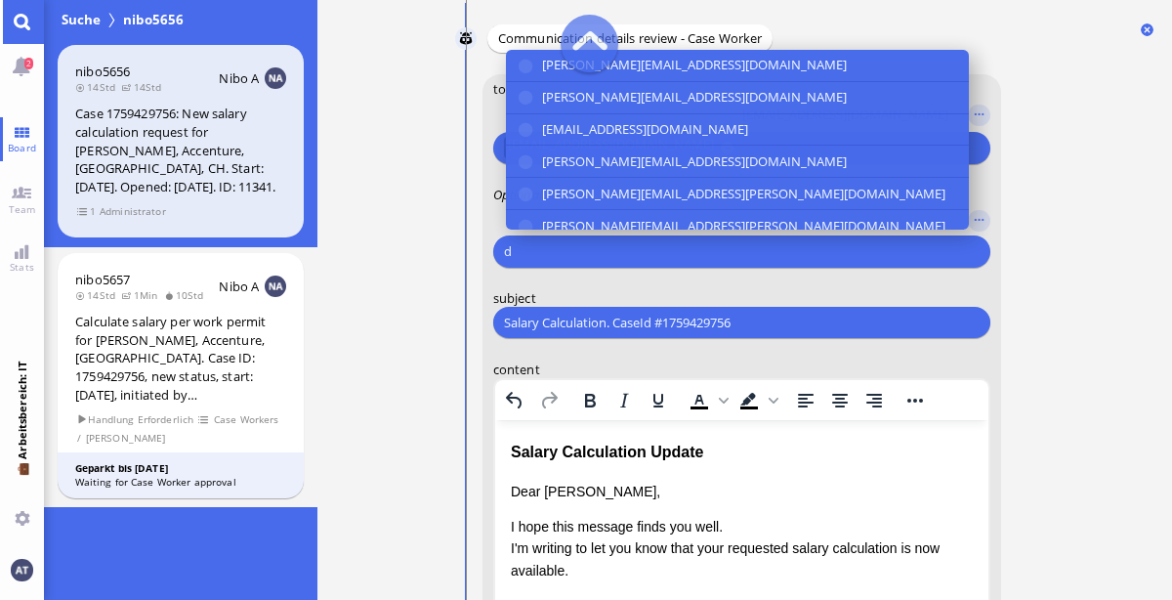
scroll to position [-533, 0]
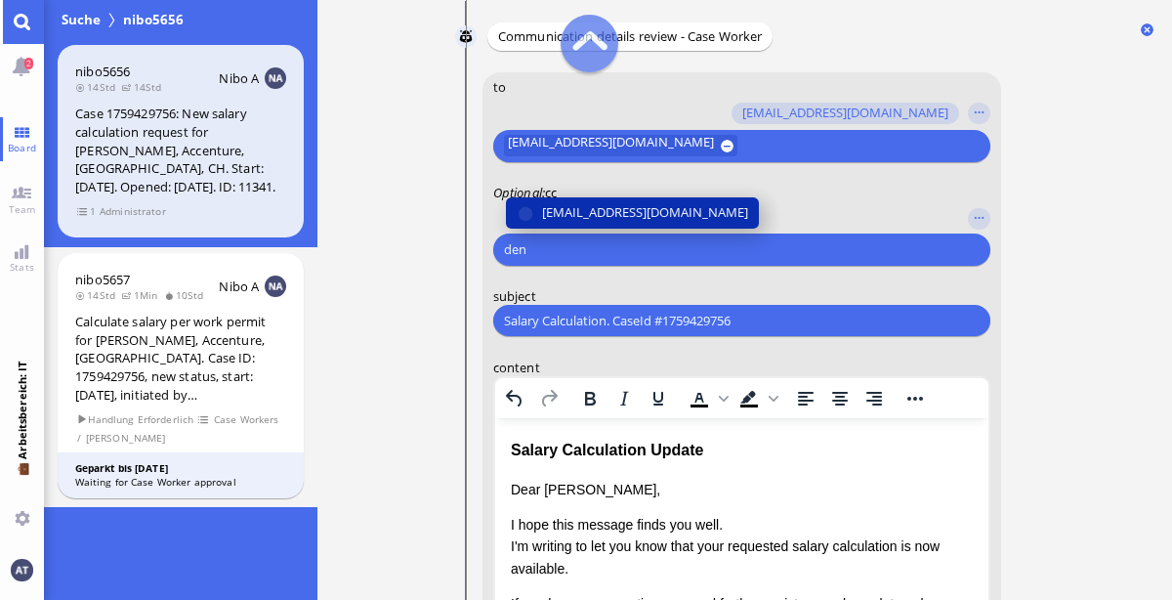
type input "den"
click at [650, 216] on span "[EMAIL_ADDRESS][DOMAIN_NAME]" at bounding box center [644, 212] width 206 height 21
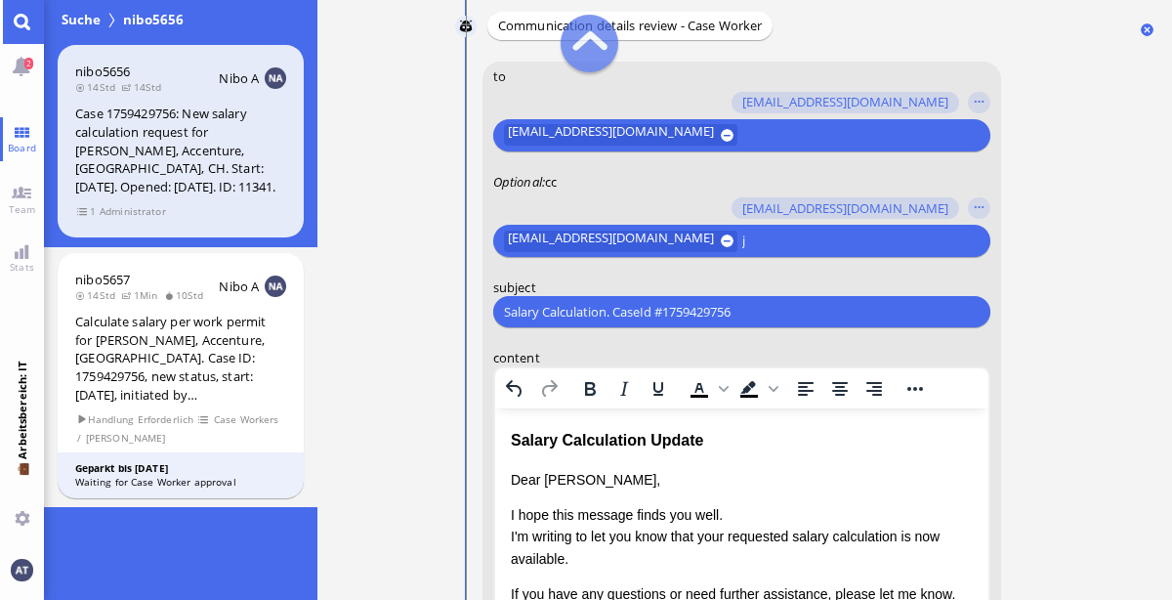
scroll to position [-523, 0]
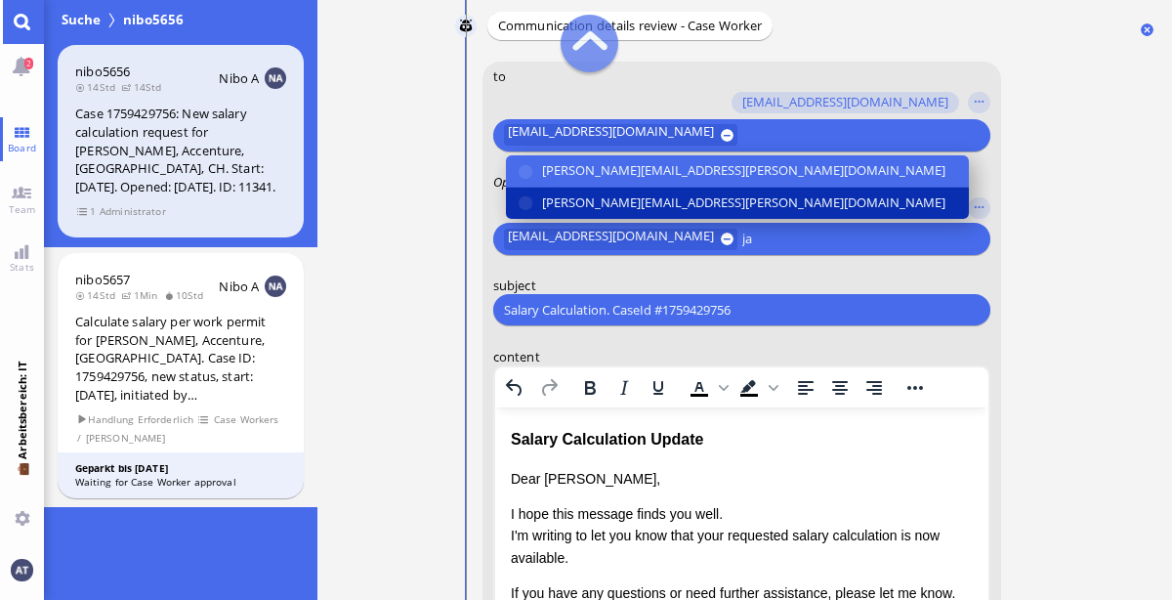
type input "ja"
click at [637, 198] on span "[PERSON_NAME][EMAIL_ADDRESS][PERSON_NAME][DOMAIN_NAME]" at bounding box center [742, 202] width 403 height 21
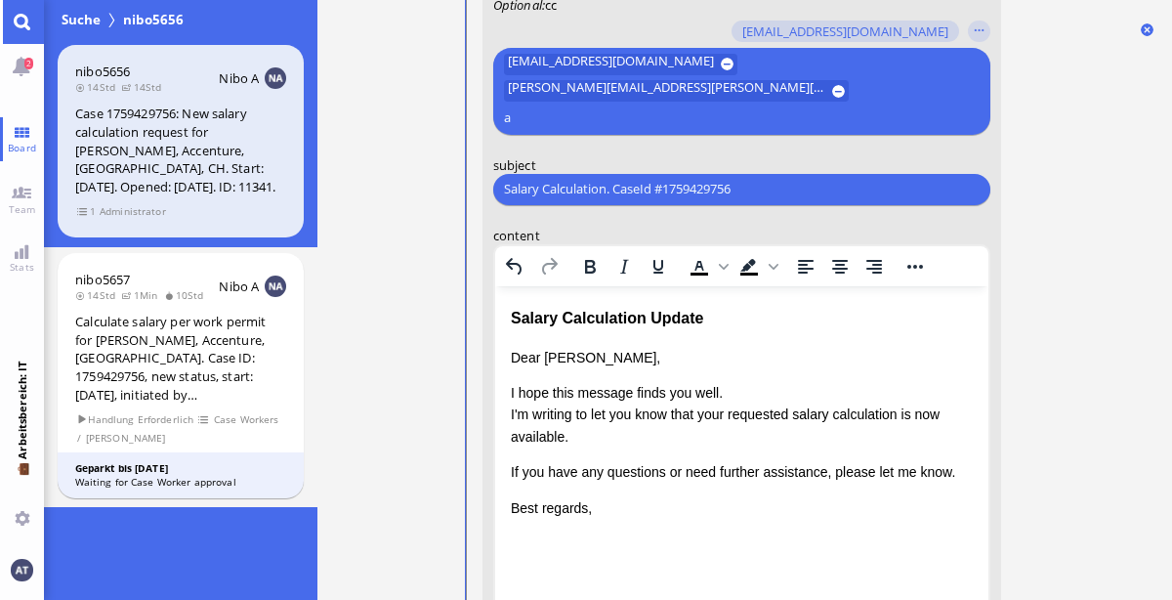
scroll to position [-400, 0]
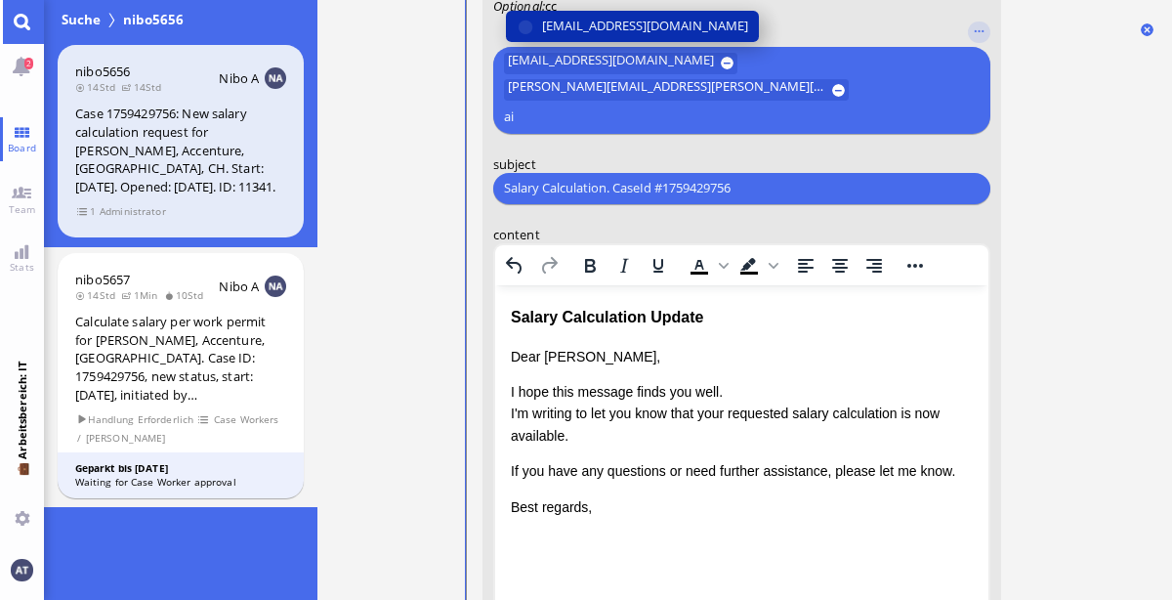
type input "ai"
click at [641, 36] on span "[EMAIL_ADDRESS][DOMAIN_NAME]" at bounding box center [644, 26] width 206 height 21
type input "fa"
click at [635, 35] on button "[EMAIL_ADDRESS][DOMAIN_NAME]" at bounding box center [631, 25] width 253 height 31
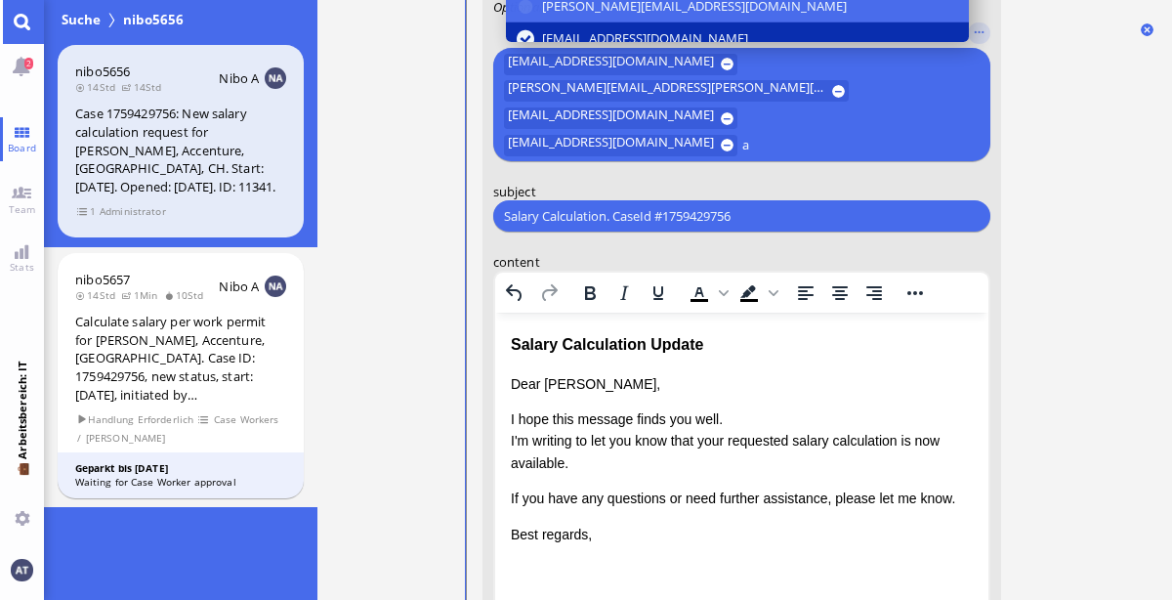
scroll to position [-428, 0]
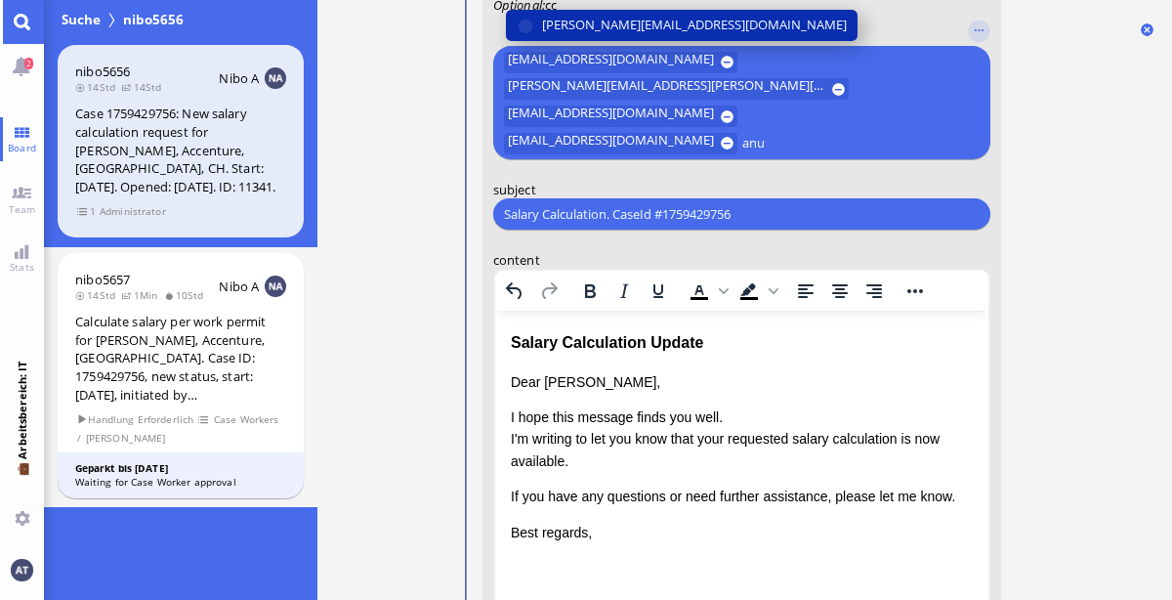
type input "anu"
click at [618, 36] on button "[PERSON_NAME][EMAIL_ADDRESS][DOMAIN_NAME]" at bounding box center [681, 25] width 352 height 31
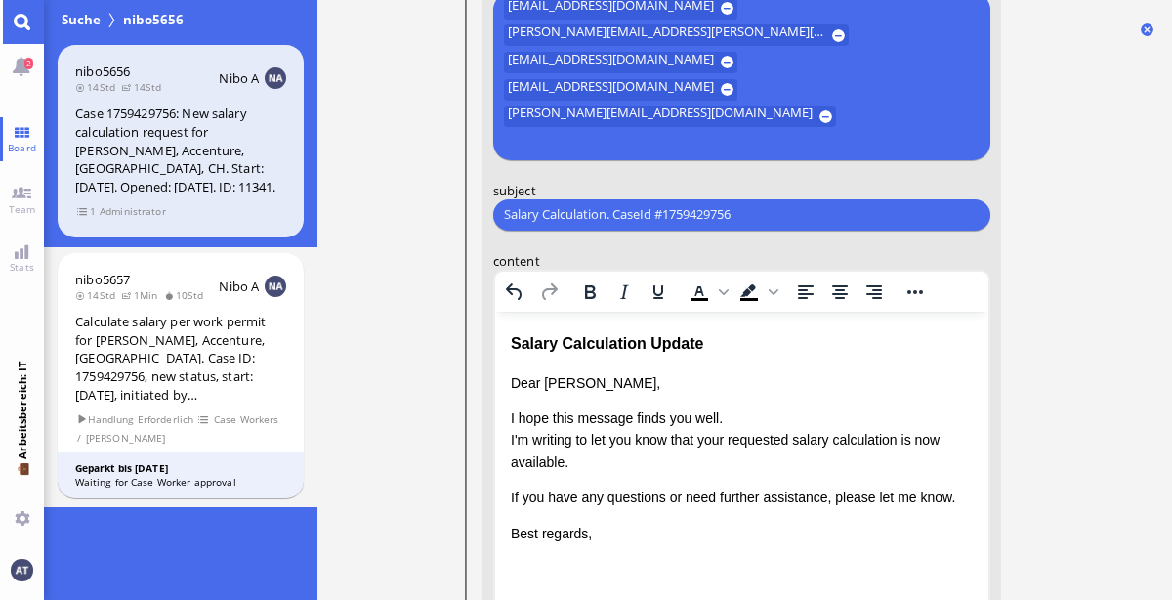
scroll to position [-456, 0]
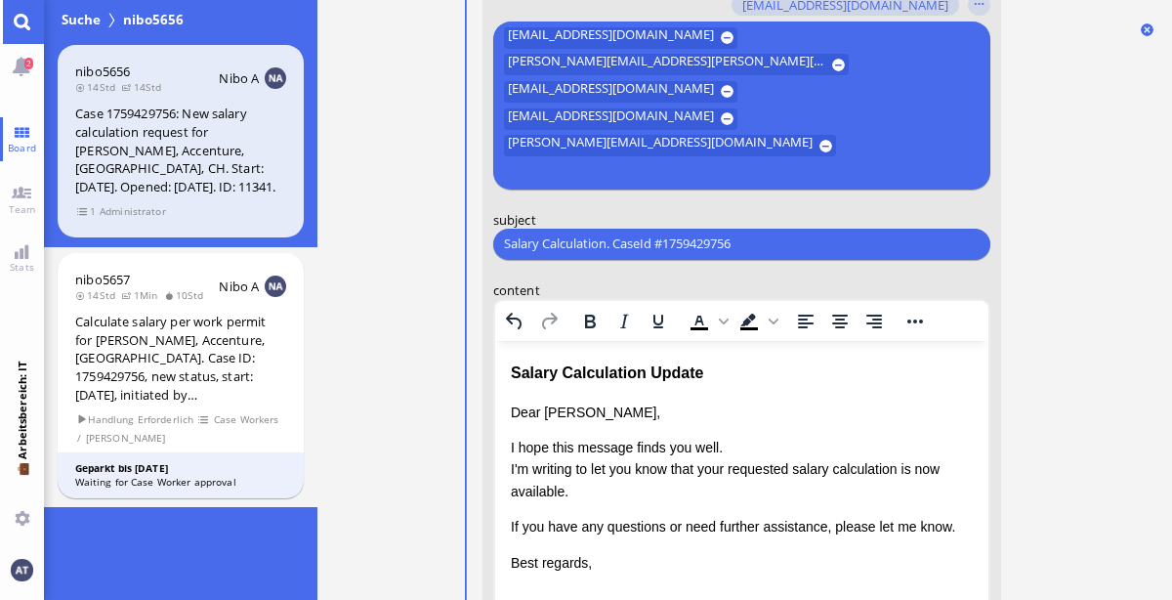
click at [989, 240] on form "to [PERSON_NAME][EMAIL_ADDRESS][DOMAIN_NAME] [DOMAIN_NAME][EMAIL_ADDRESS][DOMAI…" at bounding box center [741, 442] width 519 height 1168
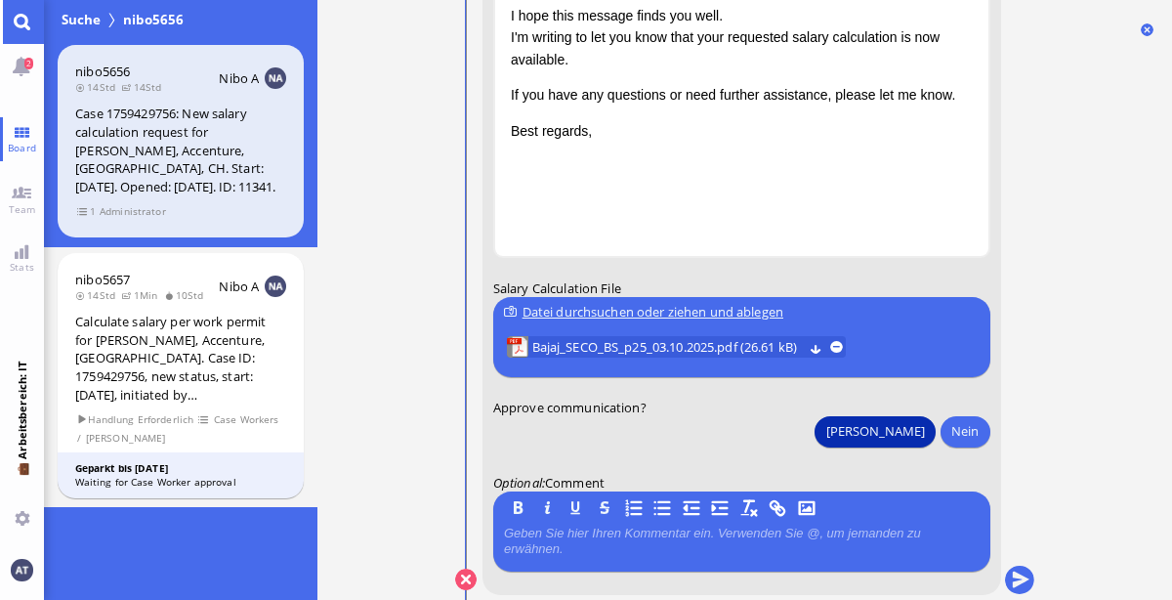
scroll to position [0, 0]
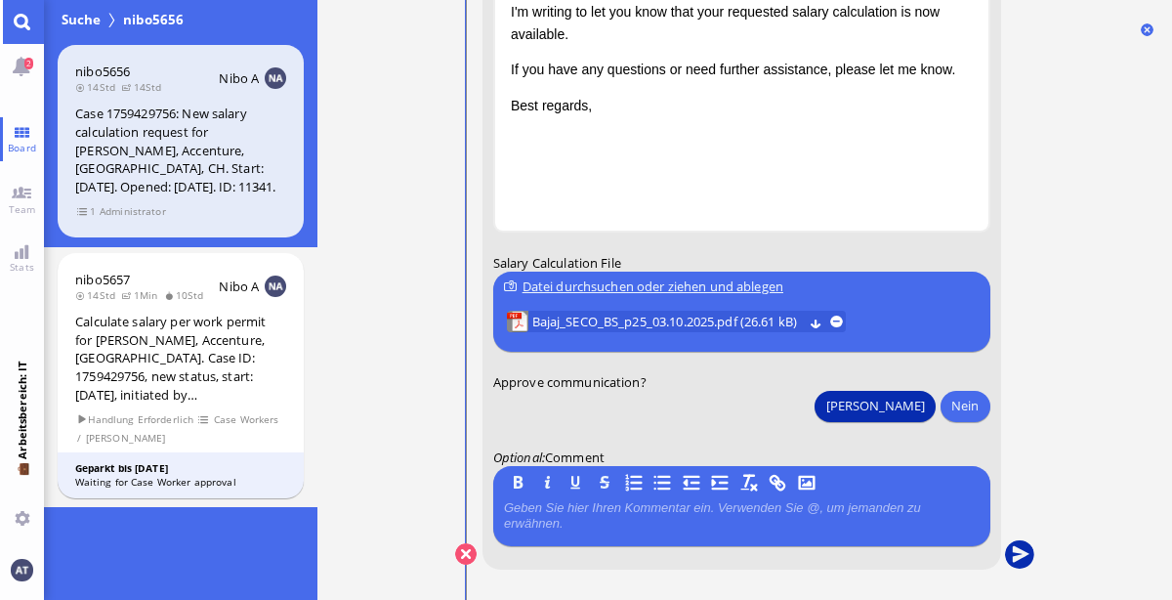
click at [1024, 552] on button "submit" at bounding box center [1018, 554] width 29 height 29
click at [28, 145] on span "Board" at bounding box center [22, 148] width 38 height 14
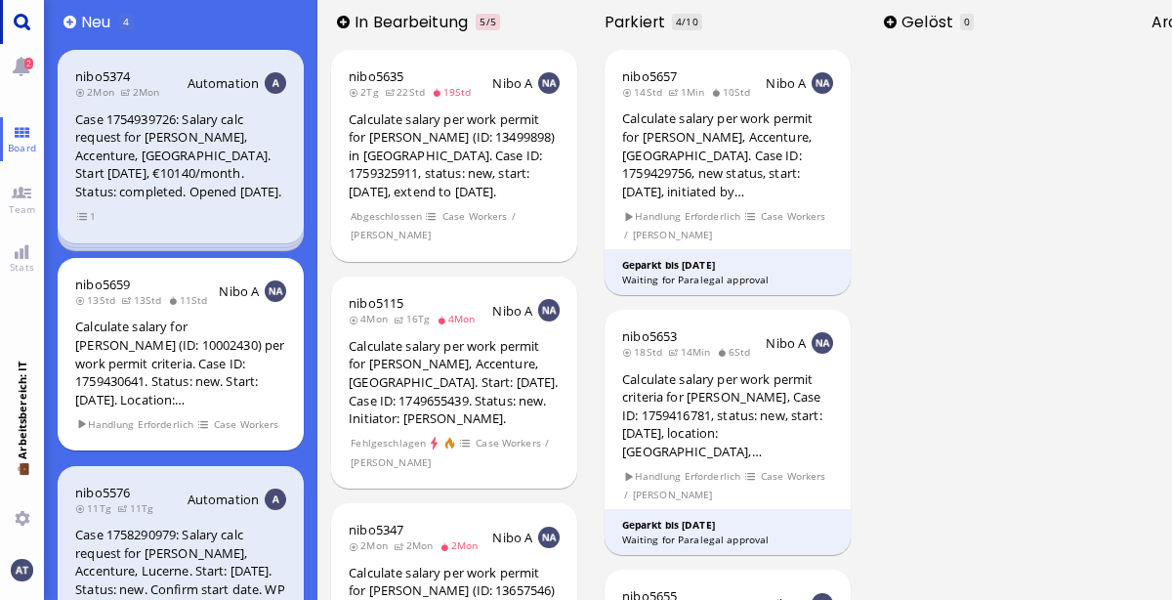
click at [31, 31] on link "Main menu" at bounding box center [22, 22] width 44 height 44
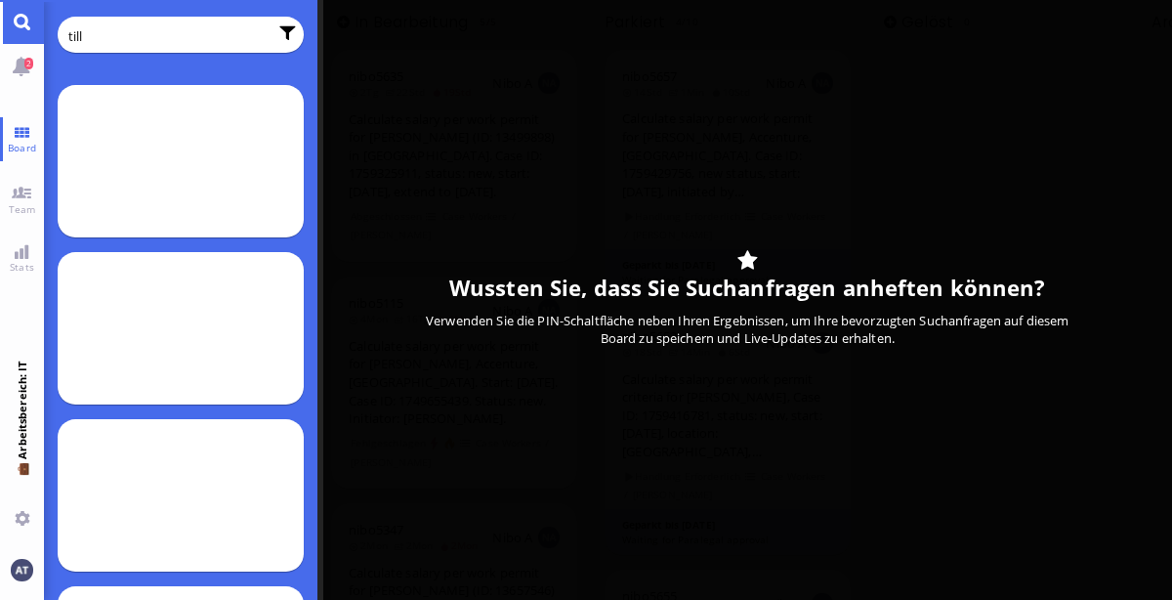
type input "till"
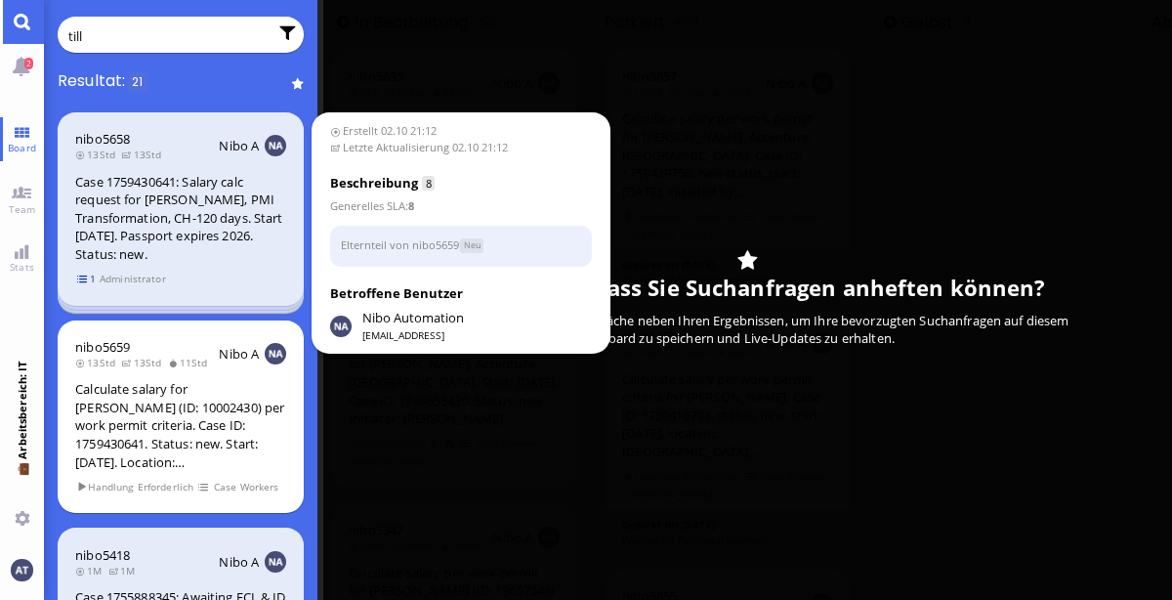
click at [82, 277] on span "1" at bounding box center [87, 279] width 20 height 17
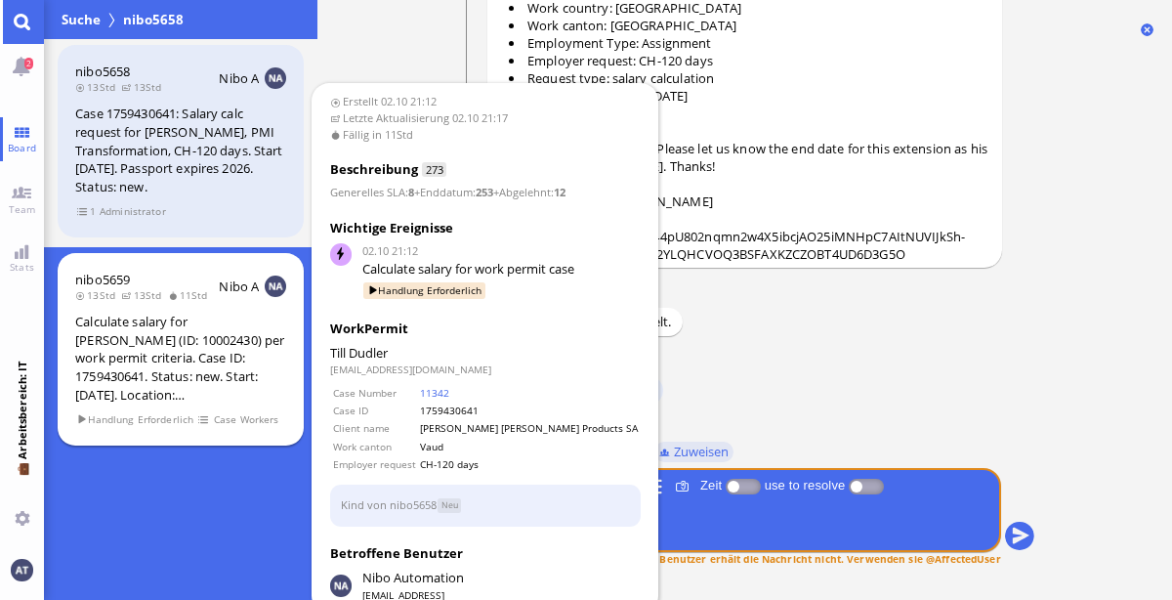
click at [270, 366] on div "Calculate salary for [PERSON_NAME] (ID: 10002430) per work permit criteria. Cas…" at bounding box center [180, 358] width 211 height 91
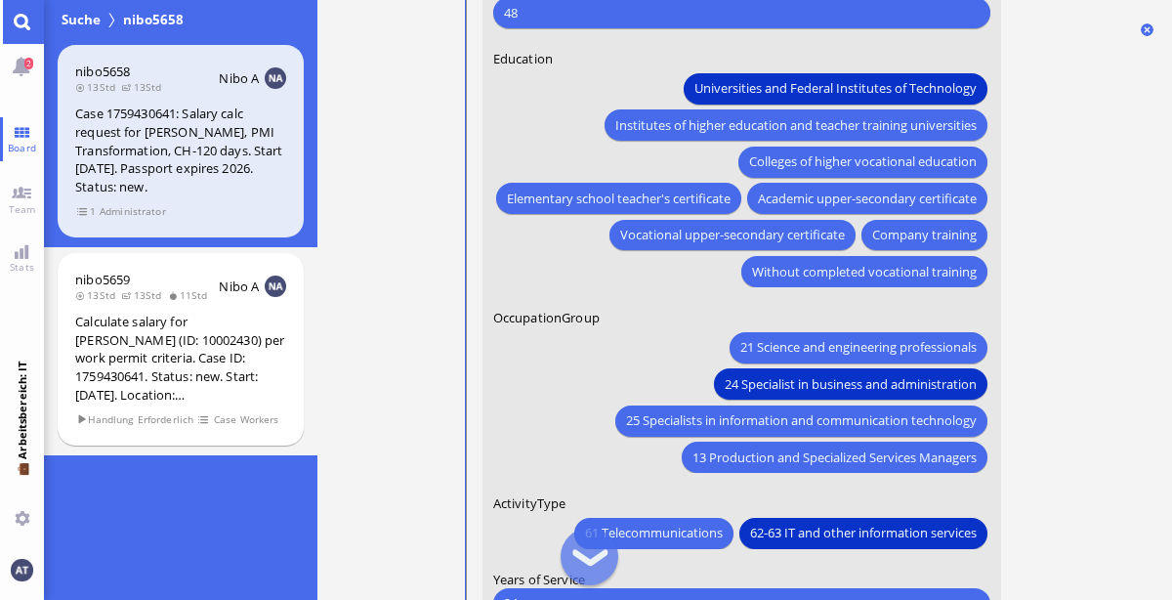
scroll to position [-352, 0]
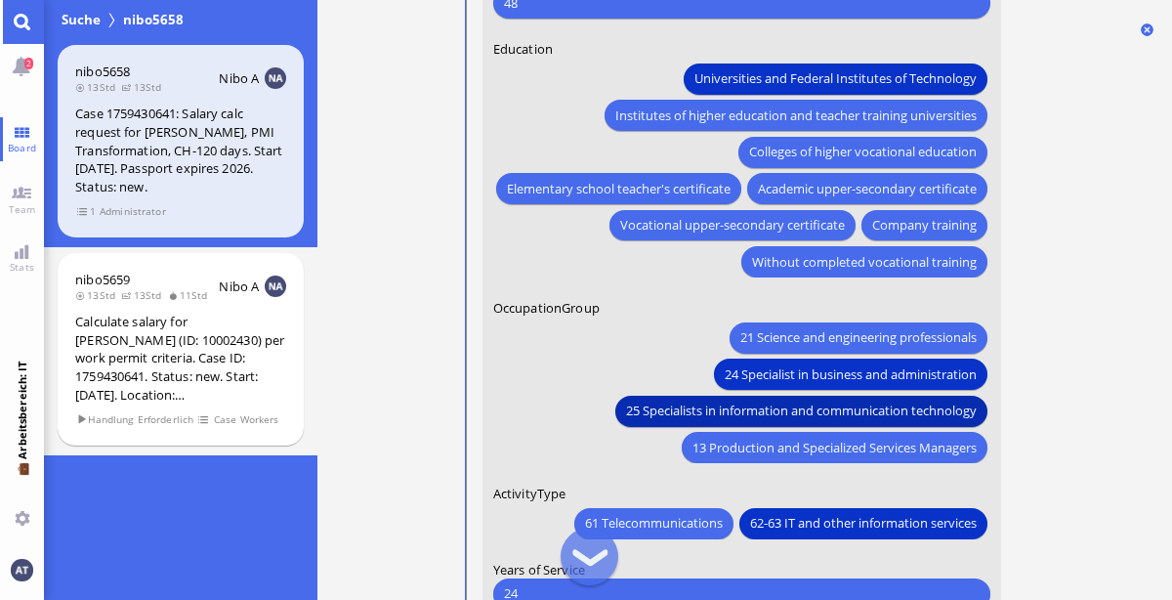
click at [878, 409] on span "25 Specialists in information and communication technology" at bounding box center [800, 410] width 351 height 21
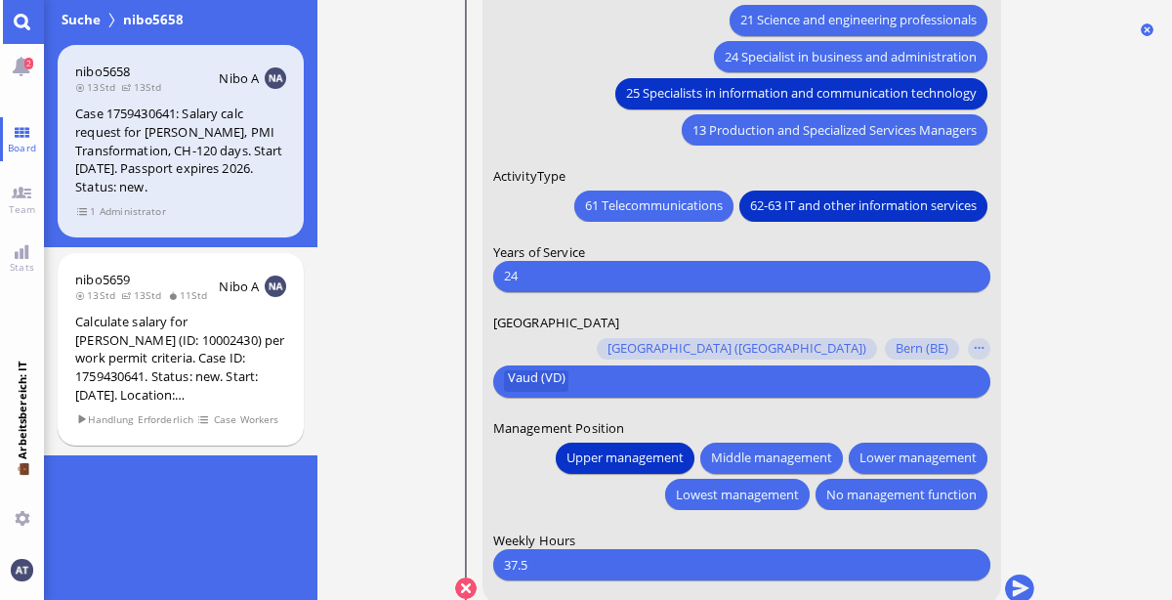
scroll to position [0, 0]
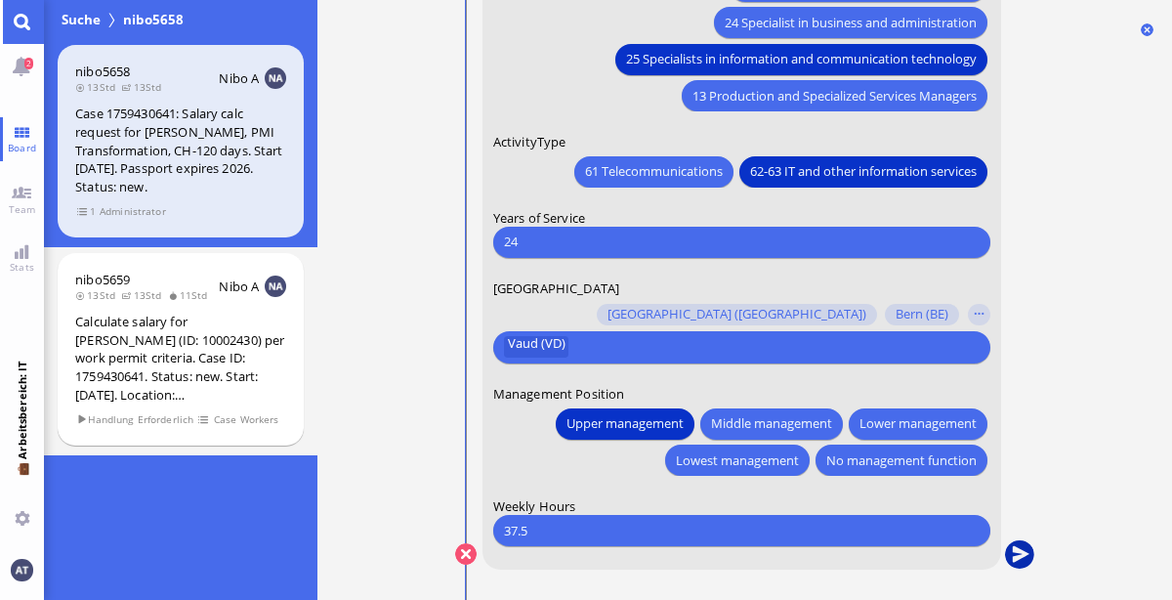
click at [1023, 554] on button "submit" at bounding box center [1018, 554] width 29 height 29
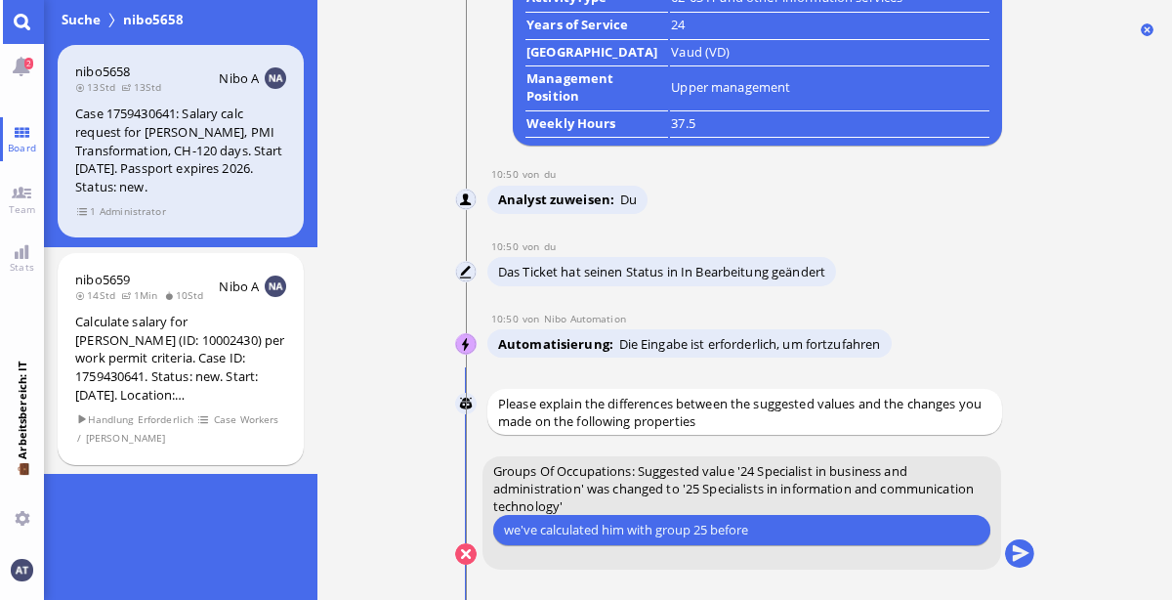
type input "we've calculated him with group 25 before"
click at [1023, 553] on button "submit" at bounding box center [1018, 554] width 29 height 29
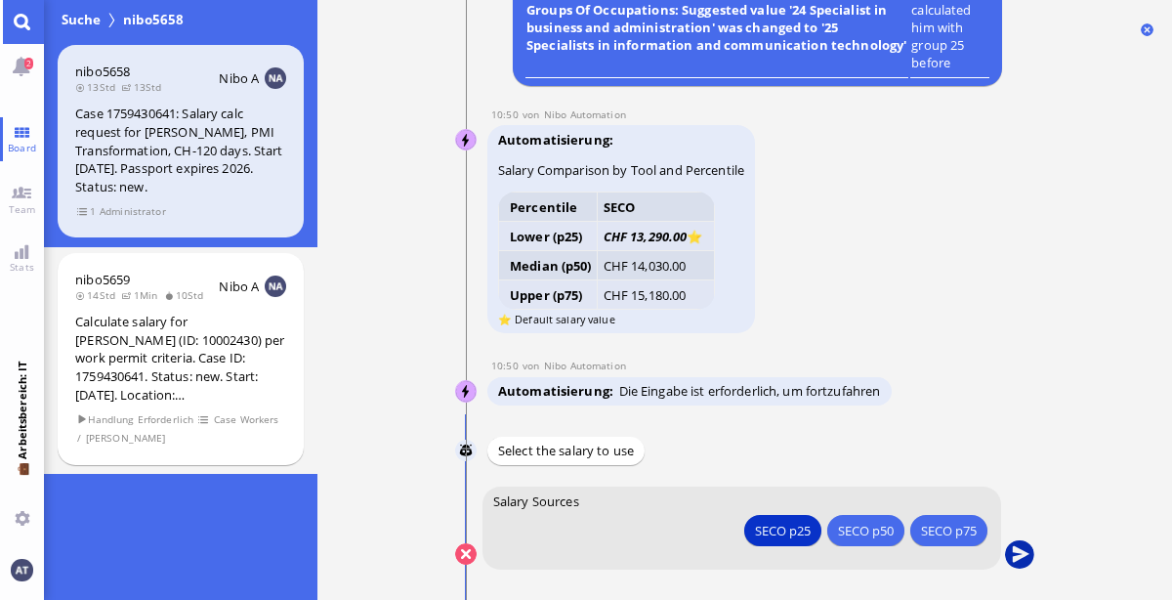
click at [1012, 559] on button "submit" at bounding box center [1018, 554] width 29 height 29
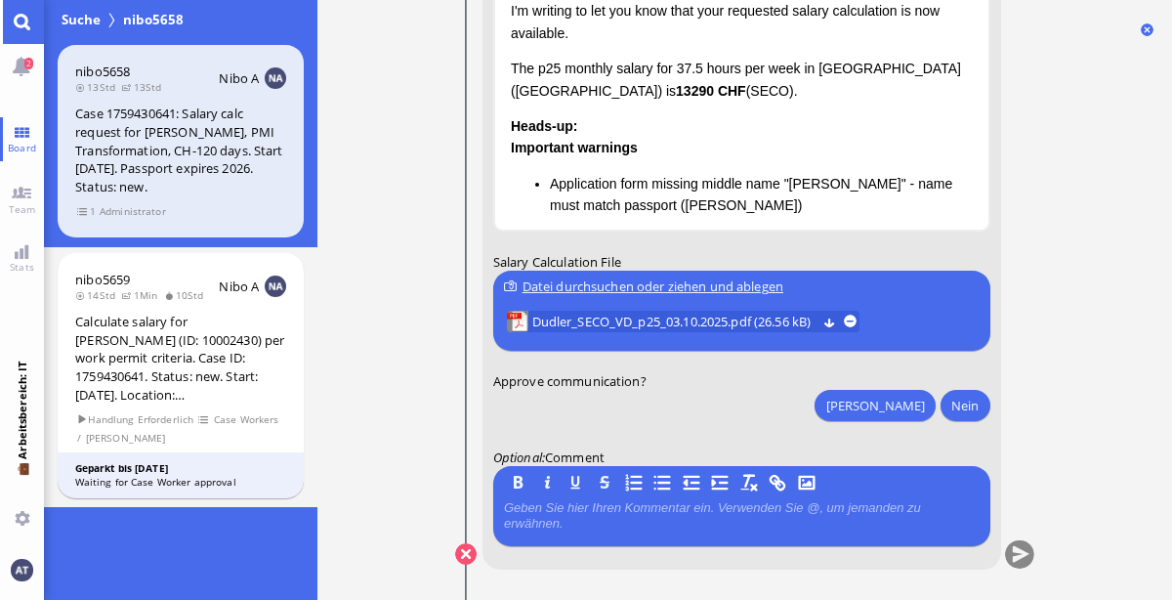
click at [494, 0] on html "Salary Calculation Update Dear Accenture, I hope this message finds you well. I…" at bounding box center [740, 138] width 493 height 509
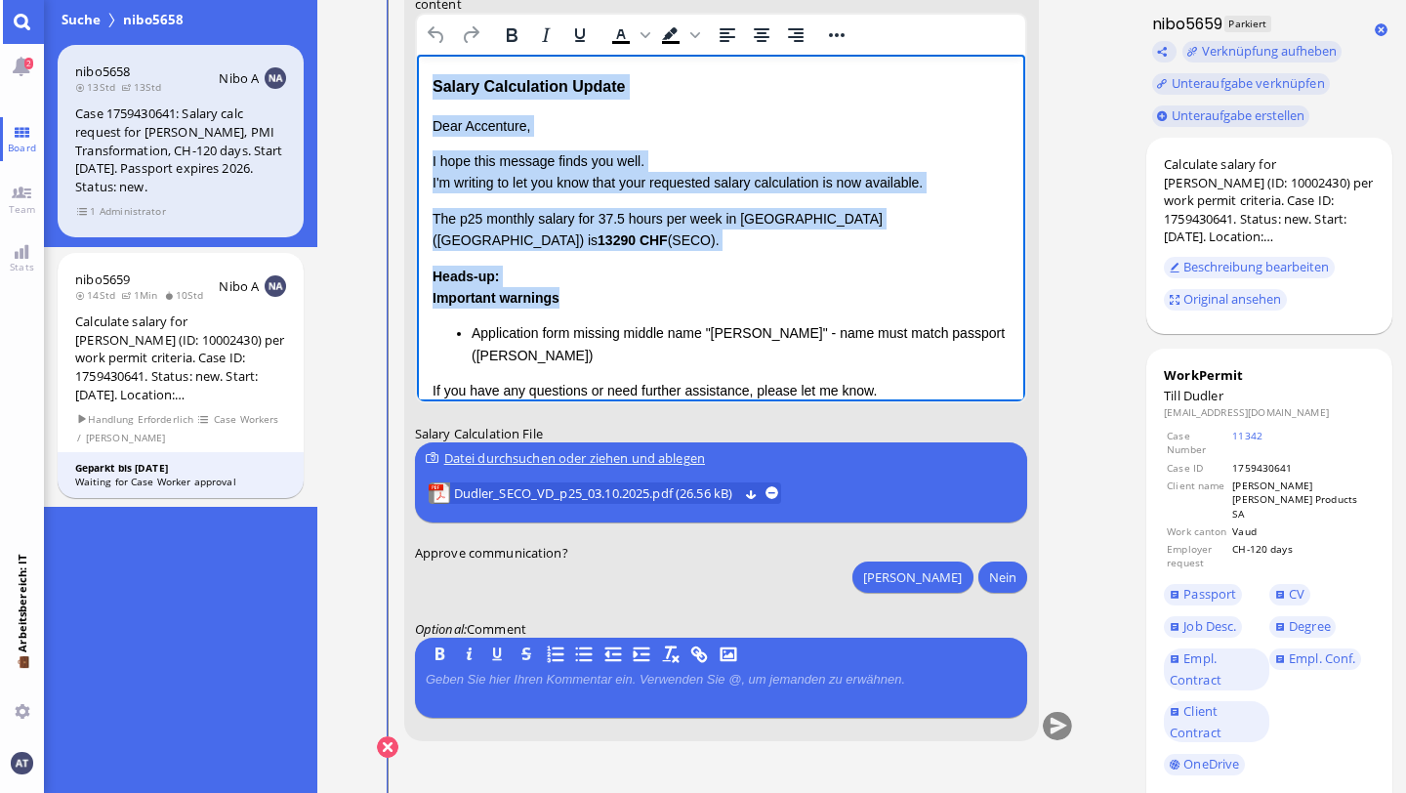
click at [687, 322] on li "Application form missing middle name "[PERSON_NAME]" - name must match passport…" at bounding box center [740, 344] width 539 height 44
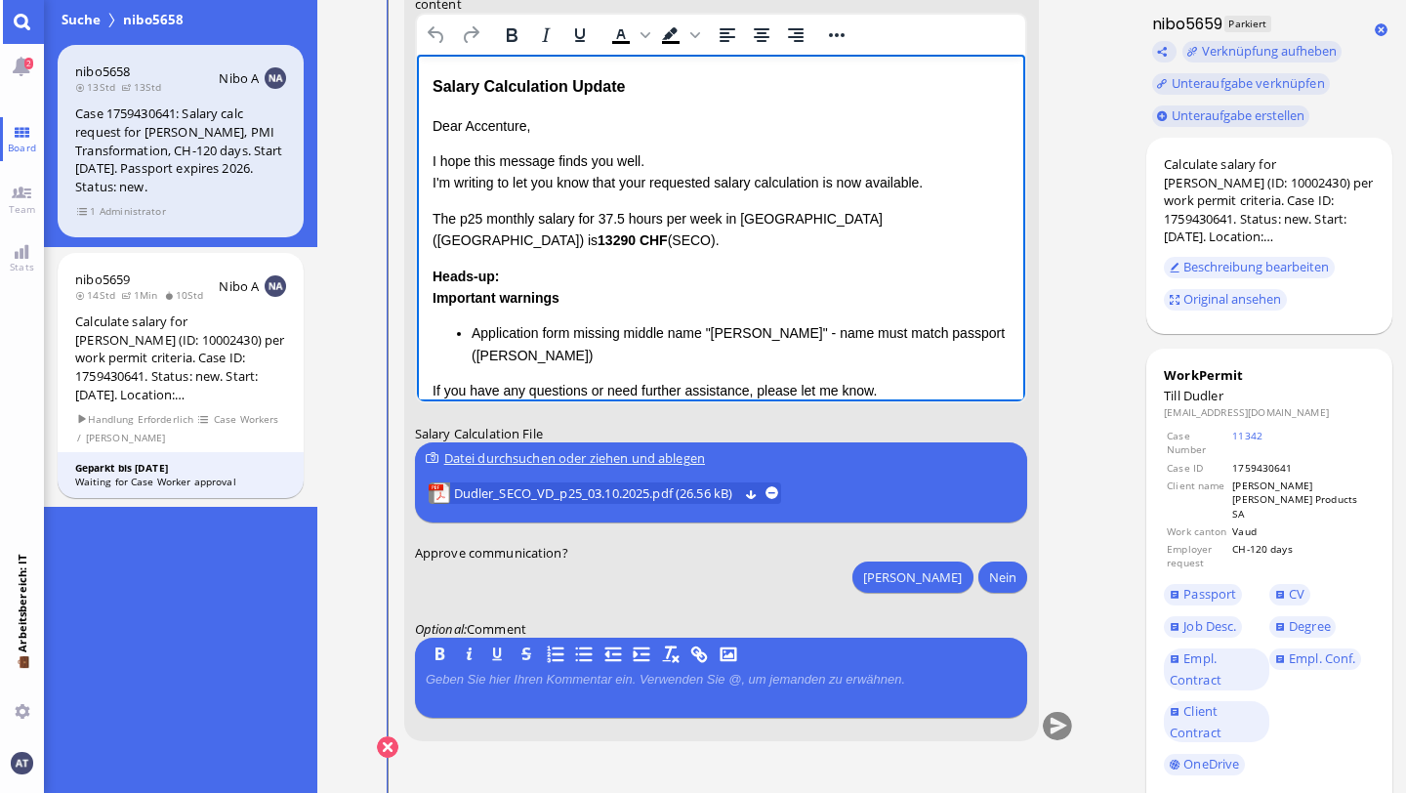
scroll to position [74, 0]
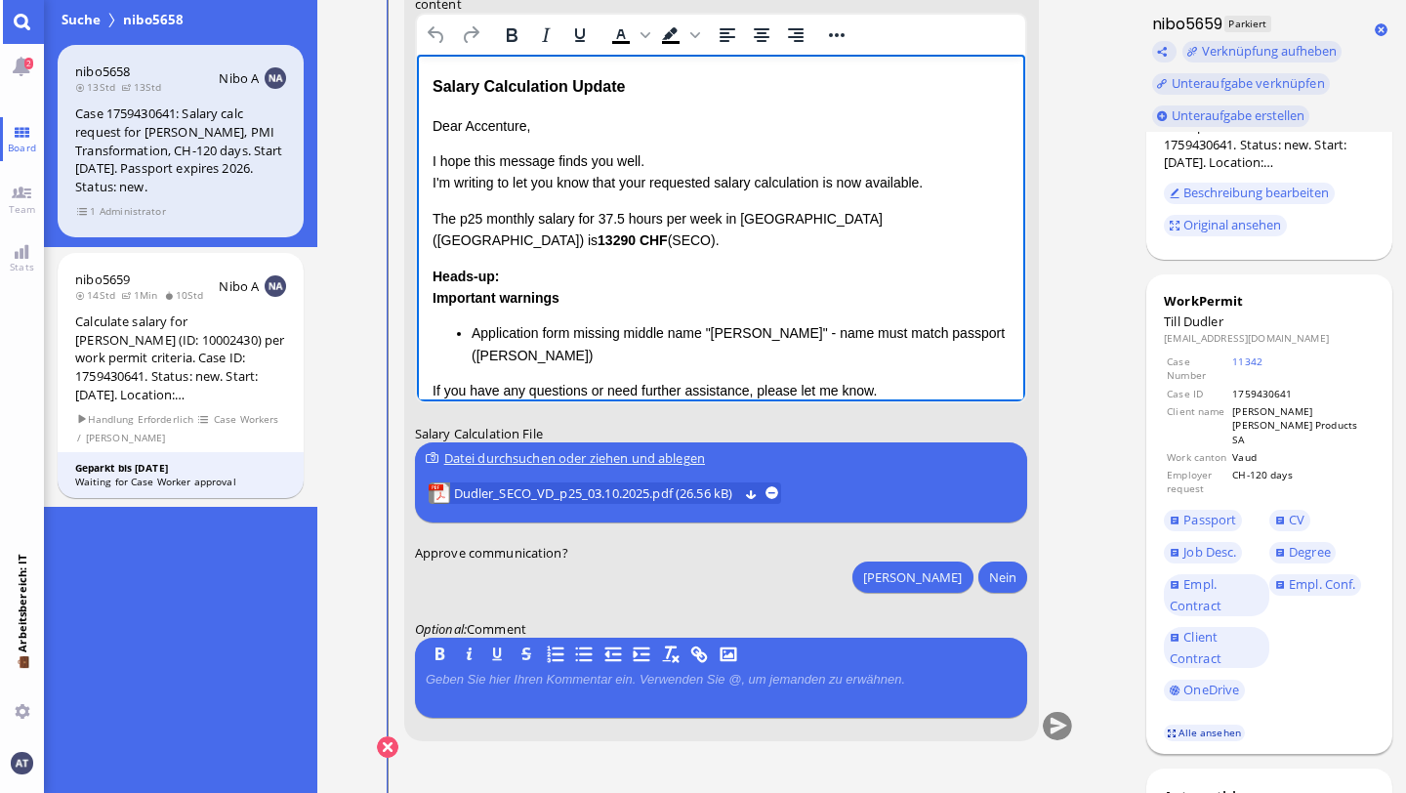
click at [1171, 599] on link "Alle ansehen" at bounding box center [1205, 733] width 82 height 17
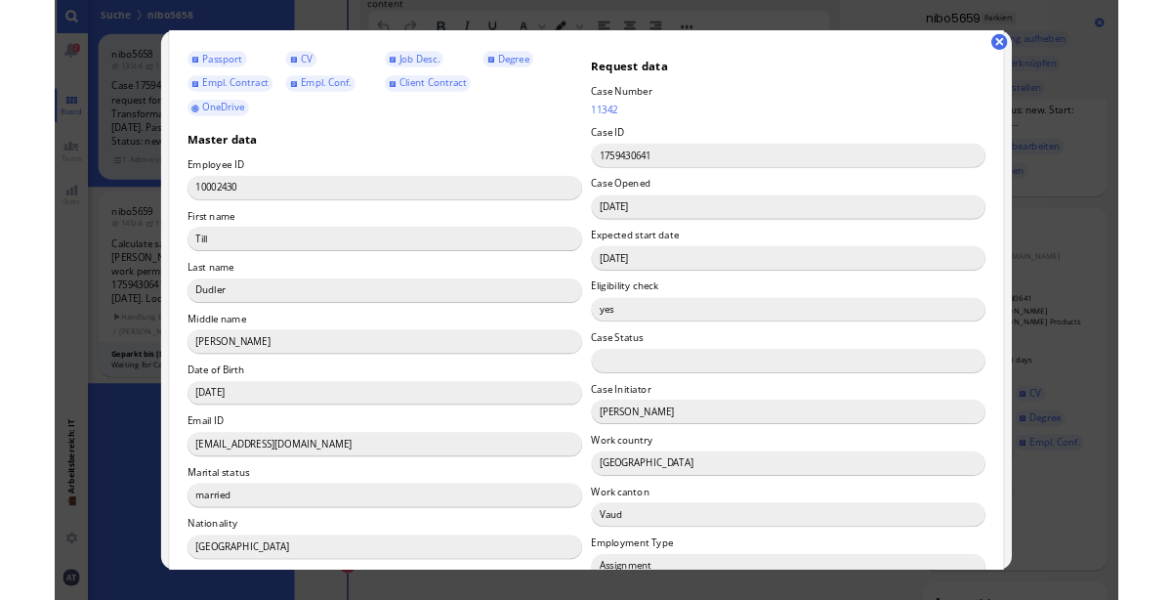
scroll to position [83, 0]
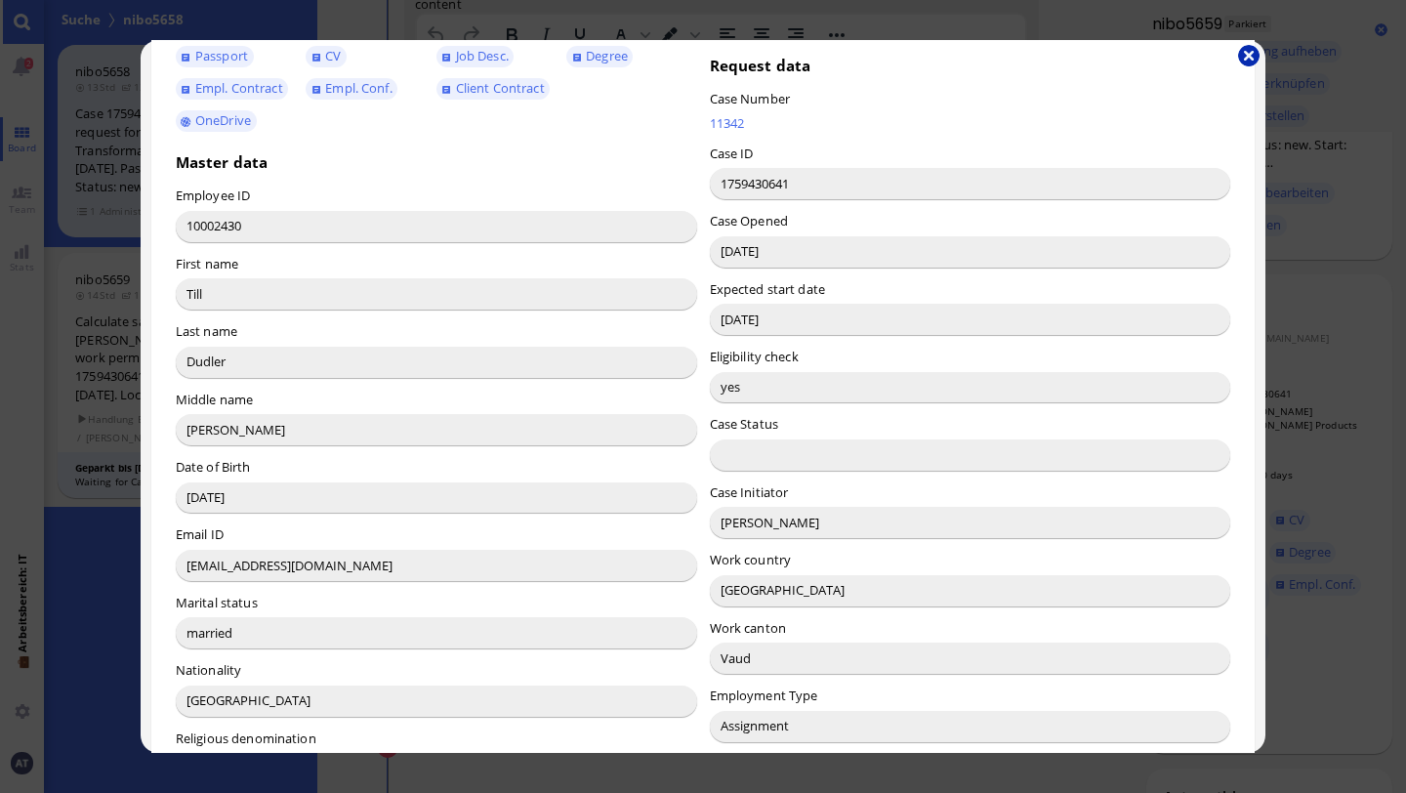
click at [1171, 50] on button "button" at bounding box center [1248, 55] width 21 height 21
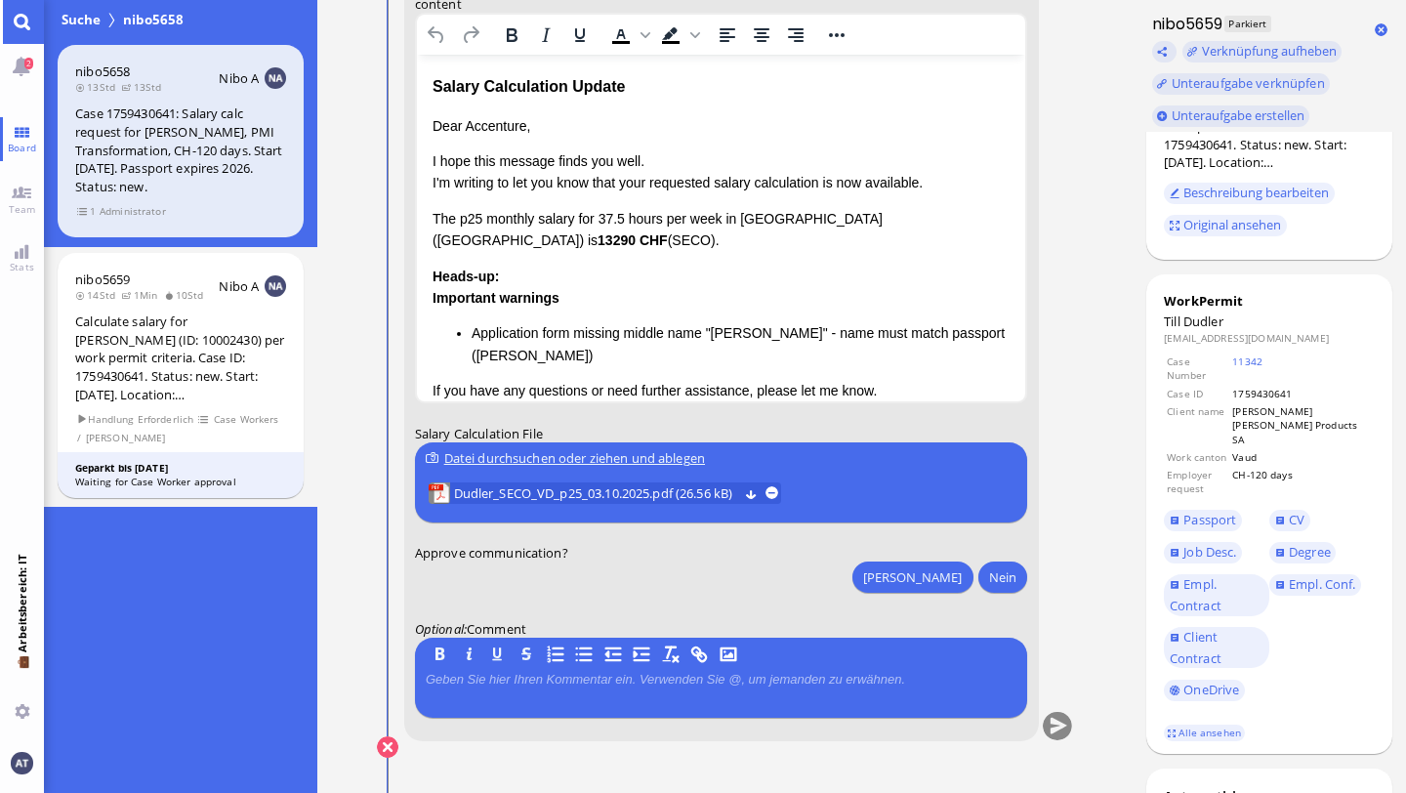
click at [490, 135] on p "Dear Accenture," at bounding box center [721, 125] width 578 height 21
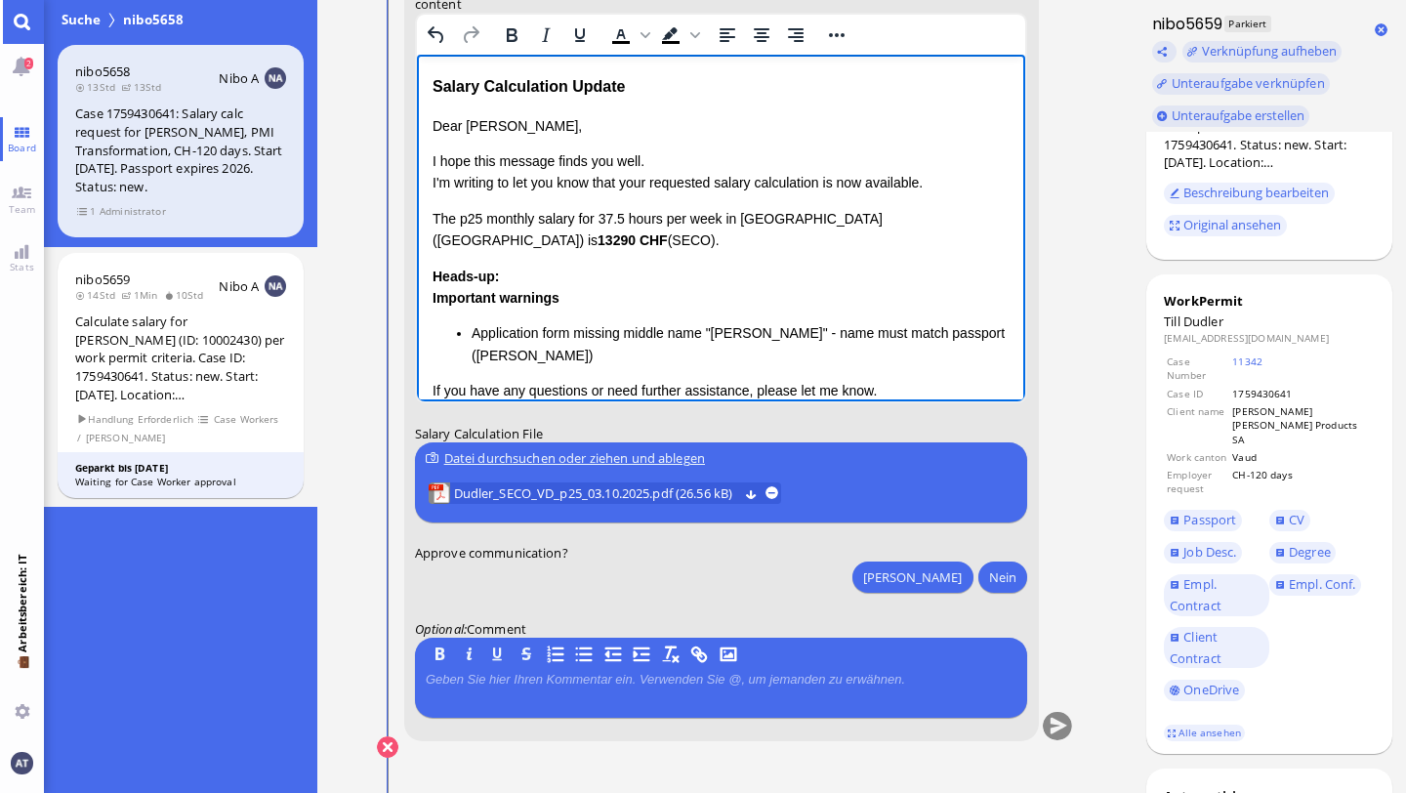
click at [613, 133] on p "Dear [PERSON_NAME]," at bounding box center [721, 125] width 578 height 21
click at [678, 163] on p "I hope this message finds you well. I'm writing to let you know that your reque…" at bounding box center [721, 172] width 578 height 44
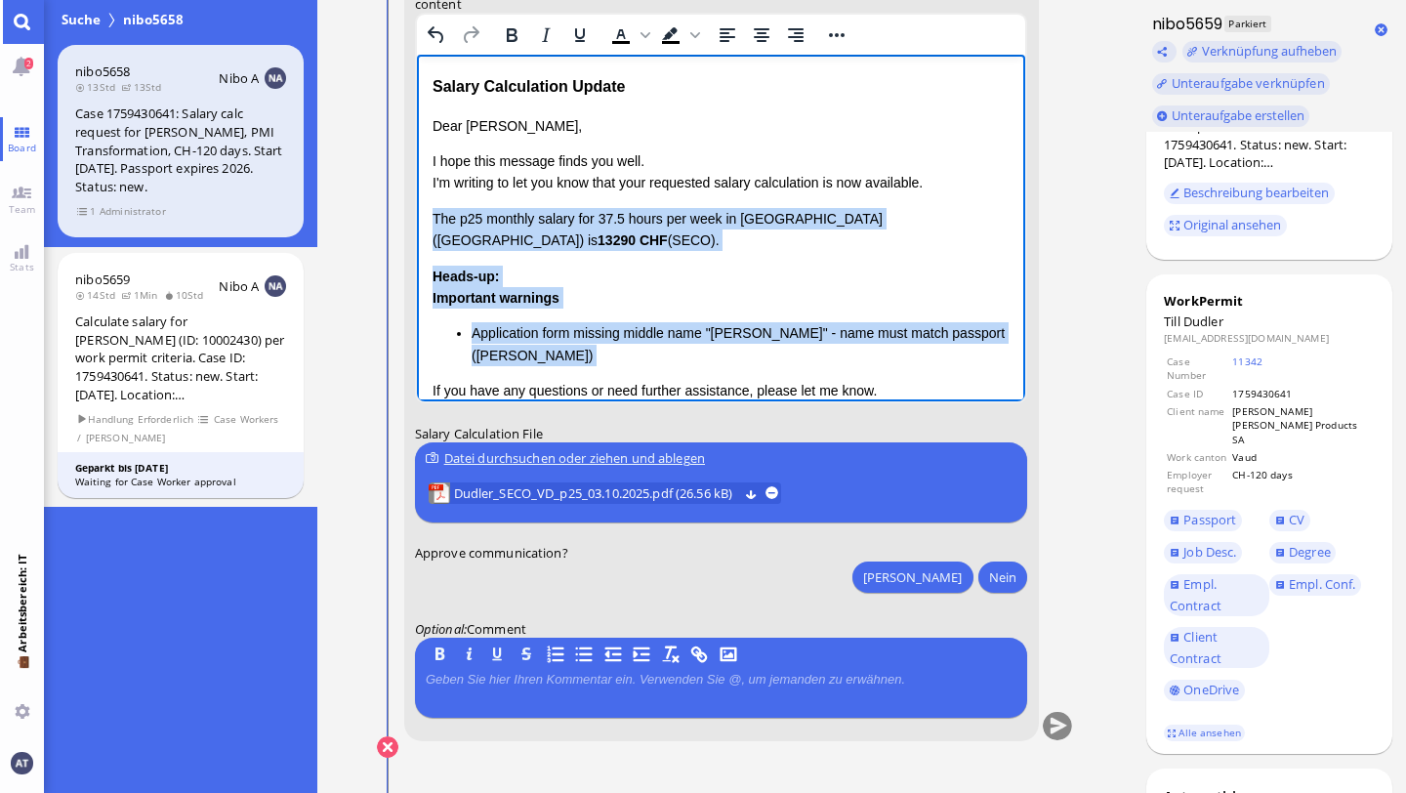
drag, startPoint x: 433, startPoint y: 214, endPoint x: 643, endPoint y: 351, distance: 250.6
click at [643, 351] on div "Dear [PERSON_NAME], I hope this message finds you well. I'm writing to let you …" at bounding box center [721, 298] width 578 height 366
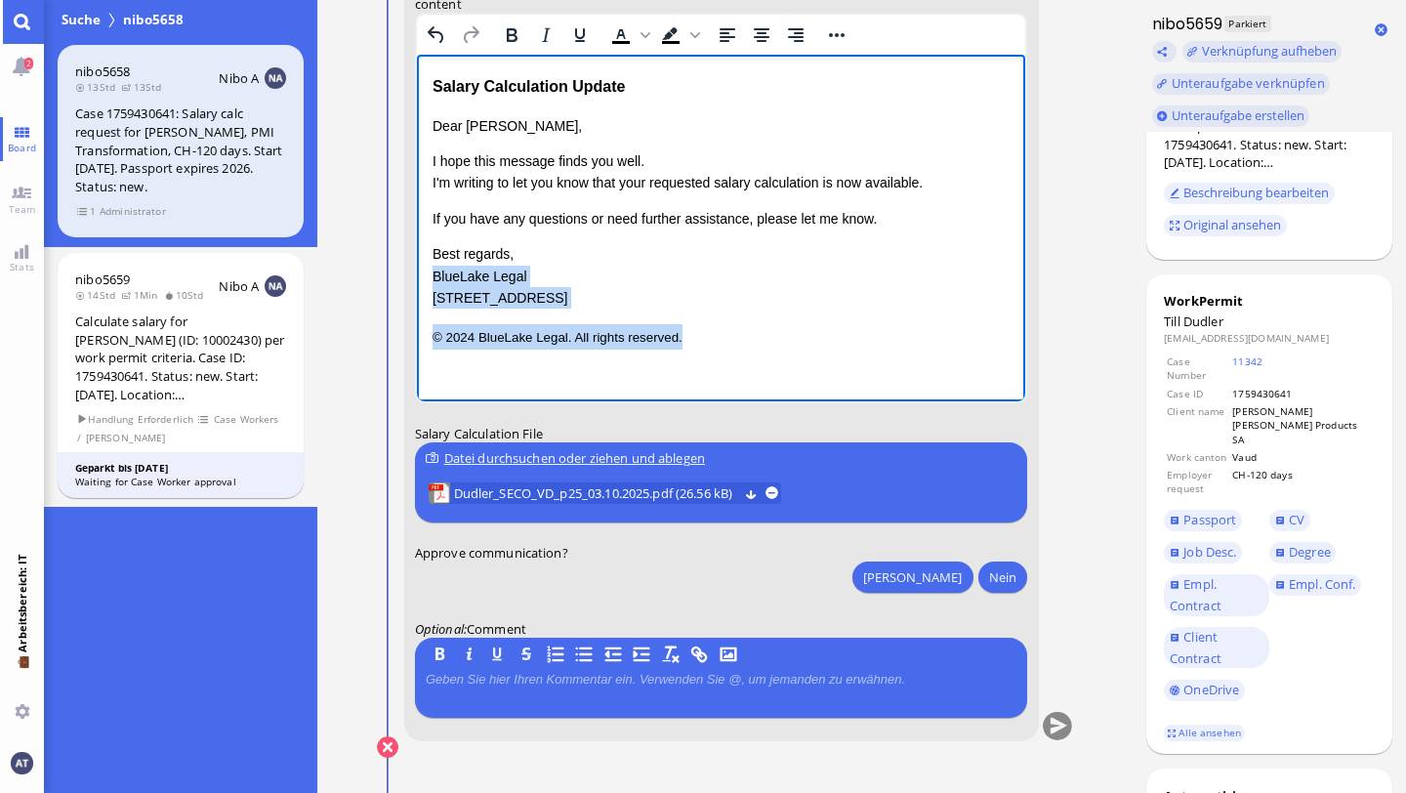
drag, startPoint x: 433, startPoint y: 273, endPoint x: 727, endPoint y: 351, distance: 303.9
click at [727, 351] on html "Salary Calculation Update Dear [PERSON_NAME], I hope this message finds you wel…" at bounding box center [720, 212] width 609 height 314
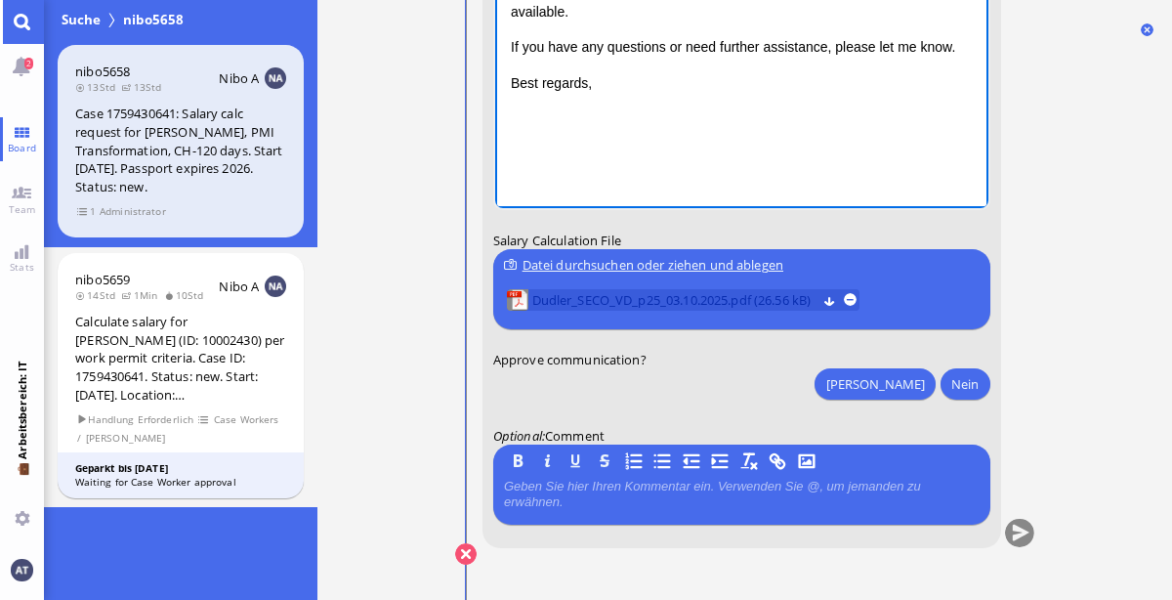
click at [614, 298] on span "Dudler_SECO_VD_p25_03.10.2025.pdf (26.56 kB)" at bounding box center [673, 299] width 284 height 21
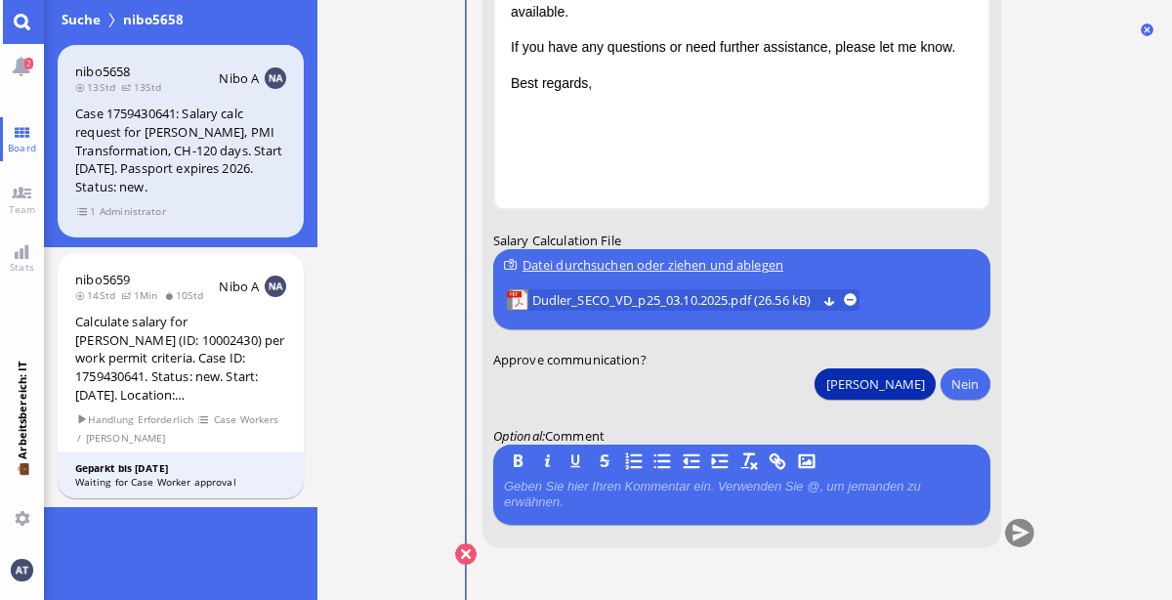
click at [913, 375] on button "[PERSON_NAME]" at bounding box center [875, 383] width 120 height 31
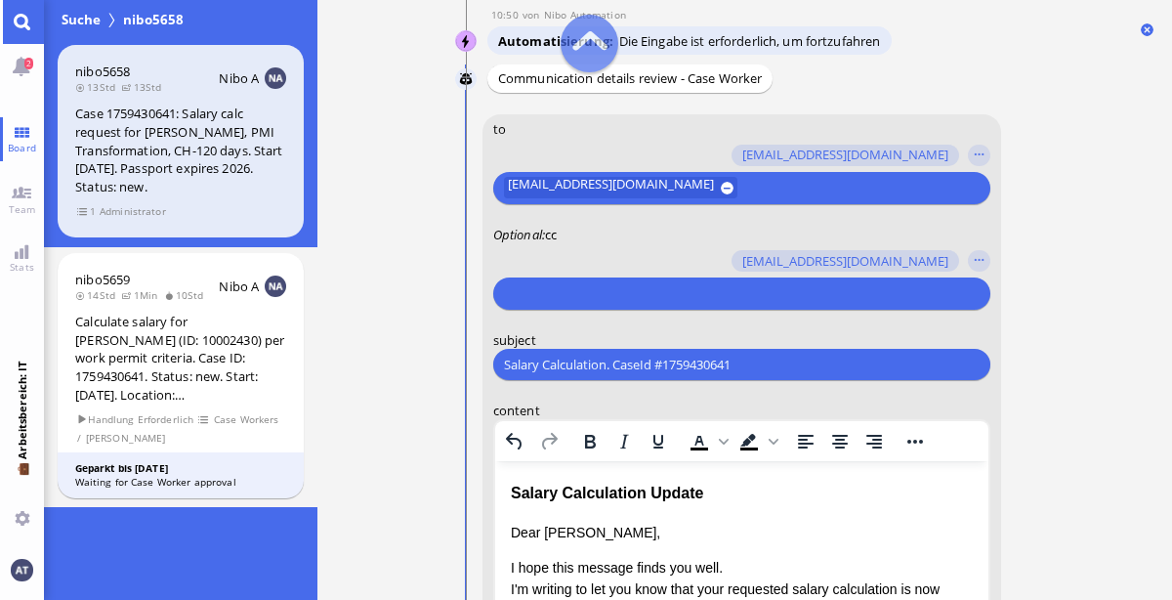
scroll to position [-610, 0]
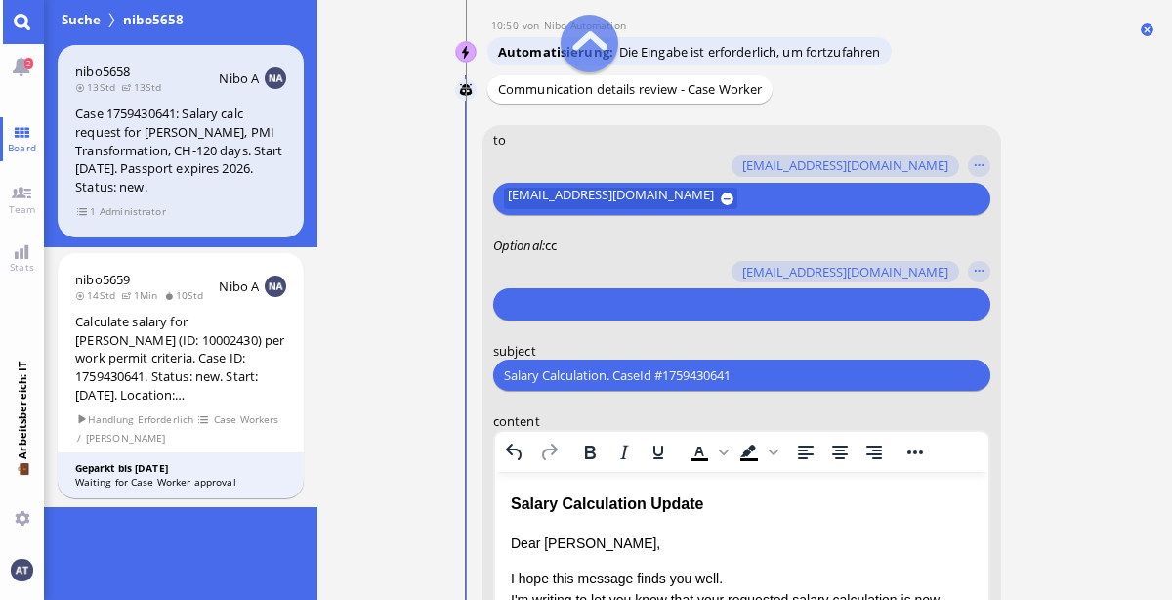
click at [723, 308] on input "text" at bounding box center [738, 304] width 470 height 21
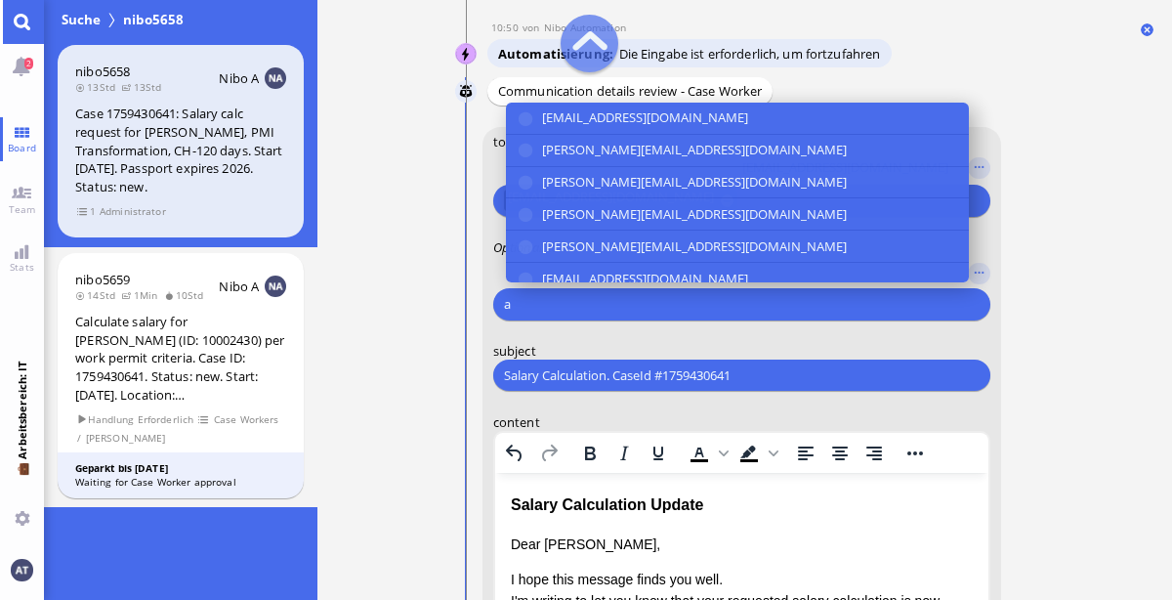
scroll to position [-608, 0]
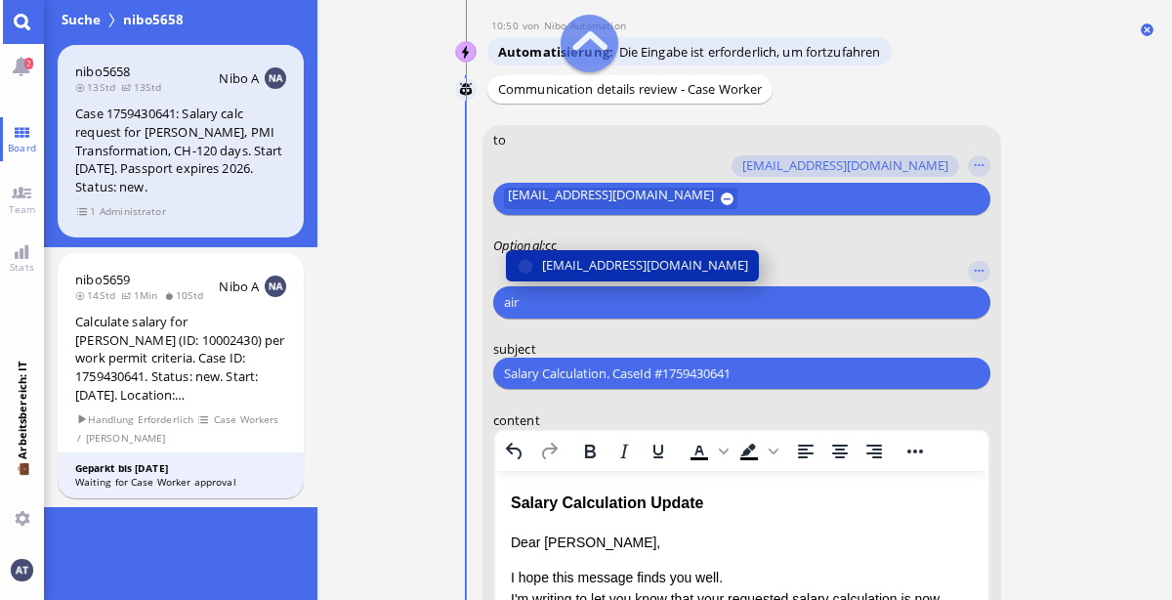
type input "air"
click at [673, 256] on span "[EMAIL_ADDRESS][DOMAIN_NAME]" at bounding box center [644, 265] width 206 height 21
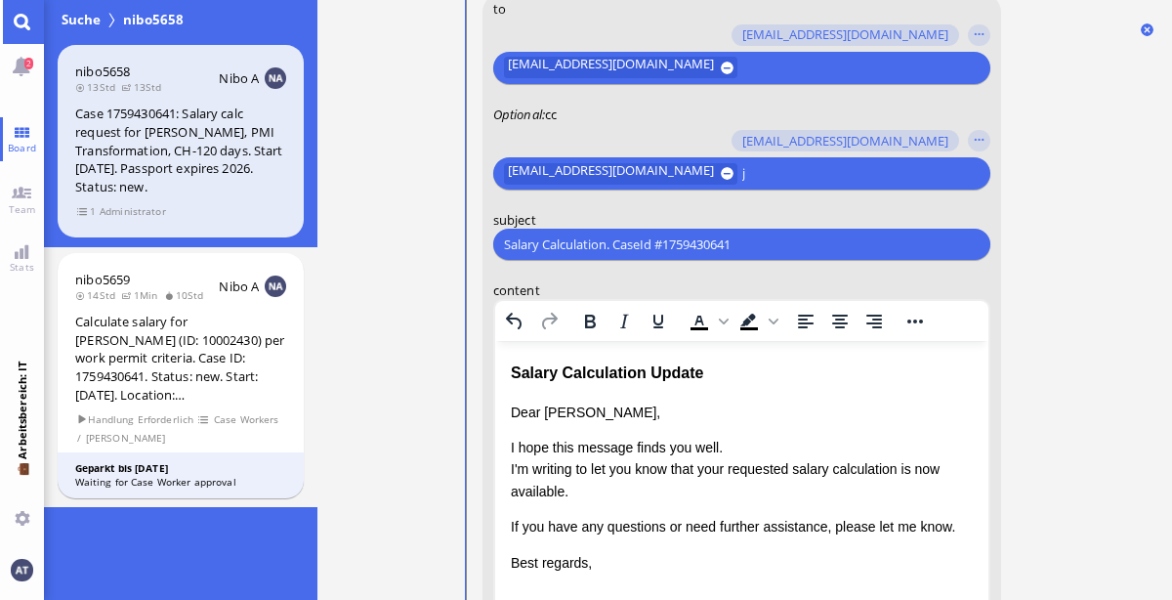
scroll to position [-477, 0]
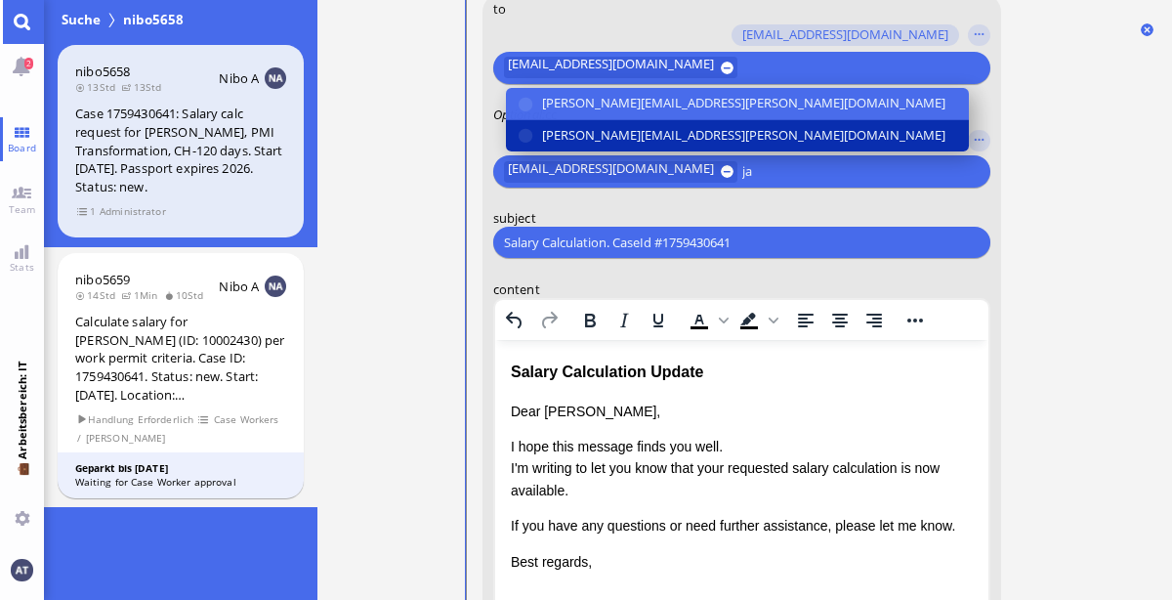
type input "ja"
click at [663, 142] on span "[PERSON_NAME][EMAIL_ADDRESS][PERSON_NAME][DOMAIN_NAME]" at bounding box center [742, 135] width 403 height 21
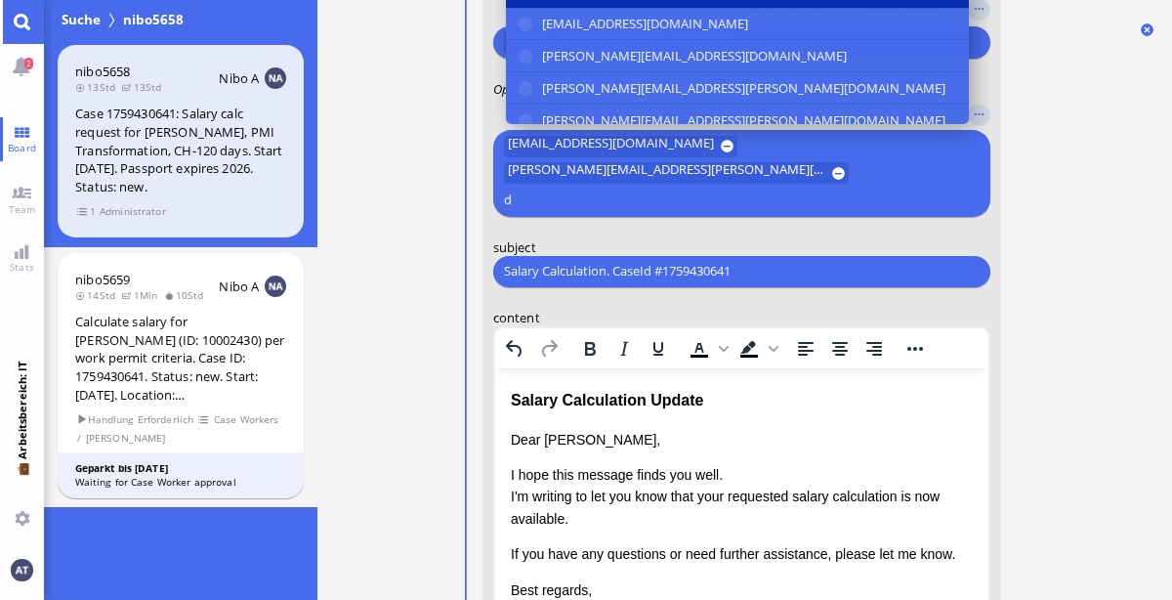
scroll to position [-504, 0]
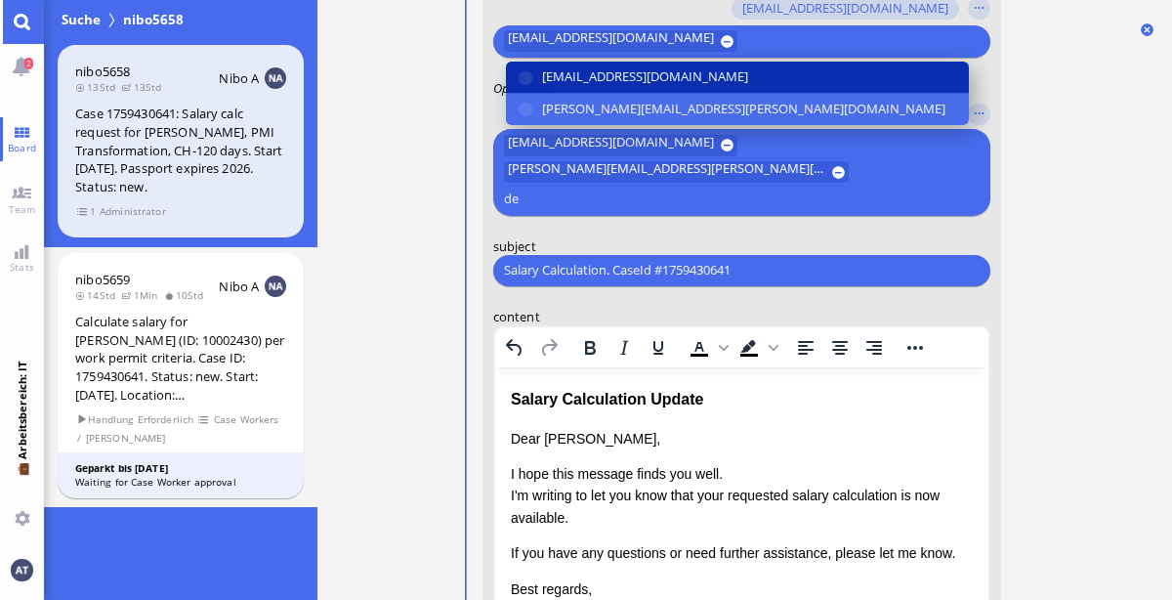
type input "de"
click at [663, 87] on span "[EMAIL_ADDRESS][DOMAIN_NAME]" at bounding box center [644, 76] width 206 height 21
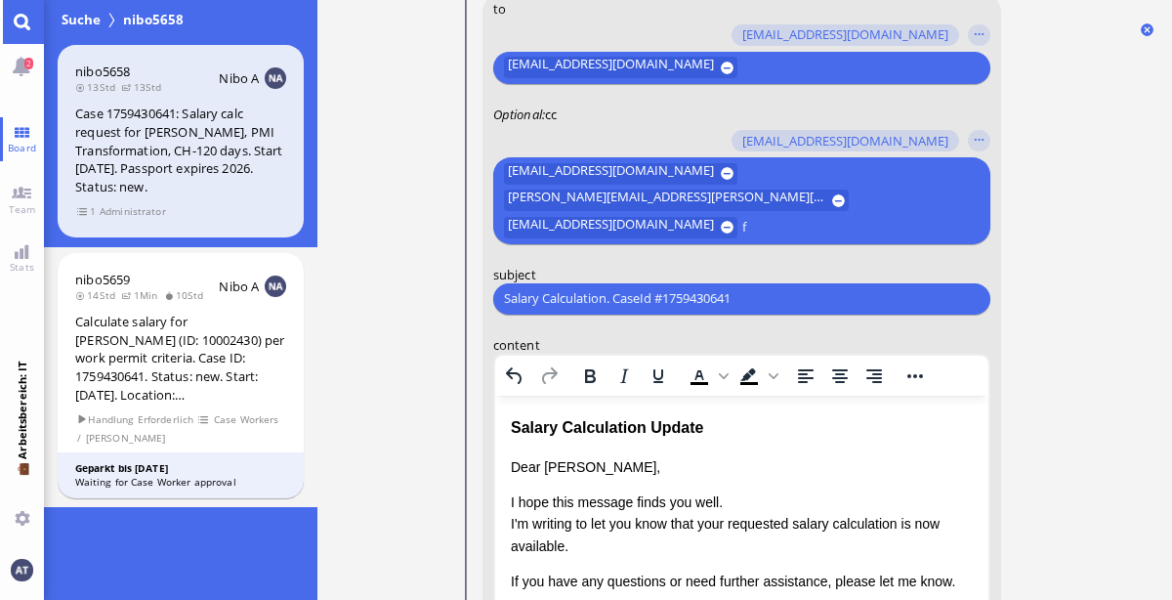
scroll to position [-531, 0]
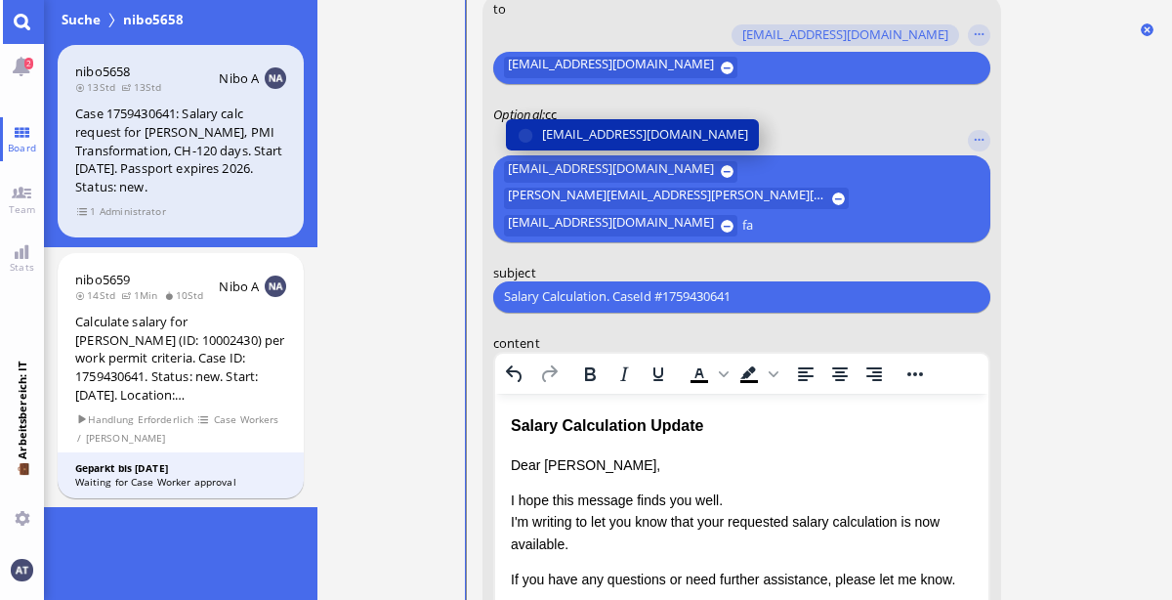
type input "fa"
click at [645, 133] on span "[EMAIL_ADDRESS][DOMAIN_NAME]" at bounding box center [644, 134] width 206 height 21
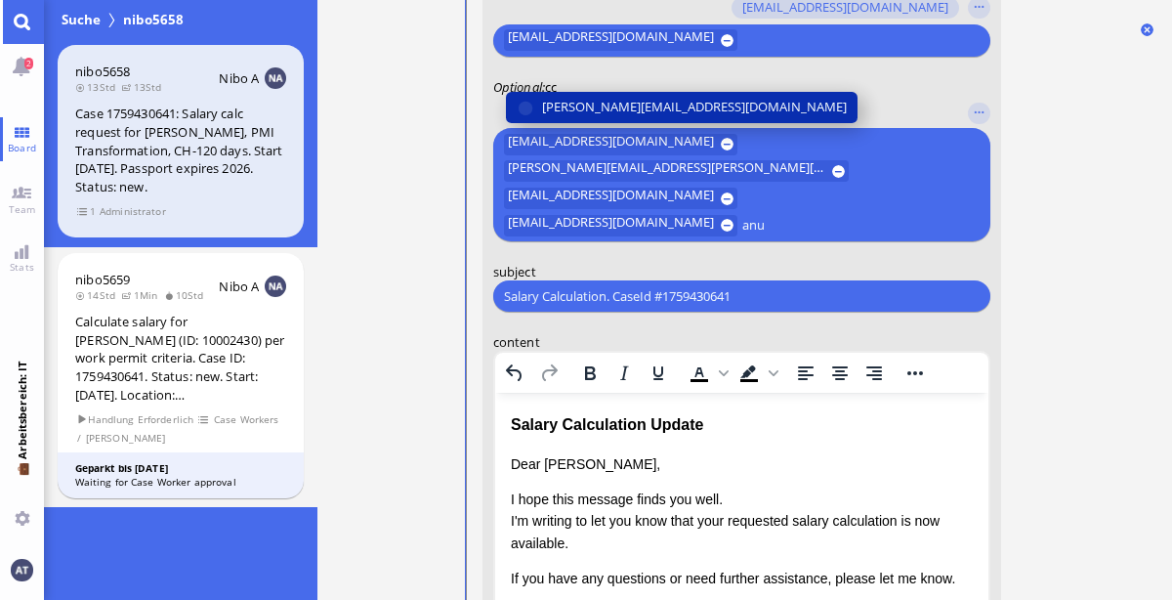
type input "anu"
click at [624, 117] on span "[PERSON_NAME][EMAIL_ADDRESS][DOMAIN_NAME]" at bounding box center [693, 107] width 305 height 21
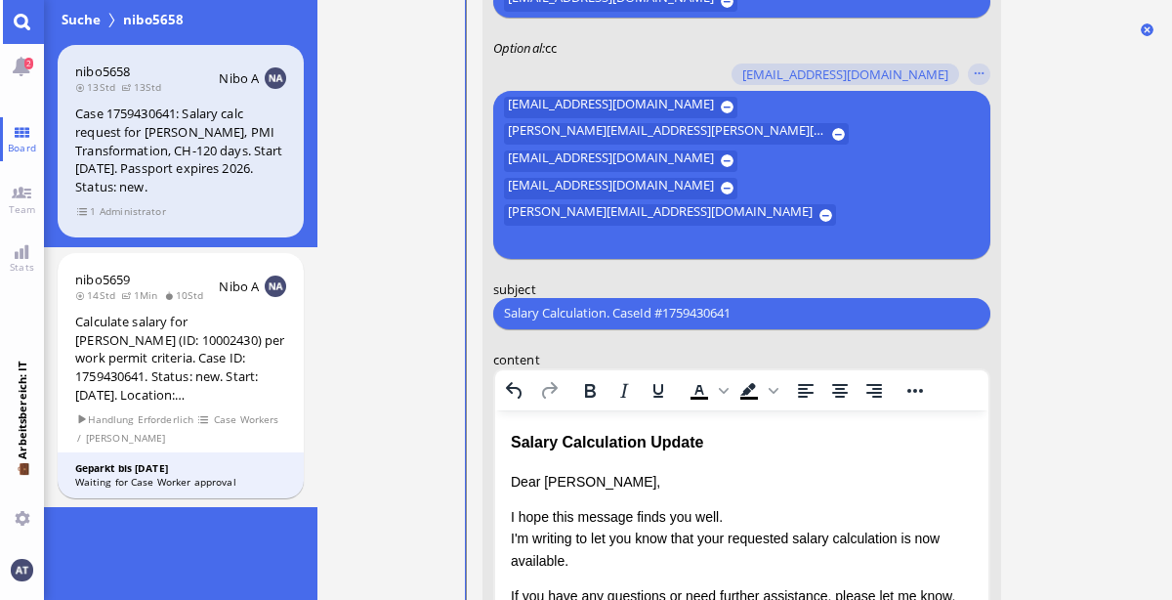
click at [1072, 298] on ticket "02.10 21:12 von Automation Automation Calculate eligible salary for work permit…" at bounding box center [744, 300] width 855 height 600
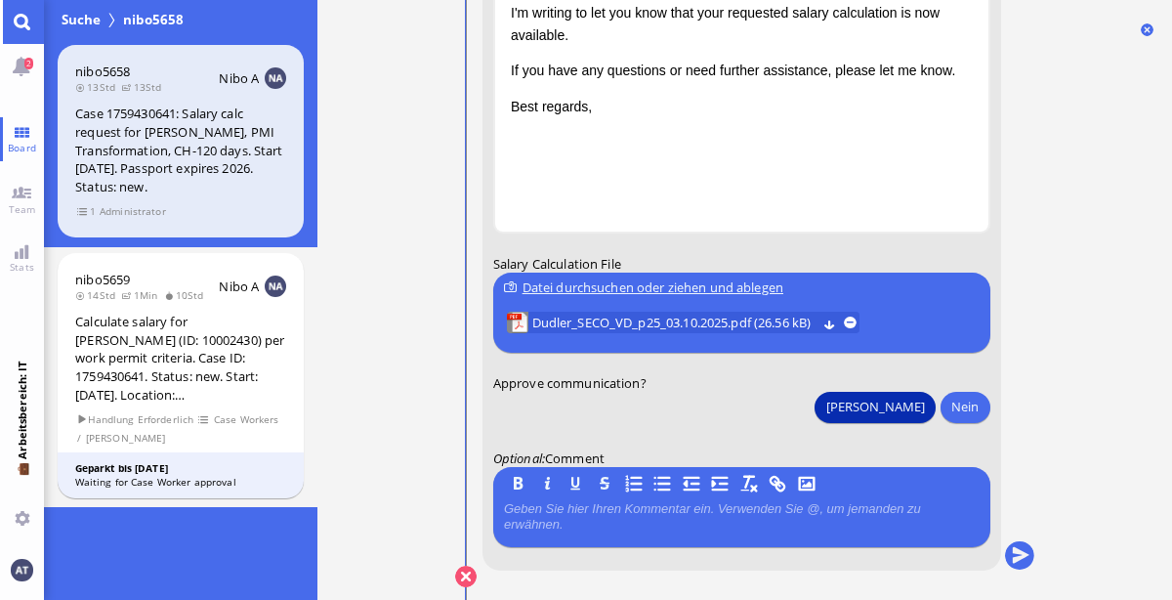
scroll to position [0, 0]
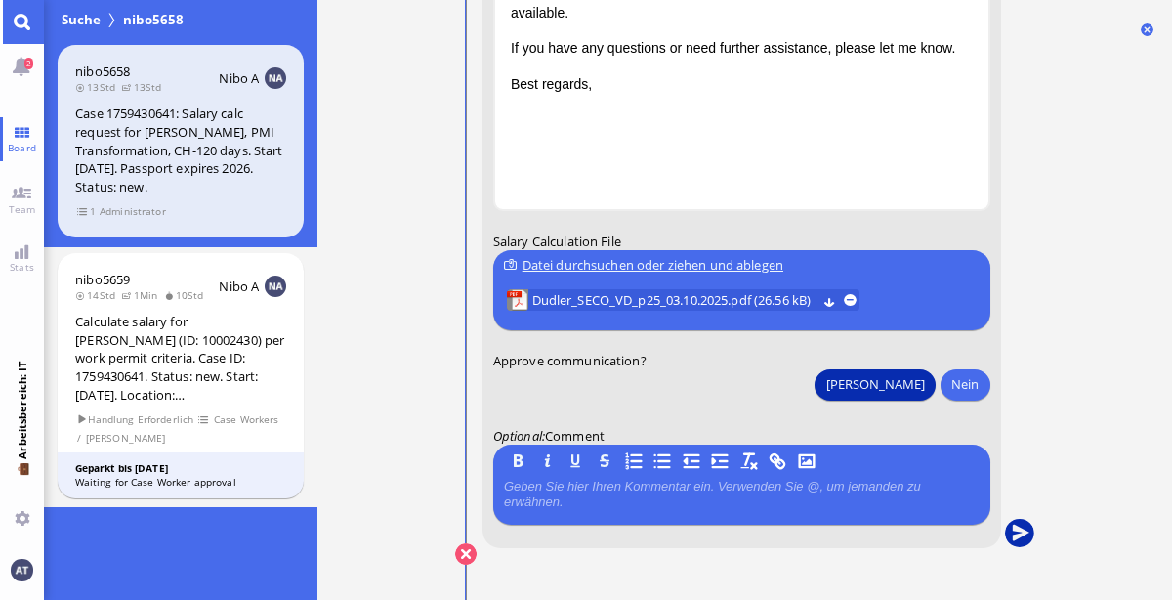
click at [1014, 533] on button "submit" at bounding box center [1018, 533] width 29 height 29
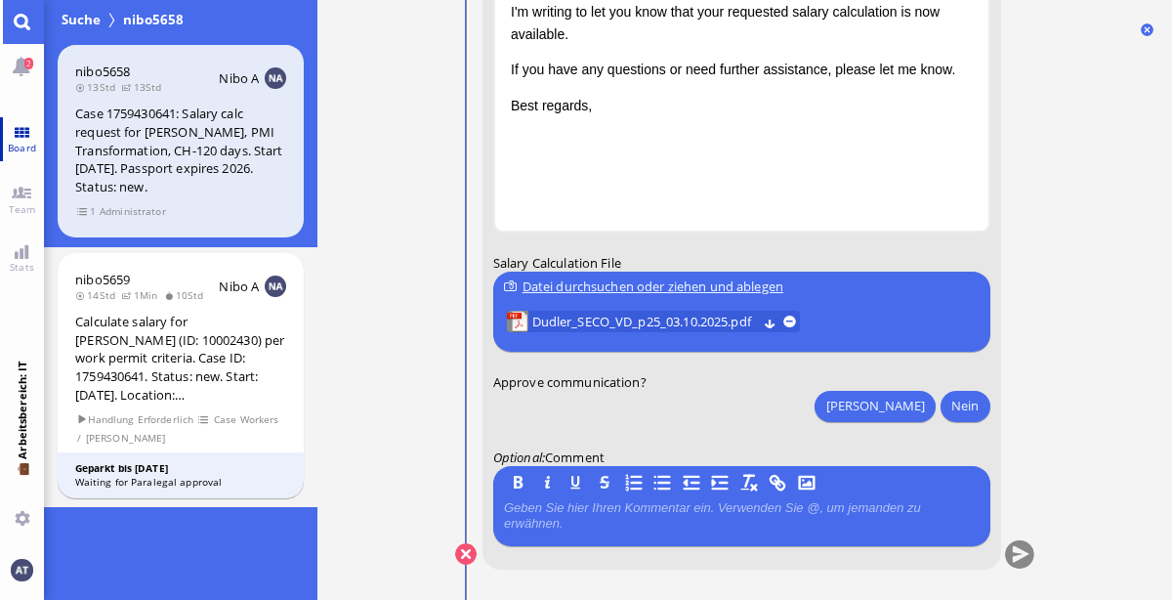
click at [27, 141] on span "Board" at bounding box center [22, 148] width 38 height 14
